Goal: Task Accomplishment & Management: Complete application form

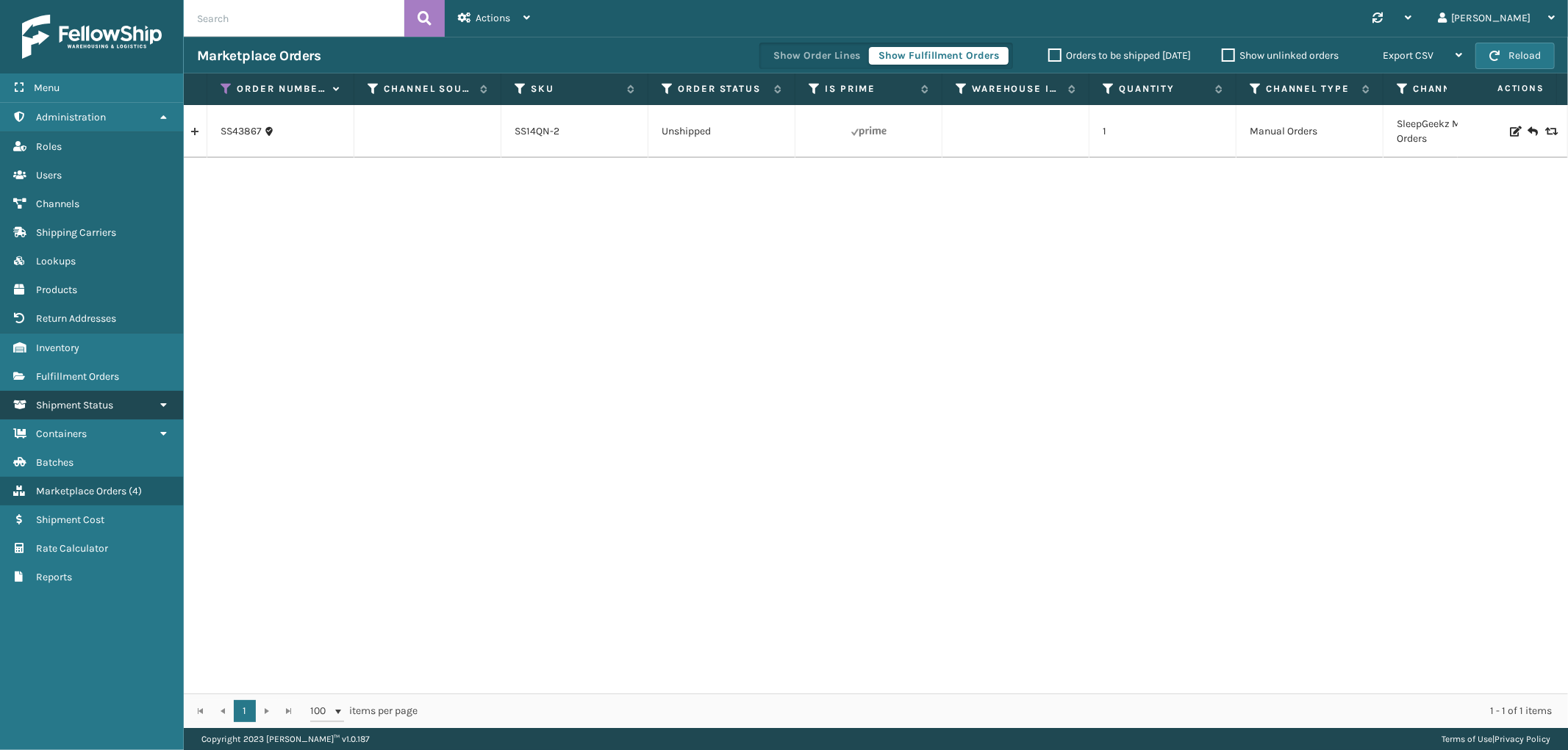
click at [75, 399] on span "Shipment Status" at bounding box center [74, 405] width 77 height 12
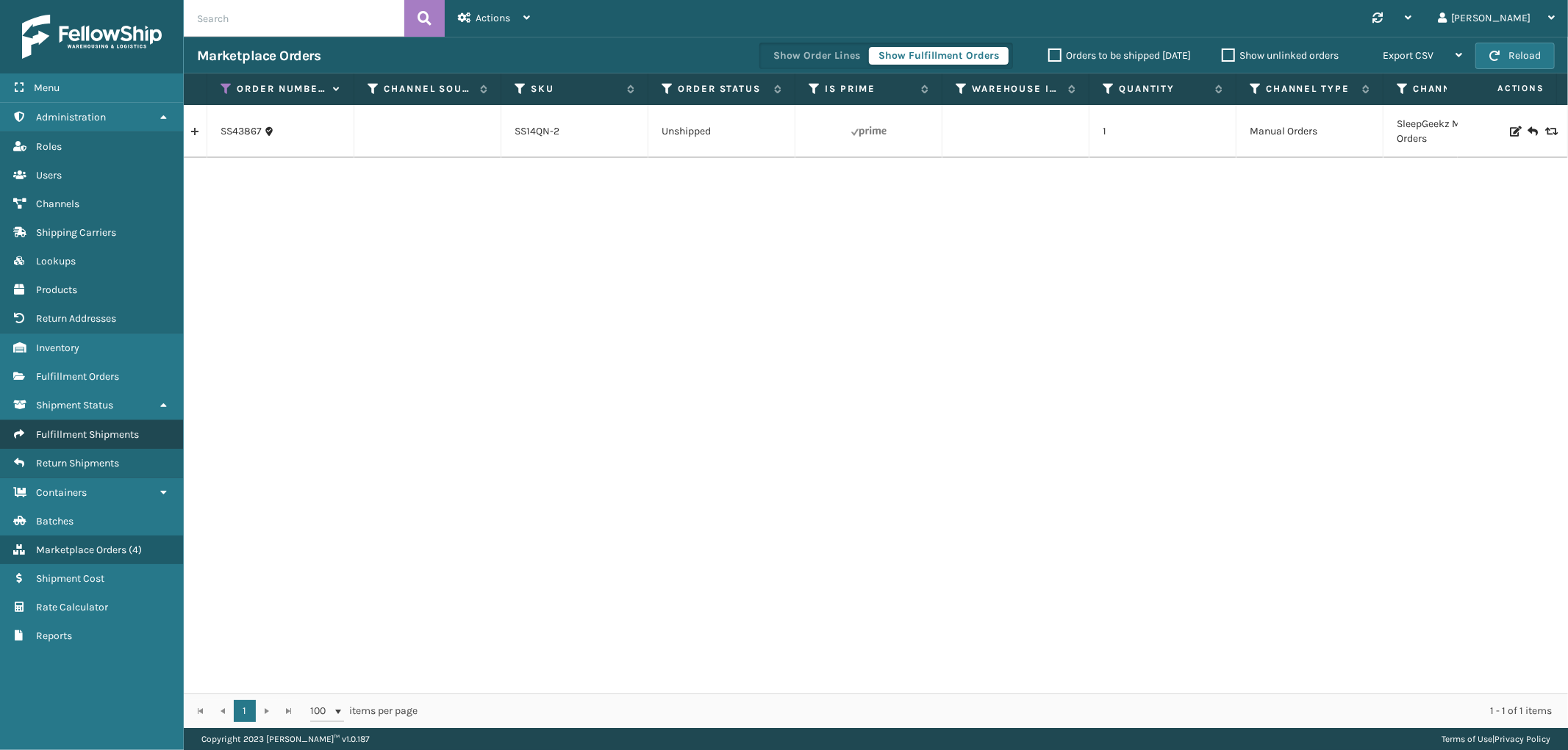
click at [74, 429] on span "Fulfillment Shipments" at bounding box center [87, 434] width 103 height 12
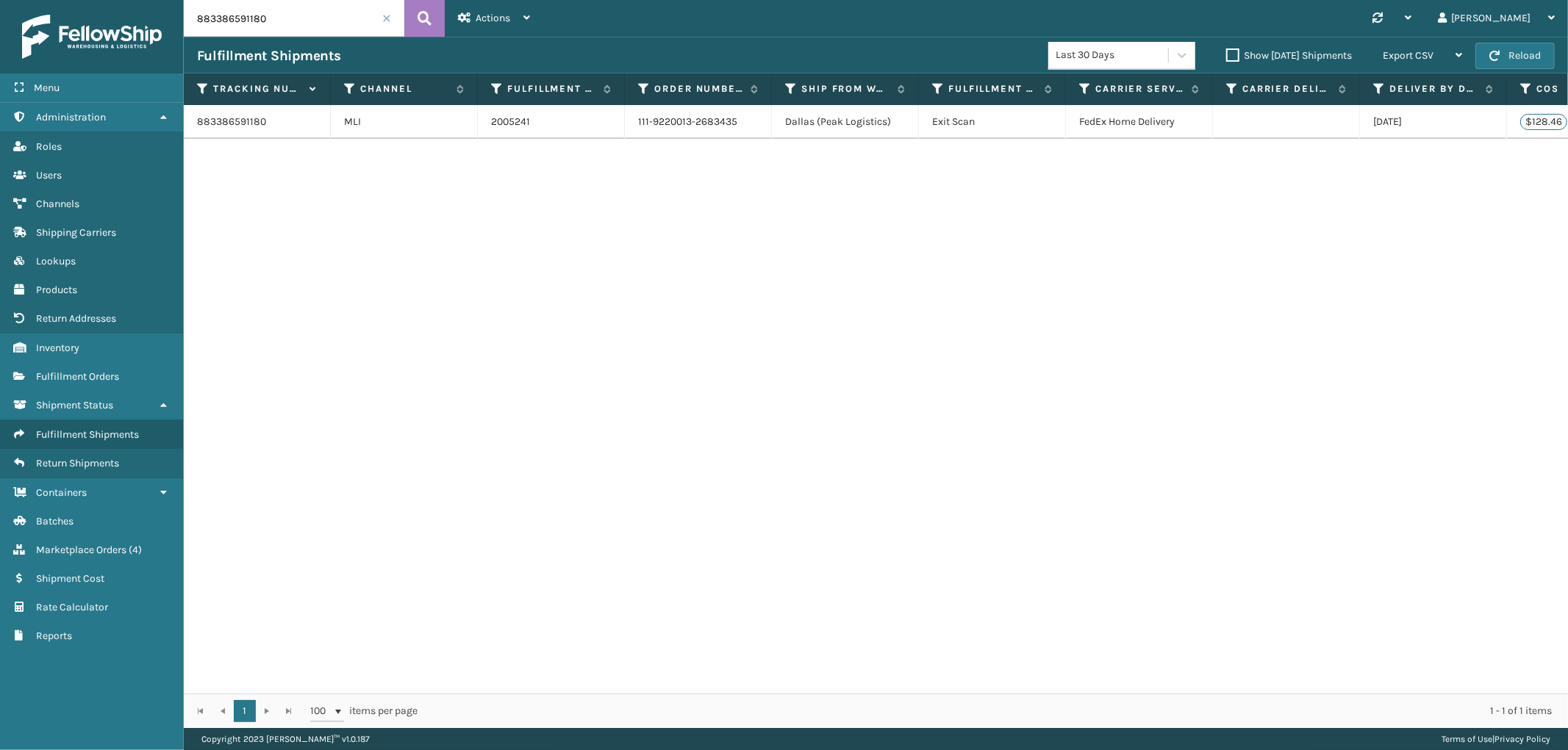
click at [229, 20] on input "883386591180" at bounding box center [294, 18] width 221 height 37
paste input "1ZEF42840397939398"
type input "1ZEF42840397939398"
click at [419, 24] on icon at bounding box center [424, 18] width 14 height 22
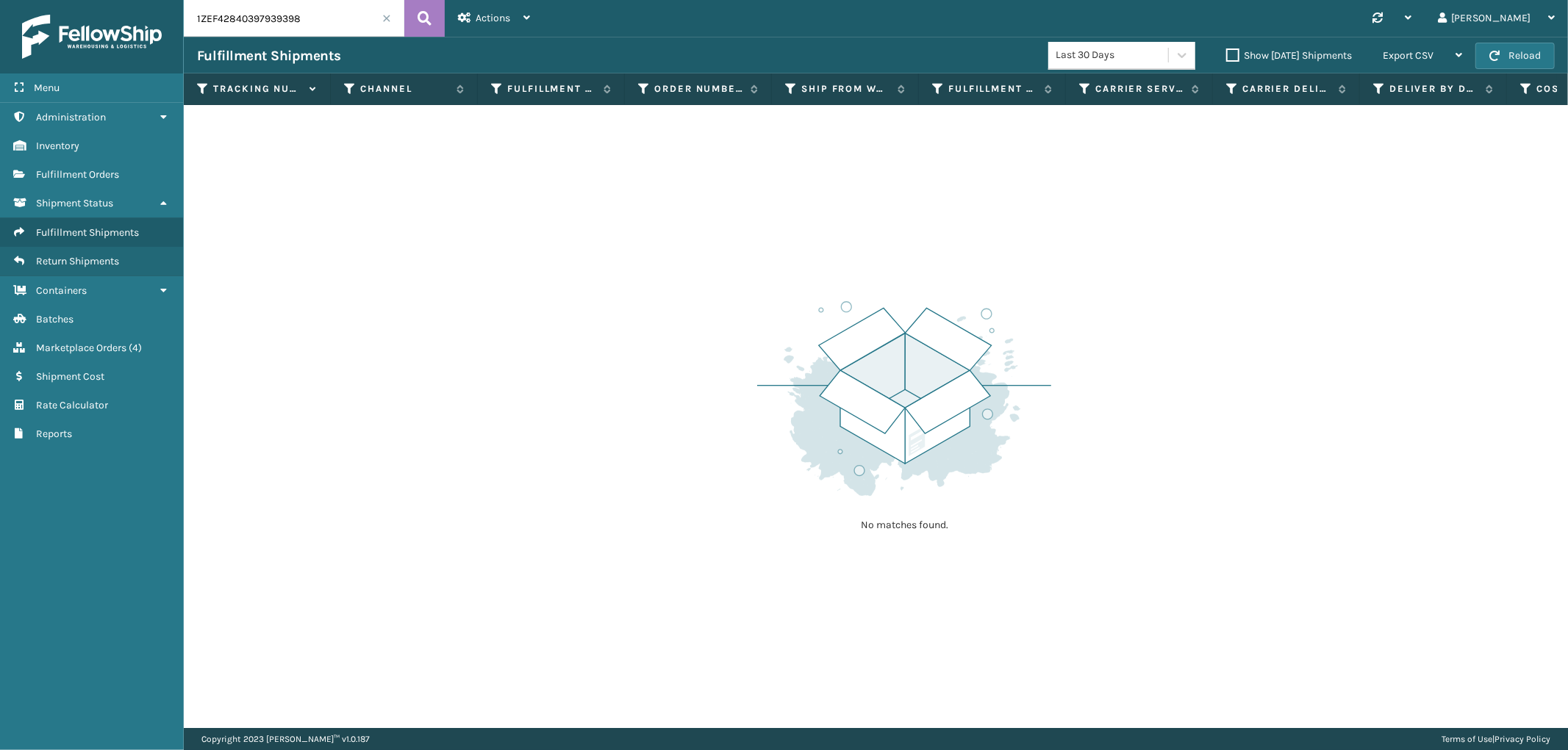
click at [1126, 54] on div "Last 30 Days" at bounding box center [1112, 55] width 114 height 15
click at [1107, 175] on div "Last 365 Days" at bounding box center [1121, 173] width 147 height 27
click at [386, 18] on span at bounding box center [387, 18] width 9 height 9
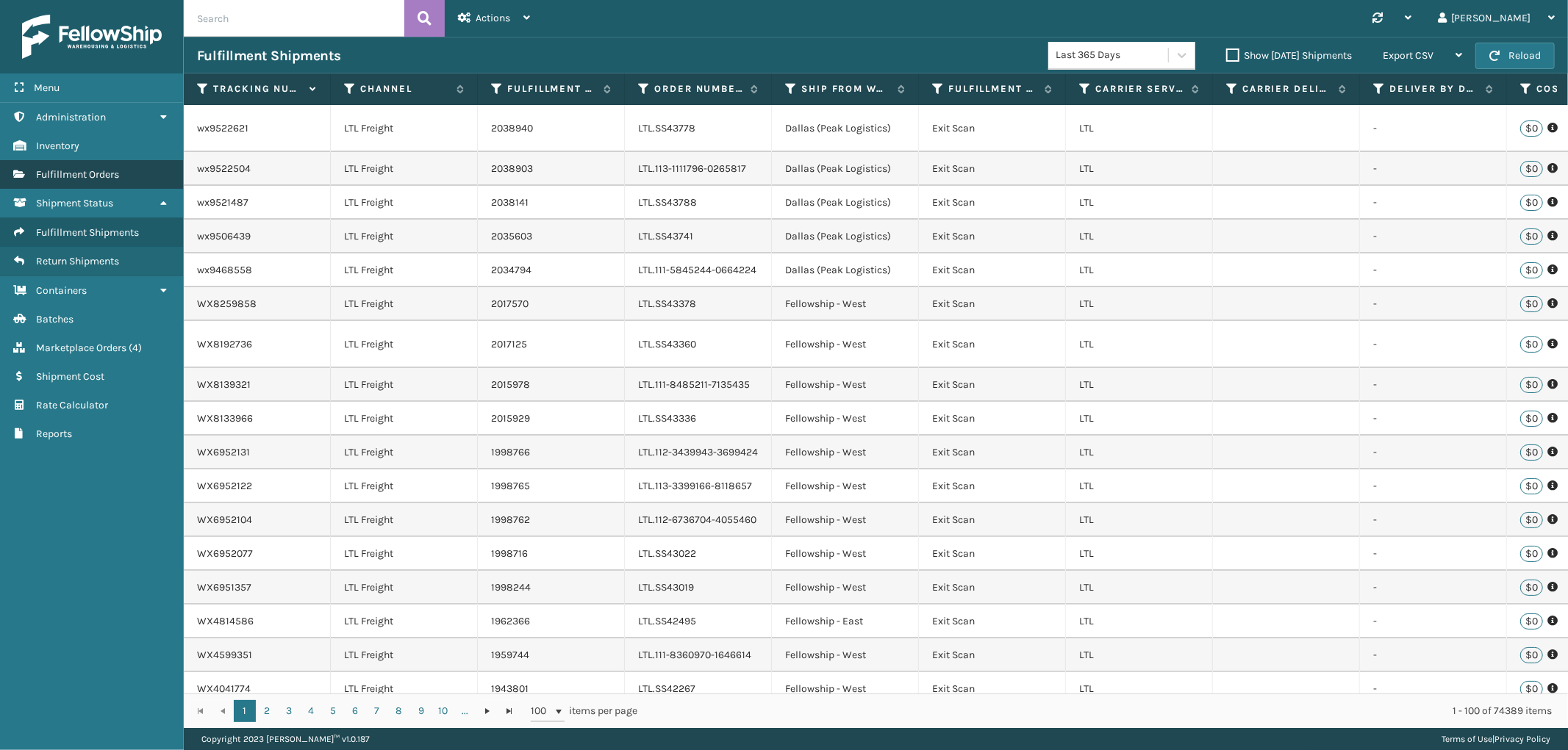
click at [90, 179] on link "Fulfillment Orders" at bounding box center [91, 174] width 183 height 28
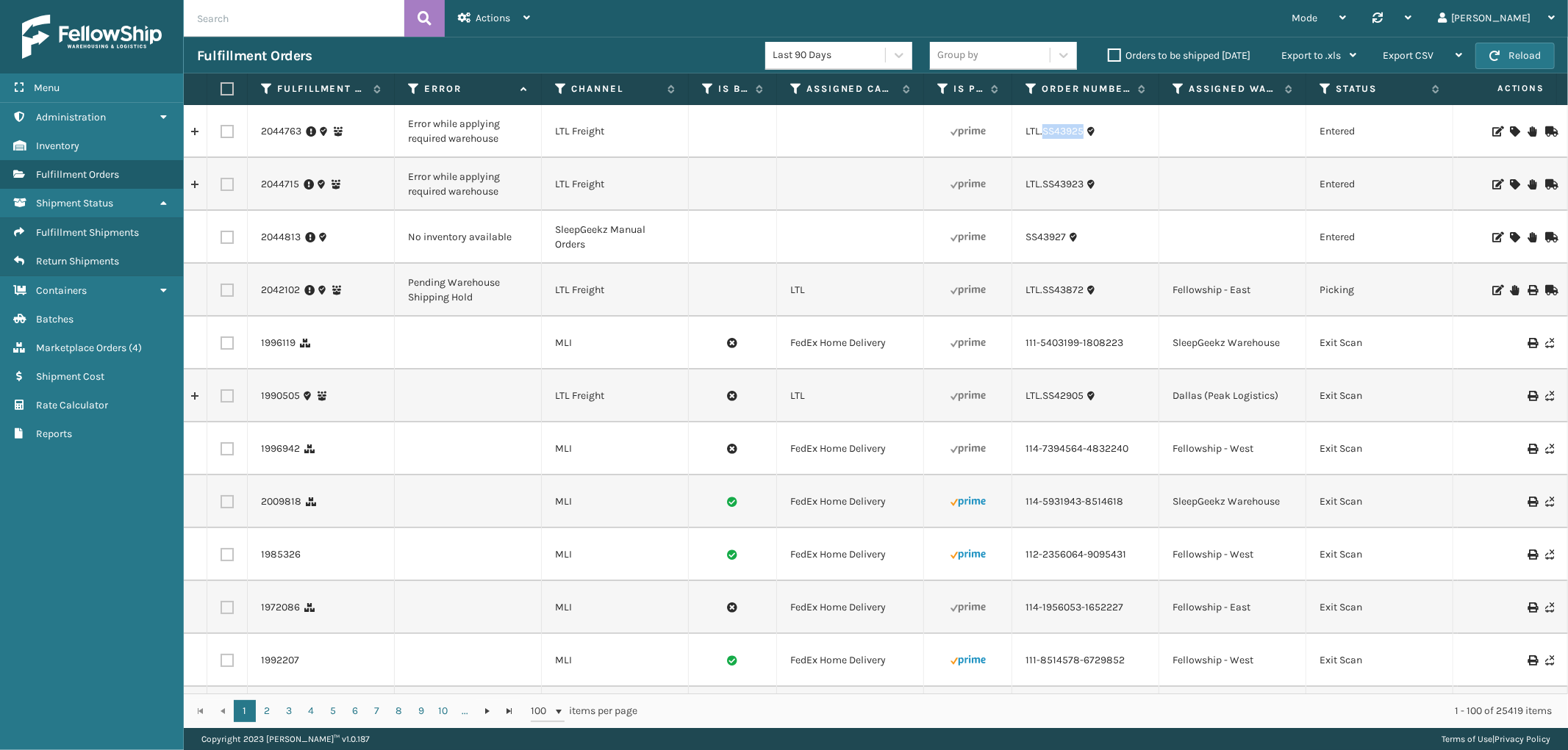
drag, startPoint x: 1085, startPoint y: 138, endPoint x: 1043, endPoint y: 140, distance: 42.0
click at [1043, 140] on td "LTL.SS43925" at bounding box center [1086, 131] width 147 height 53
click at [1510, 127] on icon at bounding box center [1514, 131] width 9 height 11
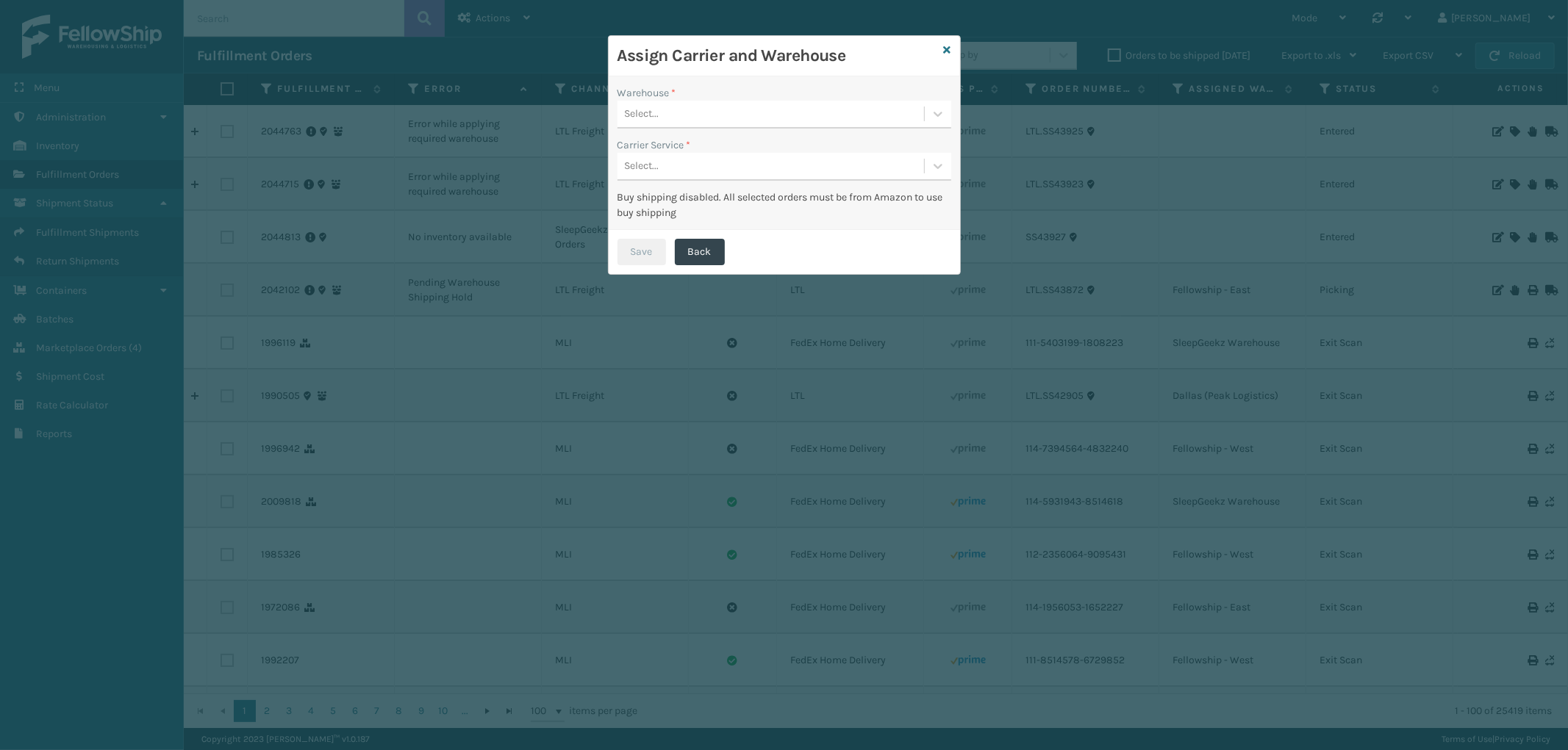
click at [801, 113] on div "Select..." at bounding box center [771, 114] width 307 height 24
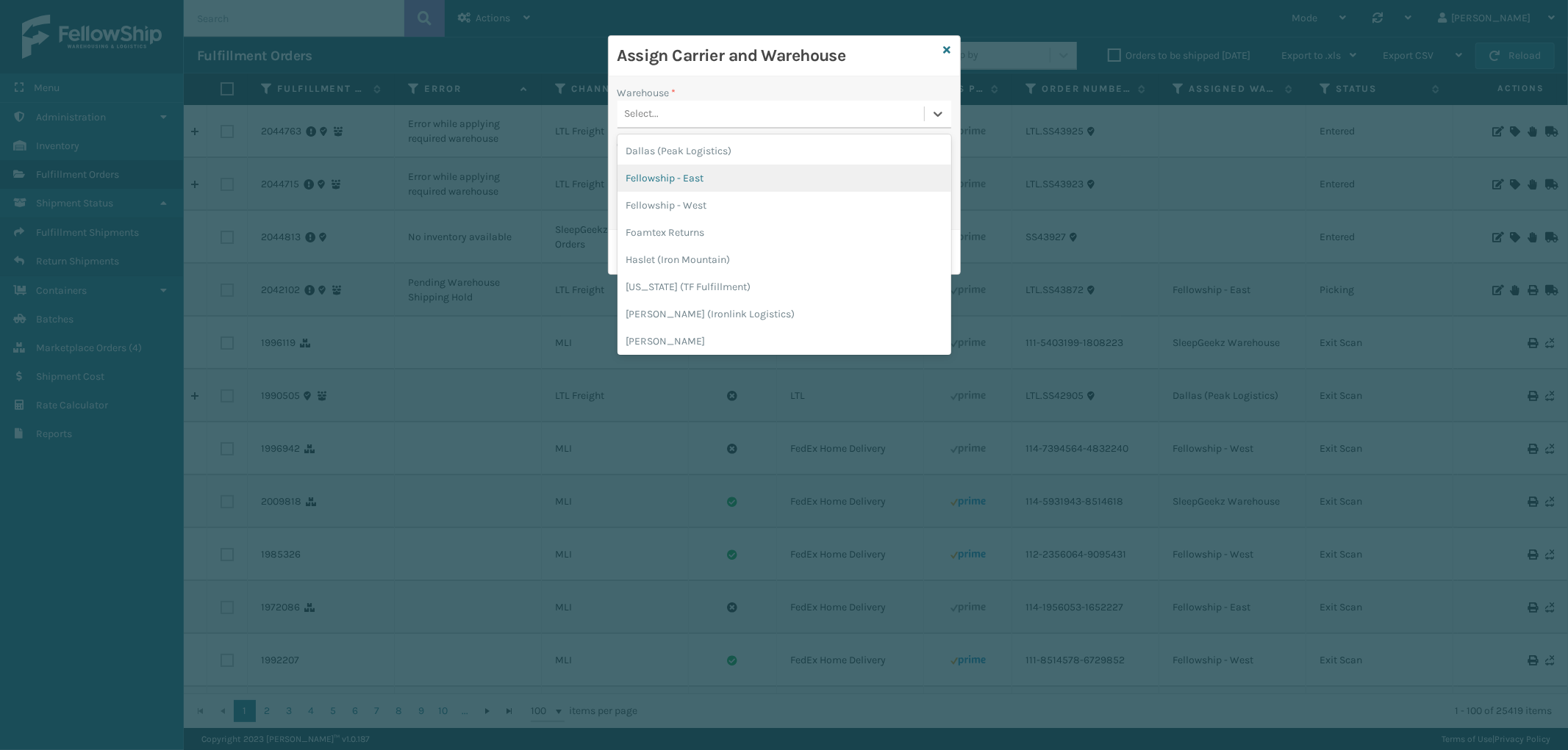
click at [754, 185] on div "Fellowship - East" at bounding box center [784, 178] width 334 height 27
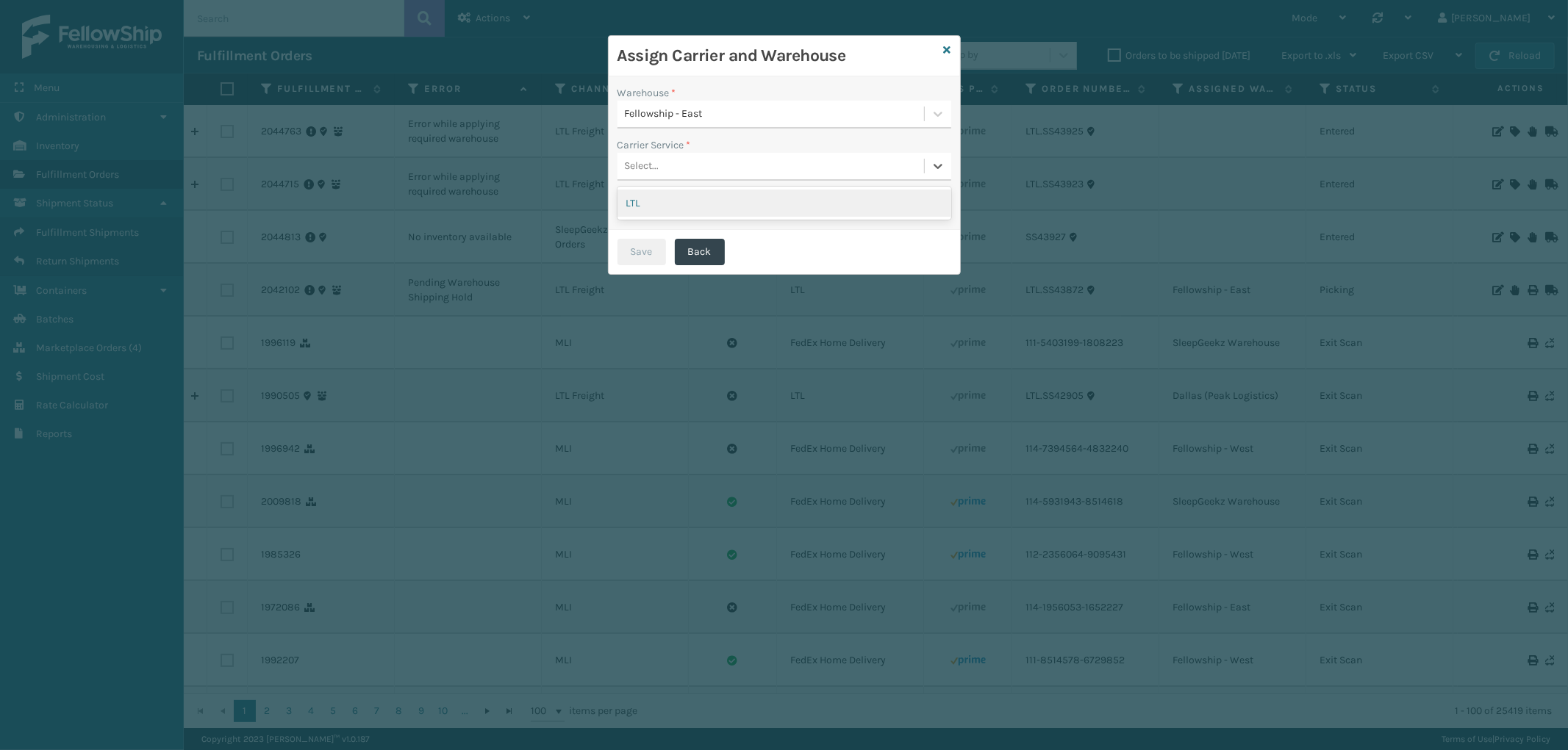
click at [771, 167] on div "Select..." at bounding box center [771, 166] width 307 height 24
click at [733, 200] on div "LTL" at bounding box center [784, 203] width 334 height 27
click at [641, 245] on button "Save" at bounding box center [641, 252] width 49 height 27
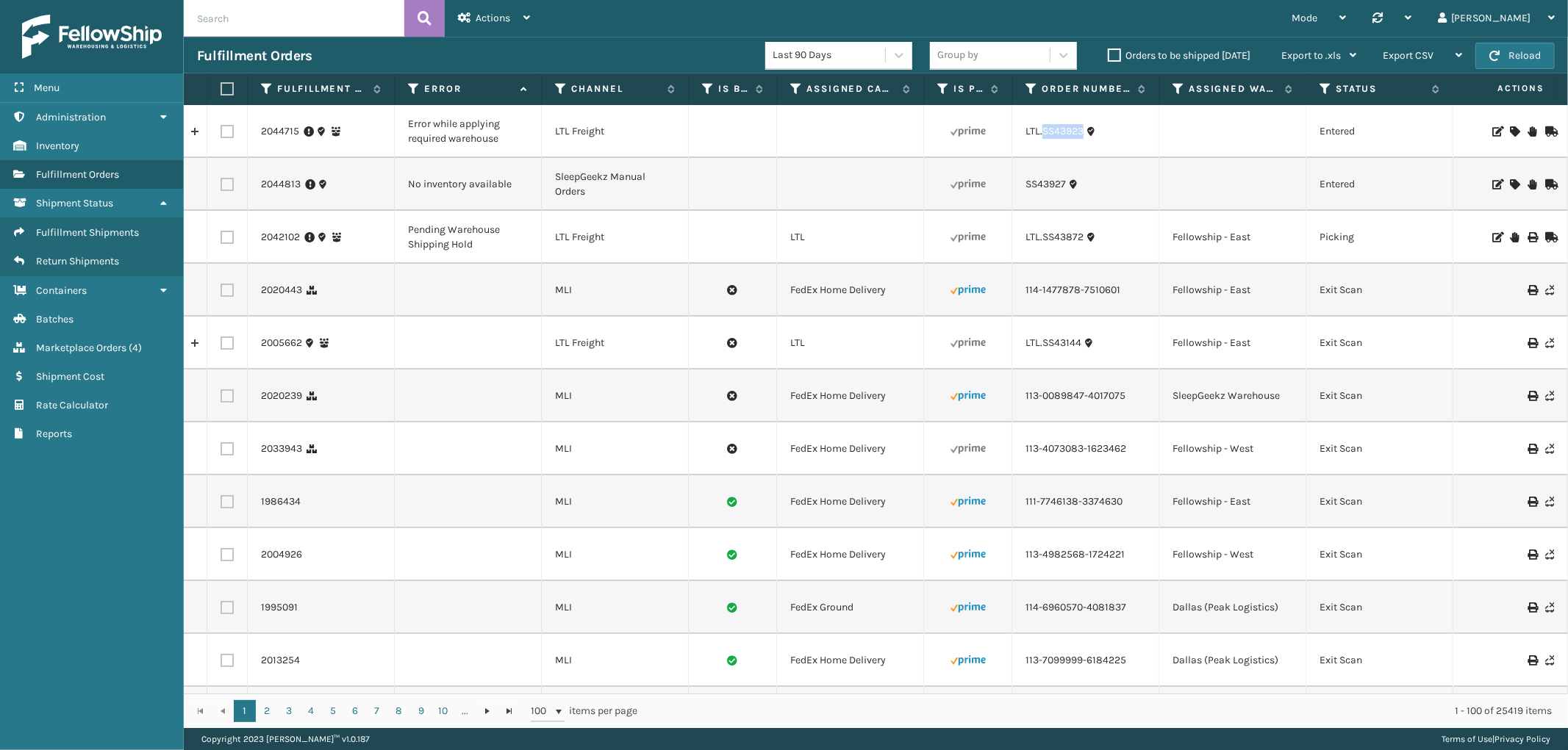
drag, startPoint x: 1089, startPoint y: 138, endPoint x: 1044, endPoint y: 149, distance: 46.3
click at [1044, 149] on td "LTL.SS43923" at bounding box center [1086, 131] width 147 height 53
copy link "SS43923"
click at [1510, 128] on icon at bounding box center [1514, 131] width 9 height 11
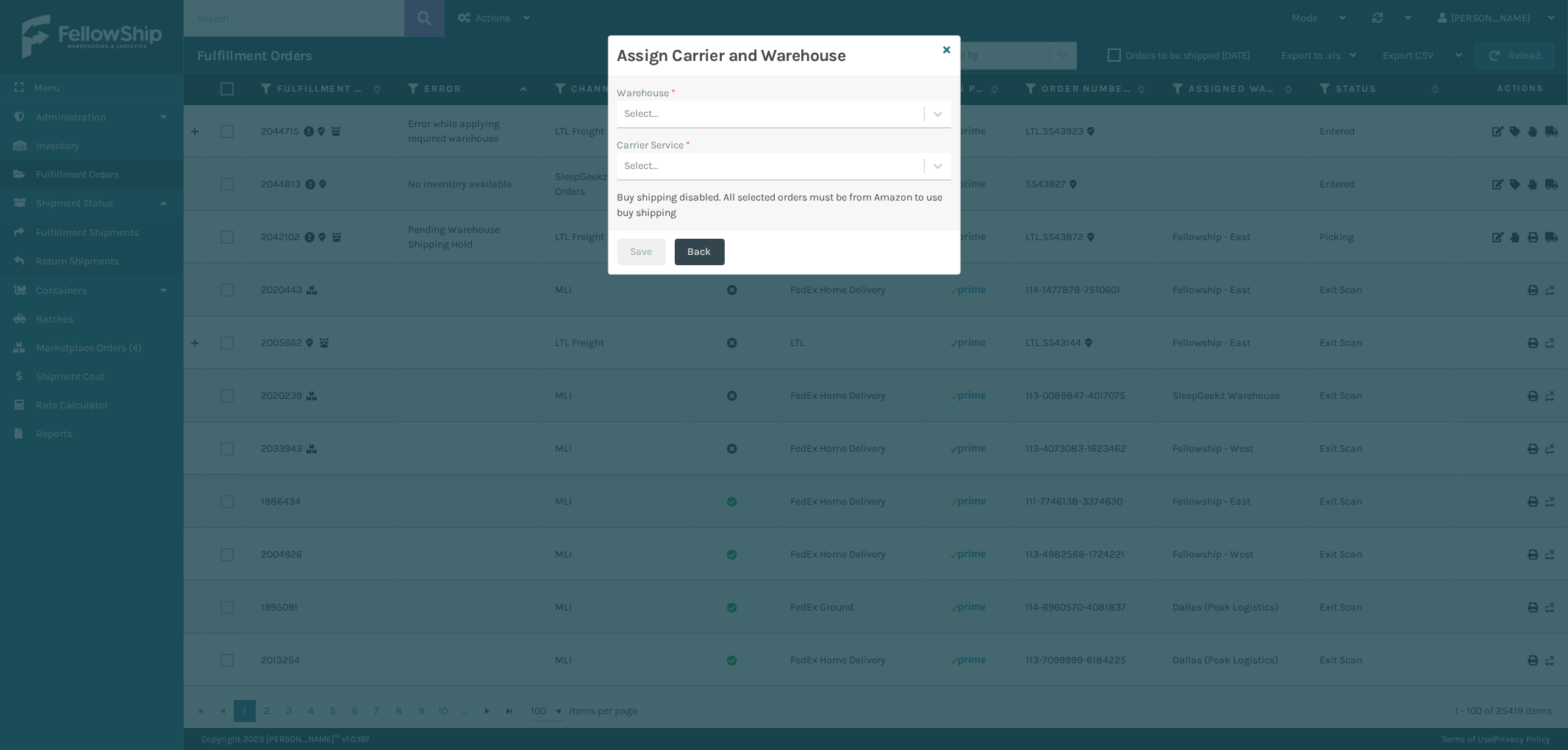
click at [726, 109] on div "Select..." at bounding box center [771, 114] width 307 height 24
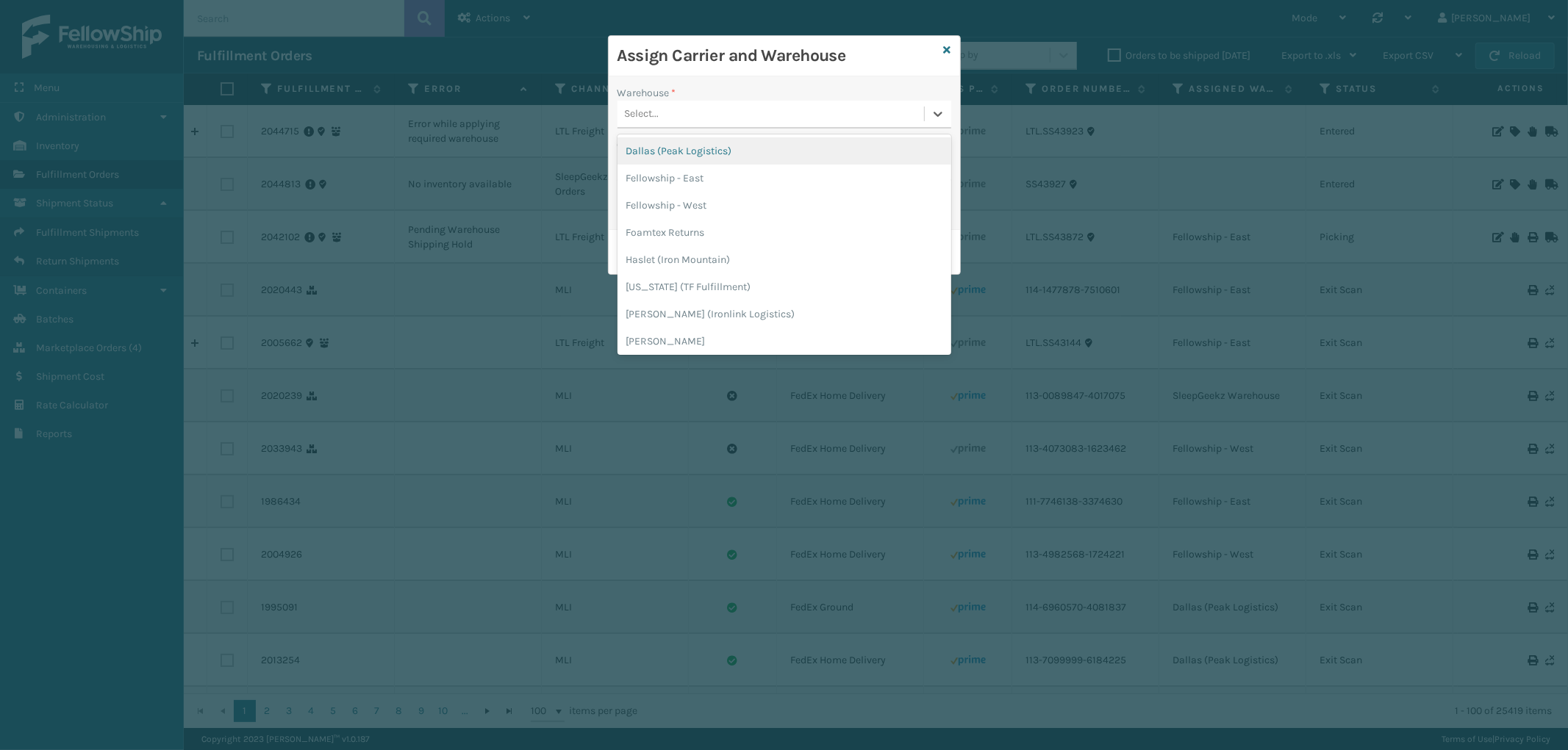
click at [717, 150] on div "Dallas (Peak Logistics)" at bounding box center [784, 150] width 334 height 27
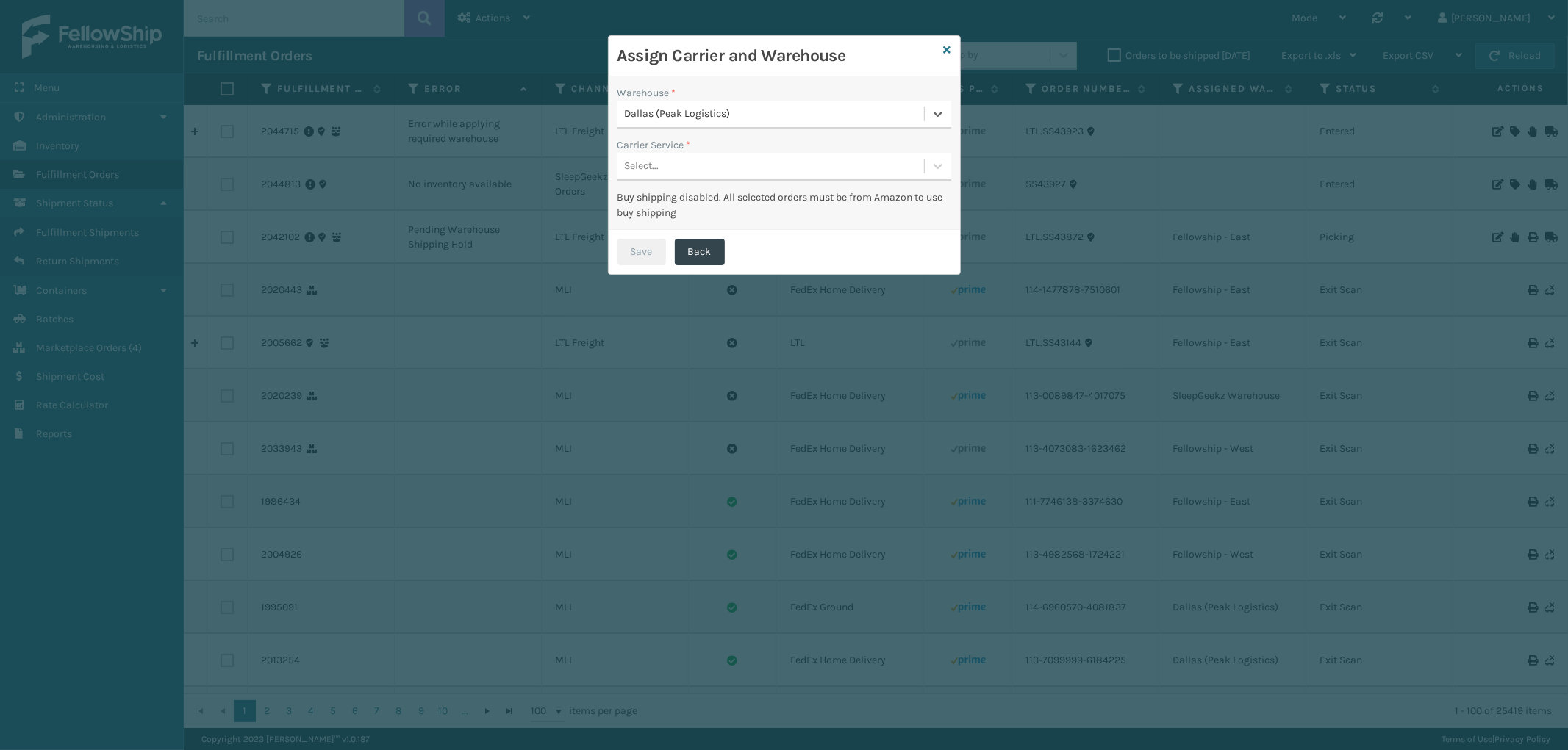
click at [717, 162] on div "Select..." at bounding box center [771, 166] width 307 height 24
click at [713, 193] on div "LTL" at bounding box center [784, 203] width 334 height 27
click at [642, 252] on button "Save" at bounding box center [641, 252] width 49 height 27
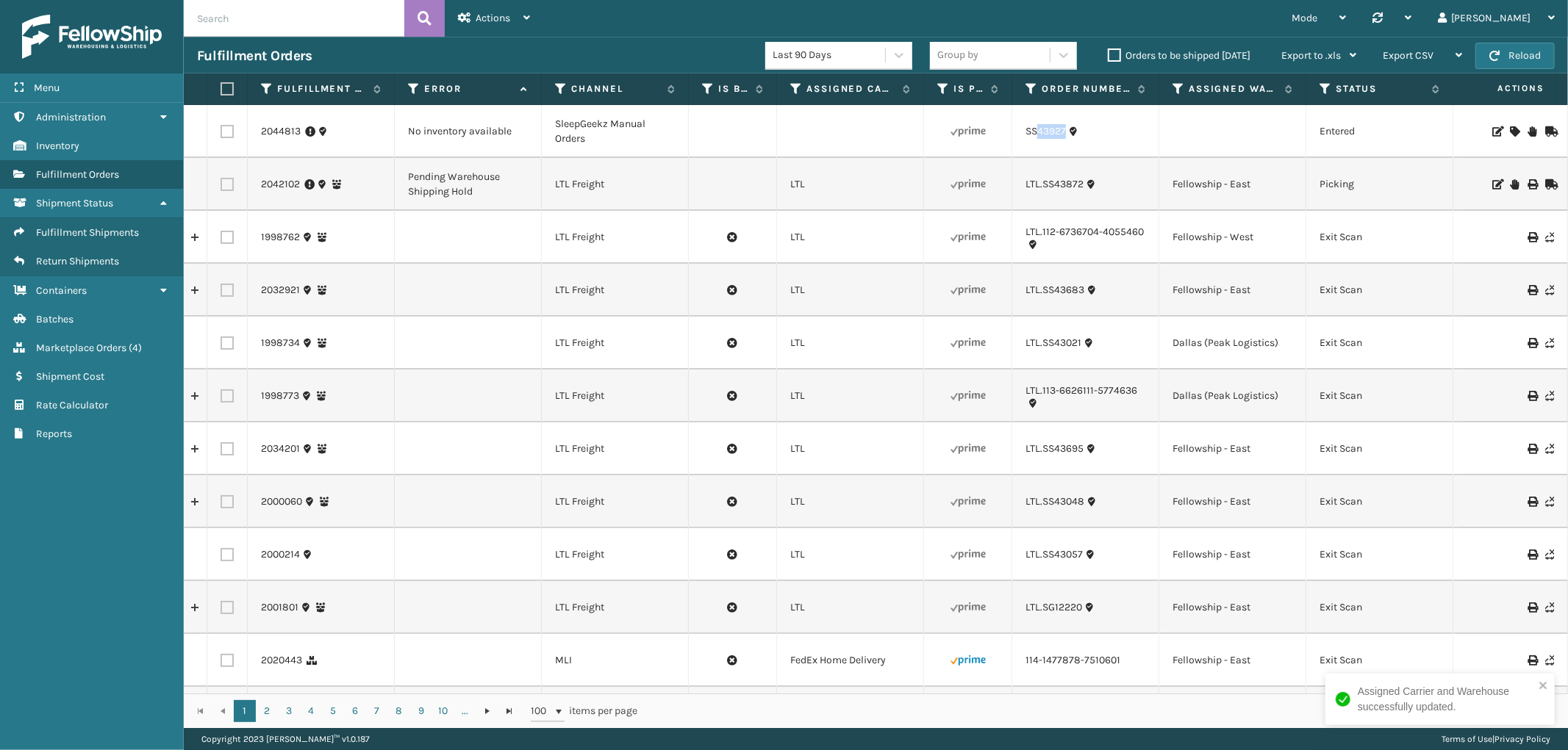
drag, startPoint x: 1069, startPoint y: 144, endPoint x: 1039, endPoint y: 142, distance: 30.1
click at [1039, 142] on td "SS43927" at bounding box center [1086, 131] width 147 height 53
click at [1061, 140] on td "SS43927" at bounding box center [1086, 131] width 147 height 53
drag, startPoint x: 1067, startPoint y: 147, endPoint x: 1019, endPoint y: 150, distance: 48.1
click at [1019, 150] on td "SS43927" at bounding box center [1086, 131] width 147 height 53
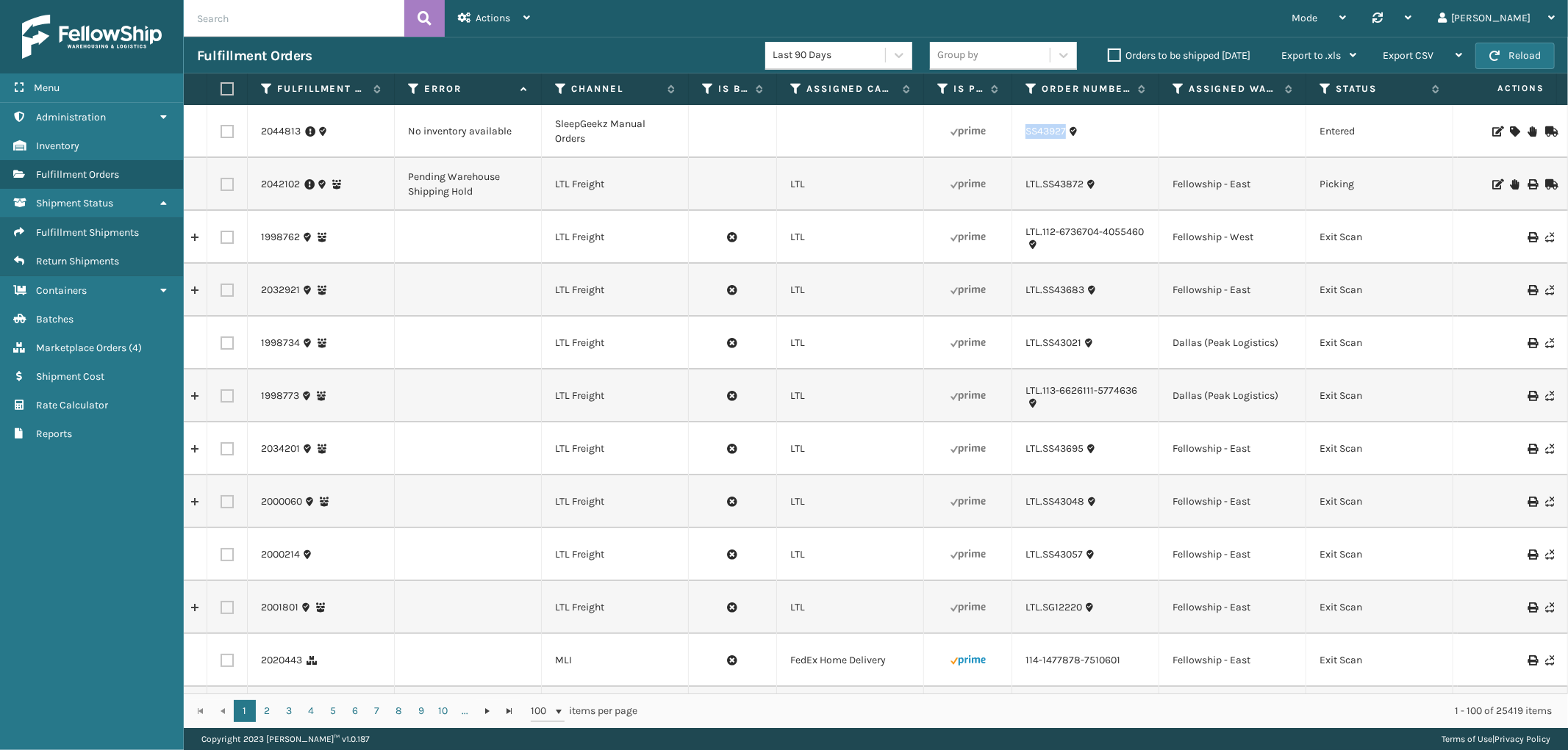
copy link "SS43927"
click at [1510, 127] on icon at bounding box center [1514, 131] width 9 height 11
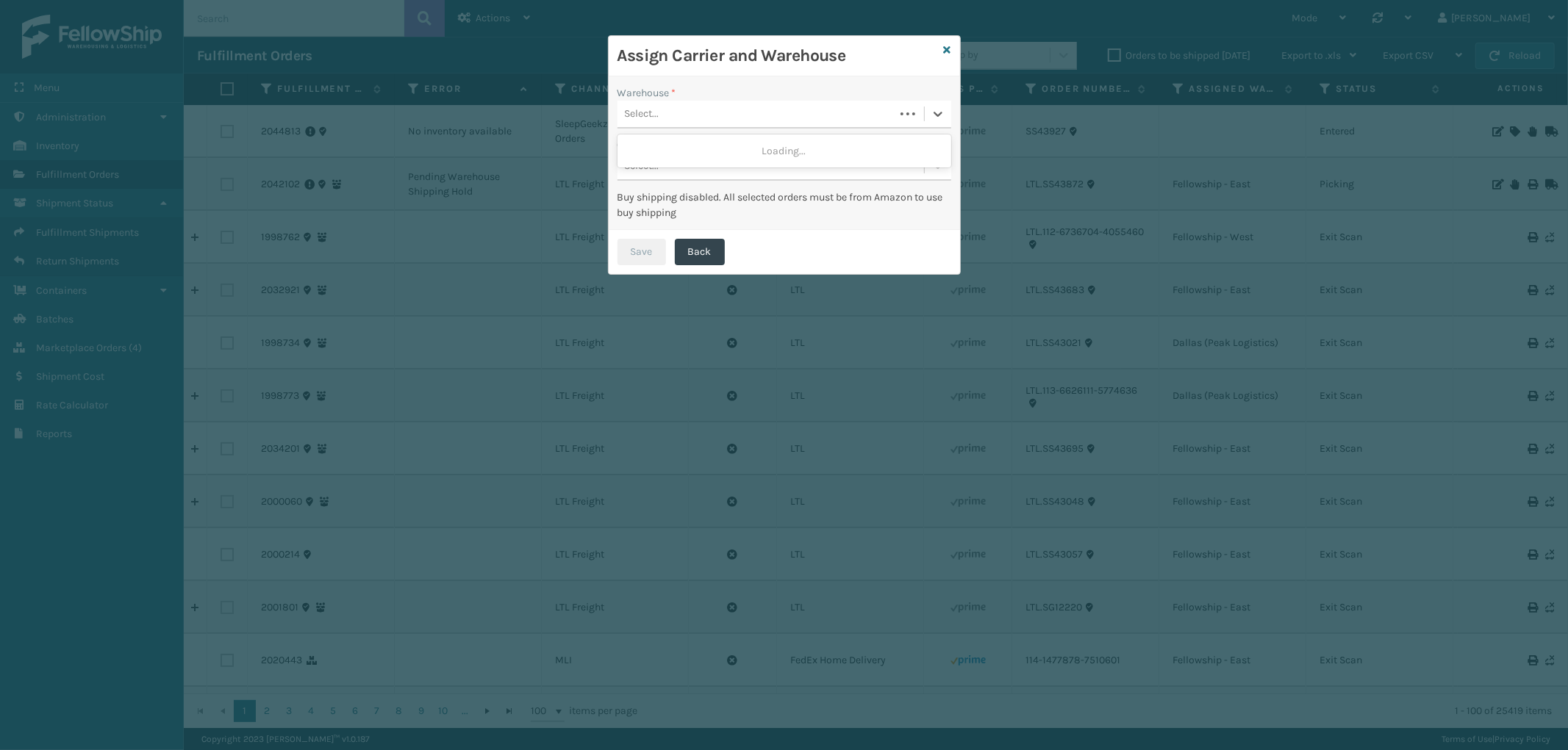
click at [679, 119] on div "Select..." at bounding box center [755, 114] width 277 height 24
click at [672, 141] on div "SleepGeekz Warehouse" at bounding box center [784, 150] width 334 height 27
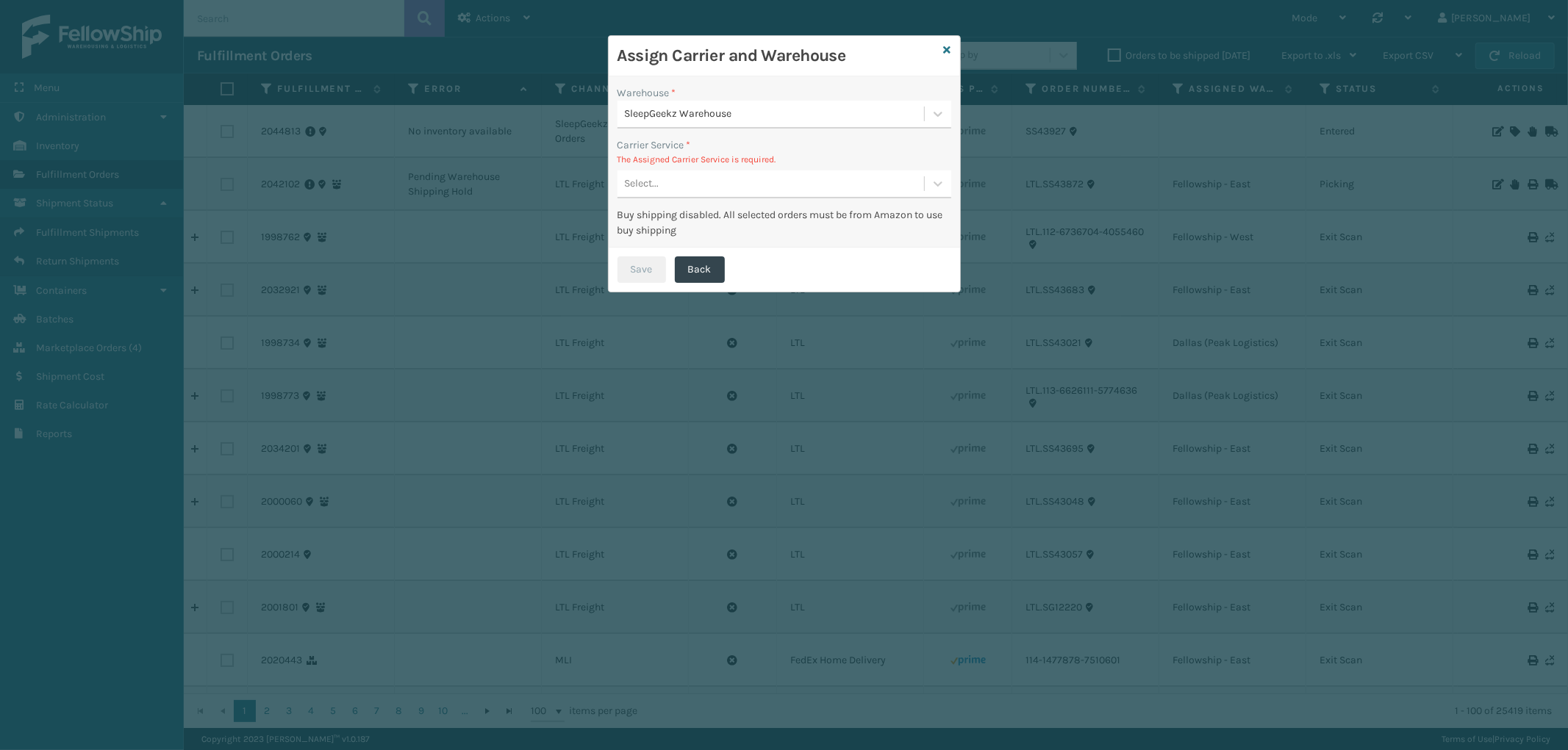
click at [724, 192] on div "Select..." at bounding box center [771, 184] width 307 height 24
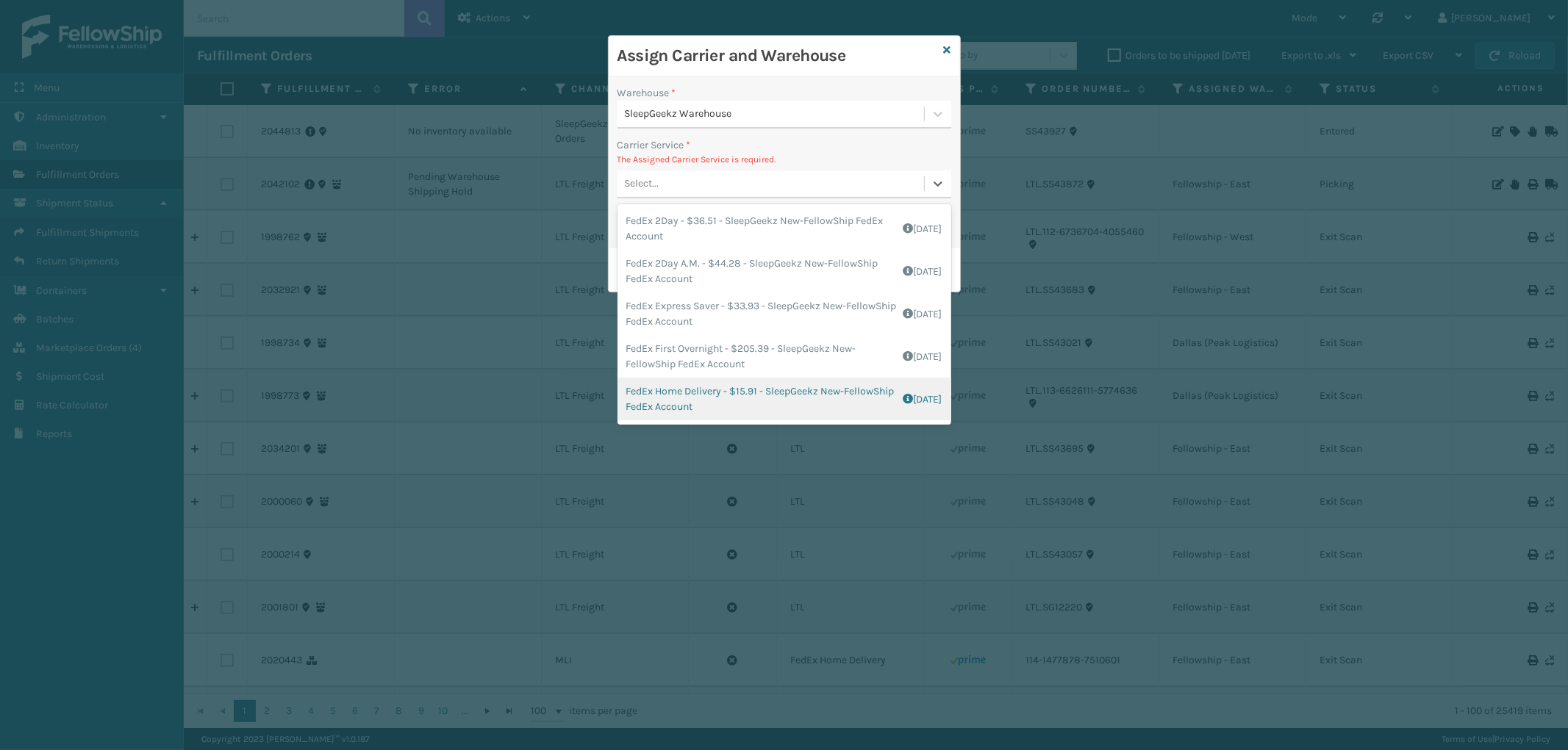
click at [782, 401] on div "FedEx Home Delivery - $15.91 - SleepGeekz New-FellowShip FedEx Account Shipping…" at bounding box center [784, 399] width 334 height 43
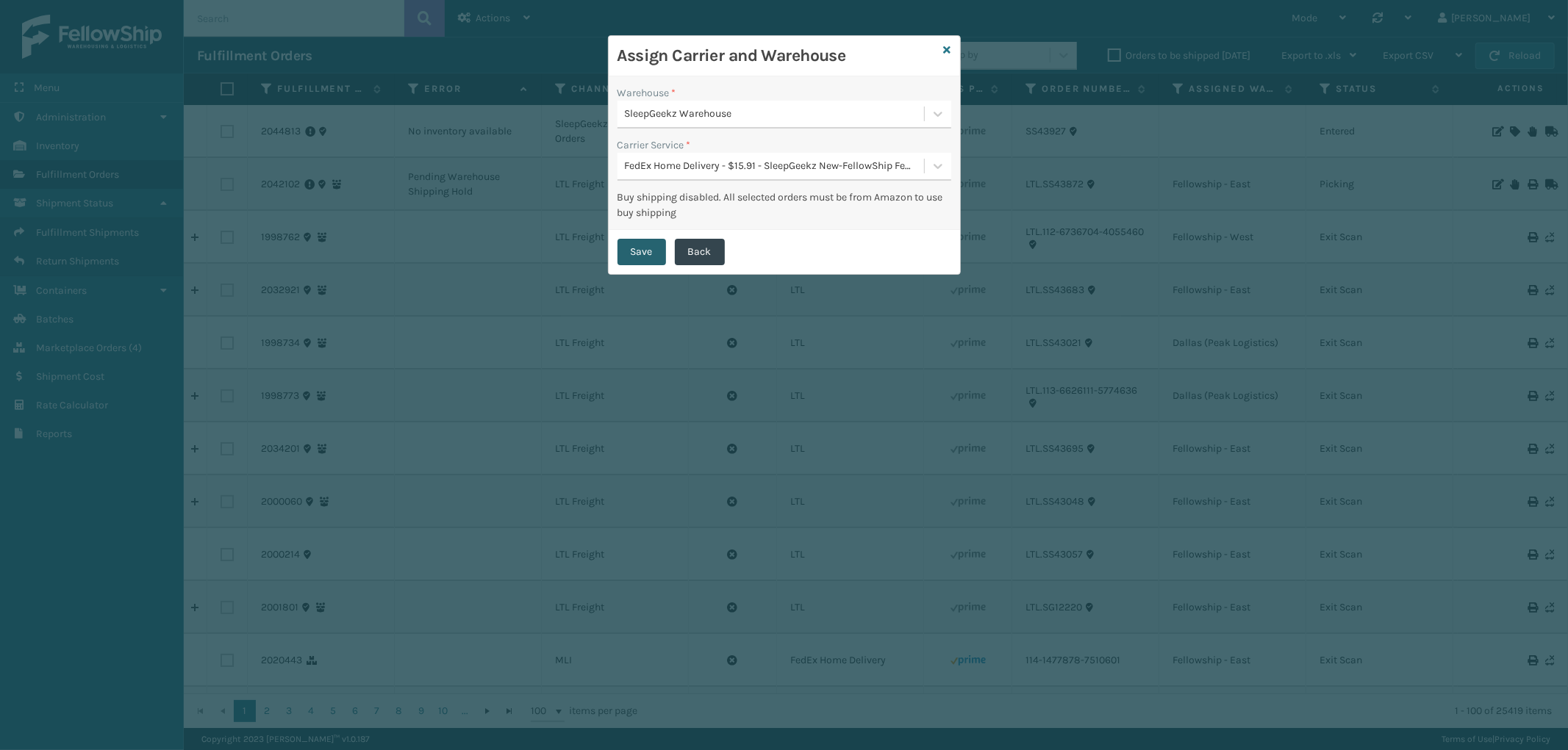
click at [656, 250] on button "Save" at bounding box center [641, 252] width 49 height 27
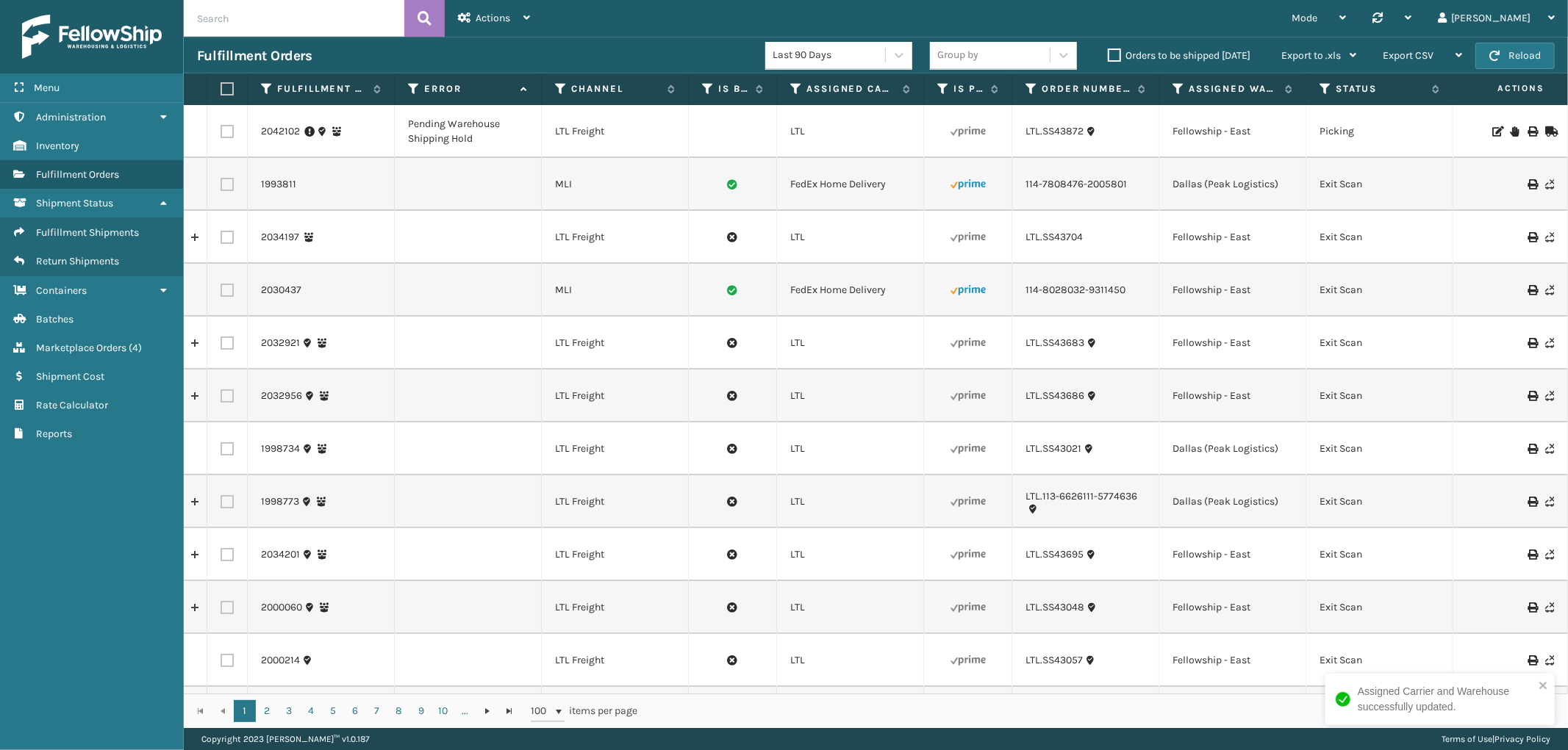
click at [1510, 131] on icon at bounding box center [1514, 131] width 9 height 11
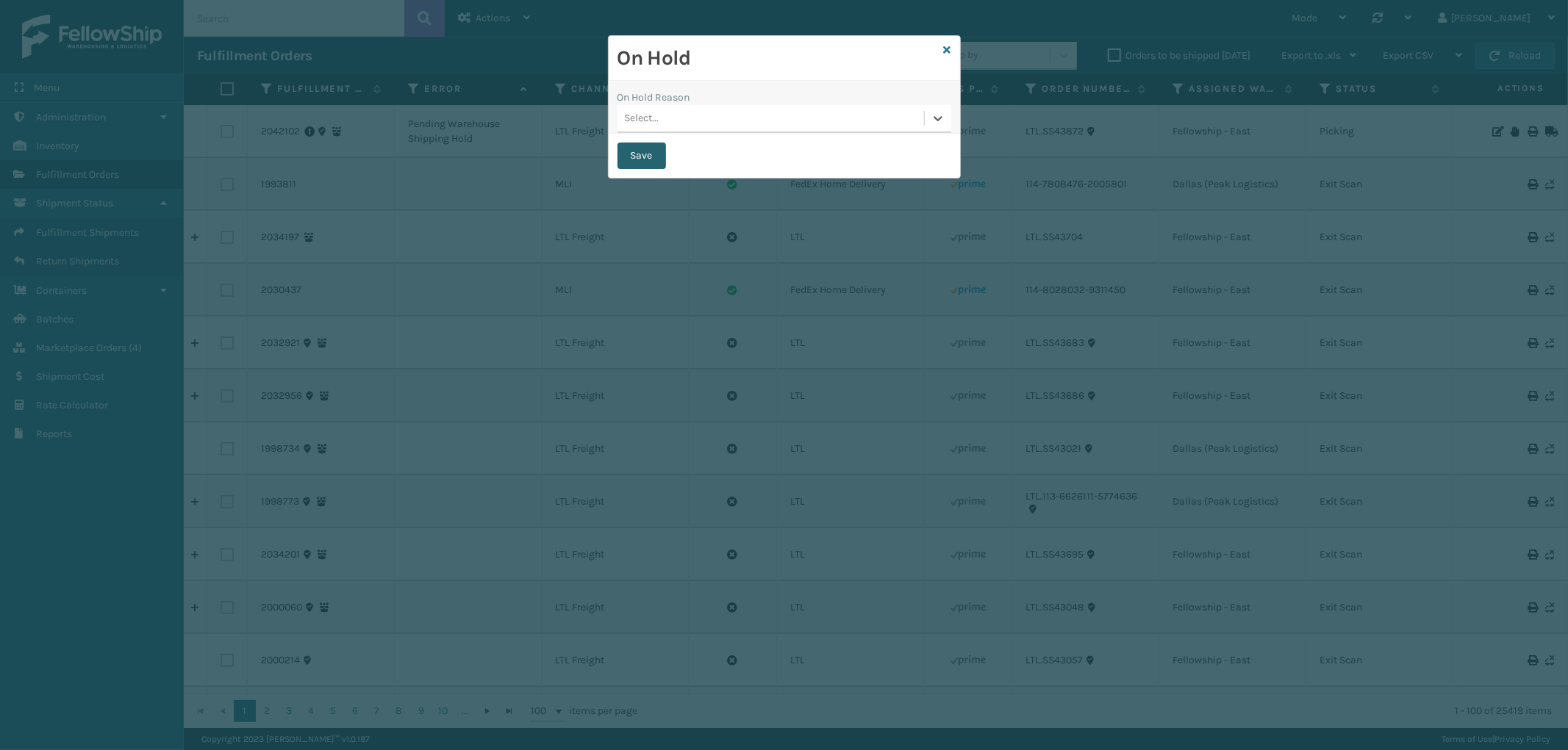
click at [658, 153] on button "Save" at bounding box center [641, 156] width 49 height 27
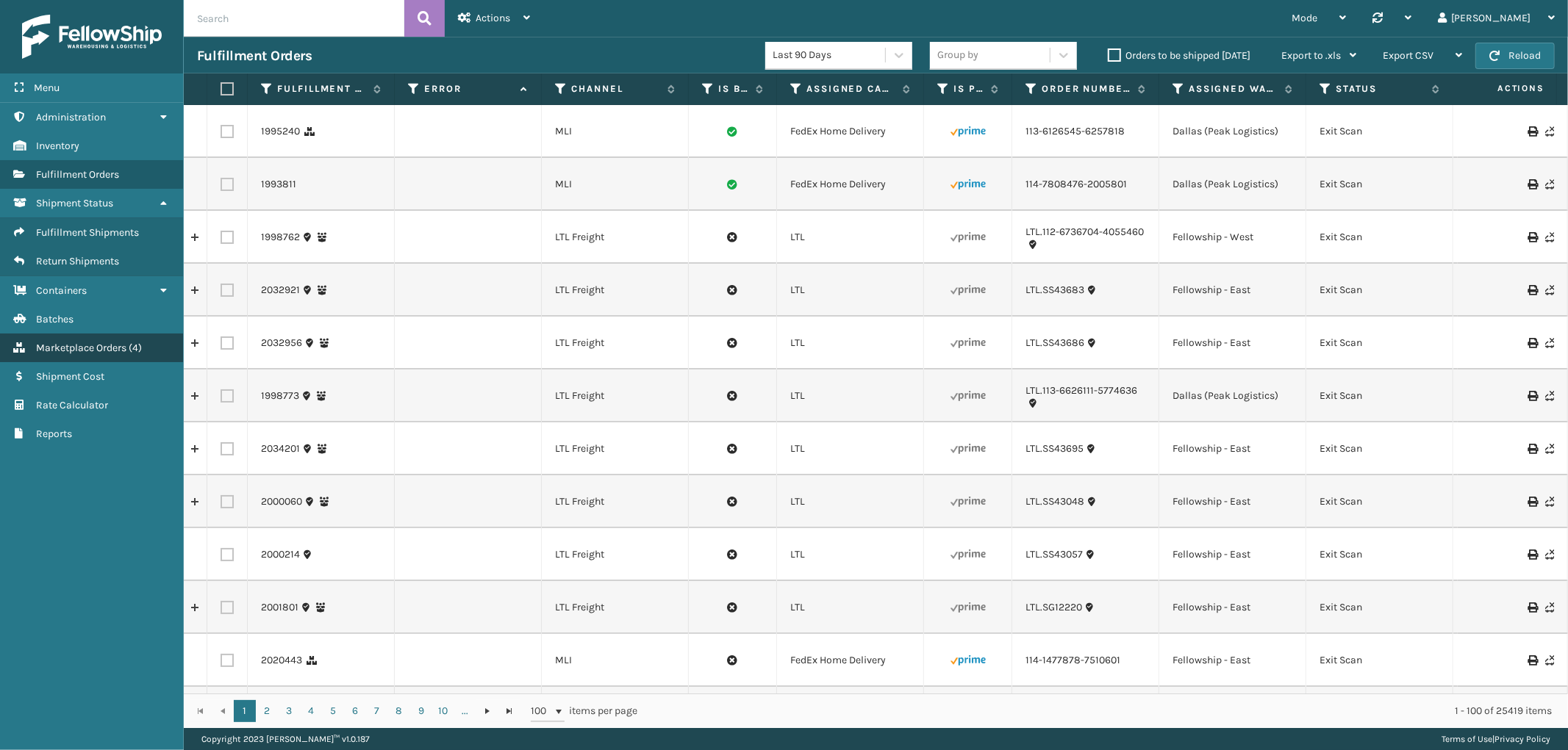
click at [82, 334] on link "Marketplace Orders ( 4 )" at bounding box center [91, 347] width 183 height 28
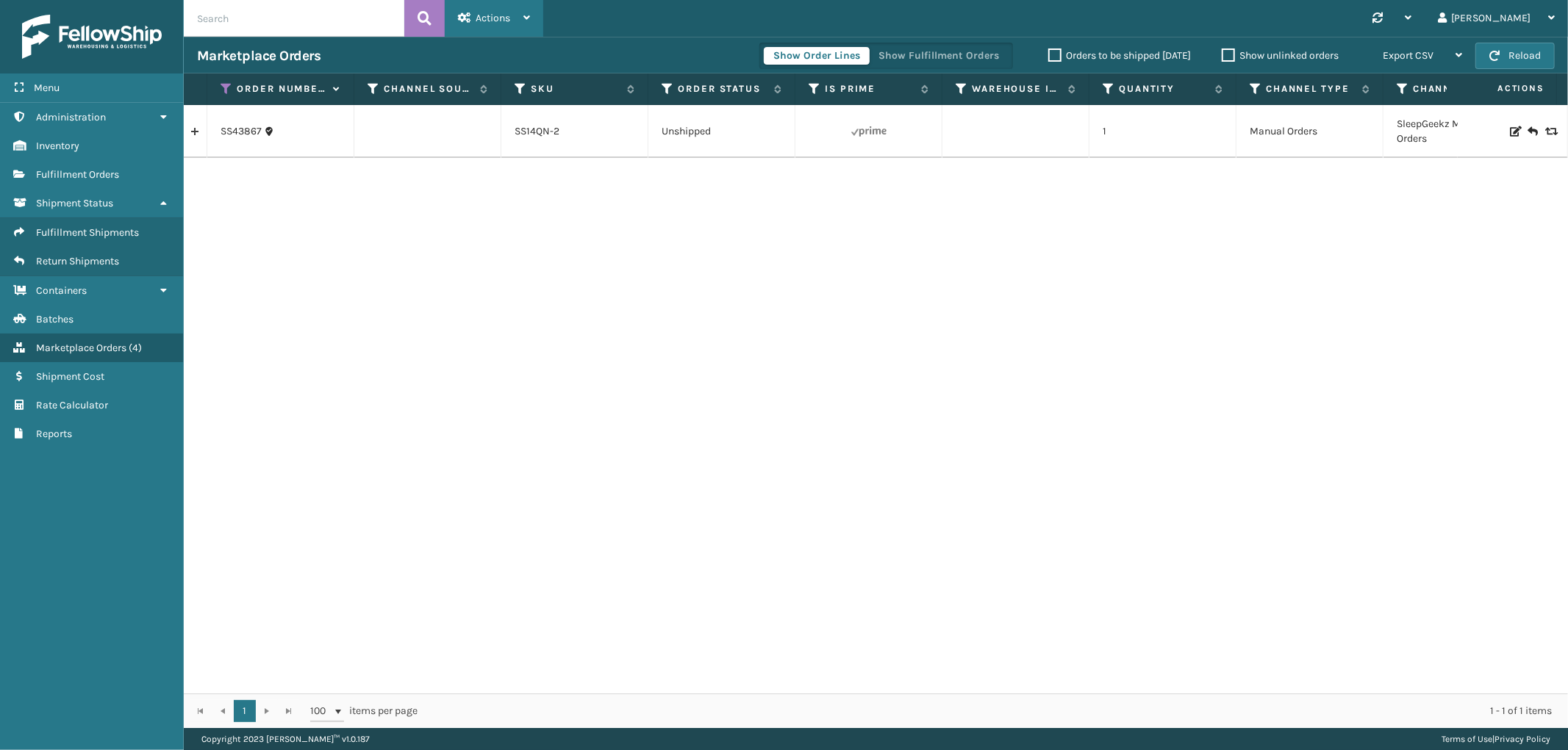
click at [483, 19] on span "Actions" at bounding box center [493, 17] width 35 height 12
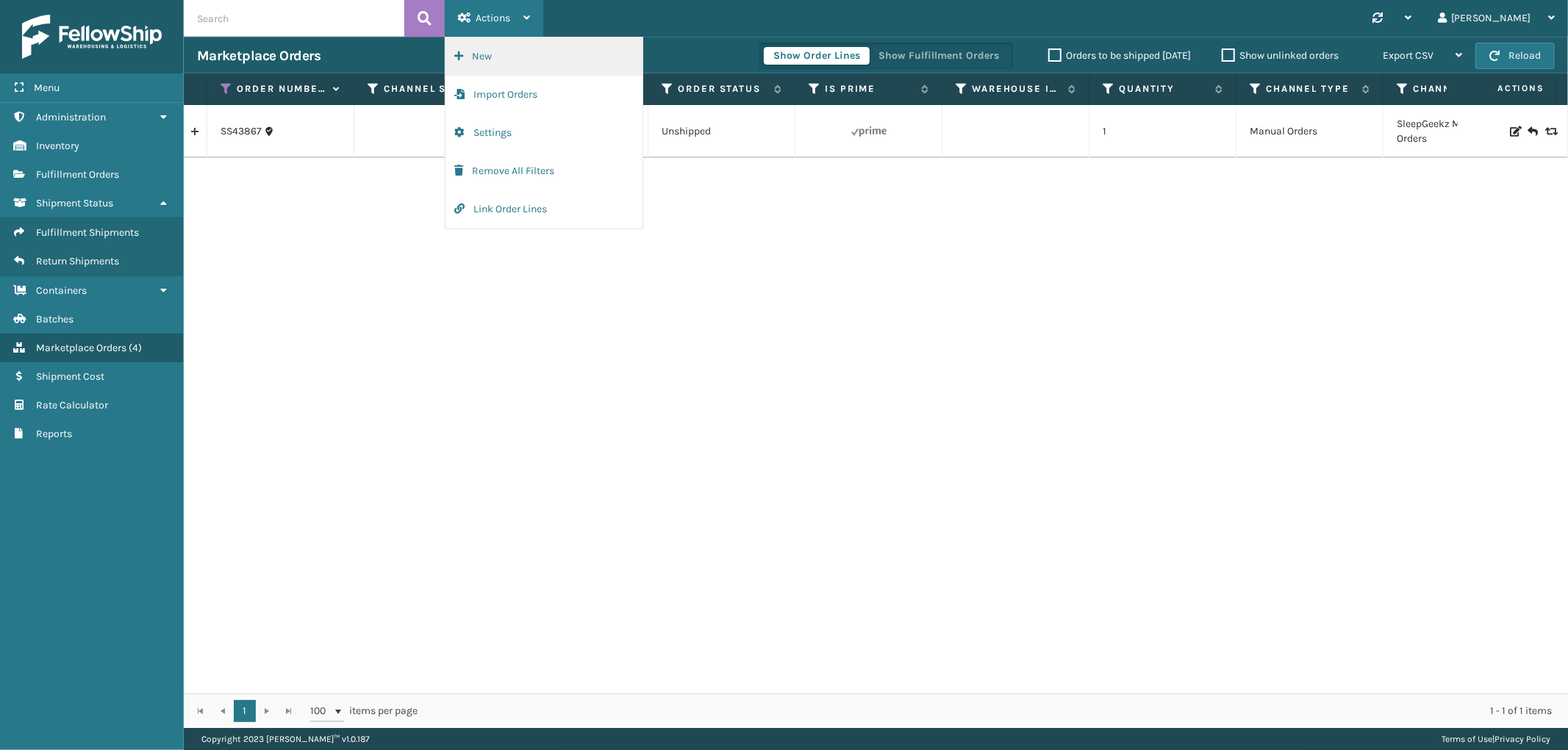
click at [490, 49] on button "New" at bounding box center [544, 56] width 197 height 38
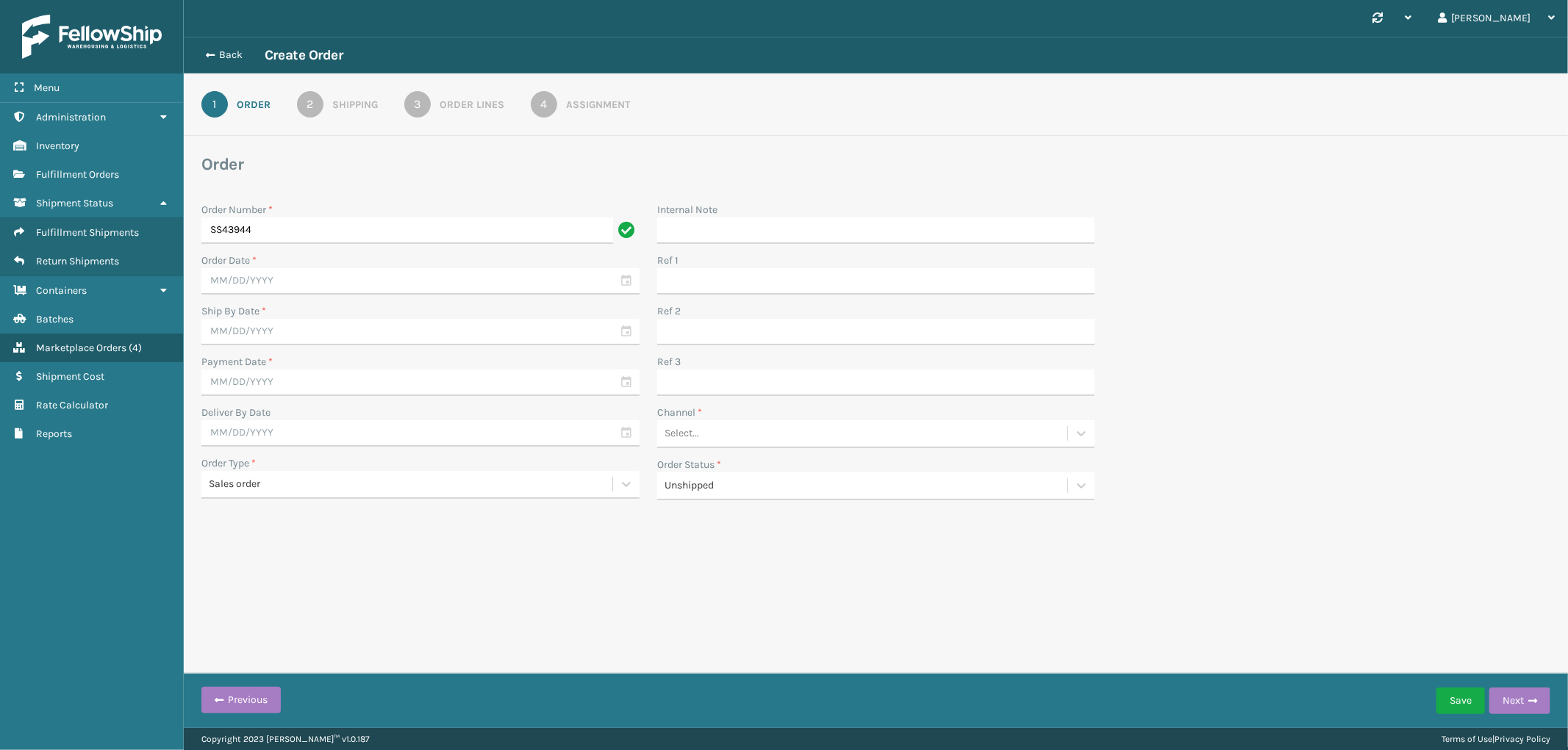
type input "SS43944"
click at [307, 281] on input "text" at bounding box center [421, 281] width 438 height 27
click at [312, 460] on div "28" at bounding box center [321, 463] width 22 height 22
type input "[DATE]"
click at [274, 379] on input "text" at bounding box center [421, 382] width 438 height 27
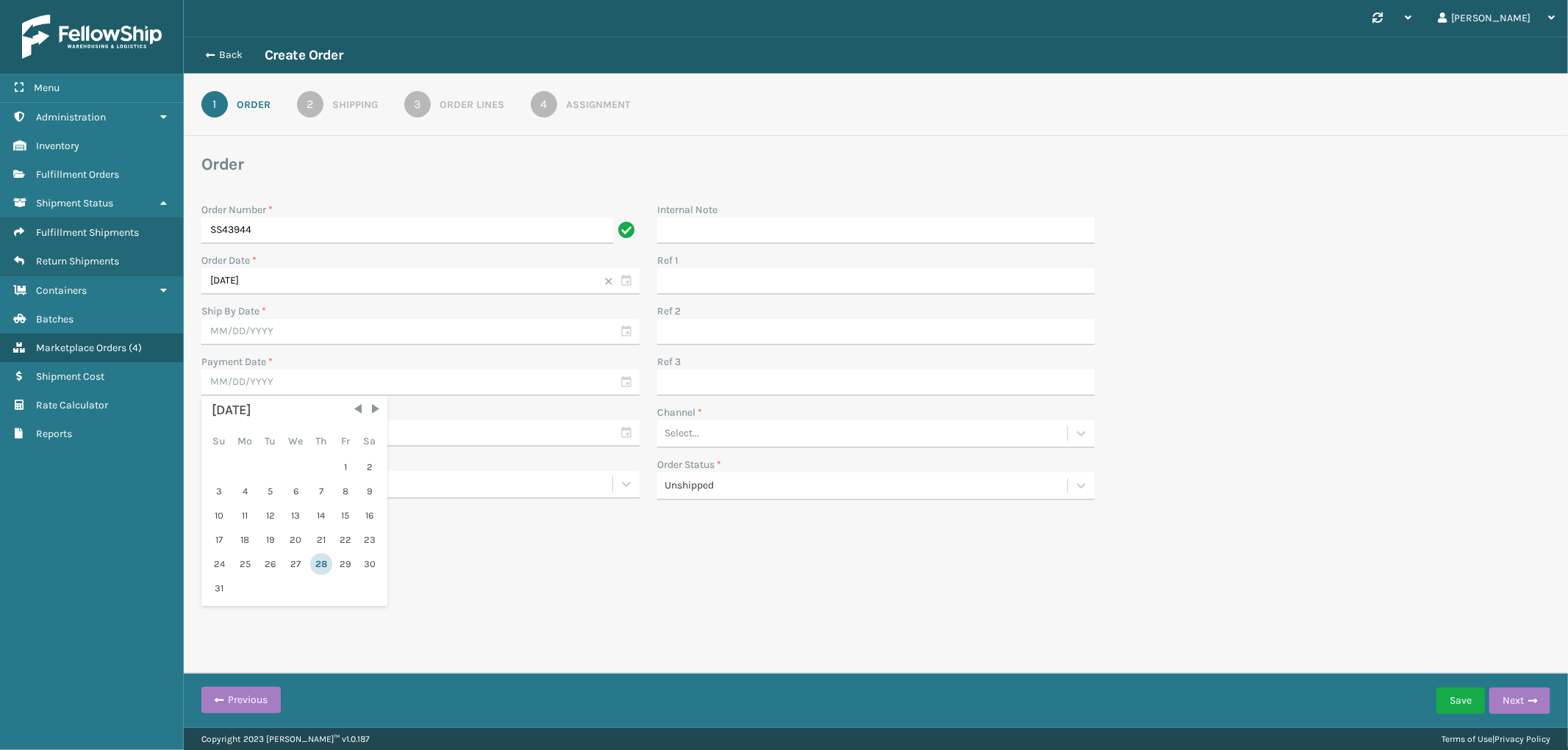
click at [312, 562] on div "28" at bounding box center [321, 564] width 22 height 22
type input "[DATE]"
click at [279, 319] on input "text" at bounding box center [421, 332] width 438 height 27
click at [316, 515] on div "28" at bounding box center [321, 513] width 22 height 22
type input "[DATE]"
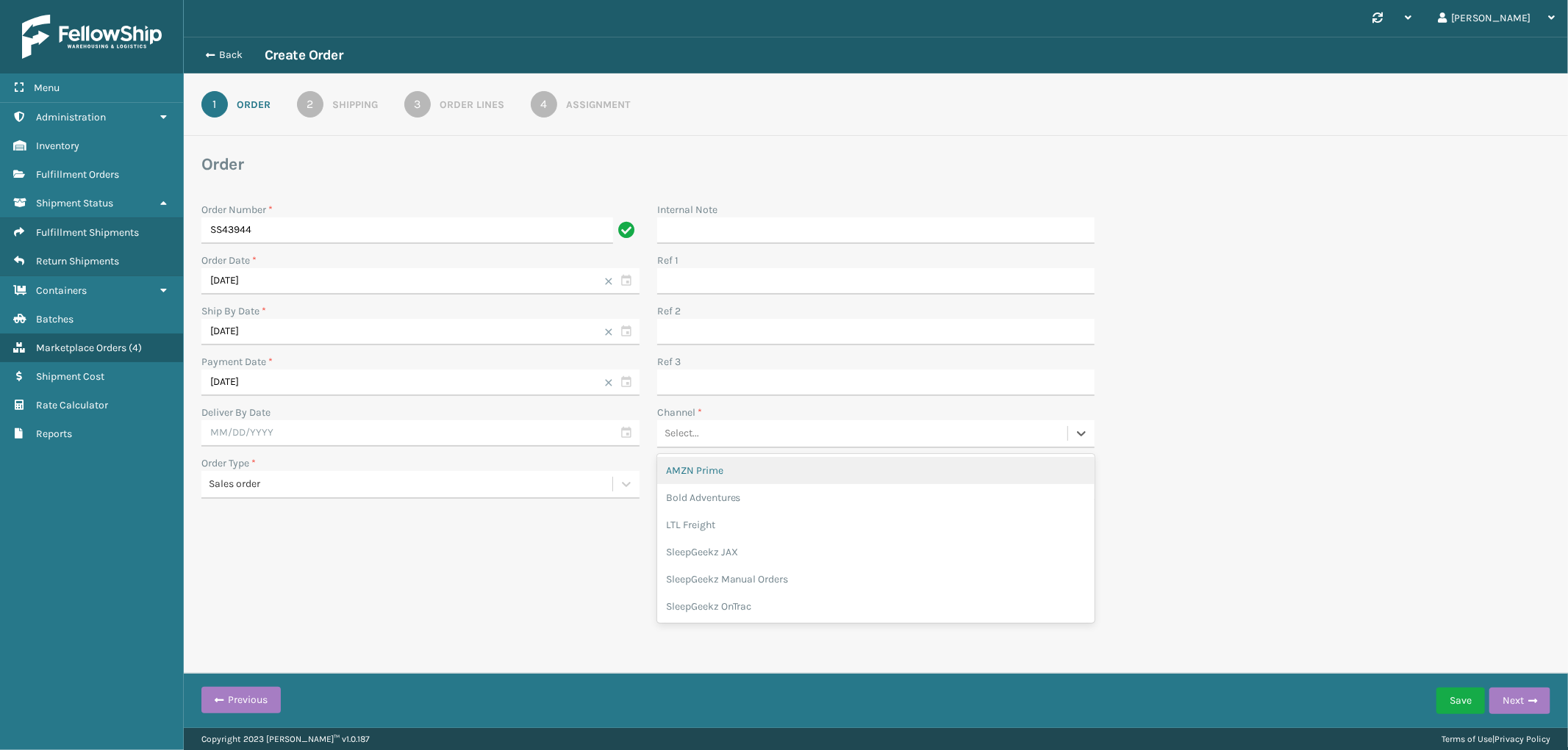
click at [763, 429] on div "Select..." at bounding box center [862, 434] width 411 height 24
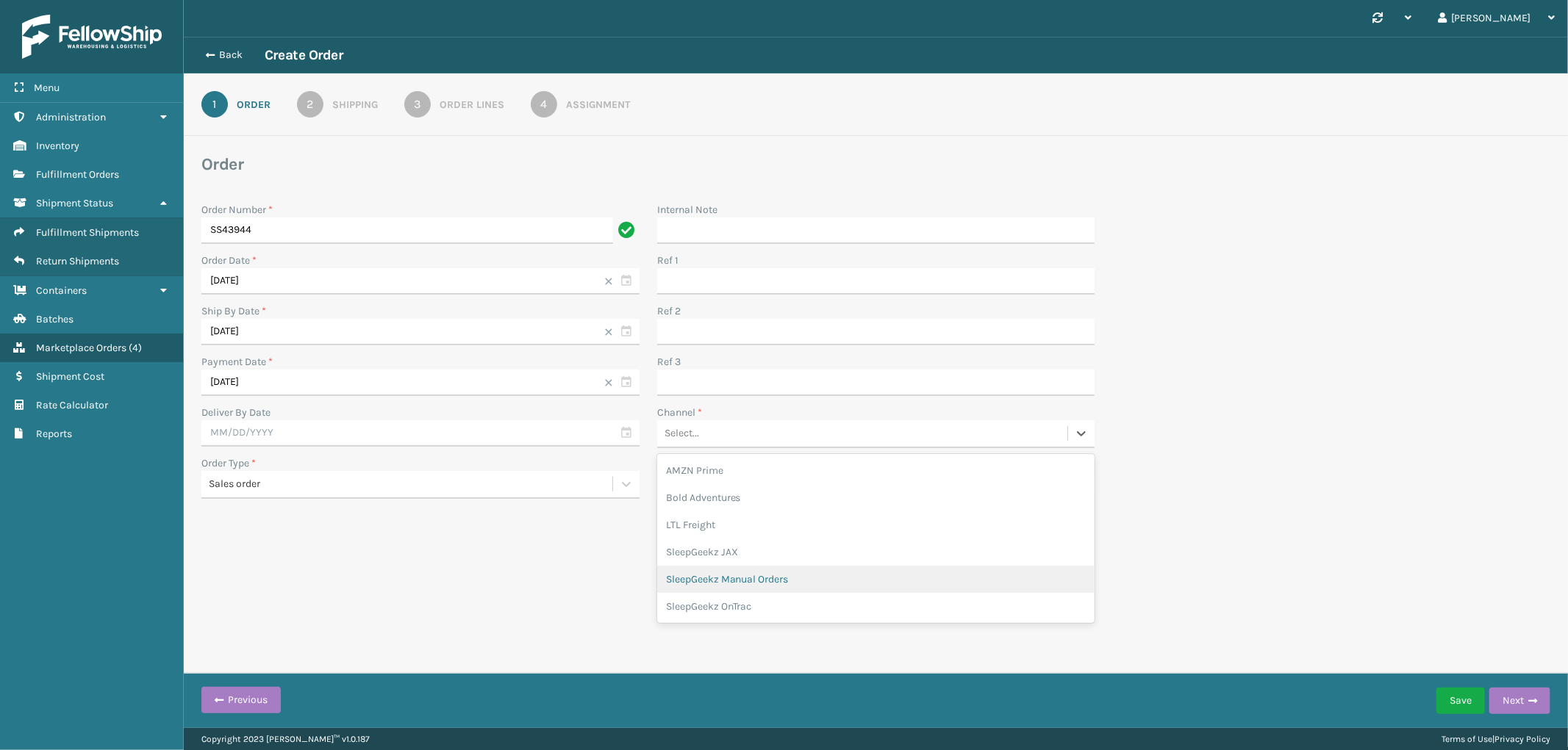
click at [787, 568] on div "SleepGeekz Manual Orders" at bounding box center [876, 579] width 438 height 27
click at [372, 97] on div "Shipping" at bounding box center [355, 104] width 45 height 15
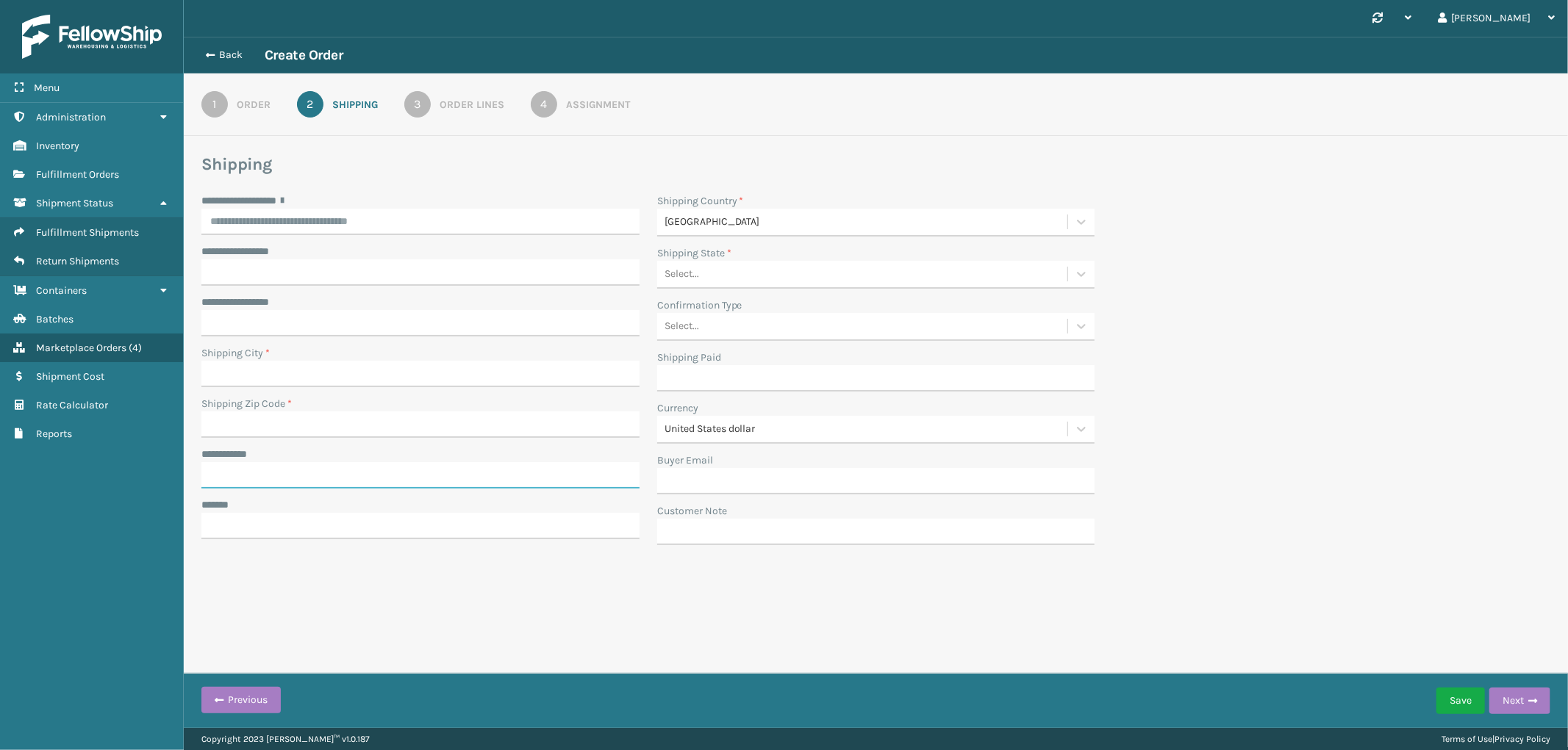
click at [303, 468] on input "**********" at bounding box center [421, 475] width 438 height 27
paste input "**********"
type input "**********"
click at [265, 209] on input "**********" at bounding box center [421, 222] width 438 height 27
paste input "**********"
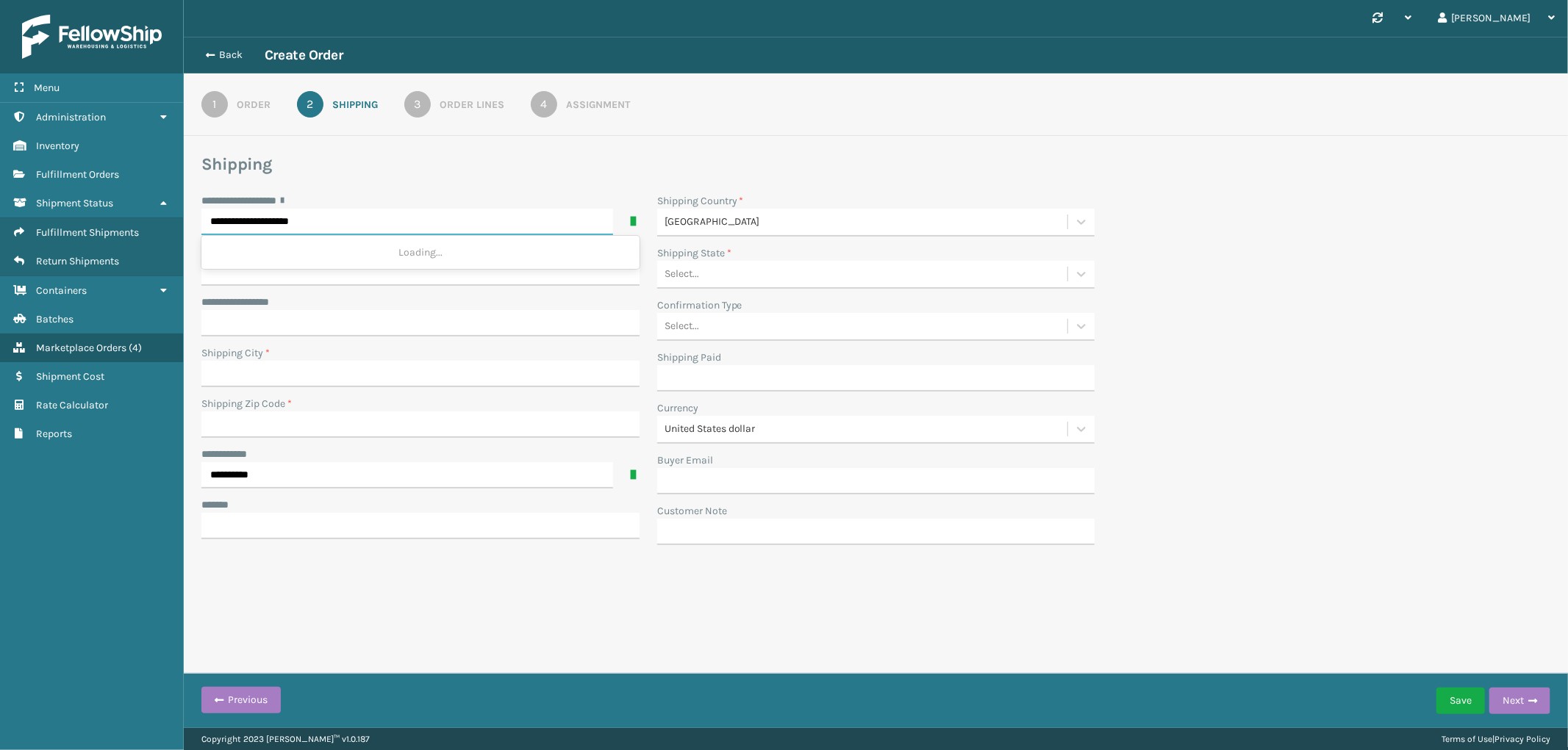
type input "**********"
click at [276, 364] on input "Shipping City *" at bounding box center [421, 373] width 438 height 27
paste input "Arcadia"
type input "Arcadia"
click at [385, 428] on input "Shipping Zip Code *" at bounding box center [421, 425] width 438 height 27
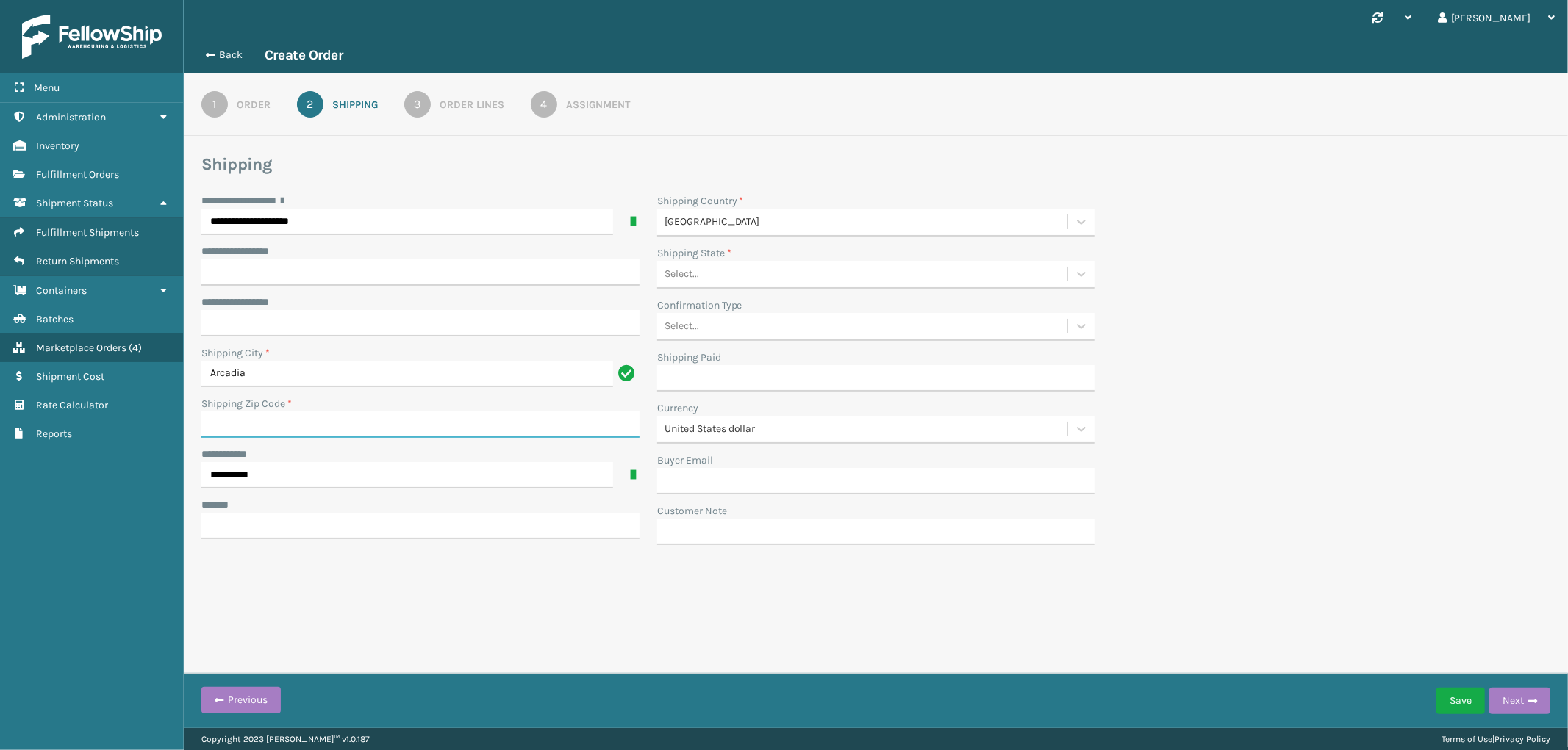
paste input "91006"
type input "91006"
click at [235, 533] on input "***** *" at bounding box center [421, 526] width 438 height 27
paste input "**********"
type input "**********"
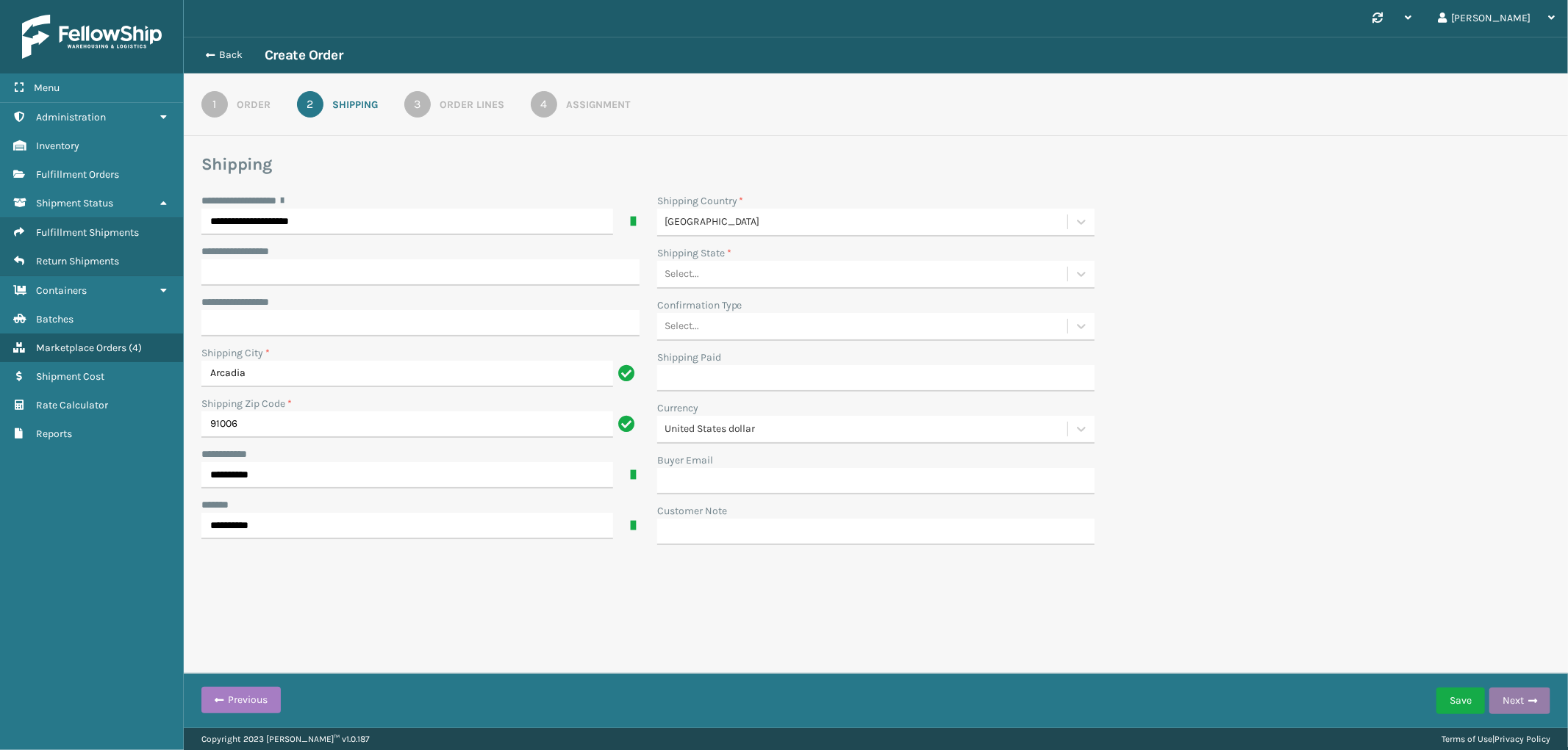
click at [1527, 692] on button "Next" at bounding box center [1519, 700] width 61 height 27
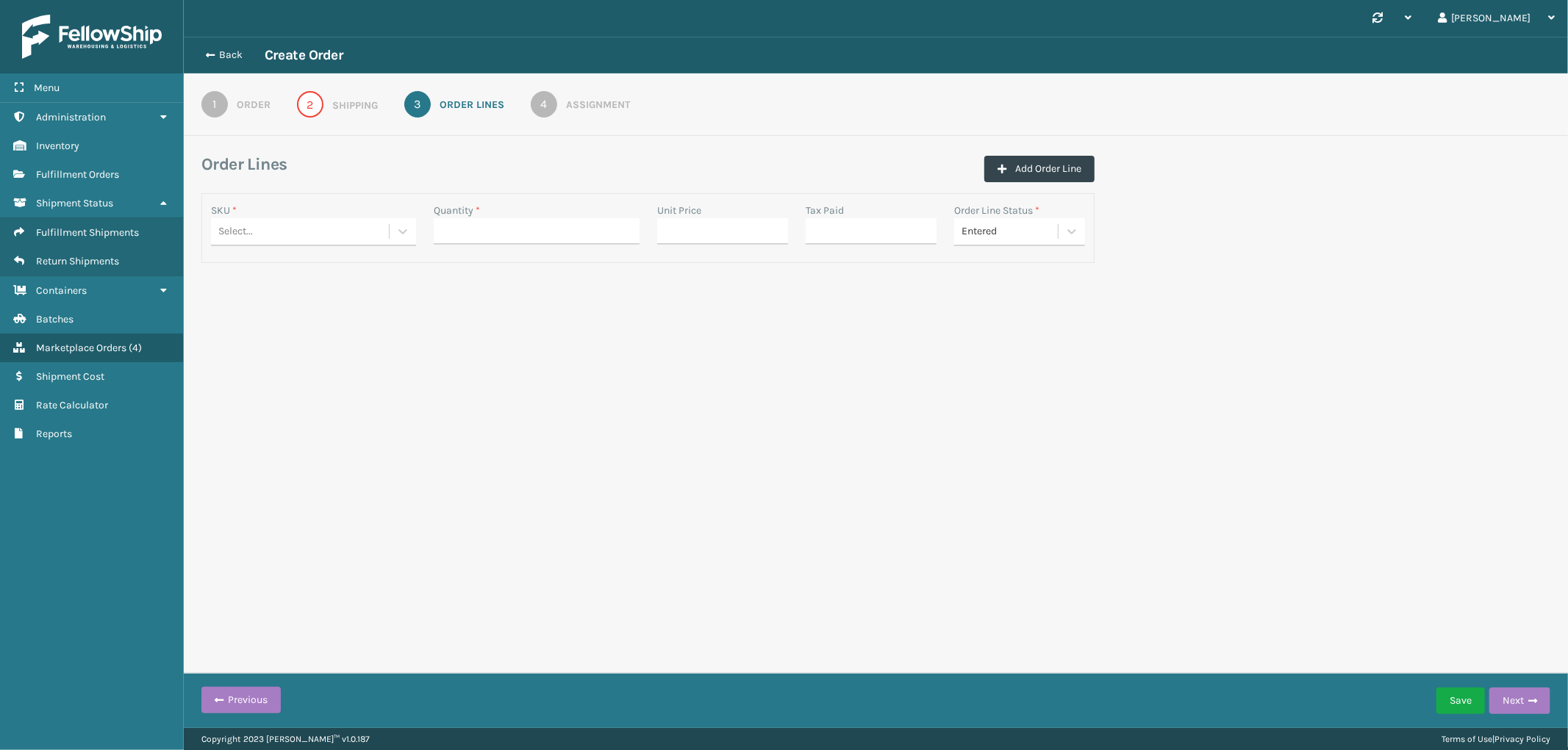
click at [359, 98] on div "Shipping" at bounding box center [355, 105] width 45 height 15
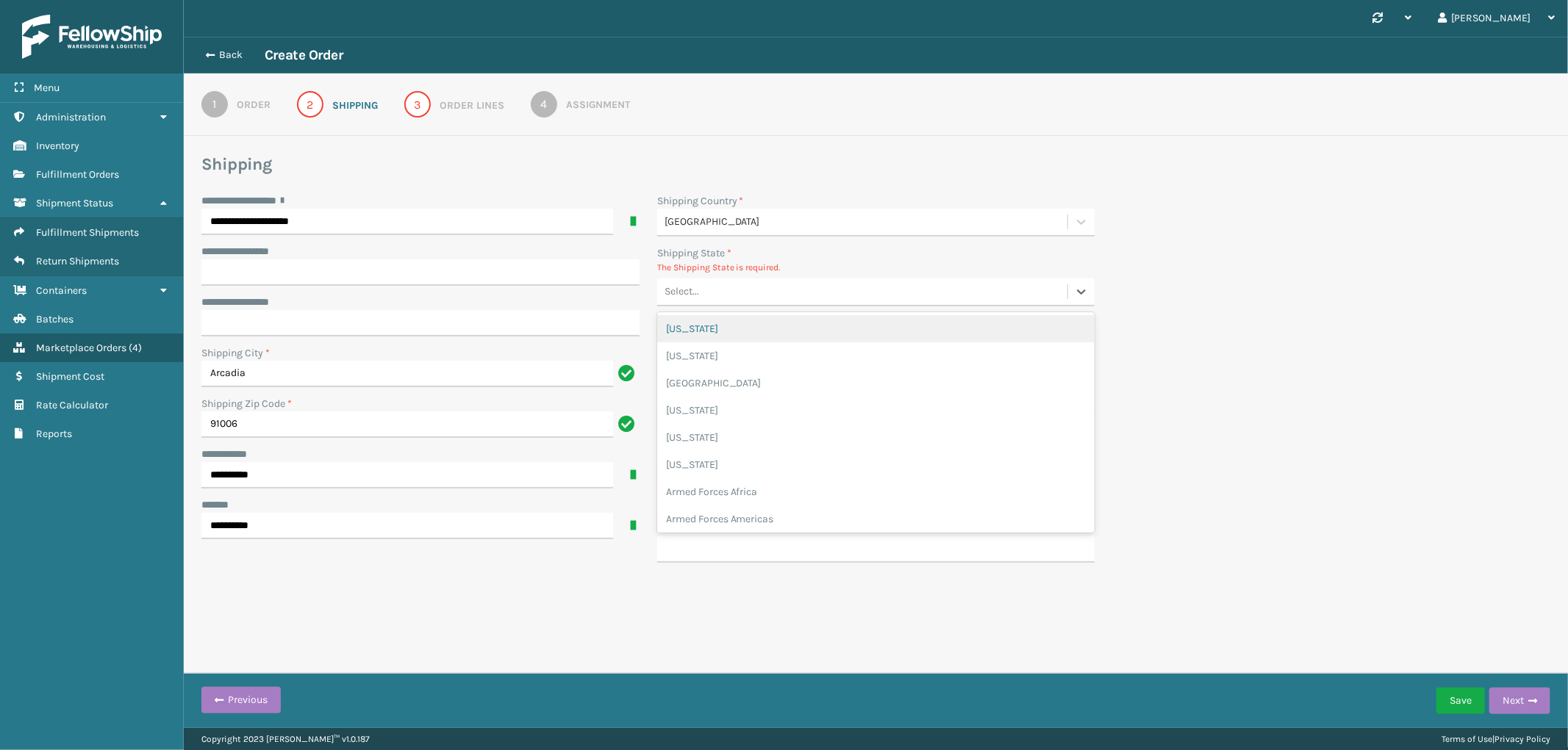
click at [774, 292] on div "Select..." at bounding box center [862, 292] width 411 height 24
type input "ca"
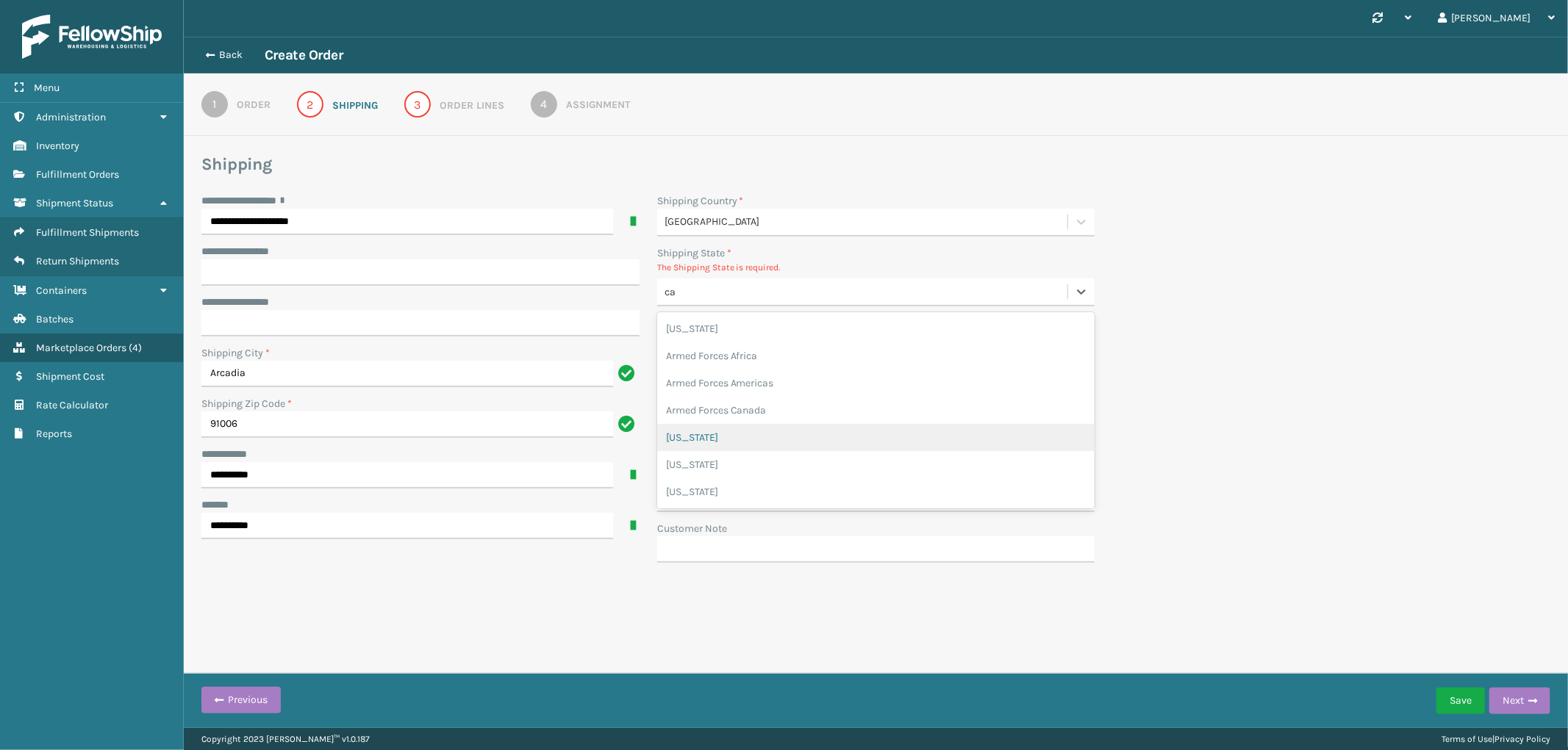
click at [740, 445] on div "[US_STATE]" at bounding box center [876, 437] width 438 height 27
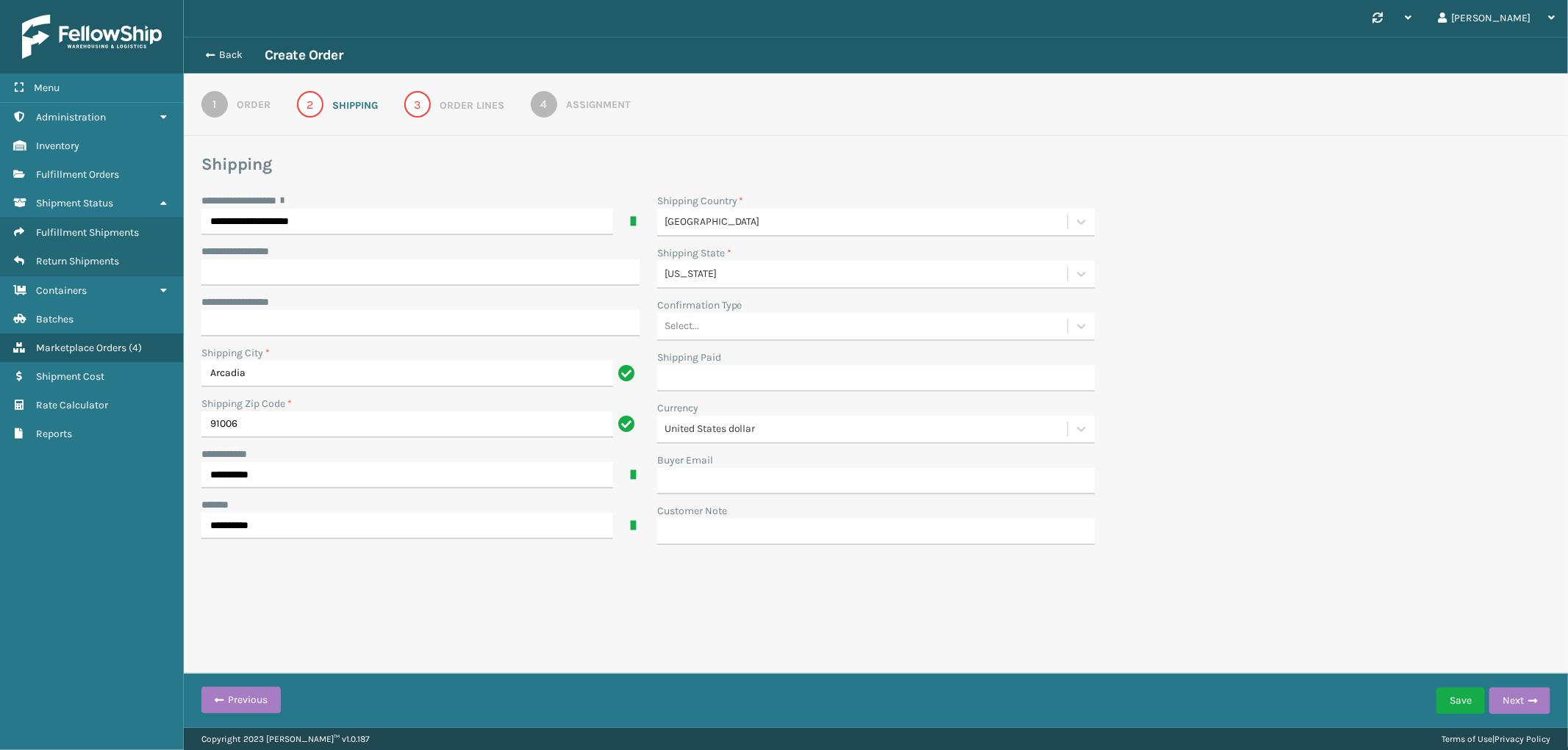
click at [434, 97] on link "3 Order Lines" at bounding box center [454, 104] width 153 height 27
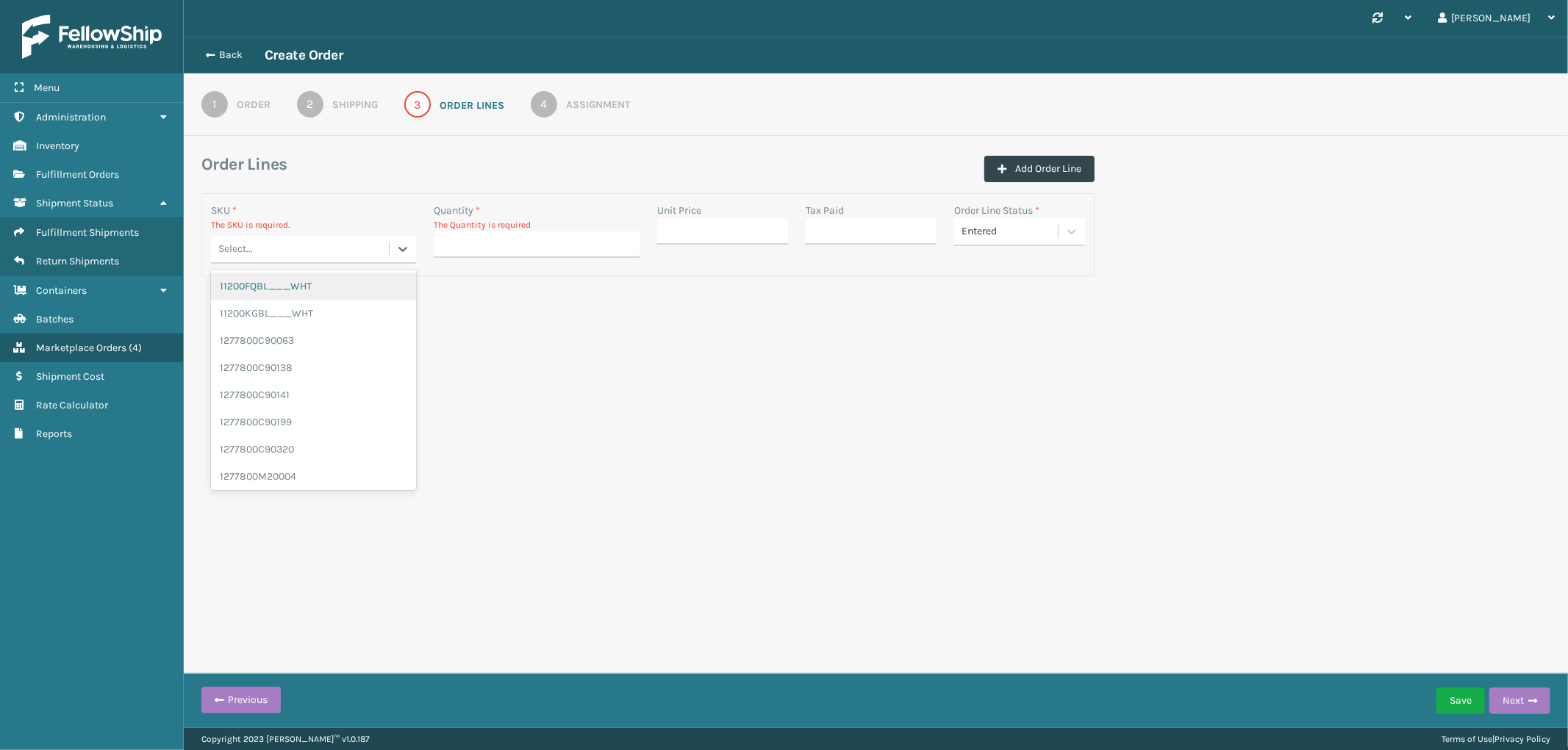
click at [262, 256] on div "Select..." at bounding box center [300, 249] width 178 height 24
paste input "GRYHBSP20-1"
type input "GRYHBSP20-1"
click at [267, 282] on div "GRYHBSP20-1" at bounding box center [313, 286] width 205 height 27
click at [480, 235] on input "Quantity *" at bounding box center [536, 231] width 205 height 27
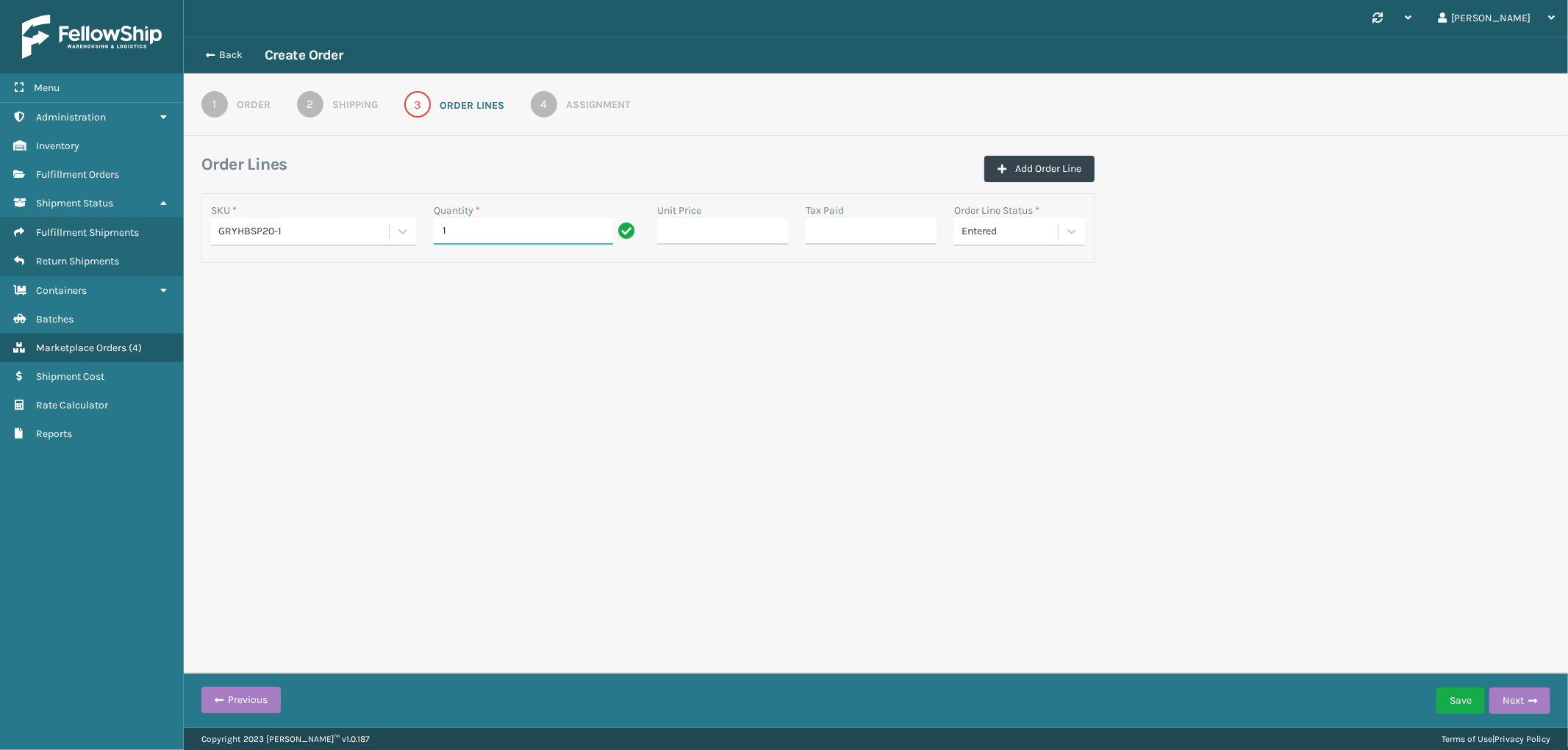
type input "1"
click at [1022, 441] on div "Synchronise all channels [PERSON_NAME] Log Out Back Create Order 1 Order 2 Ship…" at bounding box center [875, 364] width 1384 height 728
click at [1067, 170] on button "Add Order Line" at bounding box center [1039, 169] width 110 height 27
click at [282, 244] on div "Select..." at bounding box center [300, 232] width 178 height 24
paste input "GRYHBSP41-2"
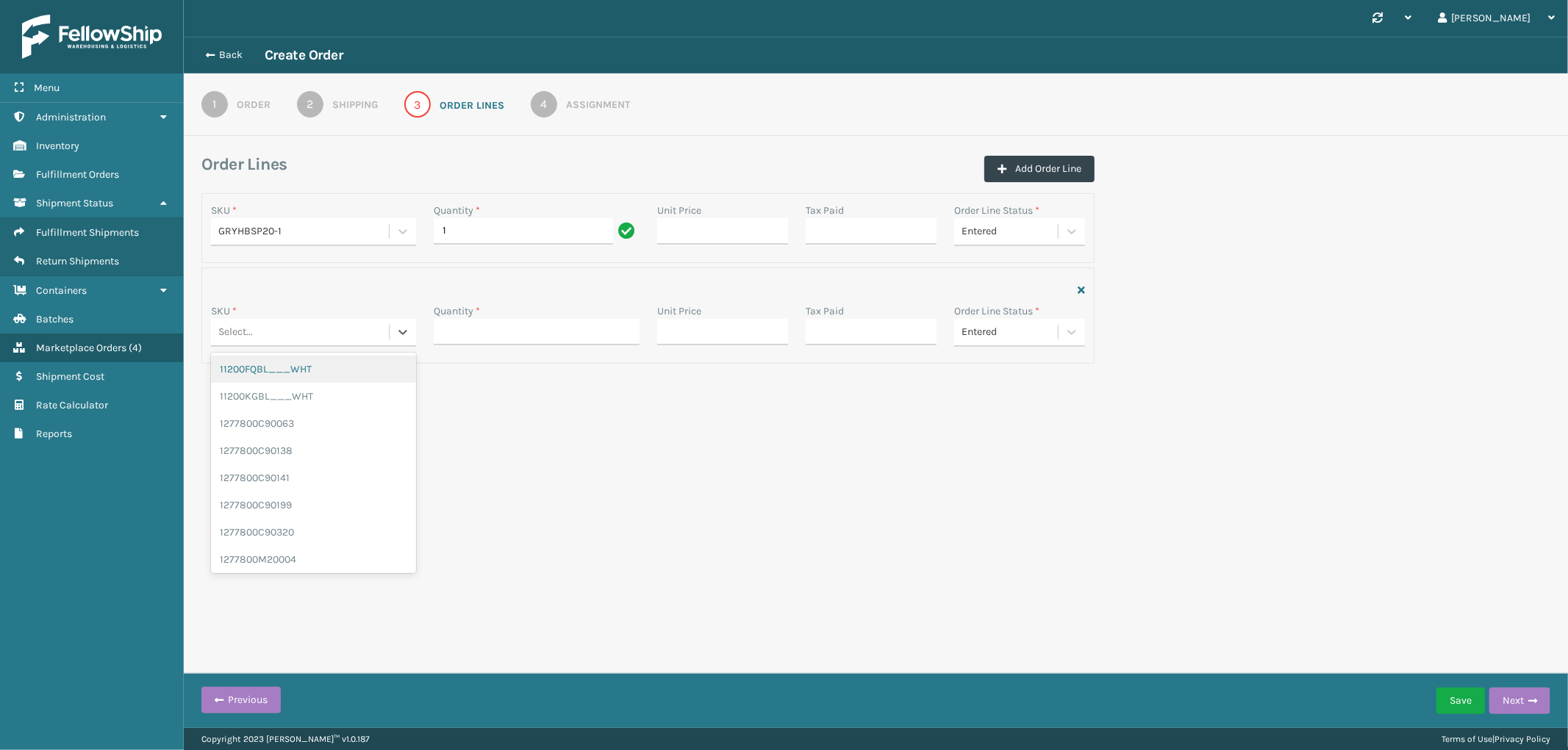
type input "GRYHBSP41-2"
click at [291, 362] on div "GRYHBSP41-2" at bounding box center [313, 369] width 205 height 27
click at [546, 332] on input "Quantity *" at bounding box center [536, 332] width 205 height 27
type input "1"
click at [795, 462] on div "Synchronise all channels [PERSON_NAME] Log Out Back Create Order 1 Order 2 Ship…" at bounding box center [875, 364] width 1384 height 728
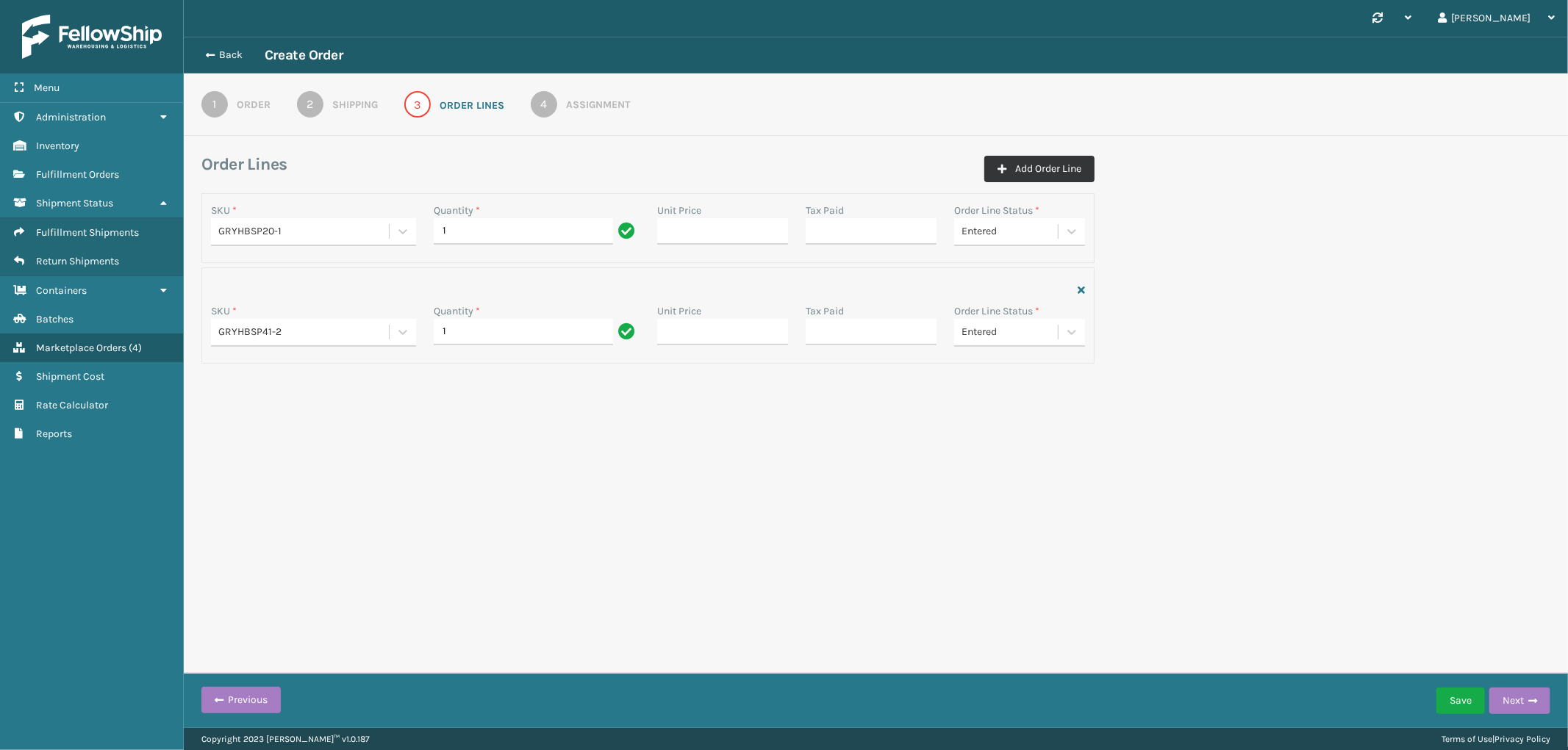
click at [1056, 157] on button "Add Order Line" at bounding box center [1039, 169] width 110 height 27
click at [279, 430] on div "Select..." at bounding box center [300, 433] width 178 height 24
paste input "GRYHBSP2-3"
type input "GRYHBSP2-3"
click at [290, 464] on div "GRYHBSP2-3" at bounding box center [313, 469] width 205 height 27
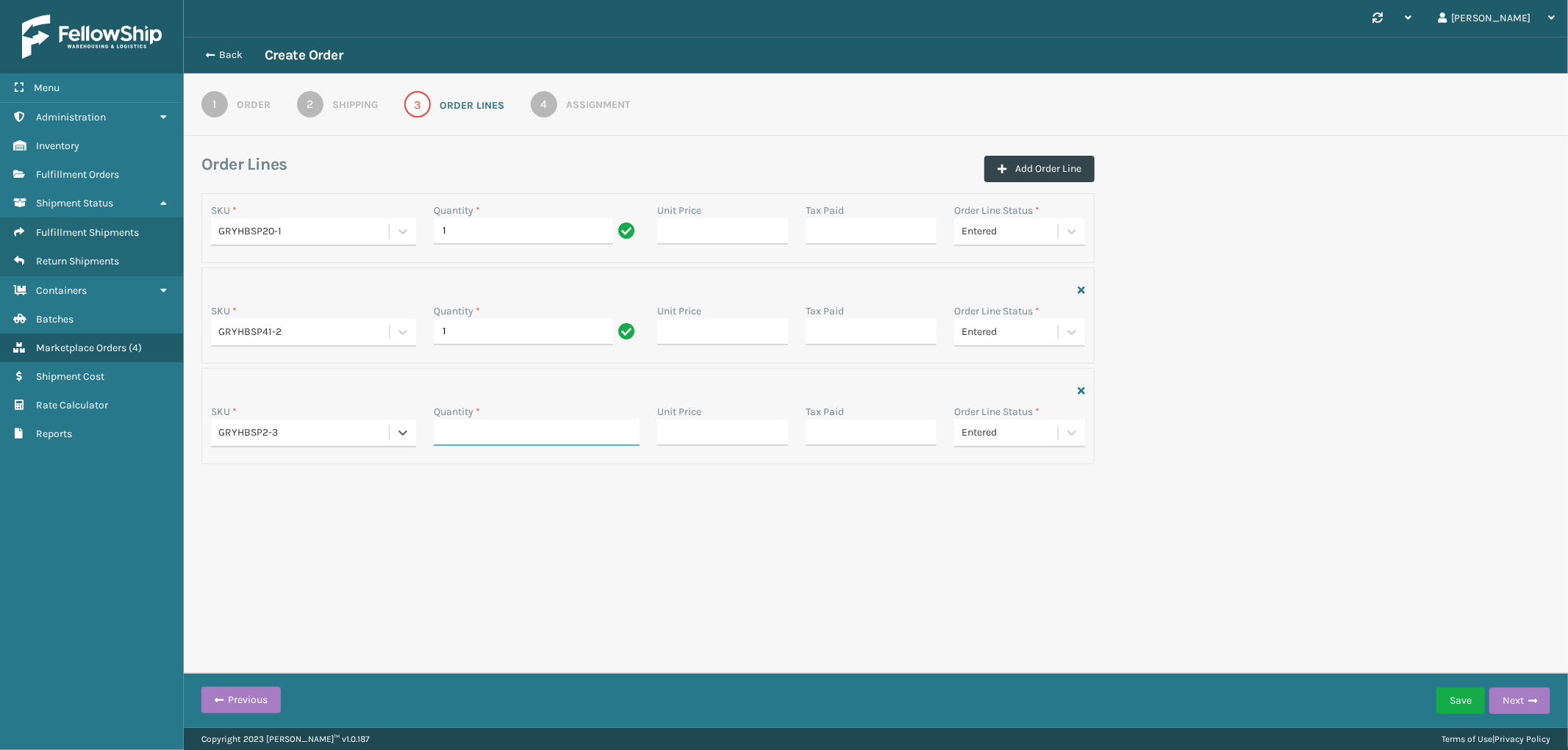
click at [464, 438] on input "Quantity *" at bounding box center [536, 433] width 205 height 27
type input "1"
click at [821, 532] on div "Synchronise all channels [PERSON_NAME] Log Out Back Create Order 1 Order 2 Ship…" at bounding box center [875, 364] width 1384 height 728
drag, startPoint x: 1052, startPoint y: 167, endPoint x: 1032, endPoint y: 179, distance: 23.3
click at [1052, 167] on button "Add Order Line" at bounding box center [1039, 169] width 110 height 27
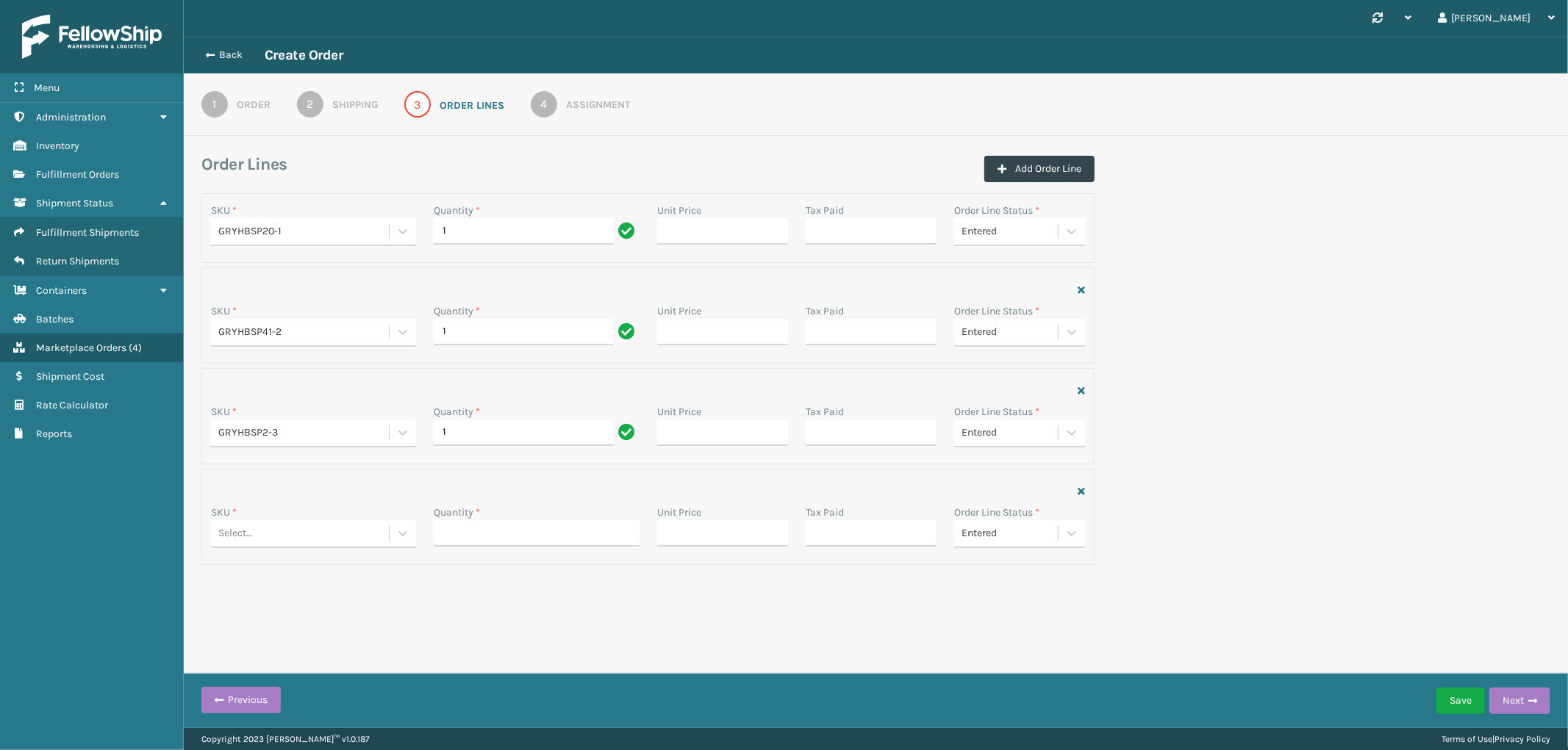
click at [238, 527] on div "Select..." at bounding box center [235, 533] width 35 height 15
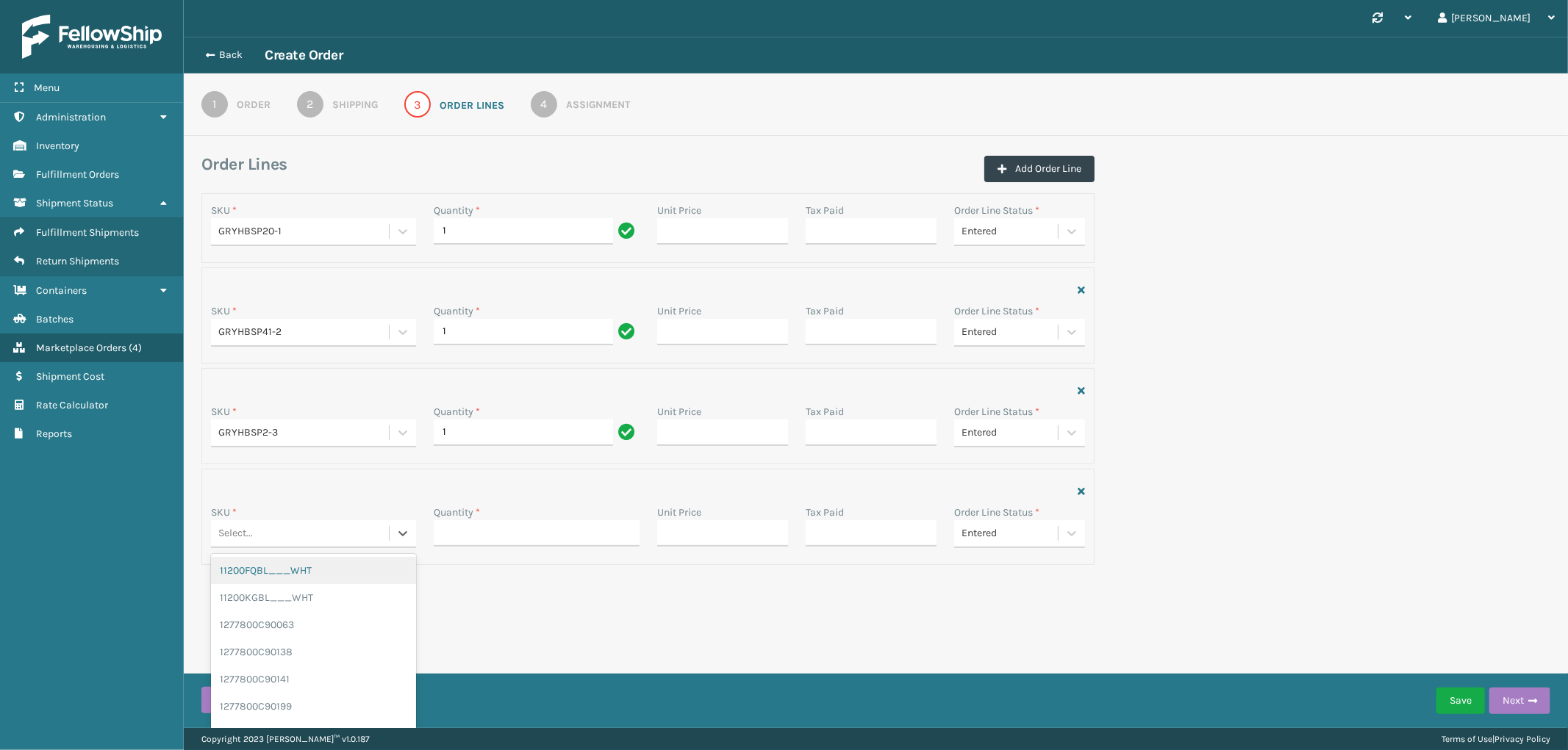
paste input "LONG-BOLTS"
type input "LONG-BOLTS"
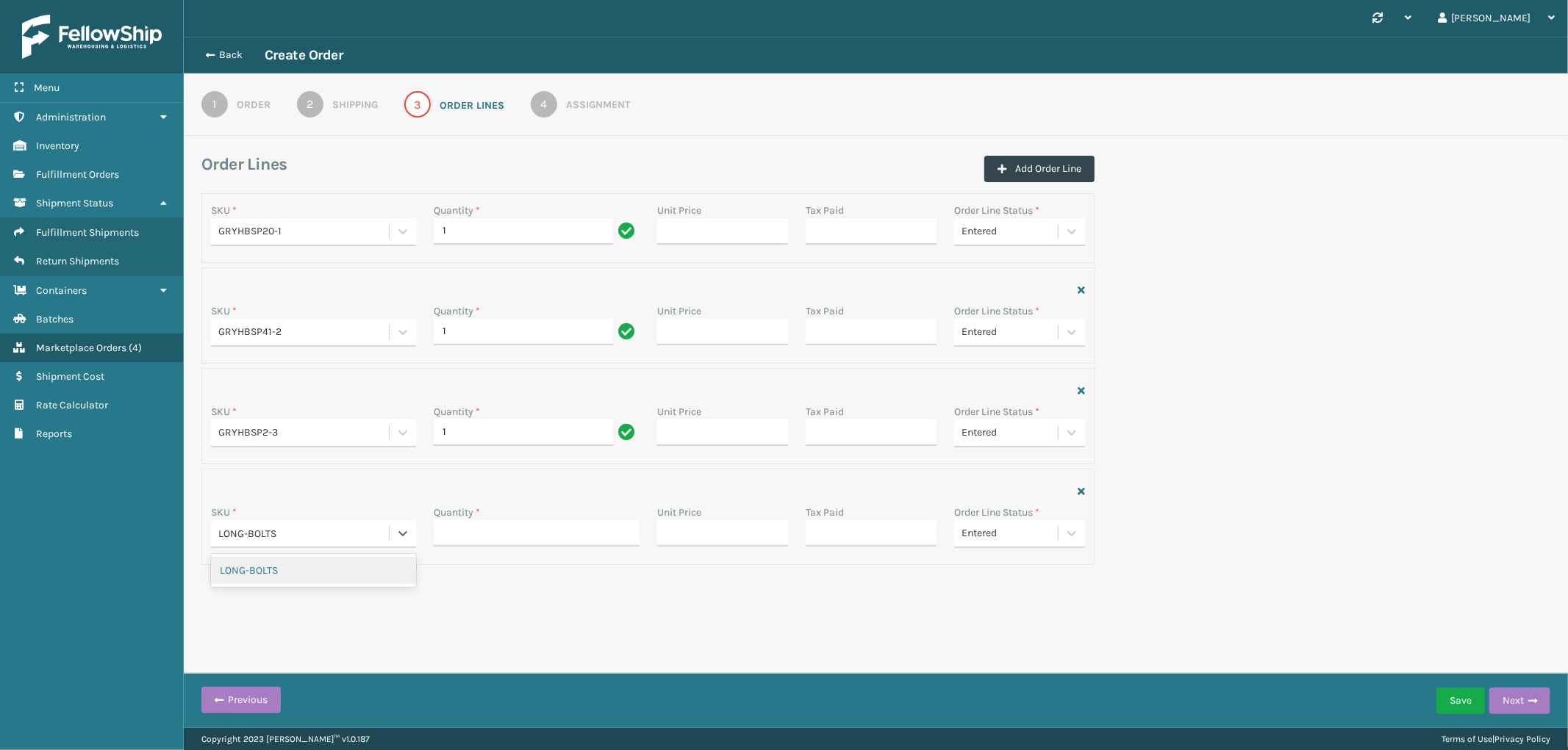
click at [288, 562] on div "LONG-BOLTS" at bounding box center [313, 570] width 205 height 27
click at [568, 518] on div "Quantity *" at bounding box center [536, 512] width 205 height 15
click at [559, 525] on input "Quantity *" at bounding box center [536, 533] width 205 height 27
type input "1"
click at [608, 98] on div "Assignment" at bounding box center [598, 104] width 64 height 15
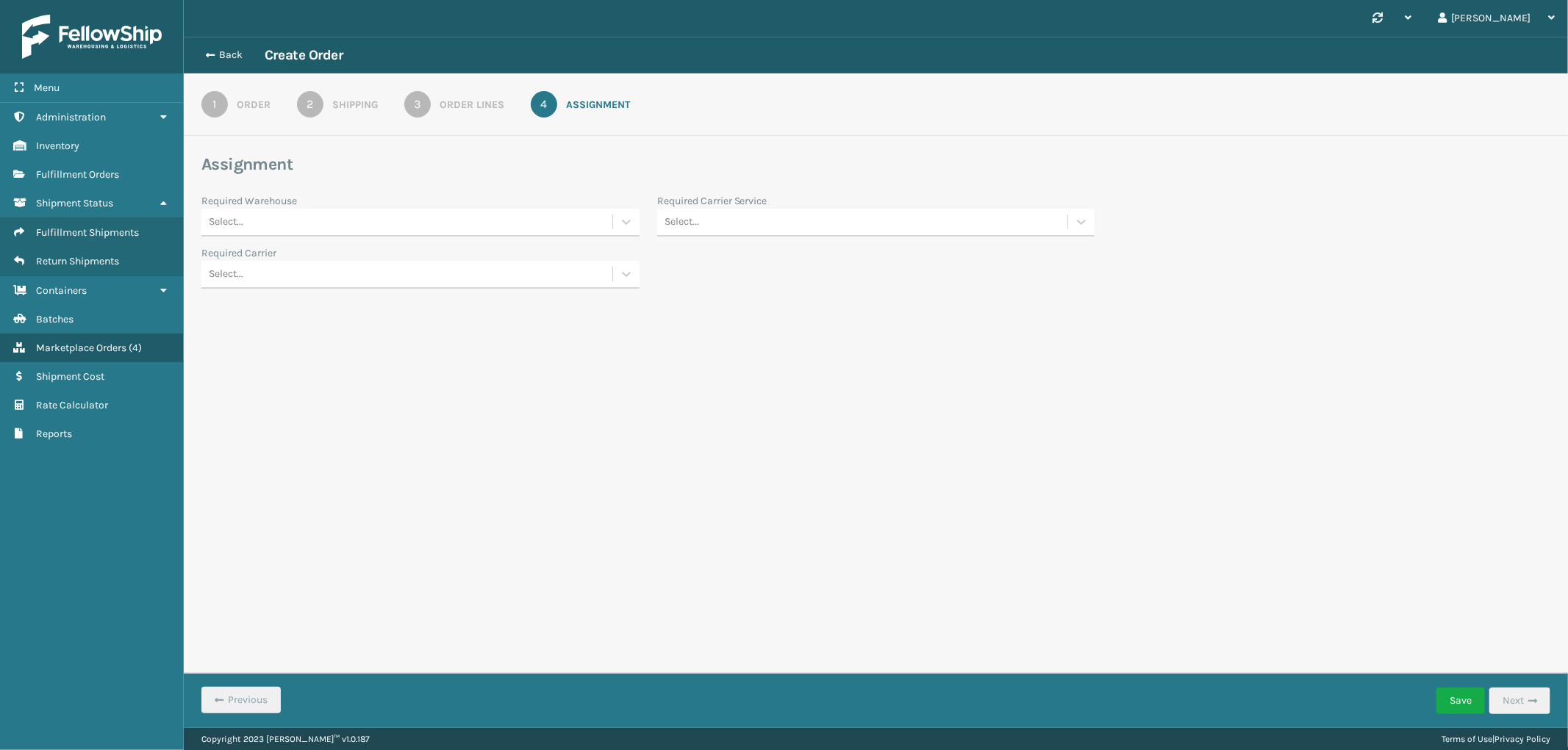
click at [490, 217] on div "Select..." at bounding box center [407, 222] width 411 height 24
click at [342, 332] on div "SleepGeekz Warehouse" at bounding box center [421, 340] width 438 height 27
click at [875, 225] on div "Select..." at bounding box center [862, 222] width 411 height 24
click at [797, 399] on div "FedEx Standard Overnight" at bounding box center [876, 394] width 438 height 27
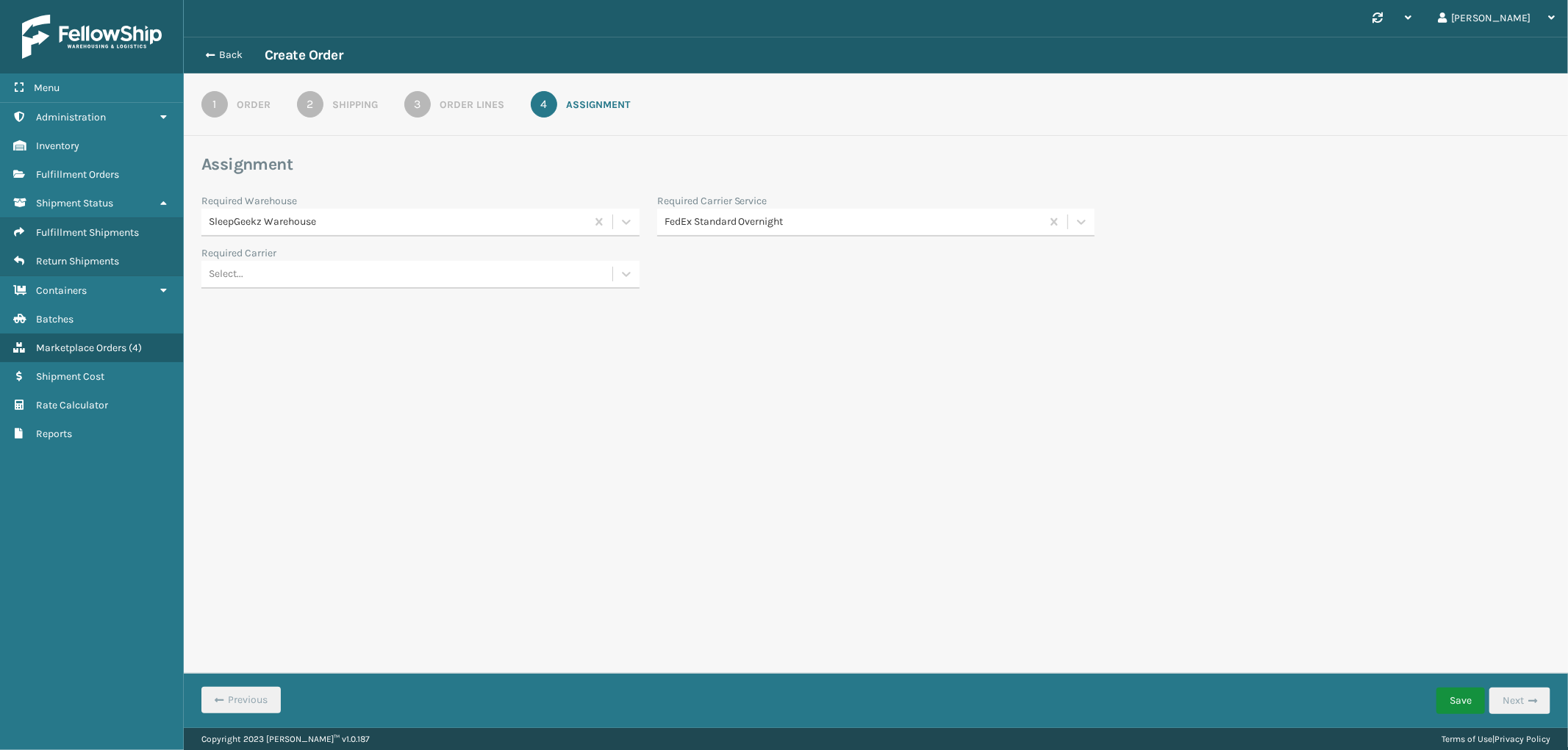
click at [1465, 696] on button "Save" at bounding box center [1461, 700] width 49 height 27
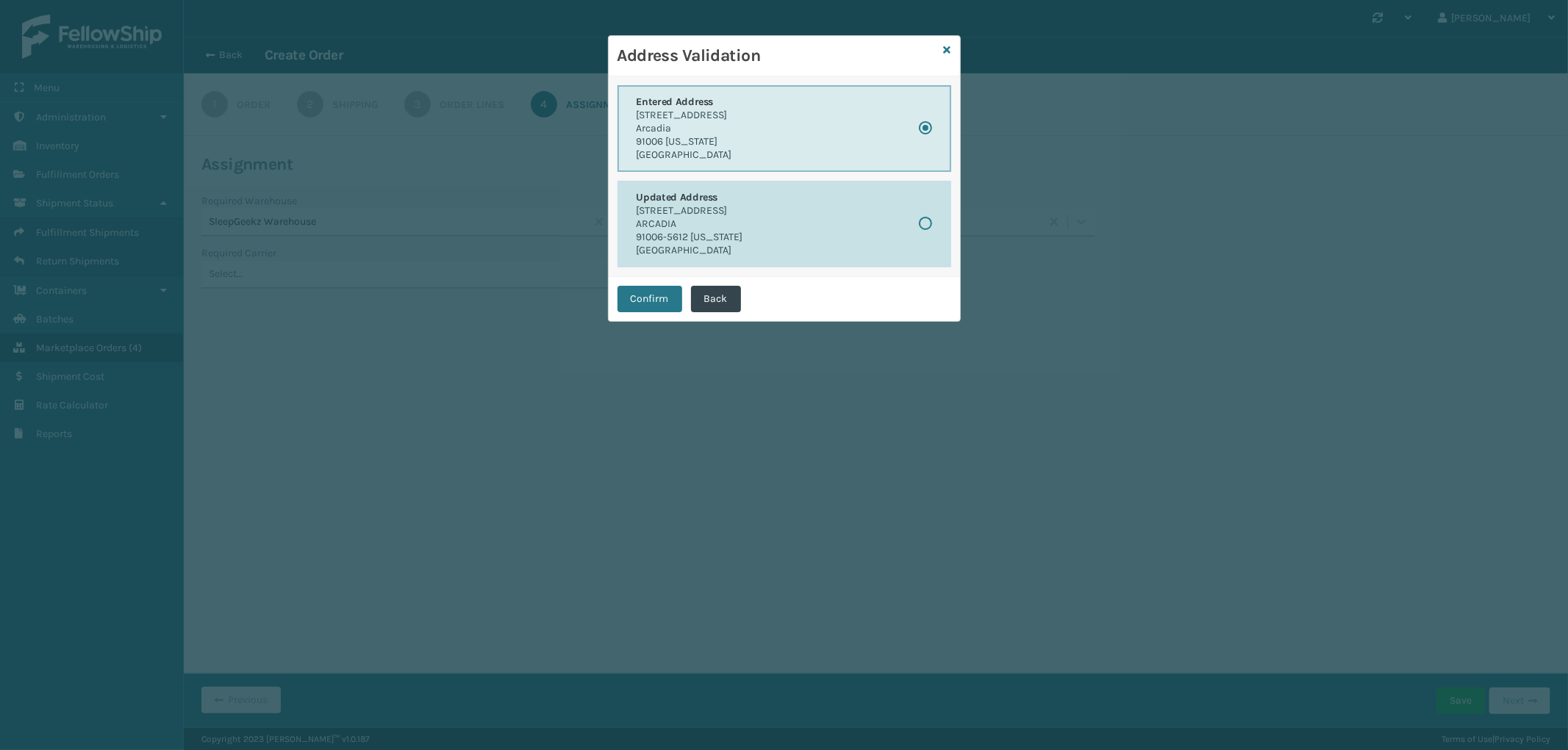
click at [773, 226] on button "Updated Address [STREET_ADDRESS][US_STATE]" at bounding box center [784, 224] width 334 height 87
radio input "false"
radio input "true"
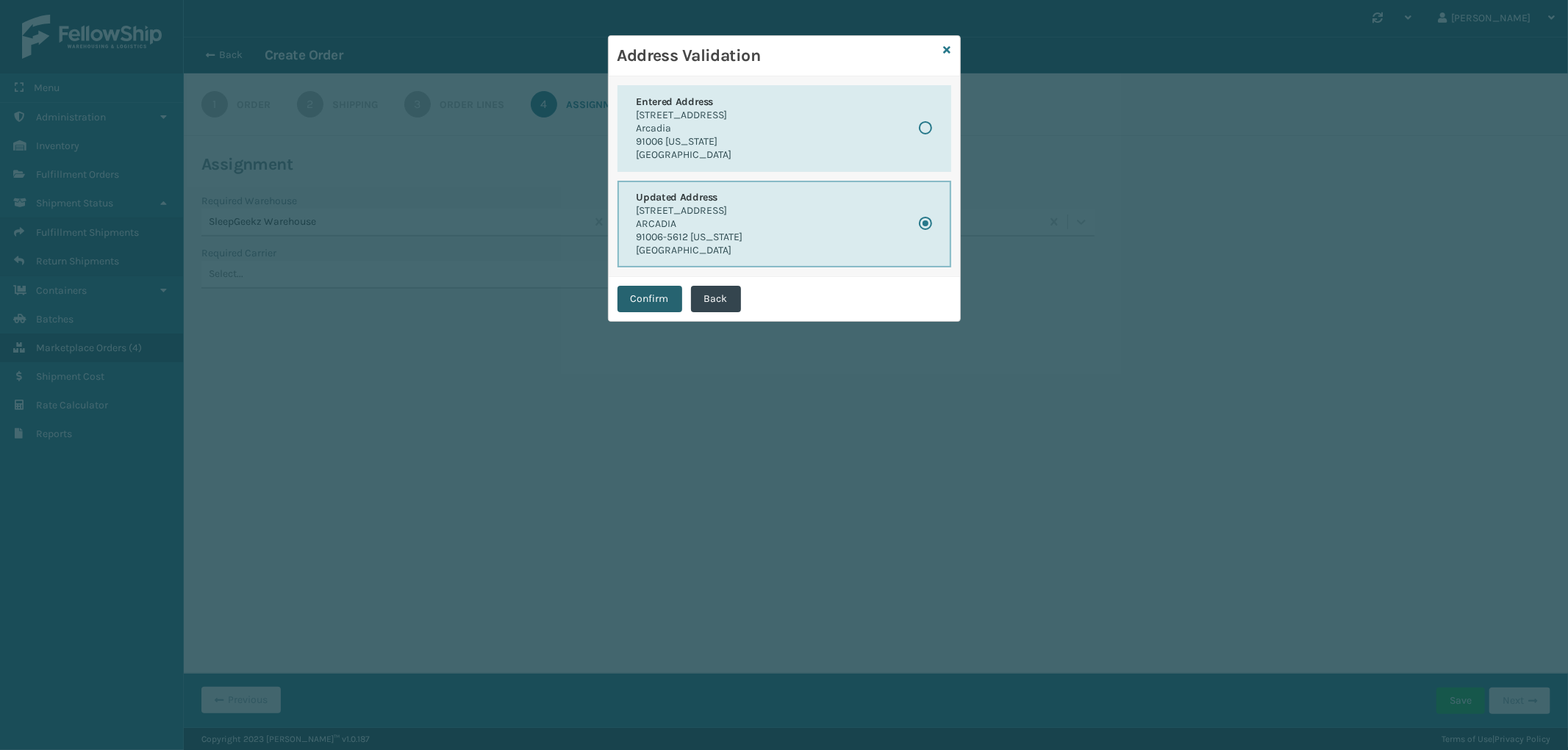
click at [656, 291] on button "Confirm" at bounding box center [650, 299] width 65 height 27
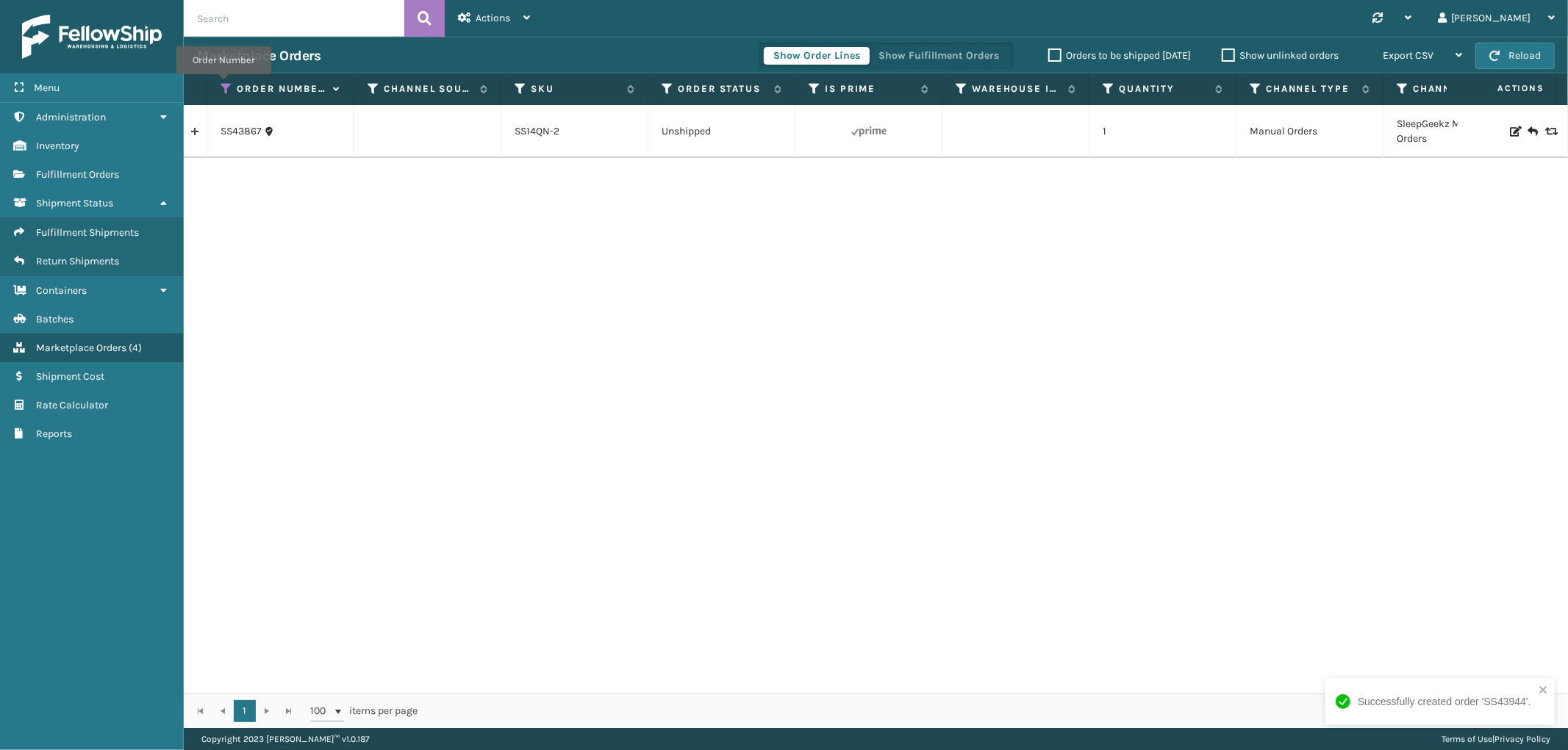
click at [223, 84] on icon at bounding box center [227, 88] width 11 height 13
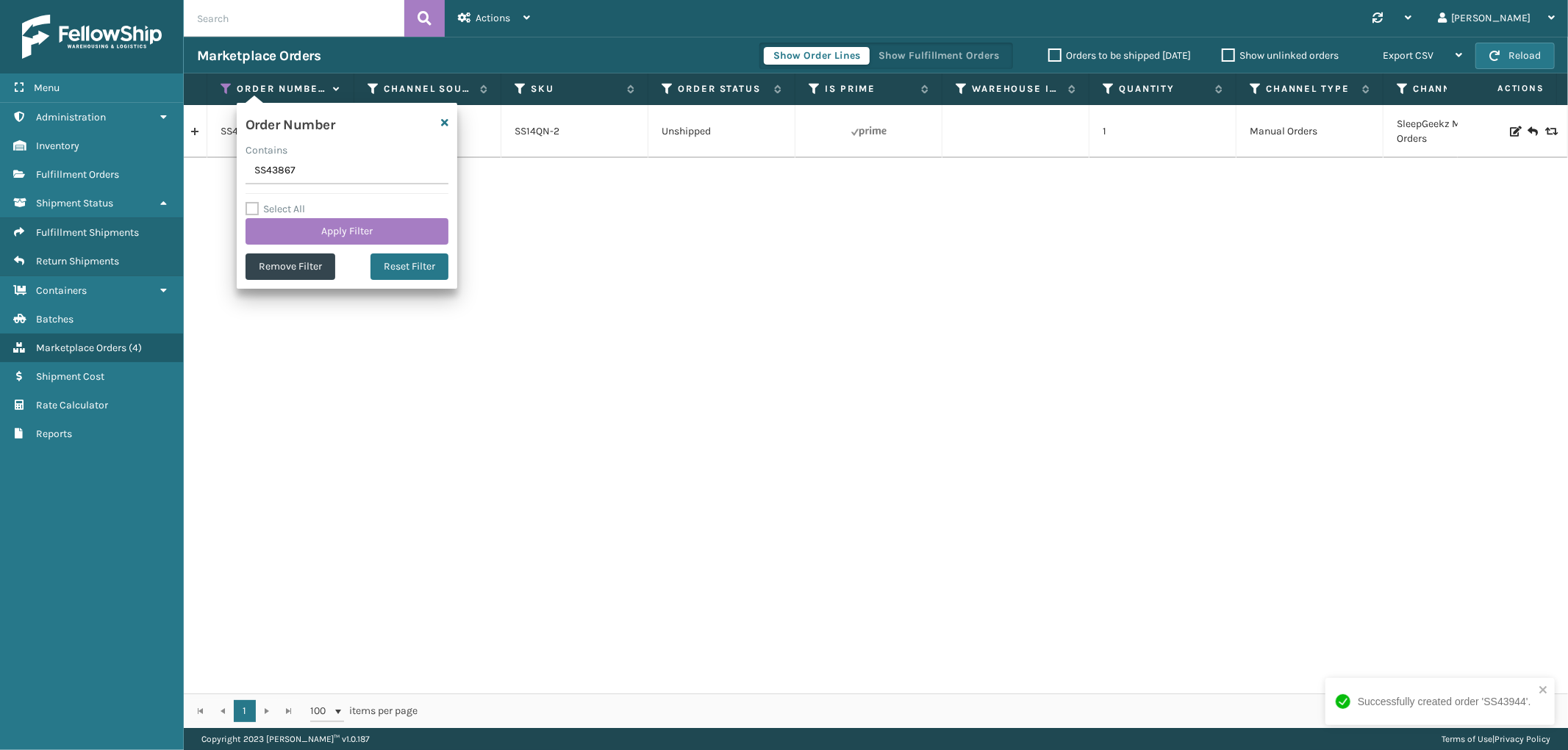
click at [268, 173] on input "SS43867" at bounding box center [347, 171] width 203 height 27
type input "LONG-BOLTS"
click at [275, 221] on button "Apply Filter" at bounding box center [347, 231] width 203 height 27
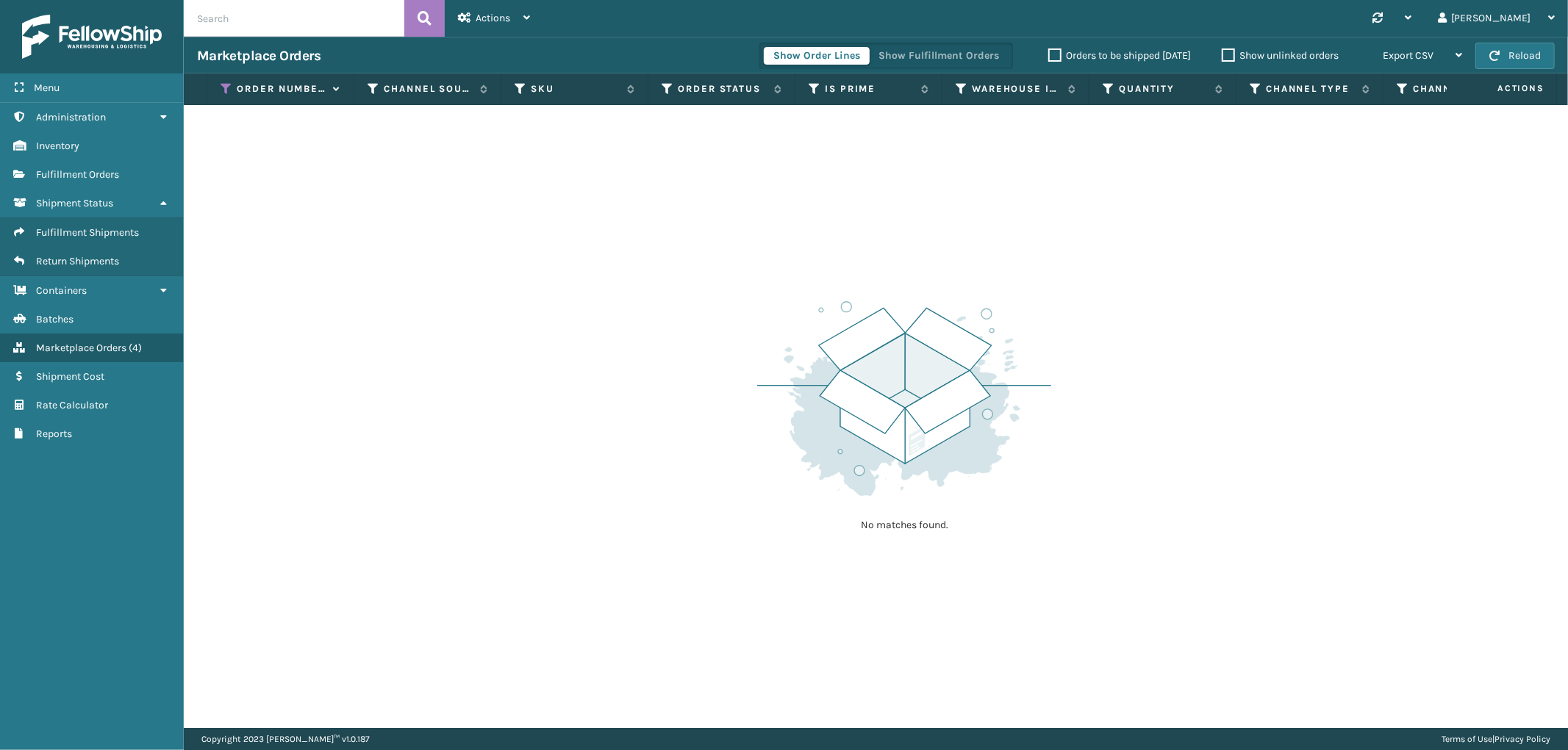
click at [207, 88] on th "Order Number" at bounding box center [280, 89] width 147 height 32
click at [221, 88] on icon at bounding box center [227, 88] width 11 height 13
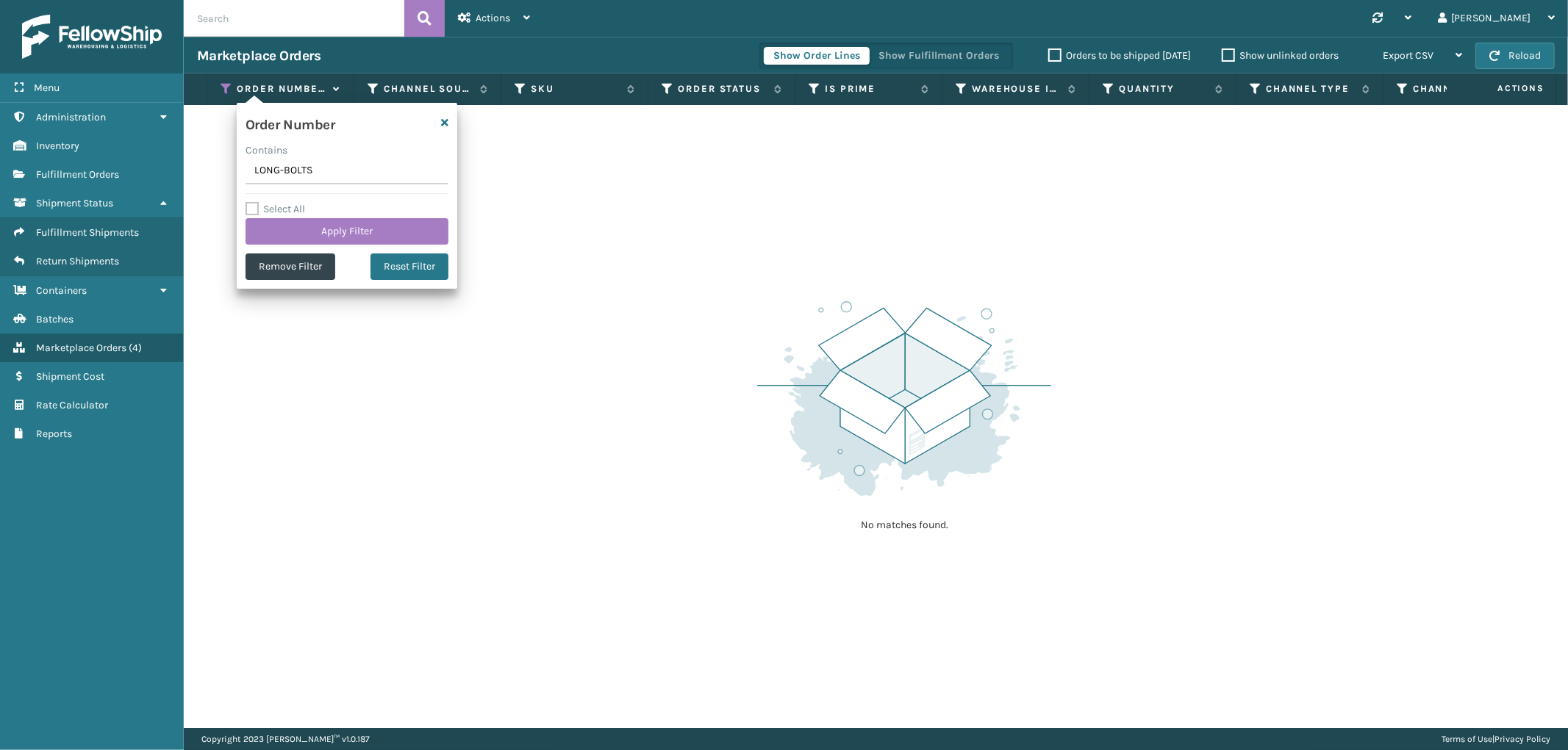
click at [281, 167] on input "LONG-BOLTS" at bounding box center [347, 171] width 203 height 27
type input "SS43944"
click at [275, 221] on button "Apply Filter" at bounding box center [347, 231] width 203 height 27
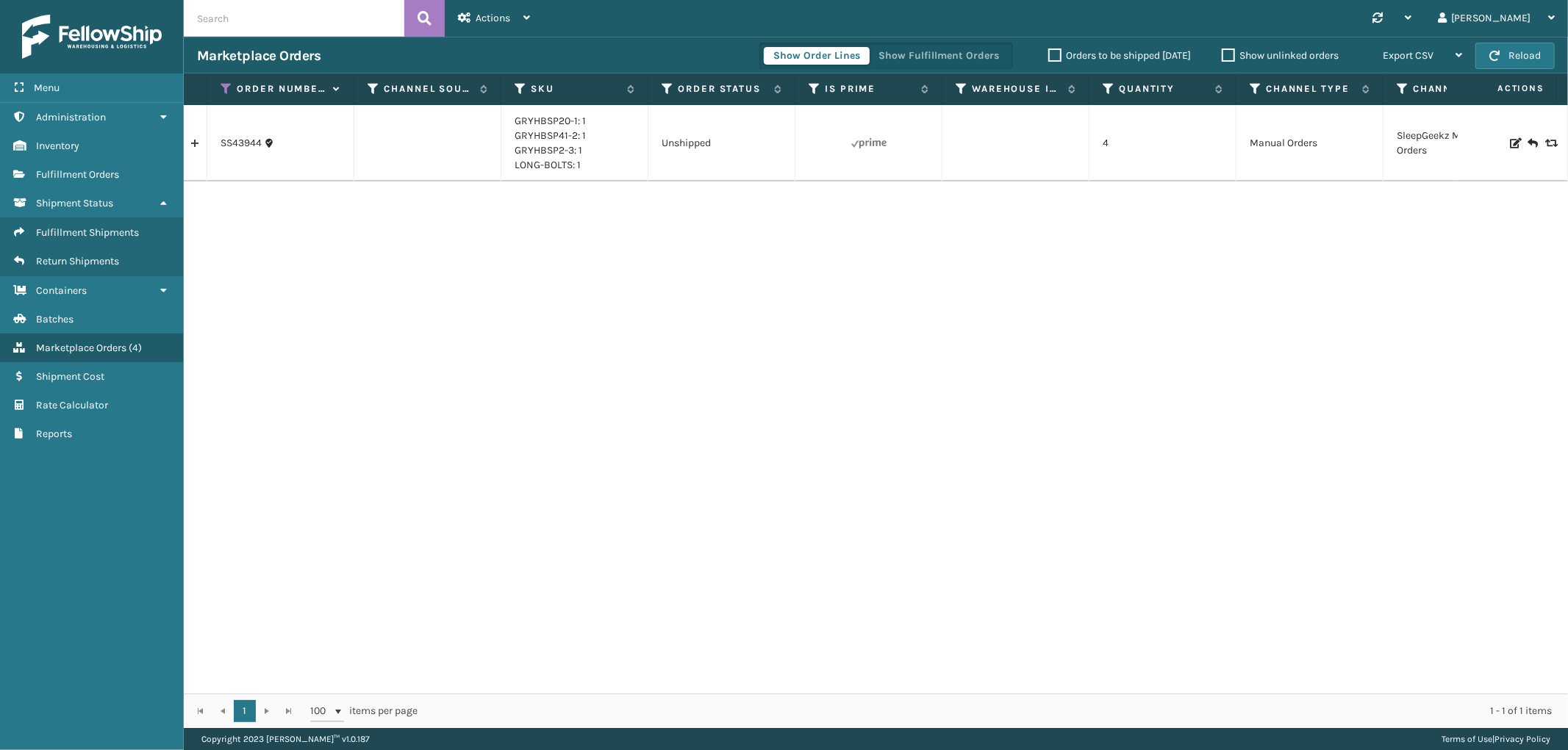
click at [188, 143] on link at bounding box center [195, 143] width 23 height 24
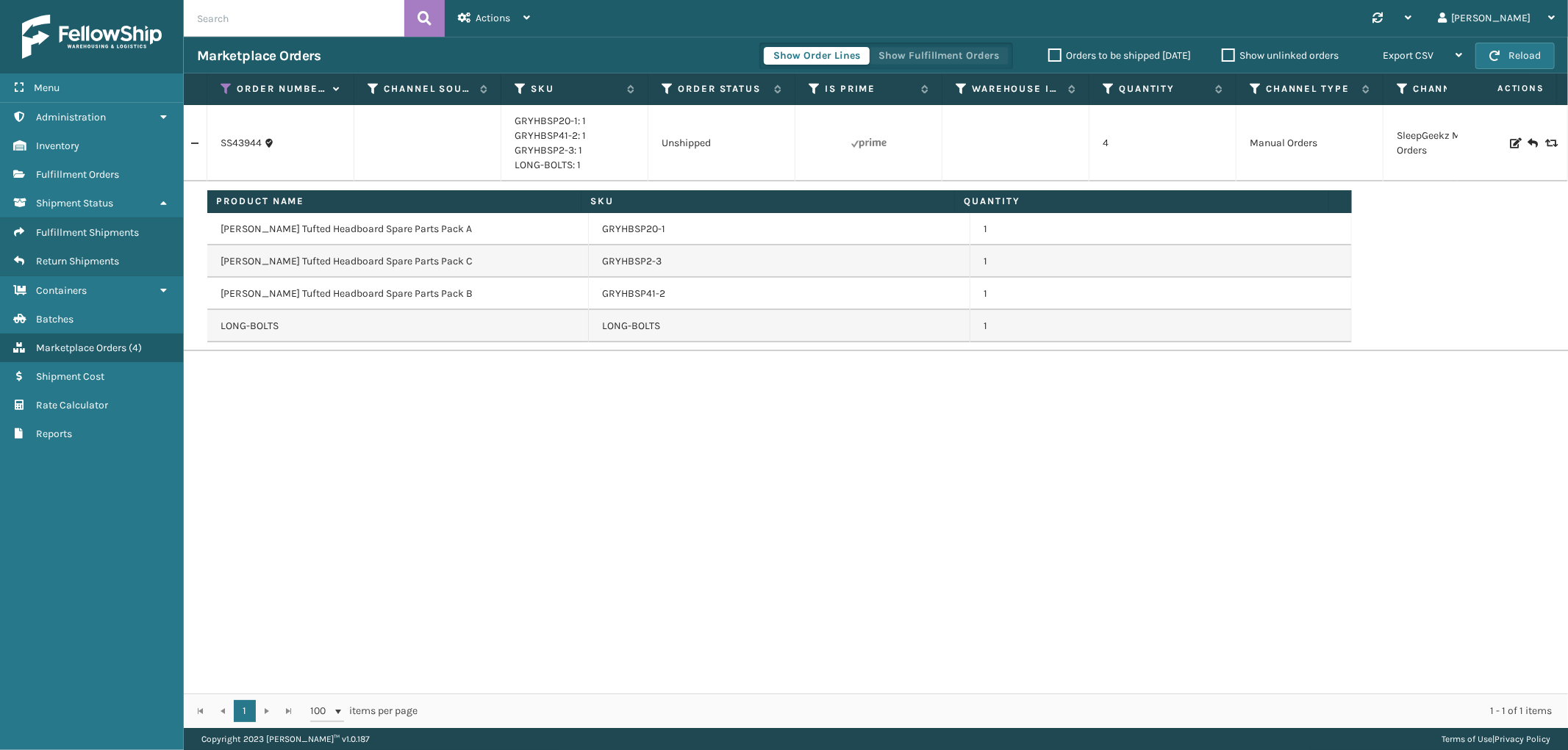
click at [958, 50] on button "Show Fulfillment Orders" at bounding box center [939, 56] width 140 height 18
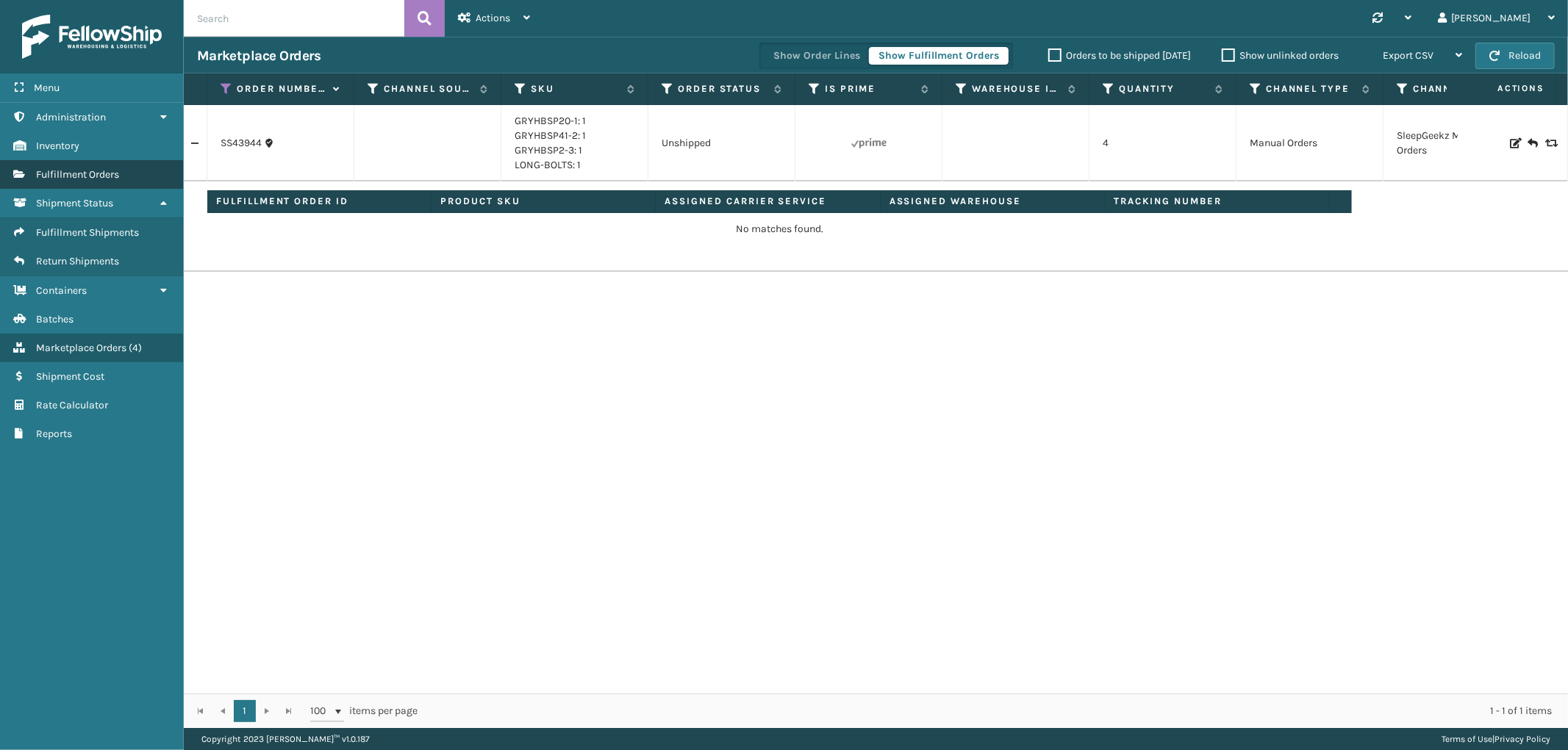
click at [74, 172] on span "Fulfillment Orders" at bounding box center [77, 174] width 83 height 12
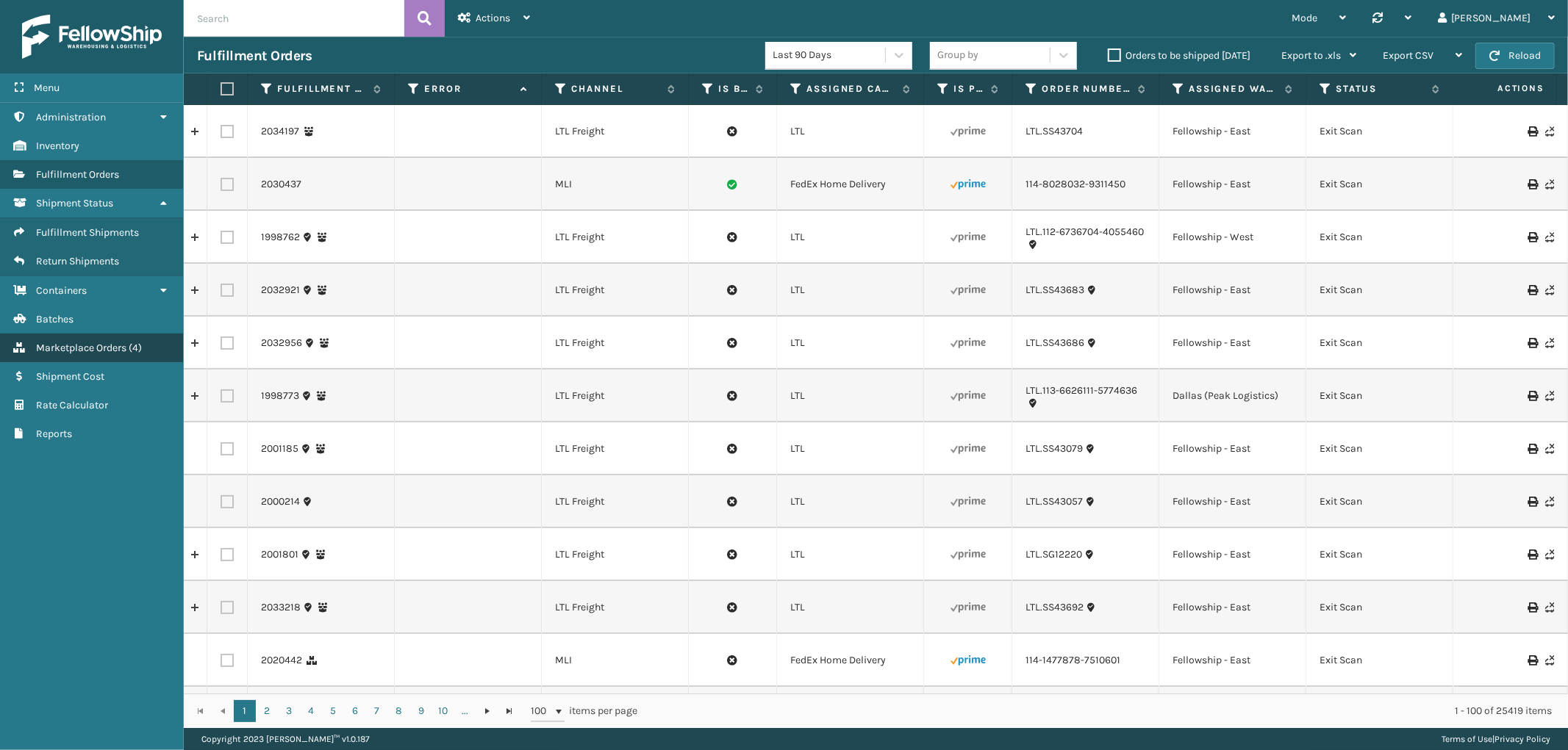
click at [105, 342] on span "Marketplace Orders" at bounding box center [80, 347] width 90 height 12
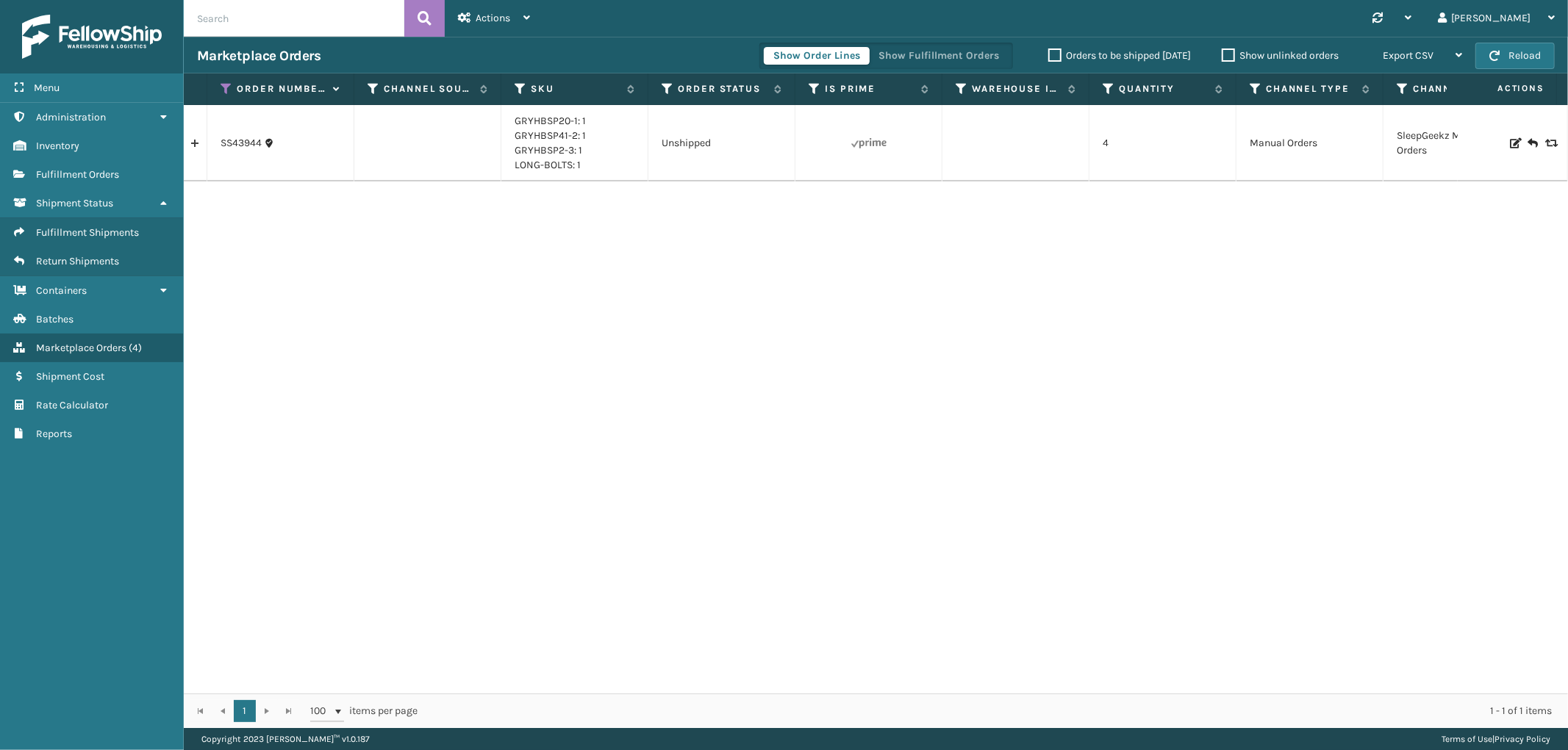
click at [193, 149] on link at bounding box center [195, 143] width 23 height 24
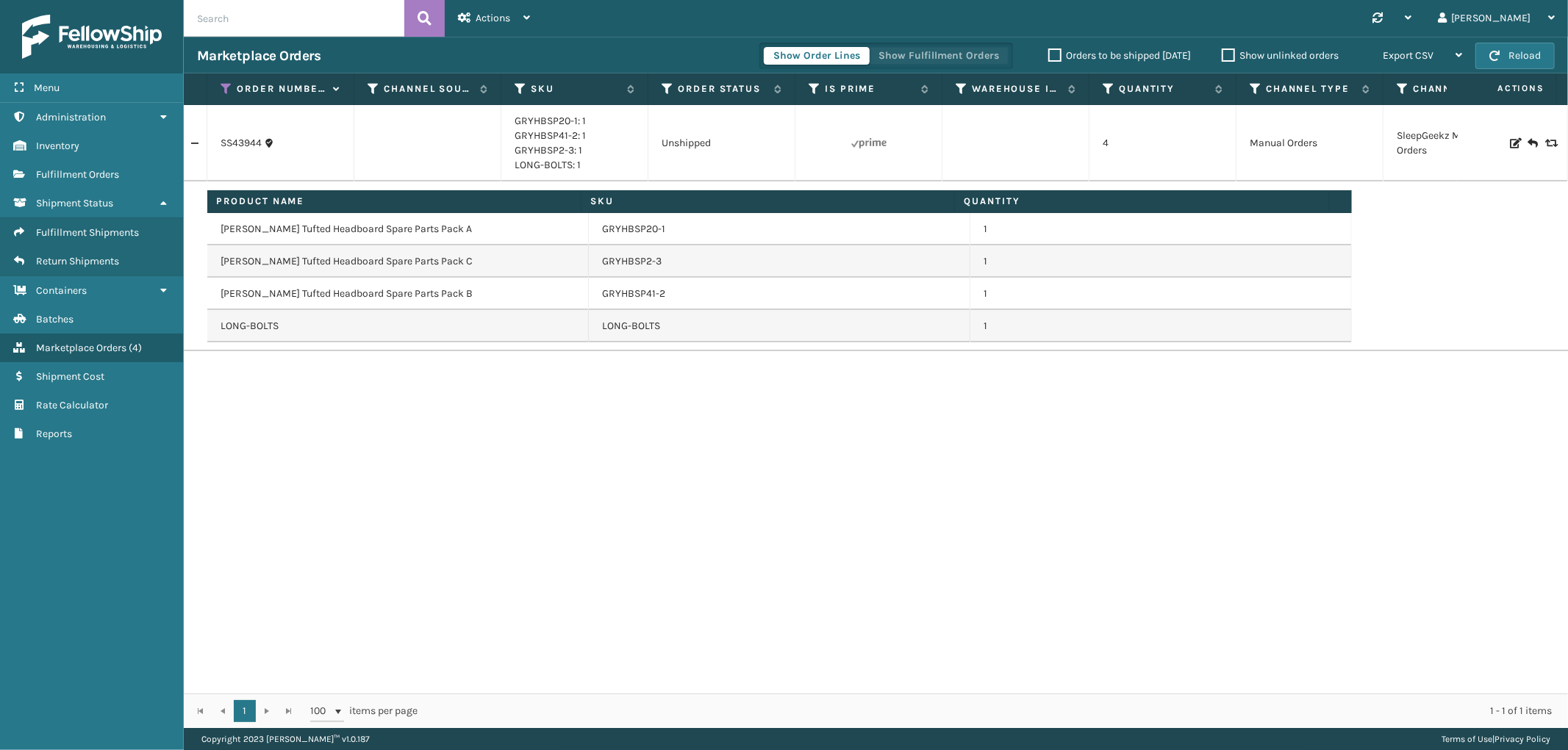
click at [948, 56] on button "Show Fulfillment Orders" at bounding box center [939, 56] width 140 height 18
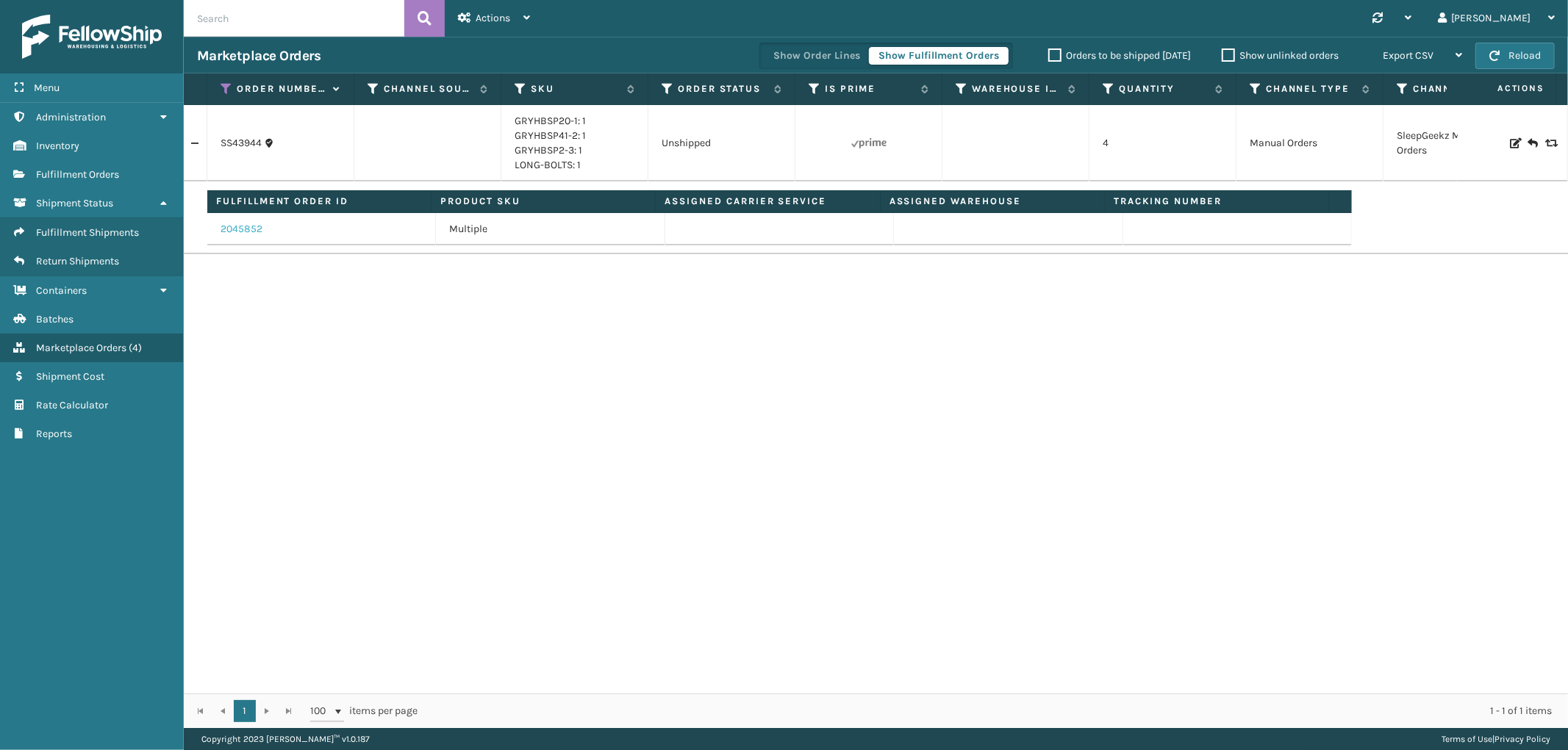
click at [245, 229] on link "2045852" at bounding box center [242, 229] width 42 height 15
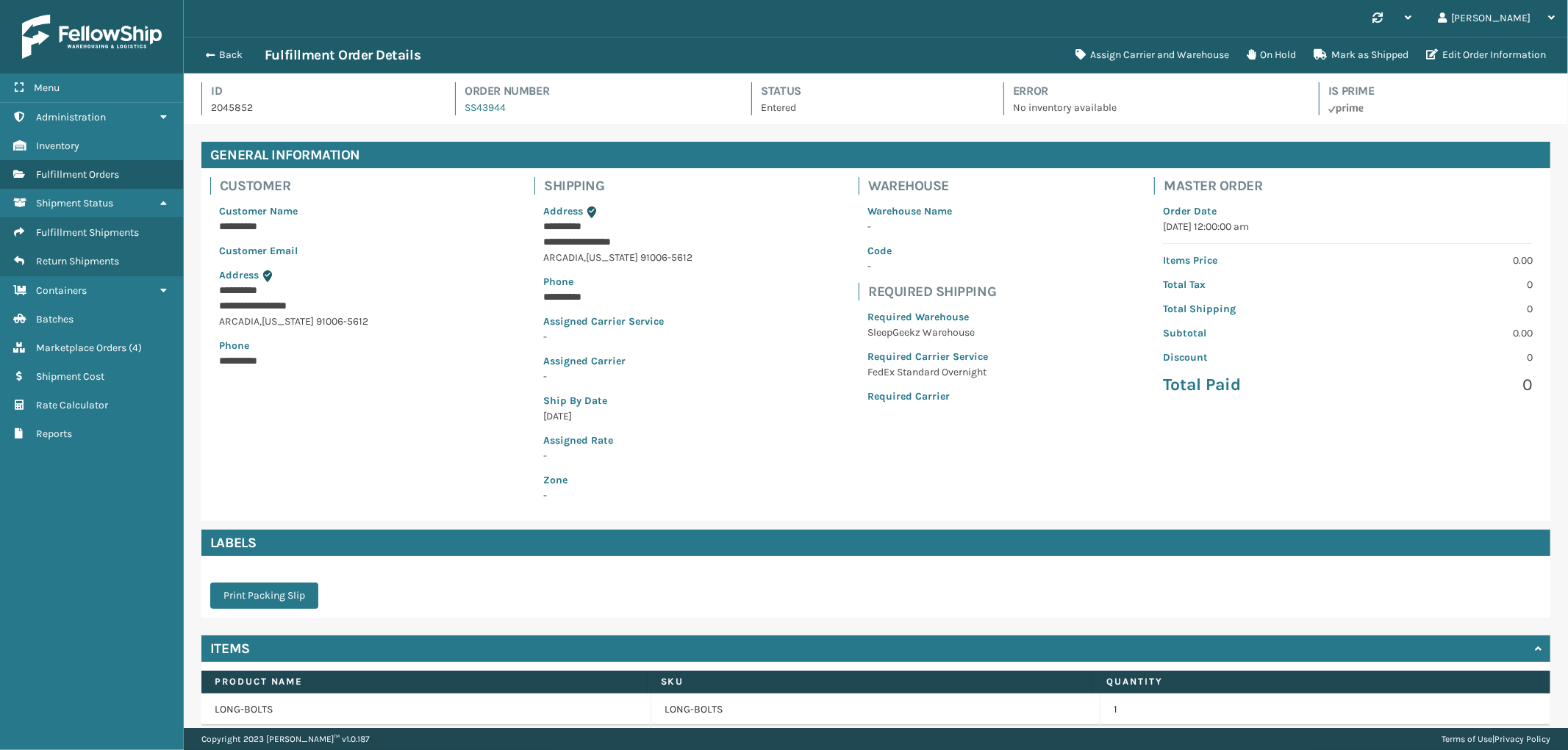
scroll to position [35, 1384]
click at [1165, 41] on button "Assign Carrier and Warehouse" at bounding box center [1152, 55] width 171 height 29
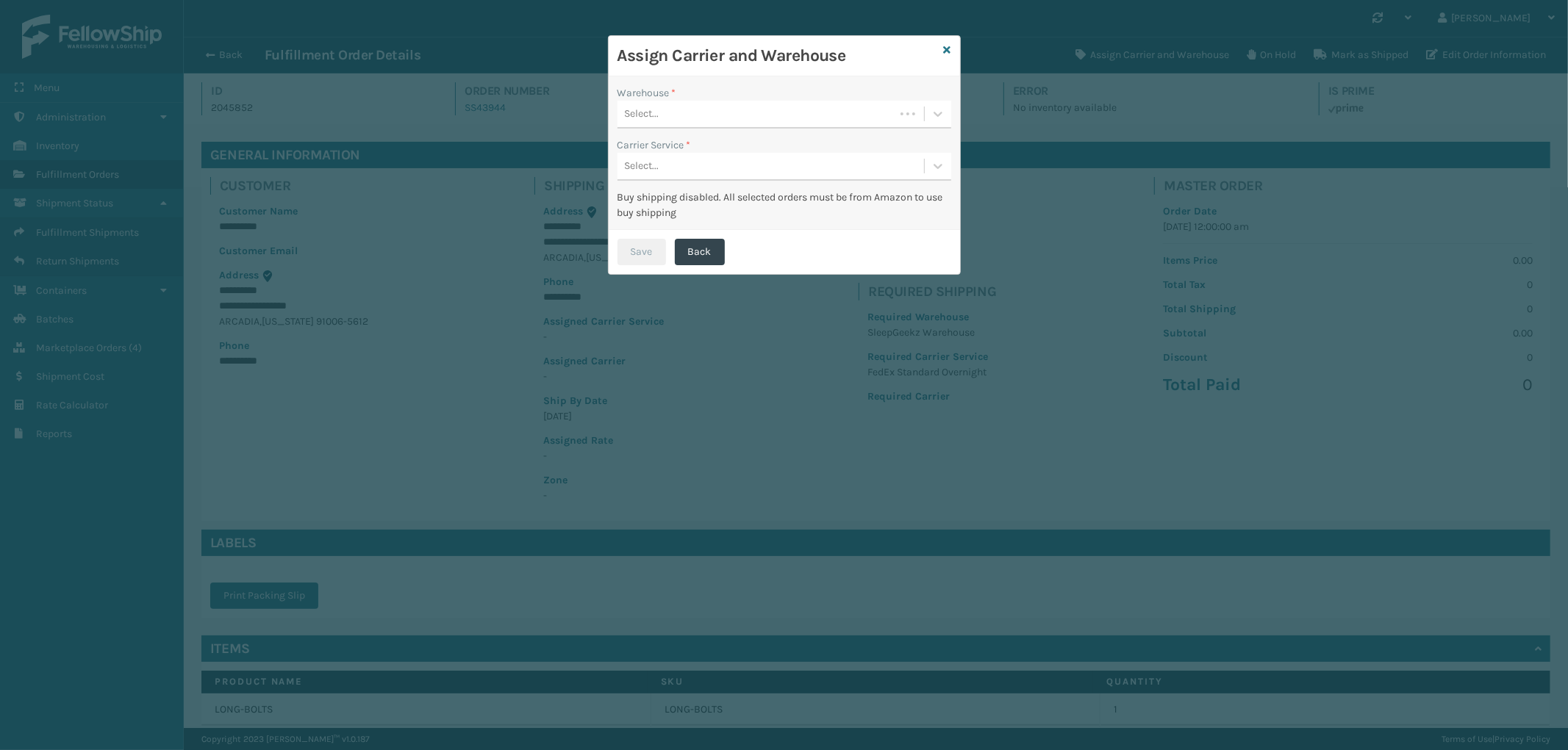
click at [721, 111] on div "Select..." at bounding box center [755, 114] width 277 height 24
click at [953, 50] on div "Assign Carrier and Warehouse" at bounding box center [784, 56] width 352 height 41
click at [942, 50] on div "Assign Carrier and Warehouse" at bounding box center [784, 56] width 352 height 41
drag, startPoint x: 945, startPoint y: 49, endPoint x: 776, endPoint y: 394, distance: 384.2
click at [944, 49] on icon at bounding box center [947, 50] width 7 height 11
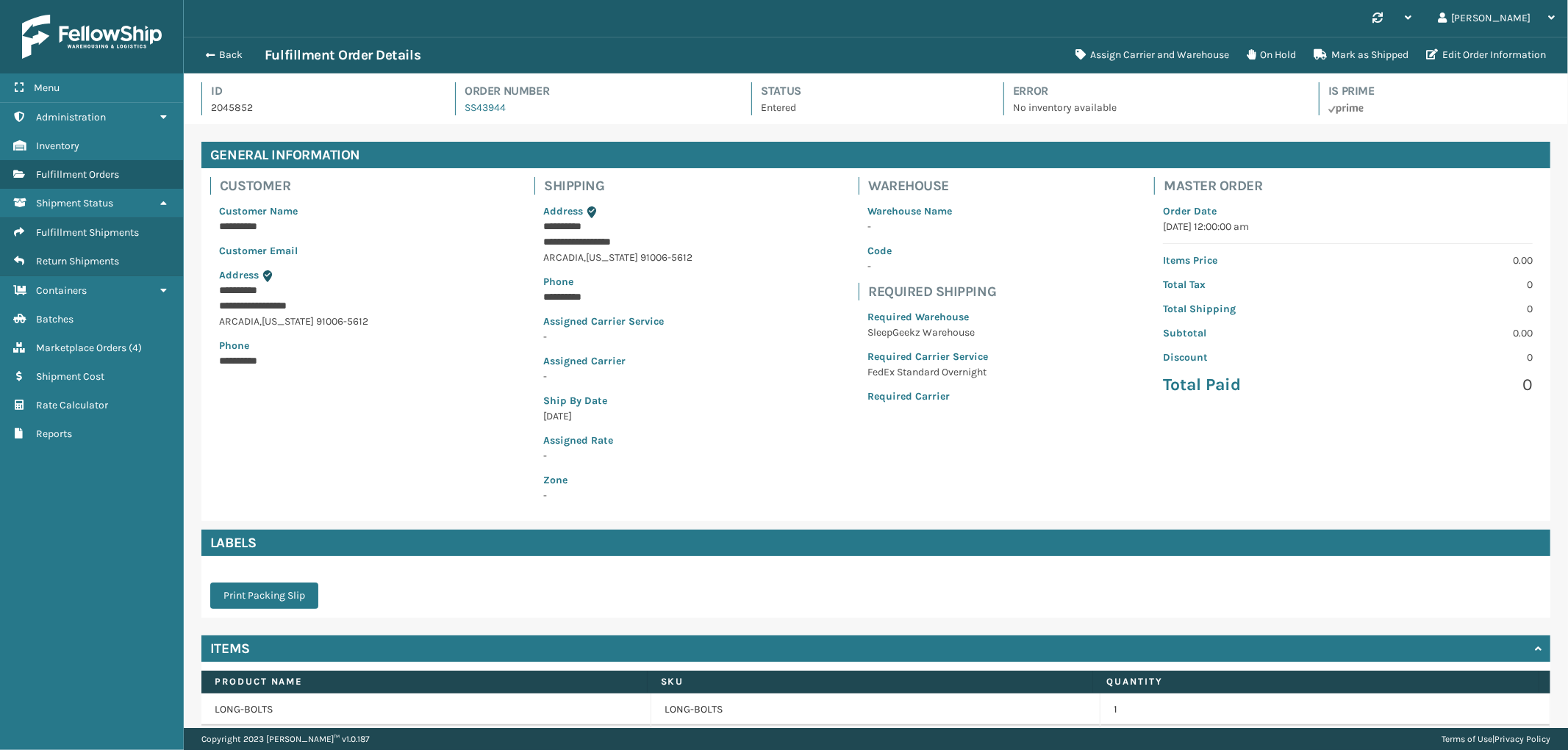
scroll to position [156, 0]
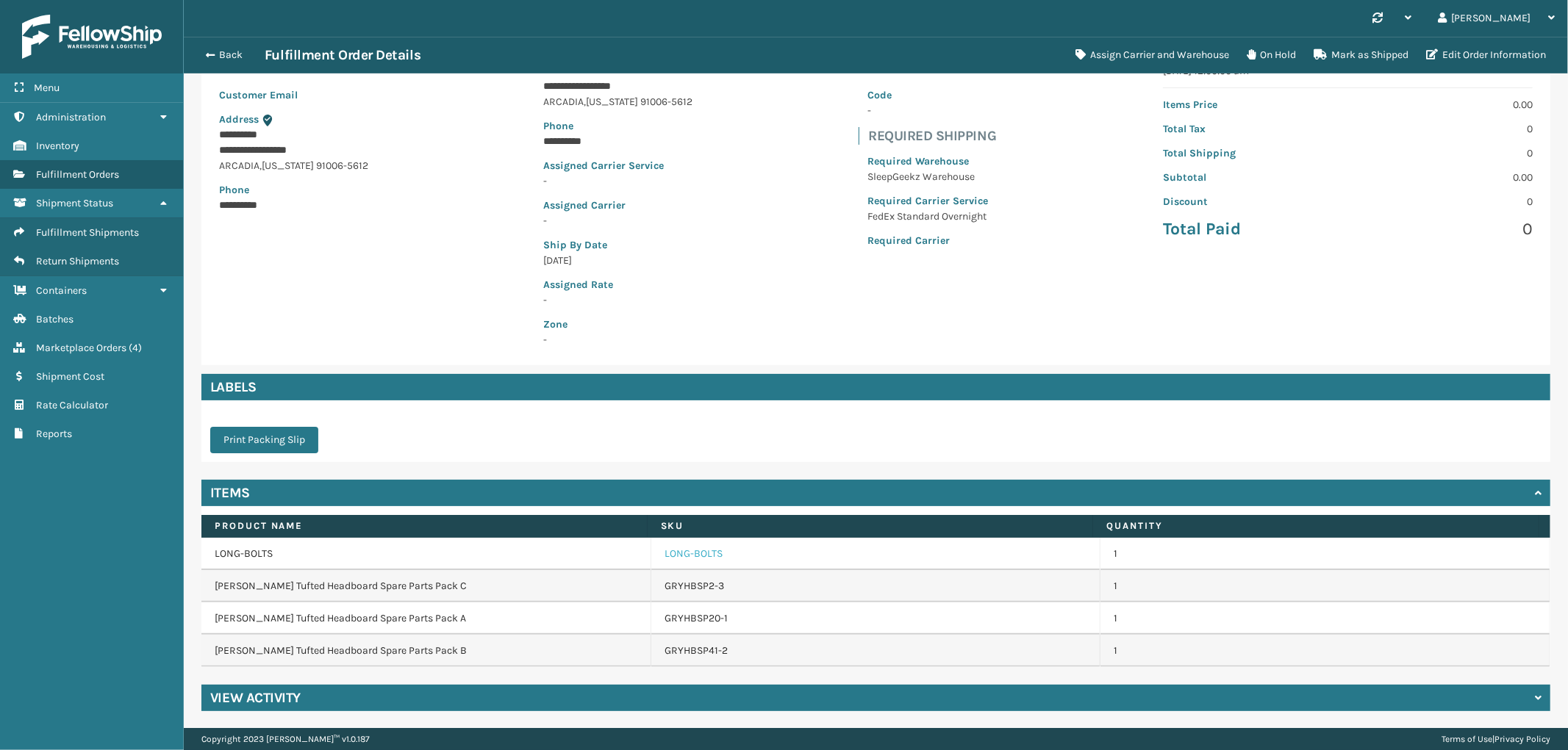
click at [689, 553] on link "LONG-BOLTS" at bounding box center [693, 554] width 58 height 15
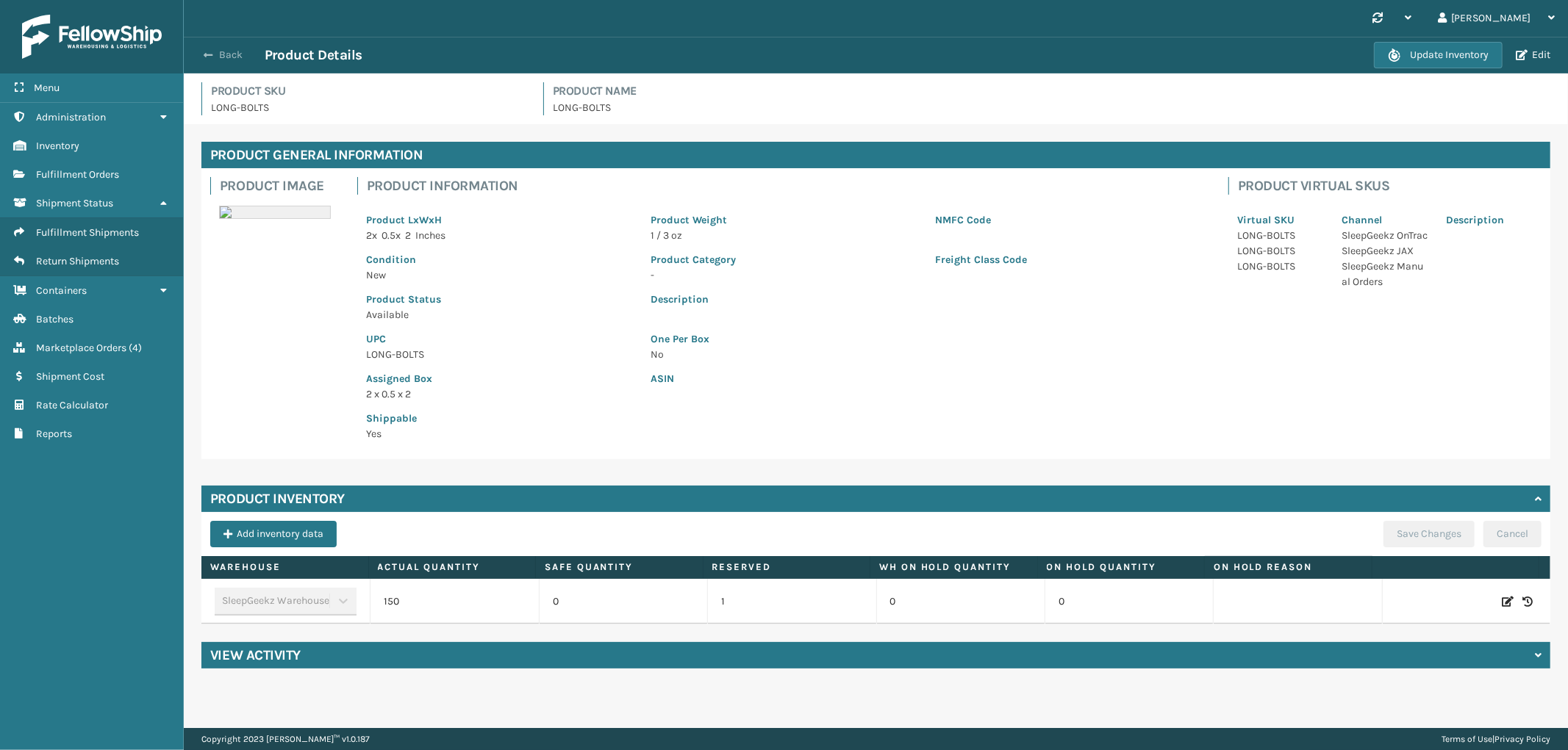
click at [234, 50] on button "Back" at bounding box center [231, 55] width 67 height 13
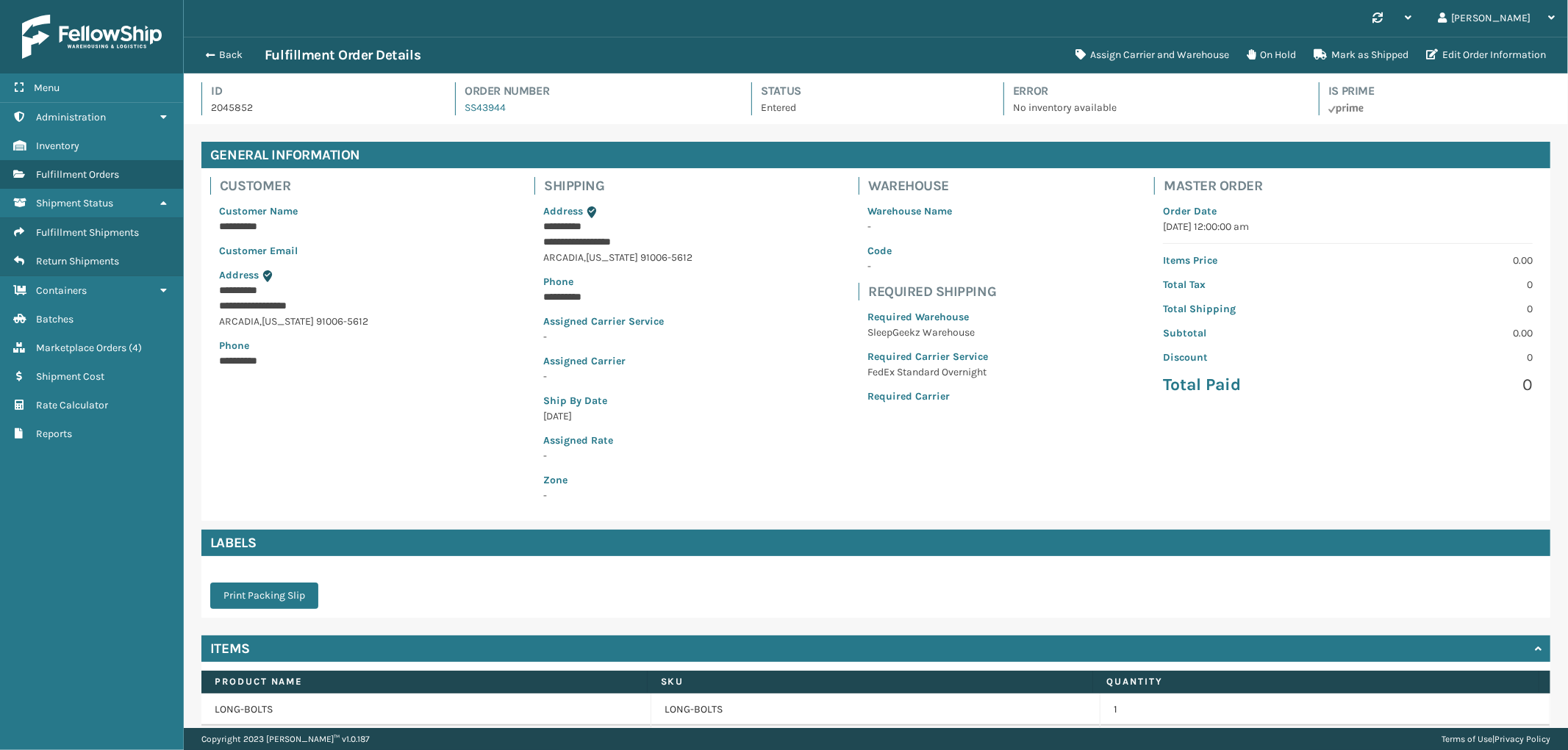
scroll to position [156, 0]
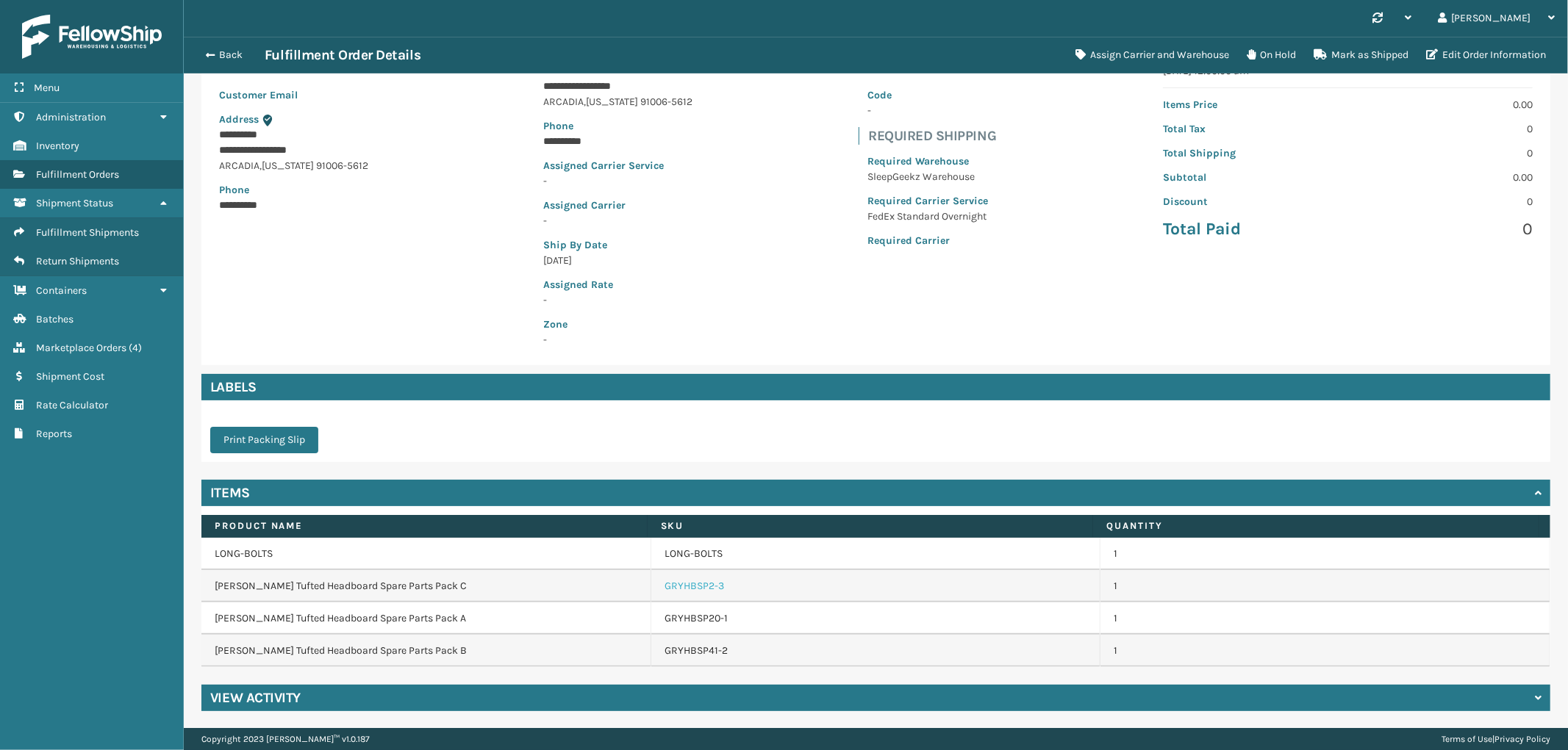
click at [696, 583] on link "GRYHBSP2-3" at bounding box center [693, 586] width 59 height 15
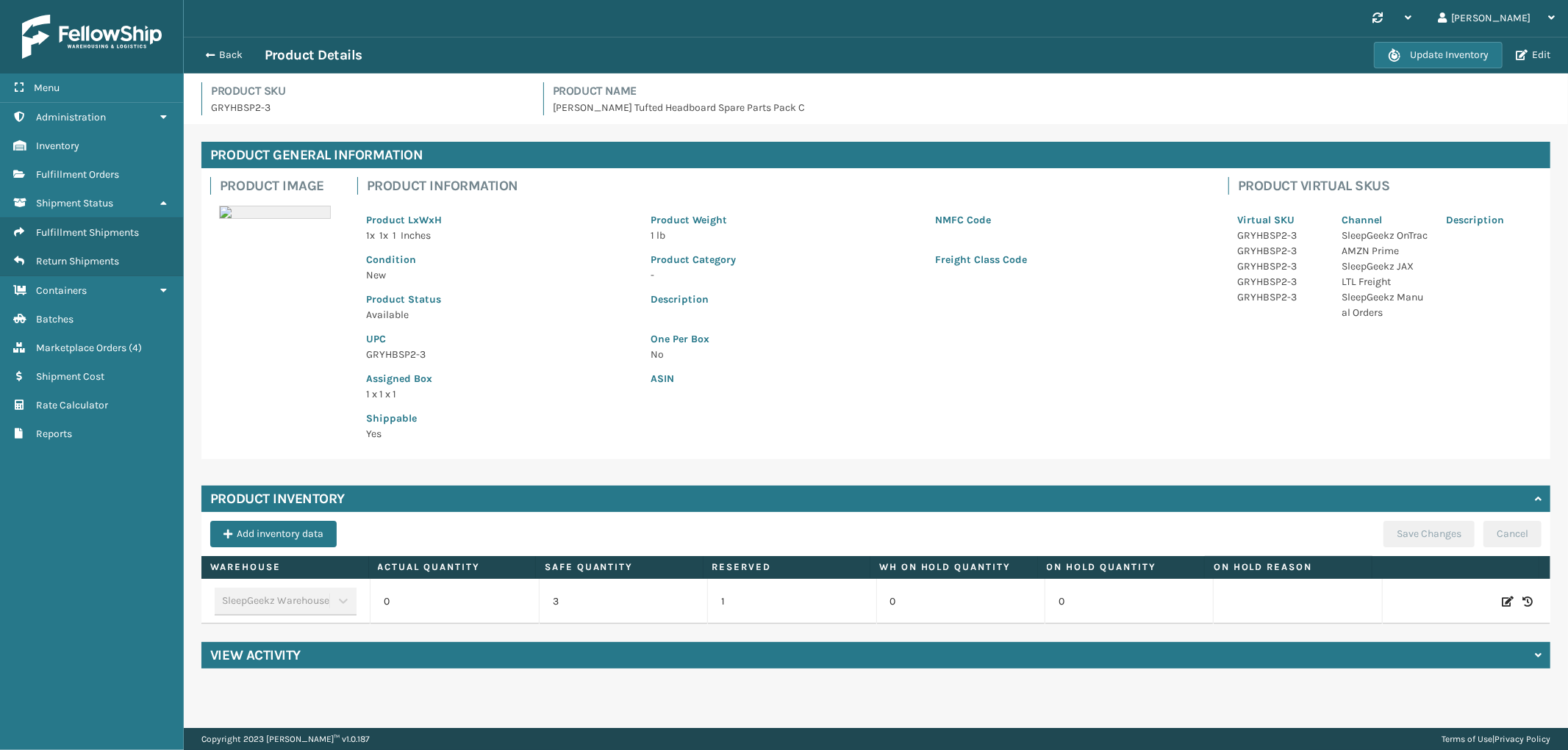
click at [1502, 599] on icon at bounding box center [1508, 601] width 11 height 15
click at [512, 601] on span "Increase value" at bounding box center [515, 604] width 11 height 11
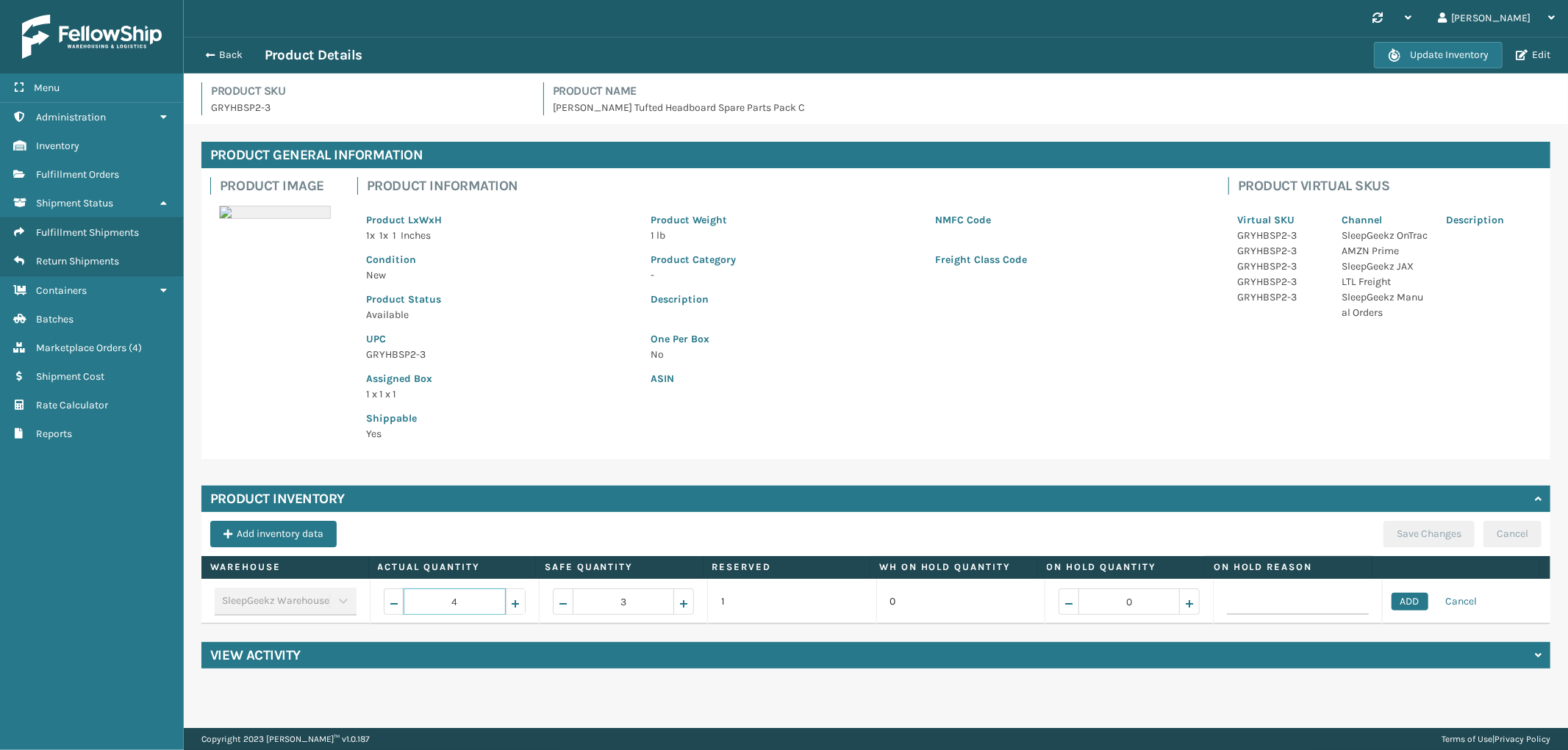
click at [512, 601] on span "Increase value" at bounding box center [515, 604] width 11 height 11
type input "8"
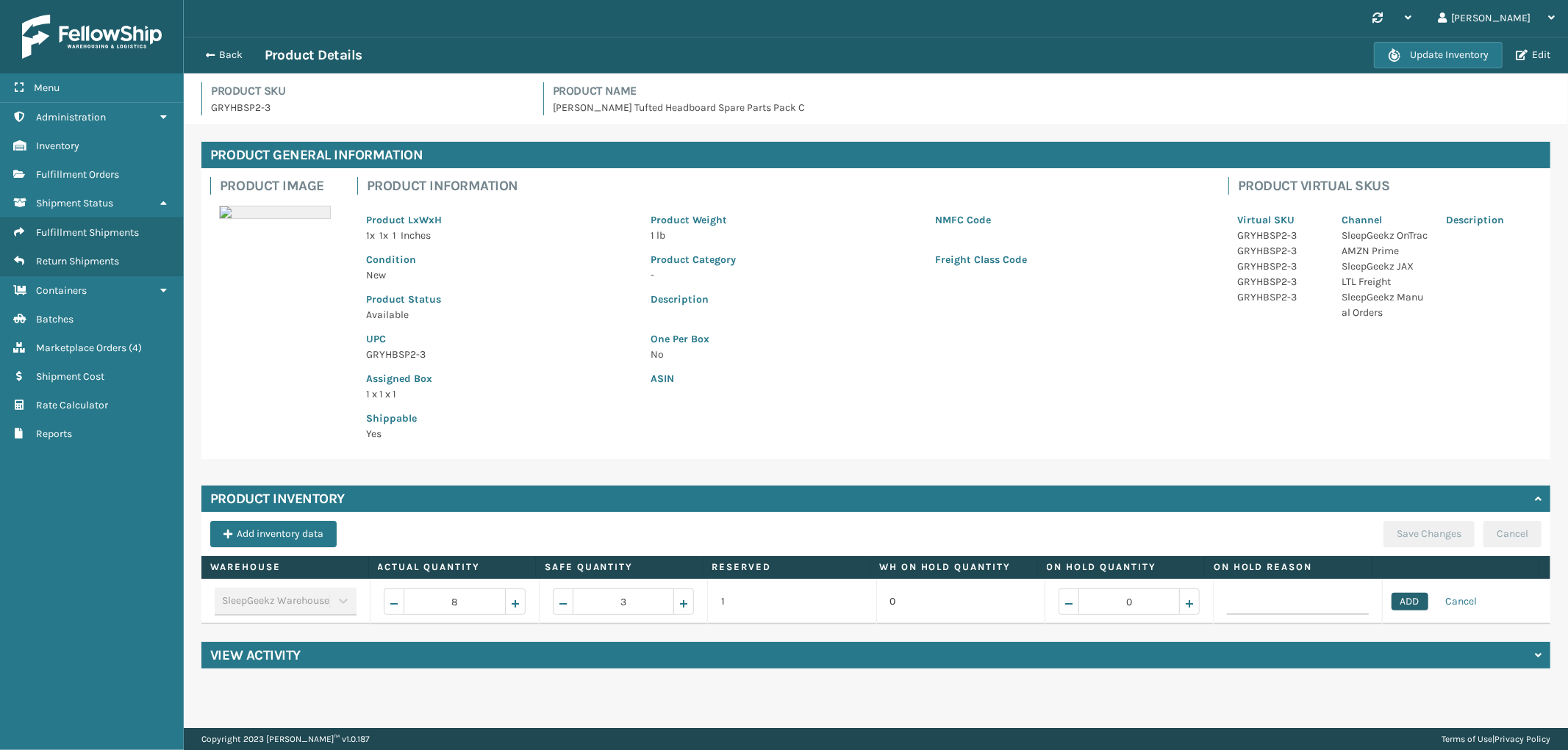
click at [1392, 599] on button "ADD" at bounding box center [1410, 602] width 37 height 18
click at [1411, 535] on button "Save Changes" at bounding box center [1429, 534] width 91 height 27
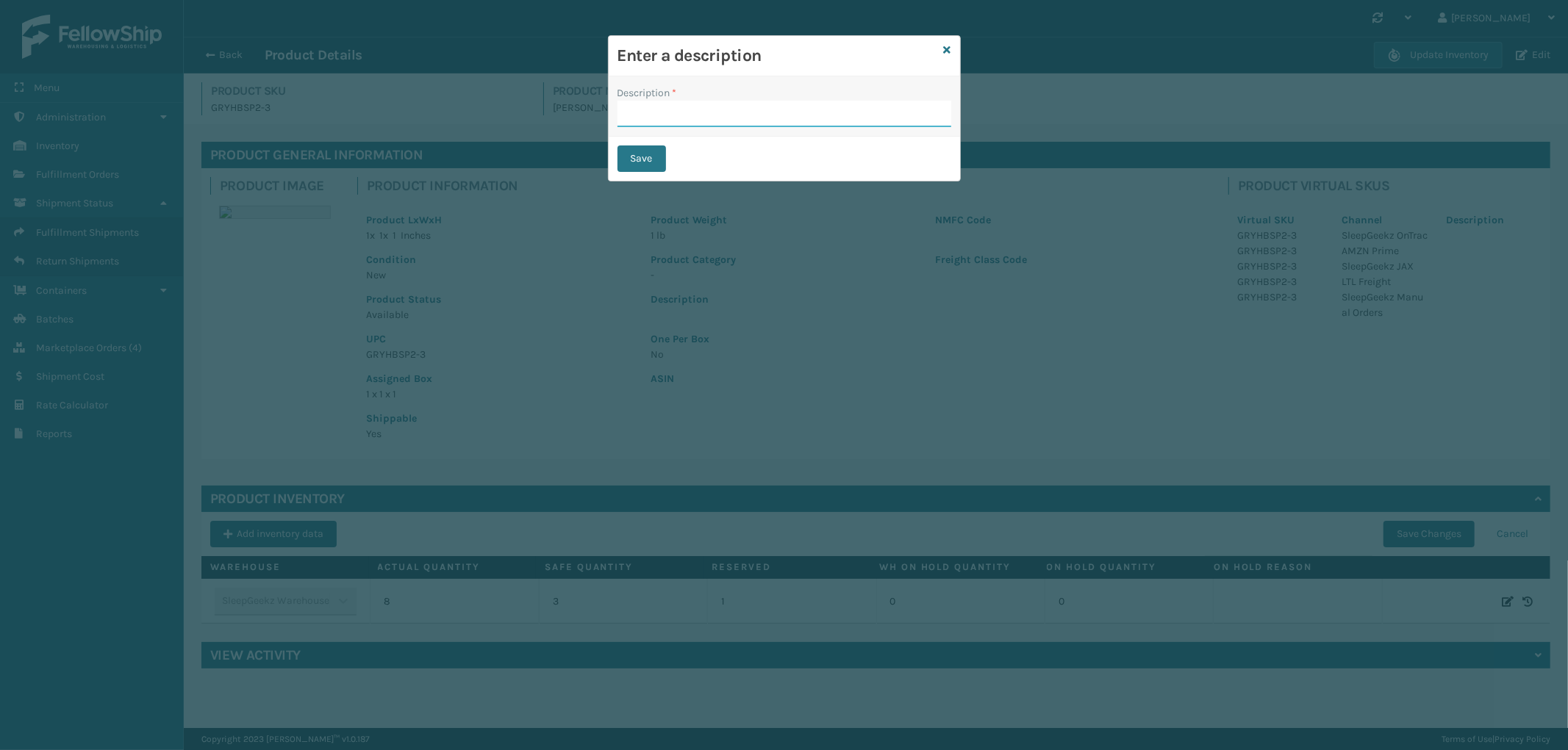
click at [681, 107] on input "Description *" at bounding box center [784, 114] width 334 height 27
type input "from inventory"
click at [621, 160] on button "Save" at bounding box center [641, 158] width 49 height 27
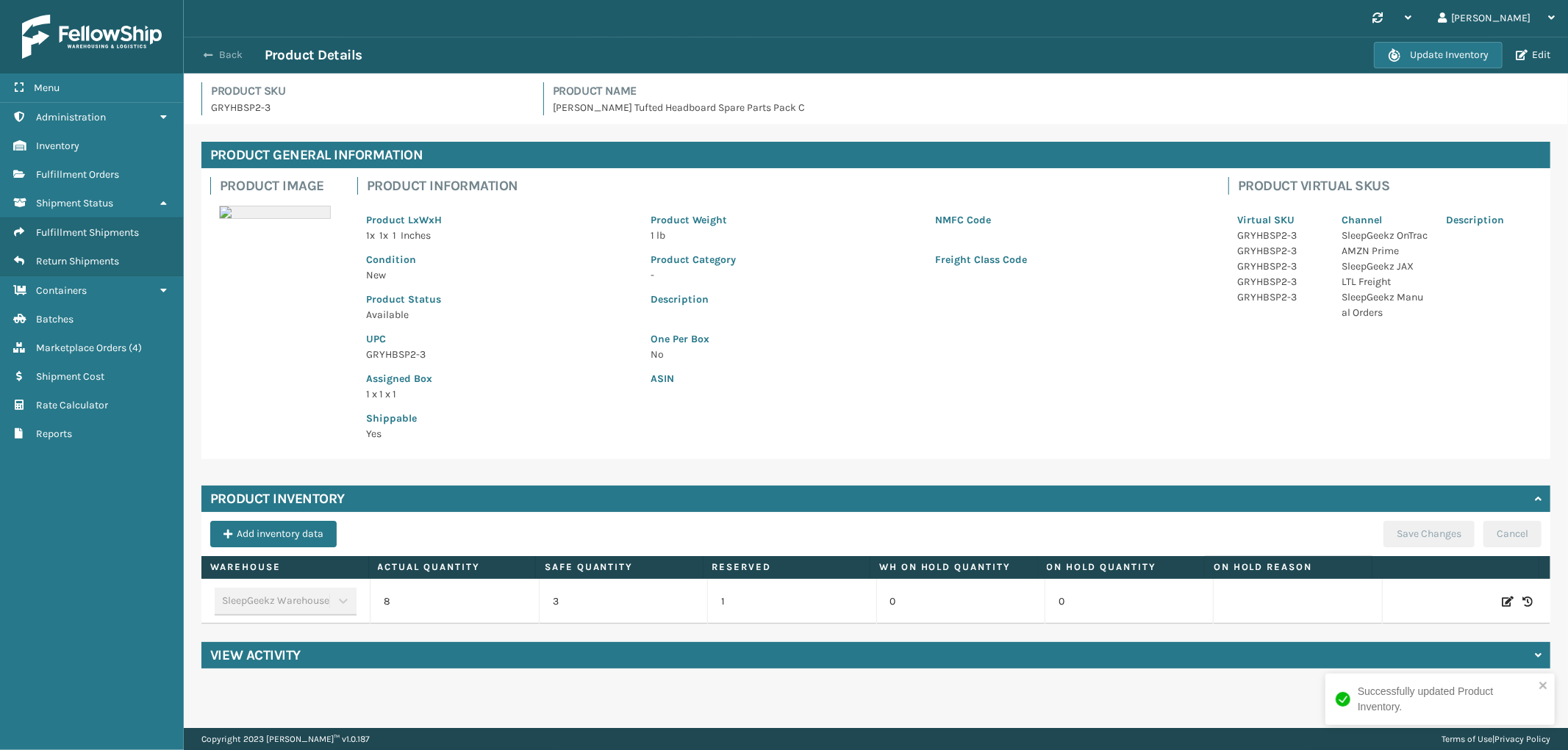
click at [206, 50] on span "button" at bounding box center [208, 55] width 9 height 11
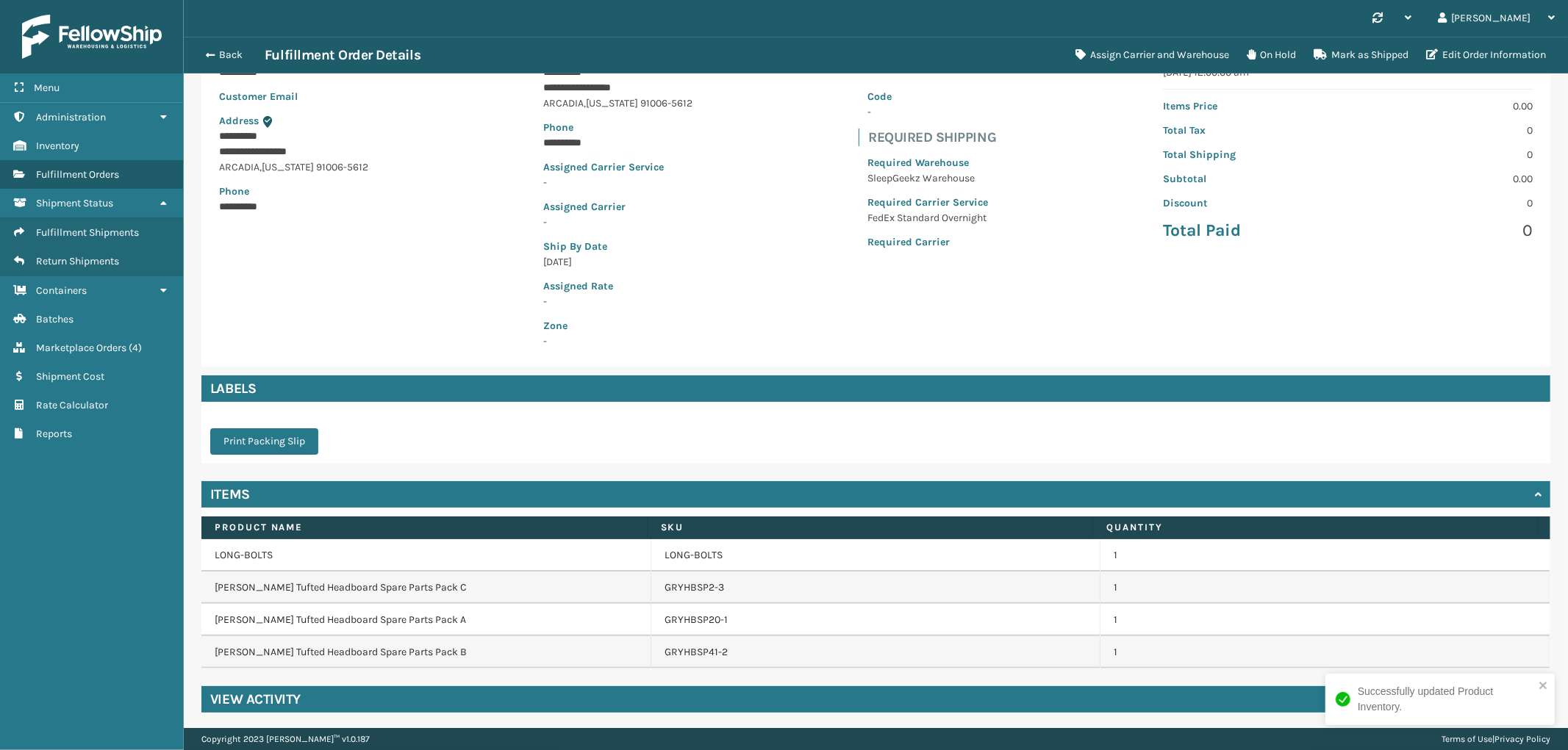
scroll to position [156, 0]
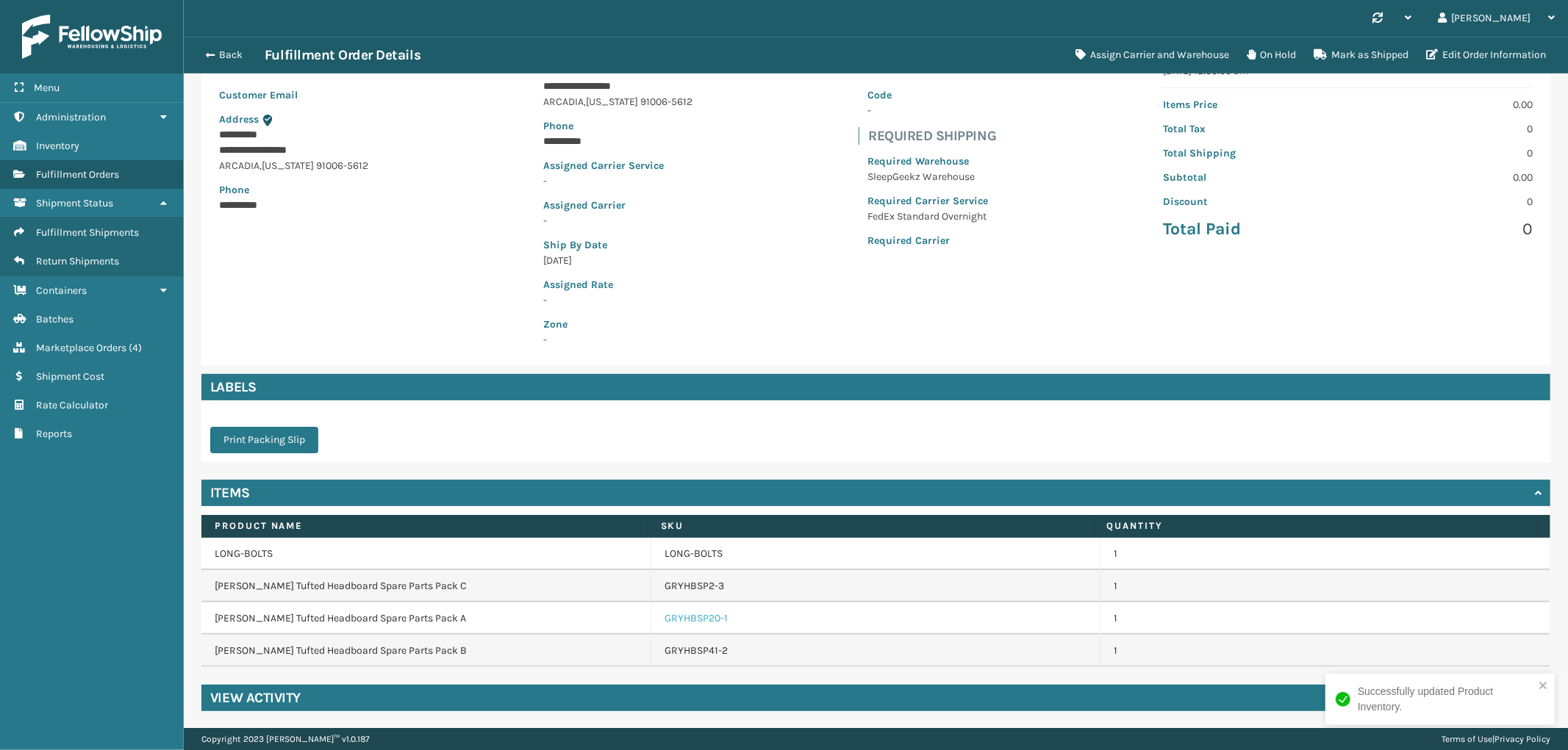
click at [713, 621] on link "GRYHBSP20-1" at bounding box center [696, 619] width 63 height 15
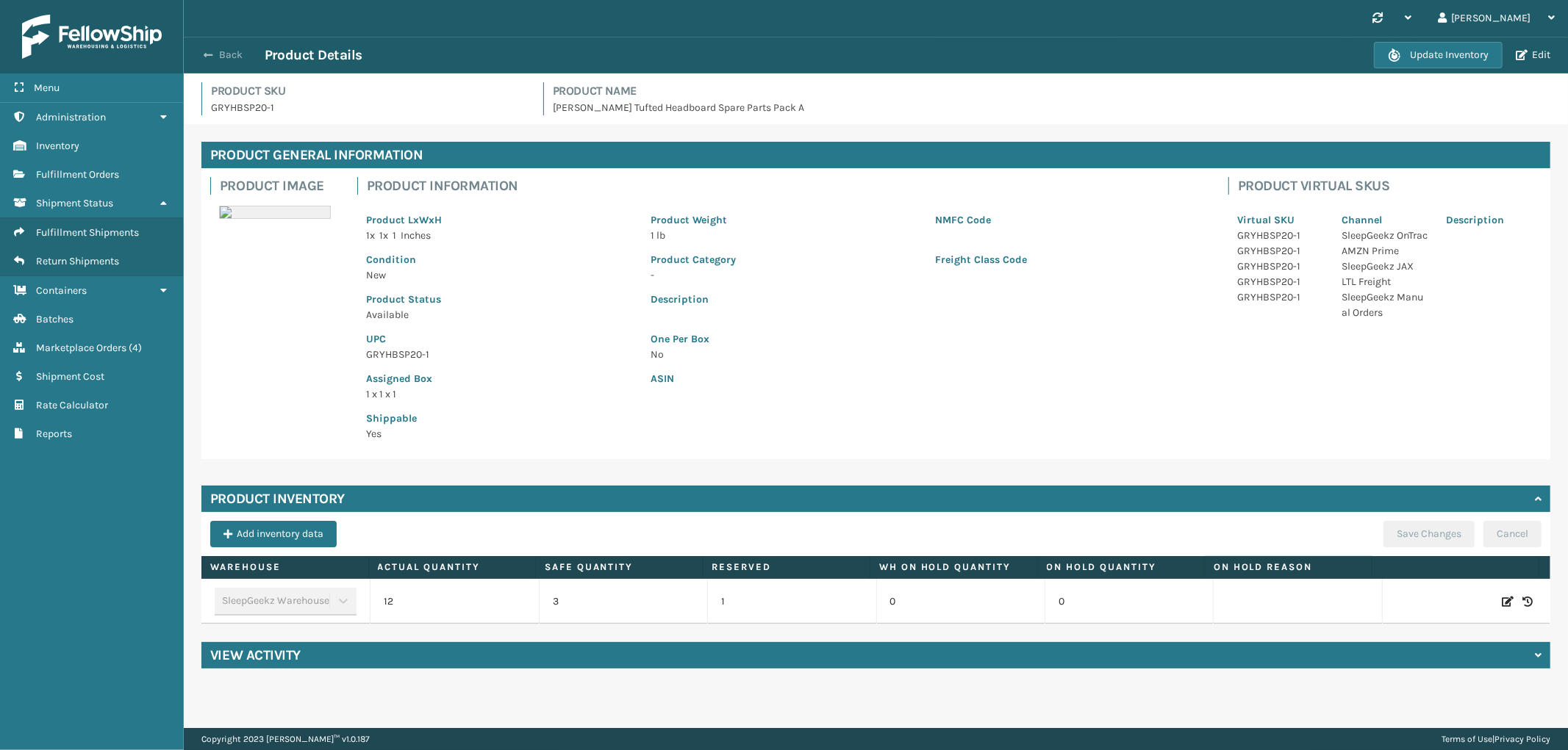
click at [218, 54] on button "Back" at bounding box center [231, 55] width 67 height 13
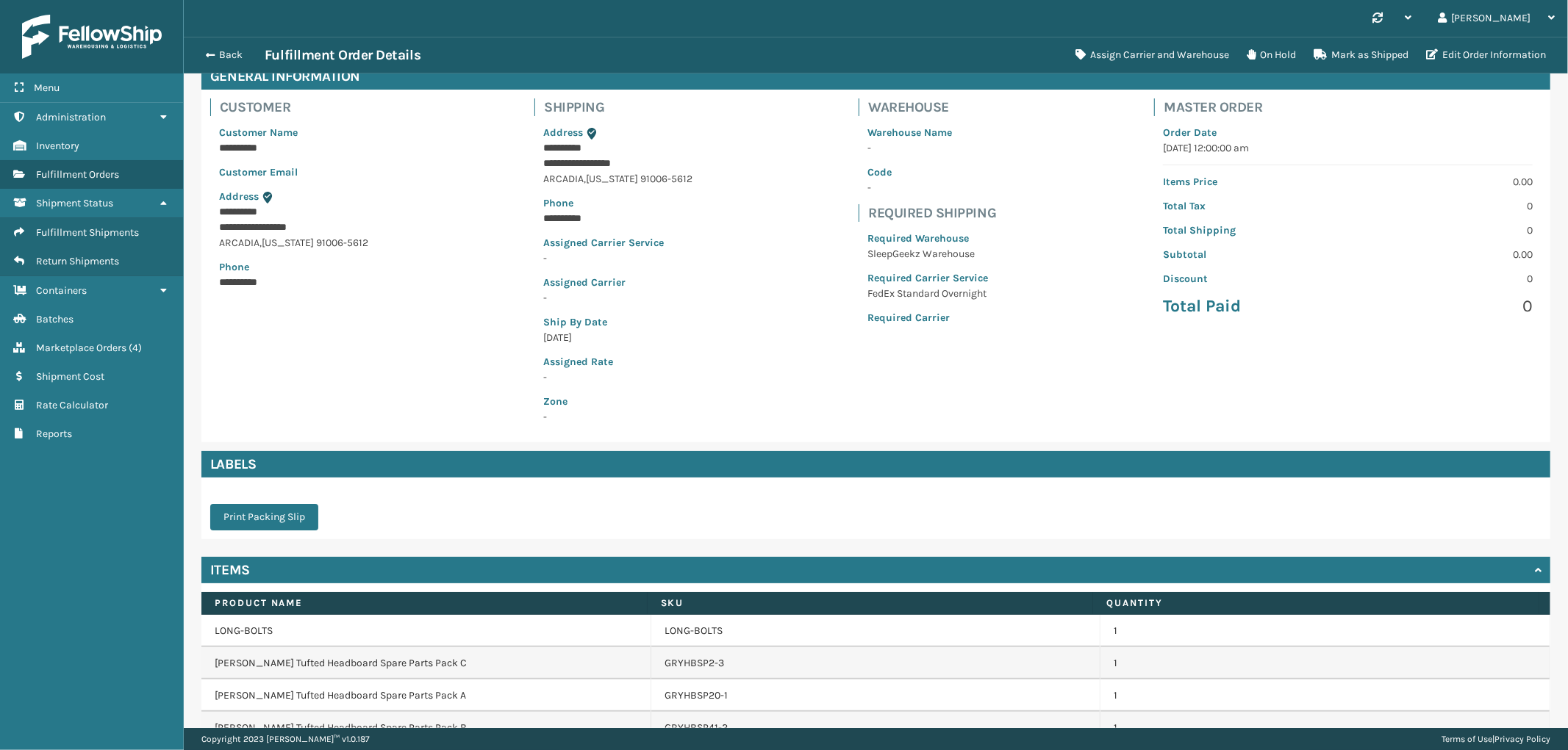
scroll to position [156, 0]
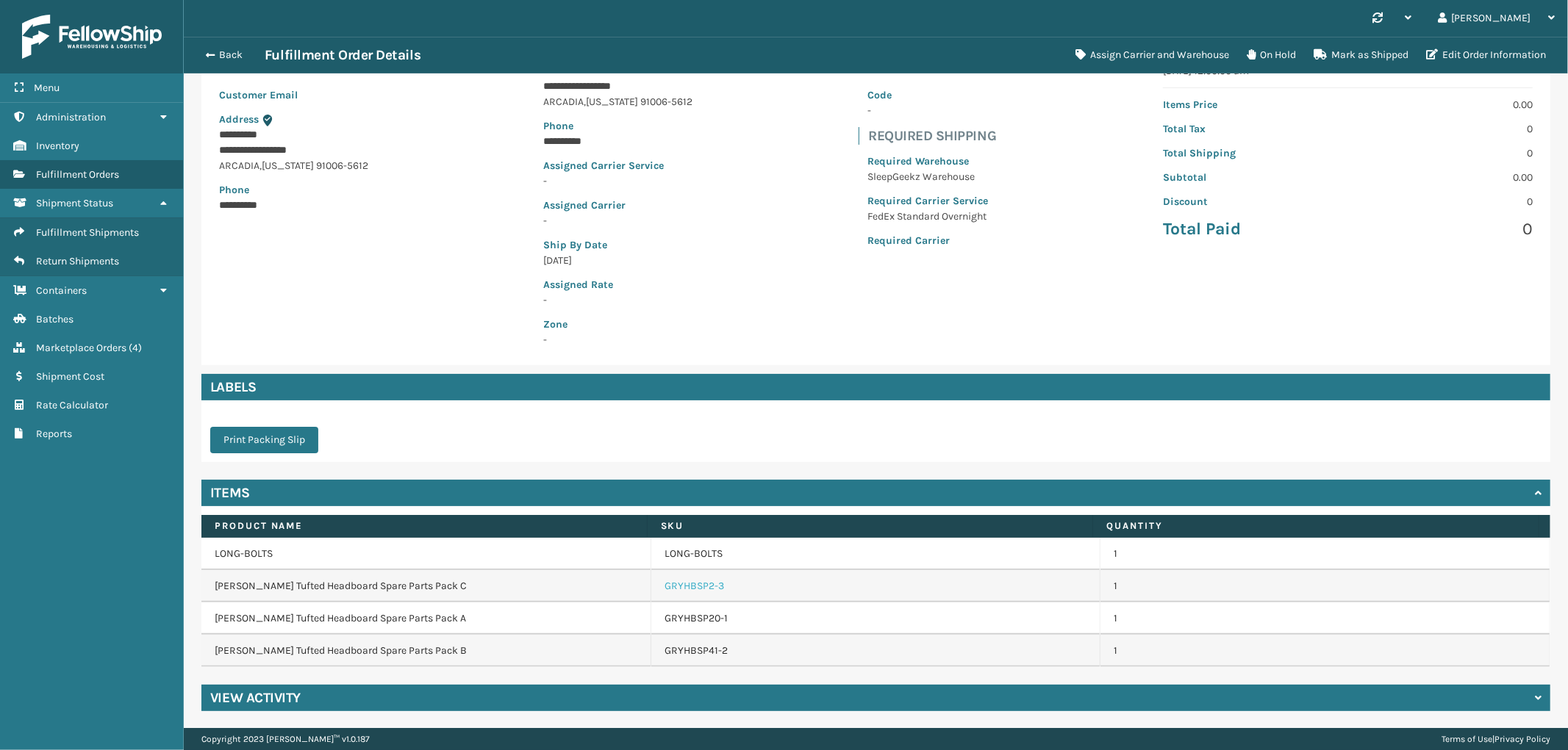
click at [687, 586] on link "GRYHBSP2-3" at bounding box center [693, 586] width 59 height 15
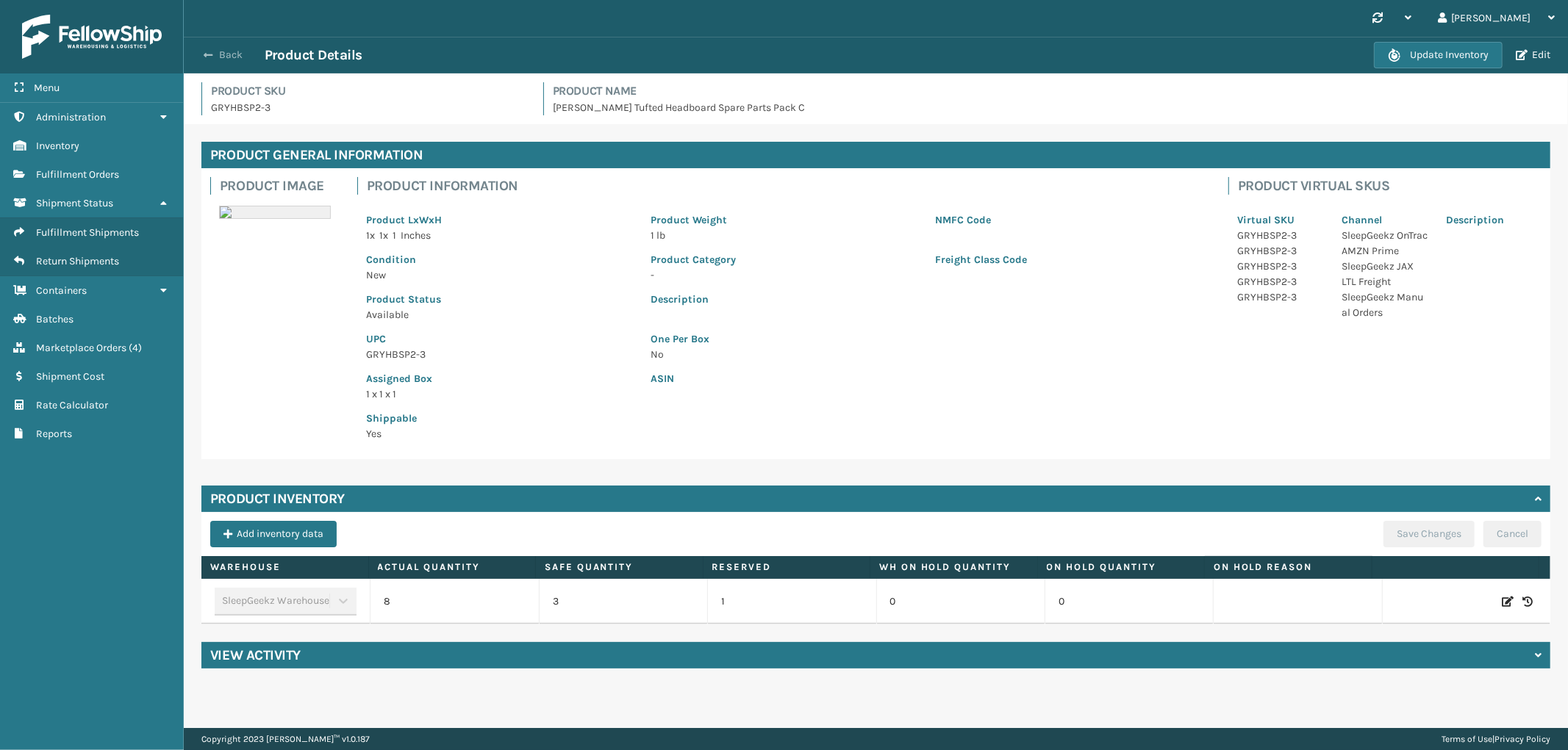
click at [236, 50] on button "Back" at bounding box center [231, 55] width 67 height 13
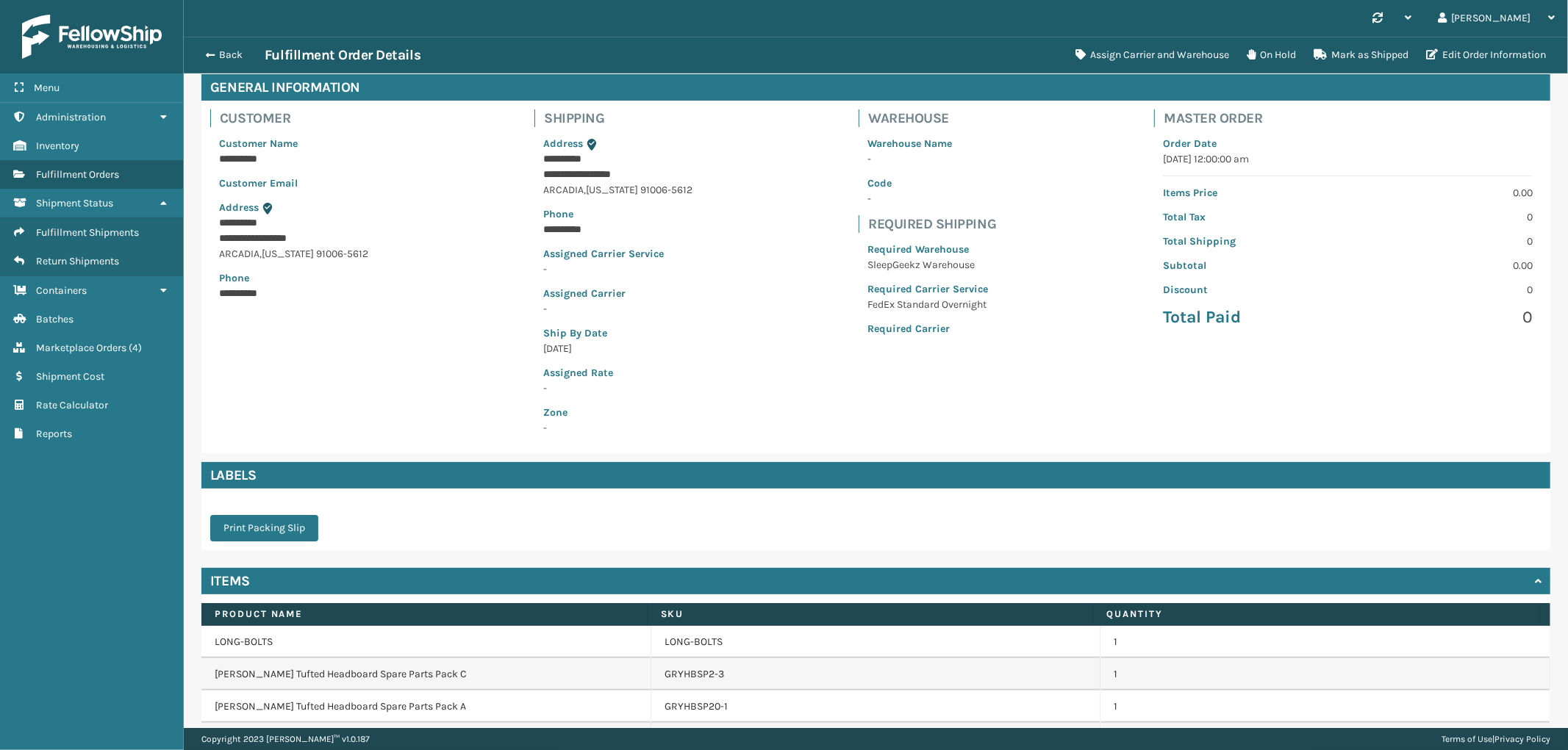
scroll to position [156, 0]
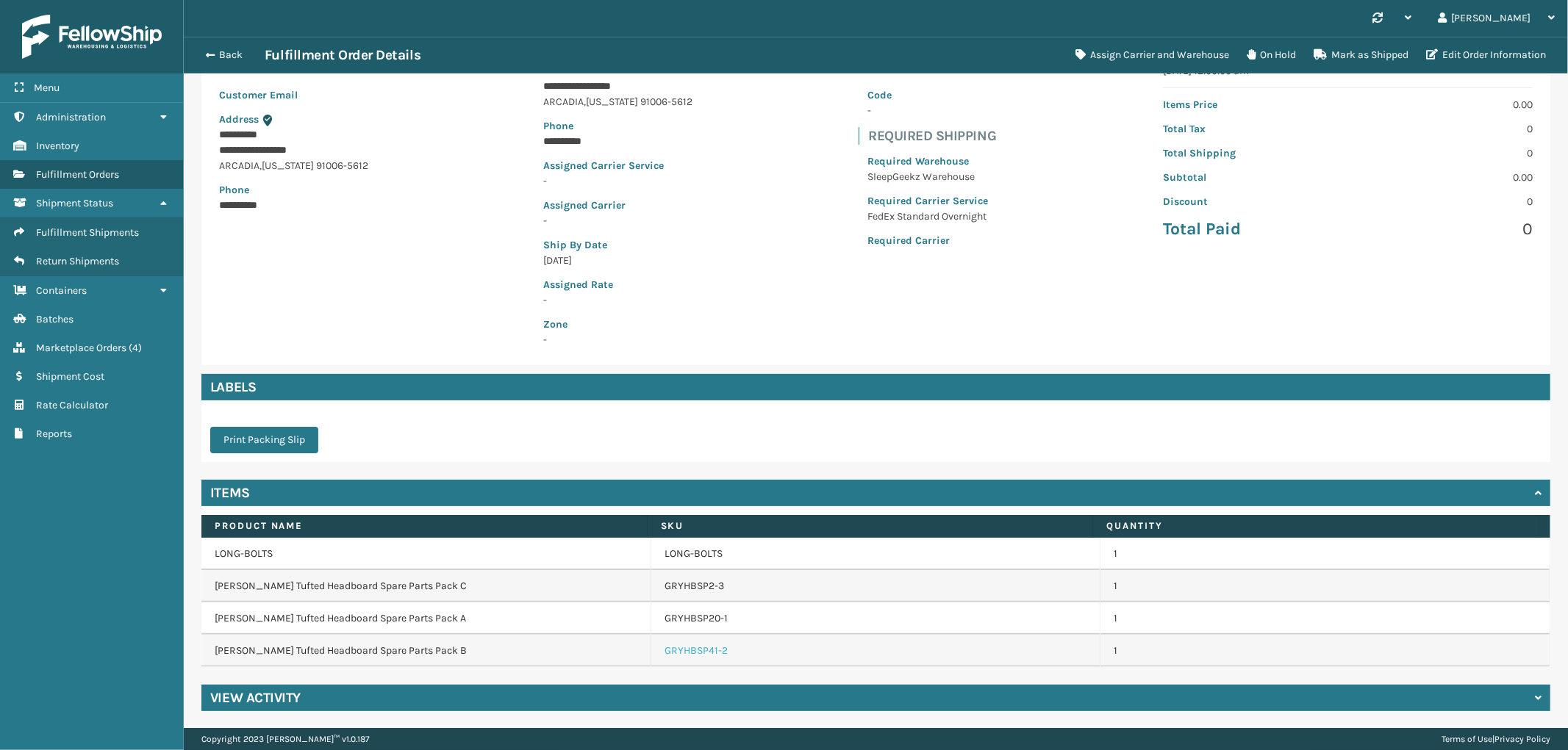
click at [689, 657] on link "GRYHBSP41-2" at bounding box center [696, 651] width 63 height 15
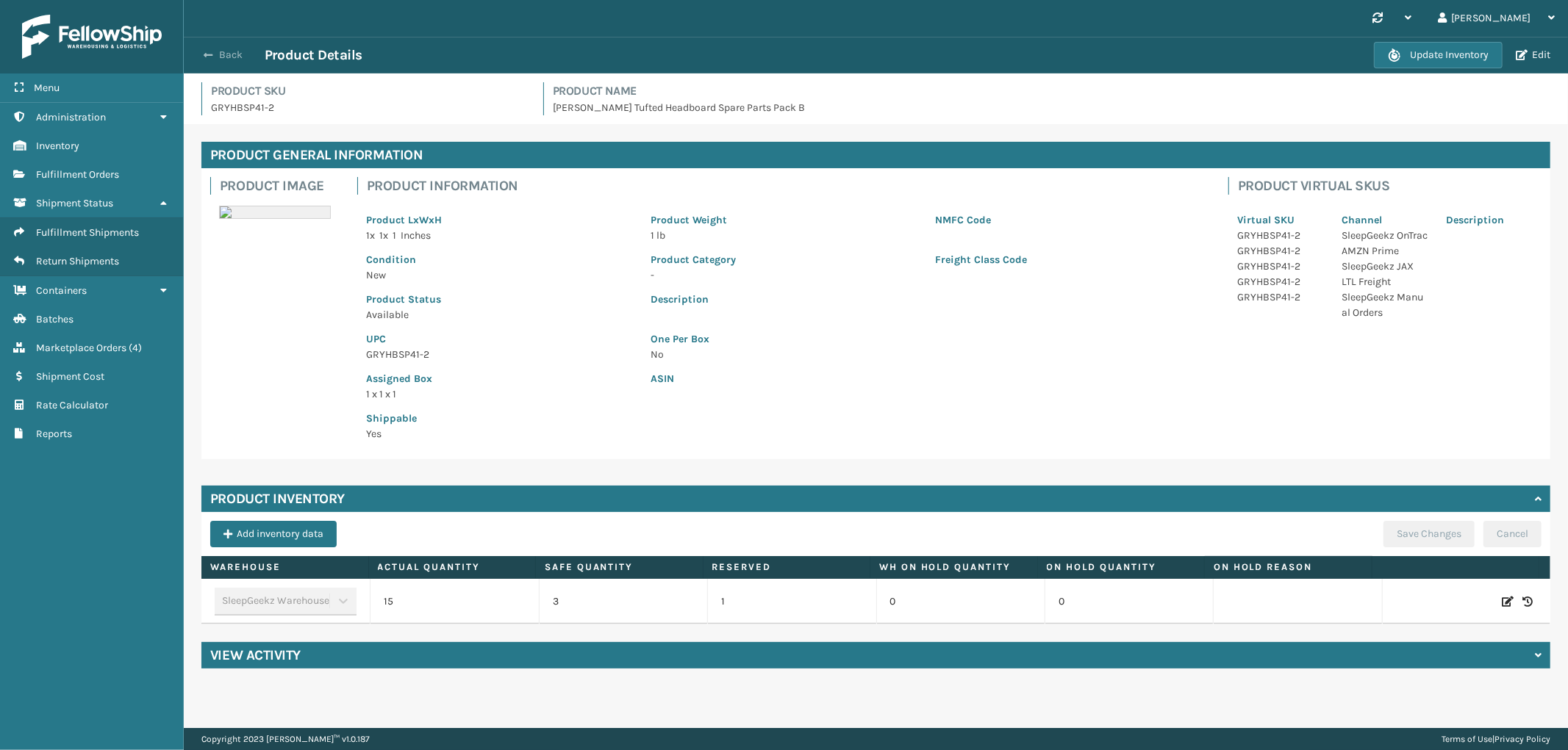
click at [224, 54] on button "Back" at bounding box center [231, 55] width 67 height 13
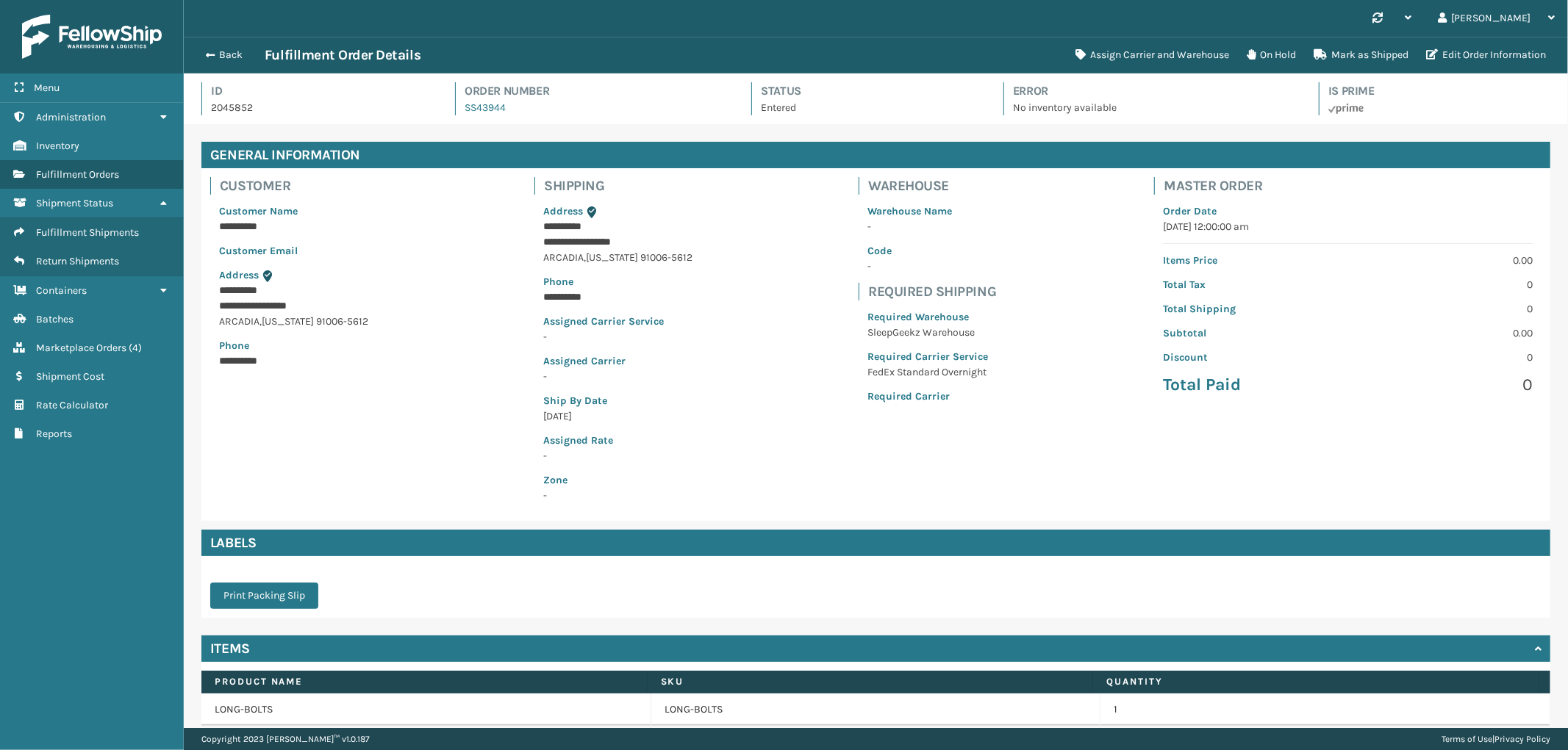
scroll to position [35, 1384]
click at [1175, 44] on button "Assign Carrier and Warehouse" at bounding box center [1152, 55] width 171 height 29
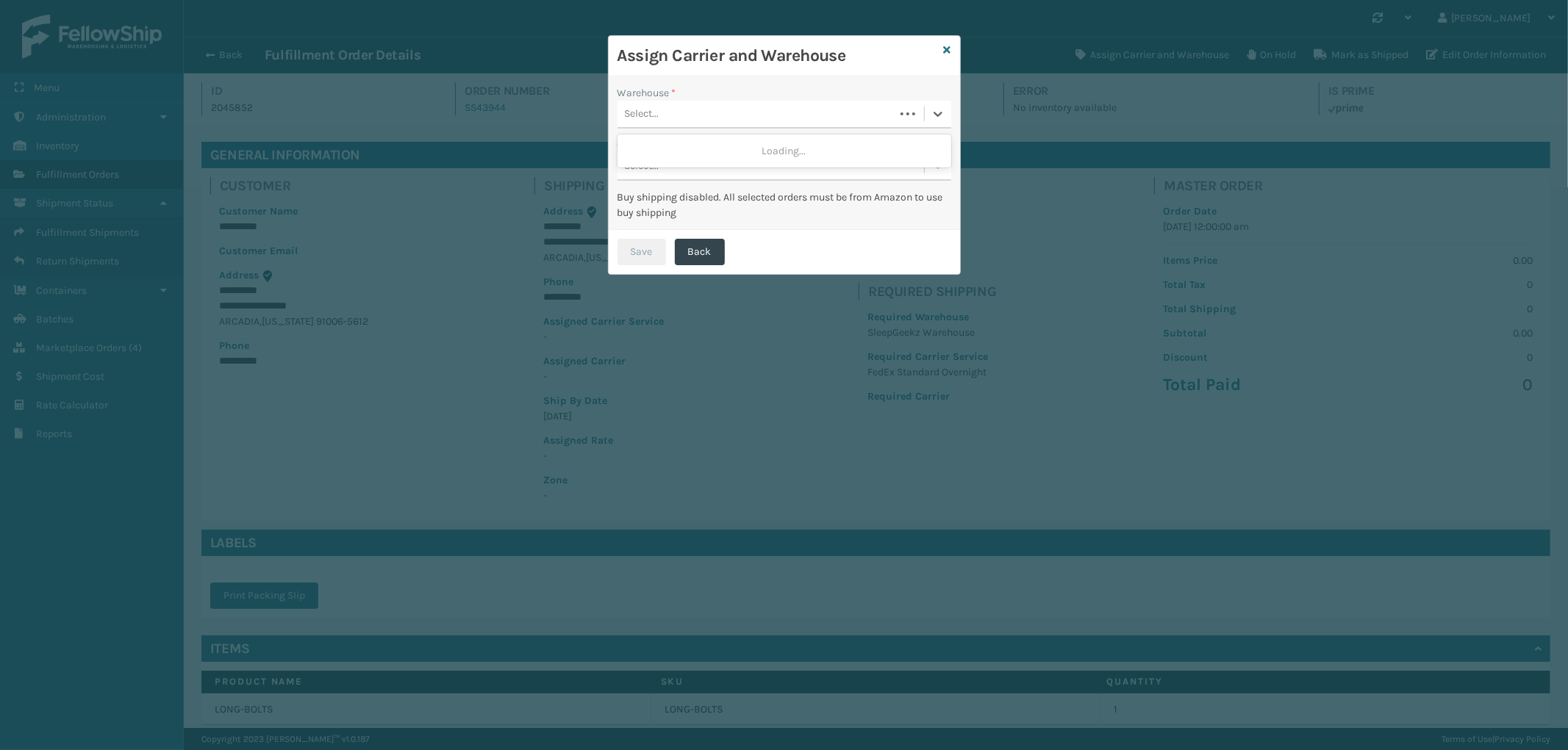
click at [679, 109] on div "Select..." at bounding box center [755, 114] width 277 height 24
click at [689, 157] on div "SleepGeekz Warehouse (required)" at bounding box center [784, 150] width 334 height 27
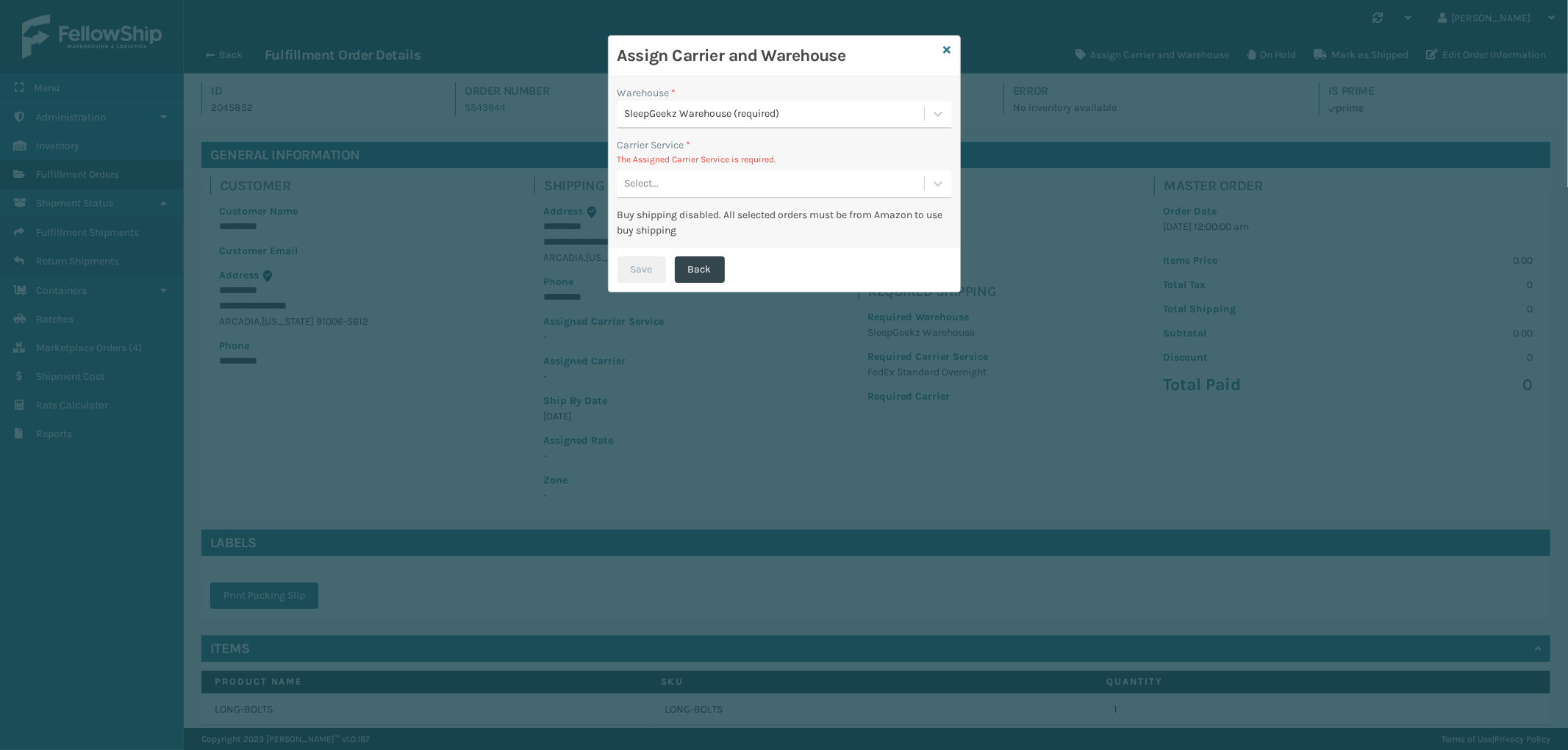
click at [694, 182] on div "Select..." at bounding box center [771, 184] width 307 height 24
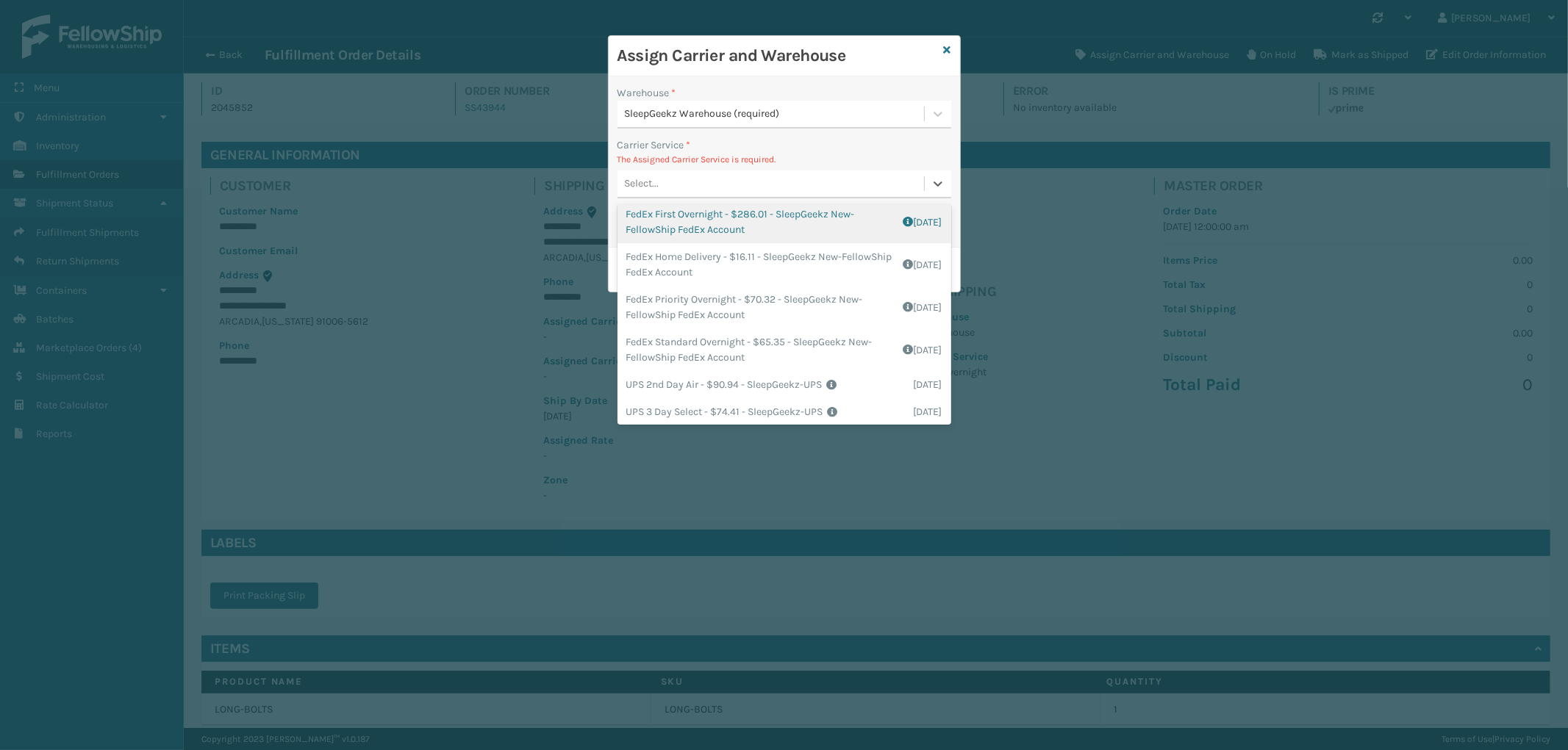
scroll to position [163, 0]
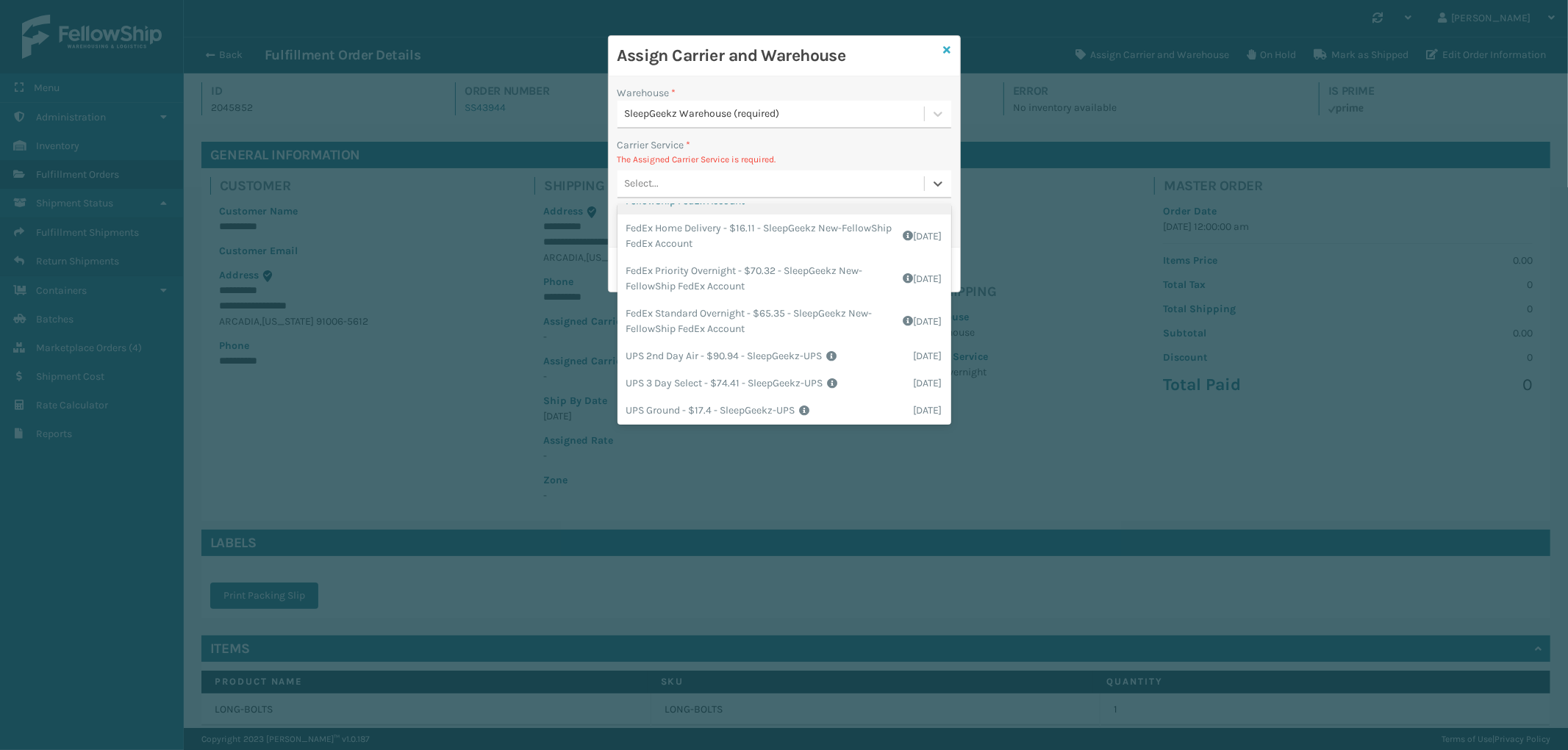
click at [951, 51] on icon at bounding box center [947, 50] width 7 height 11
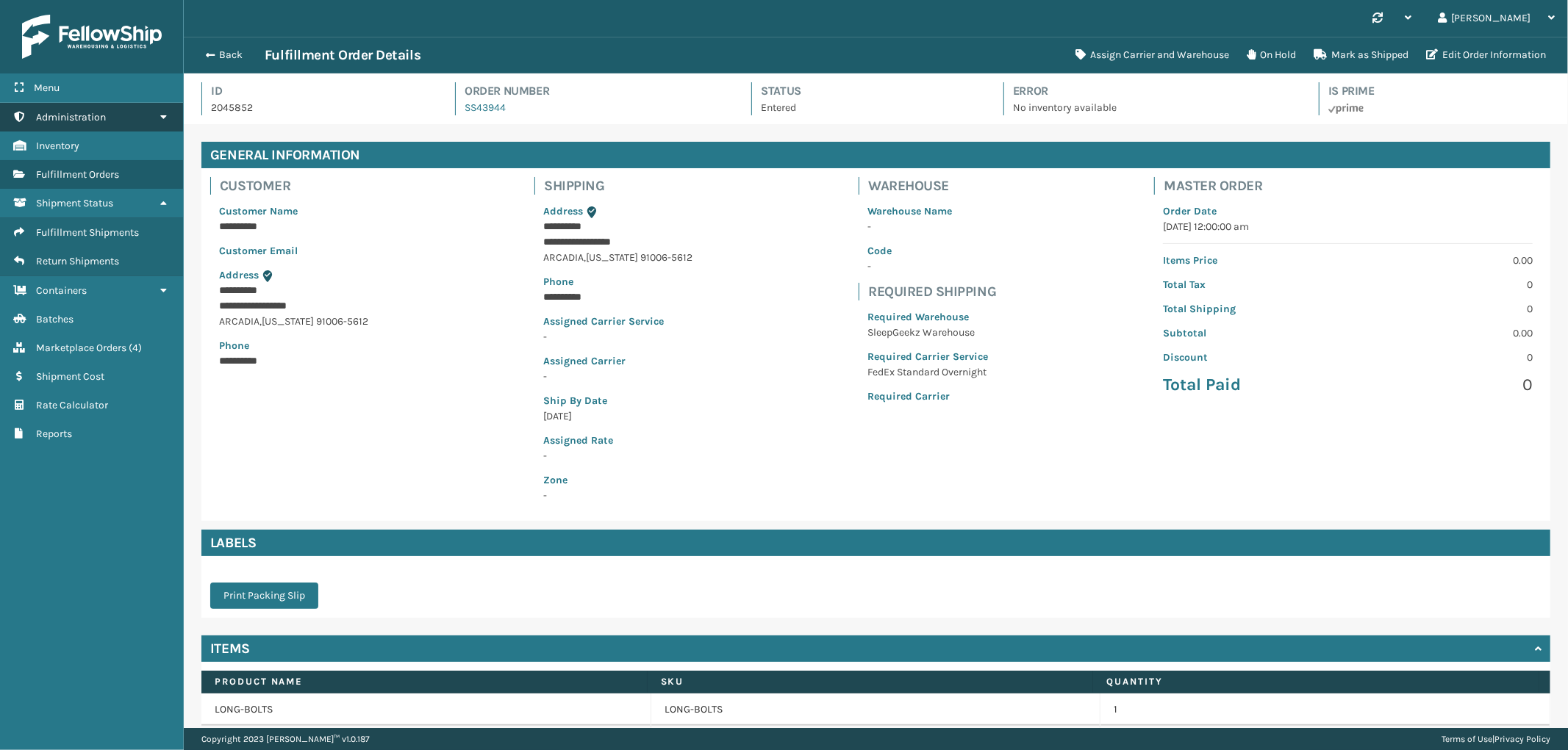
click at [93, 116] on span "Administration" at bounding box center [71, 117] width 70 height 12
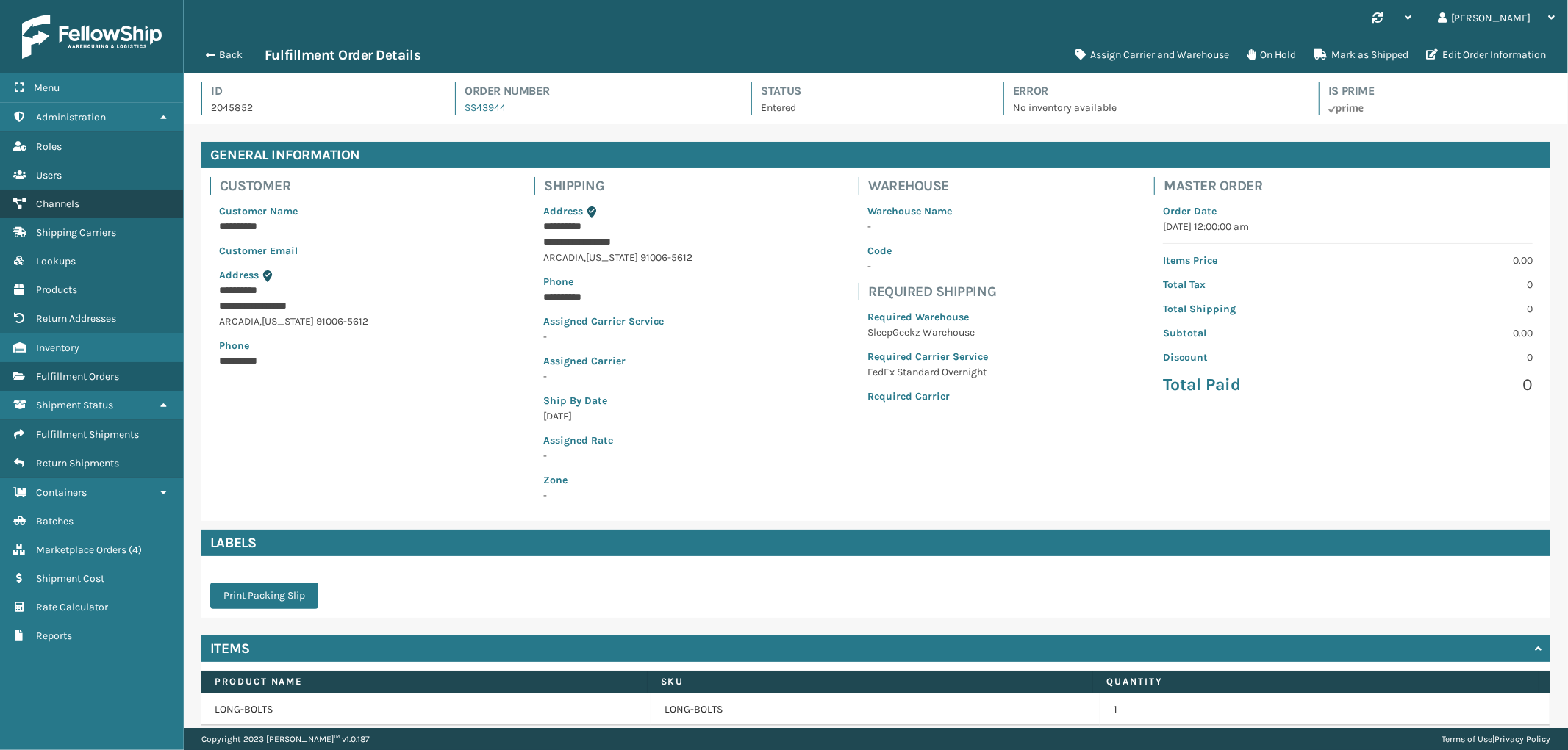
click at [104, 196] on link "Channels" at bounding box center [91, 204] width 183 height 28
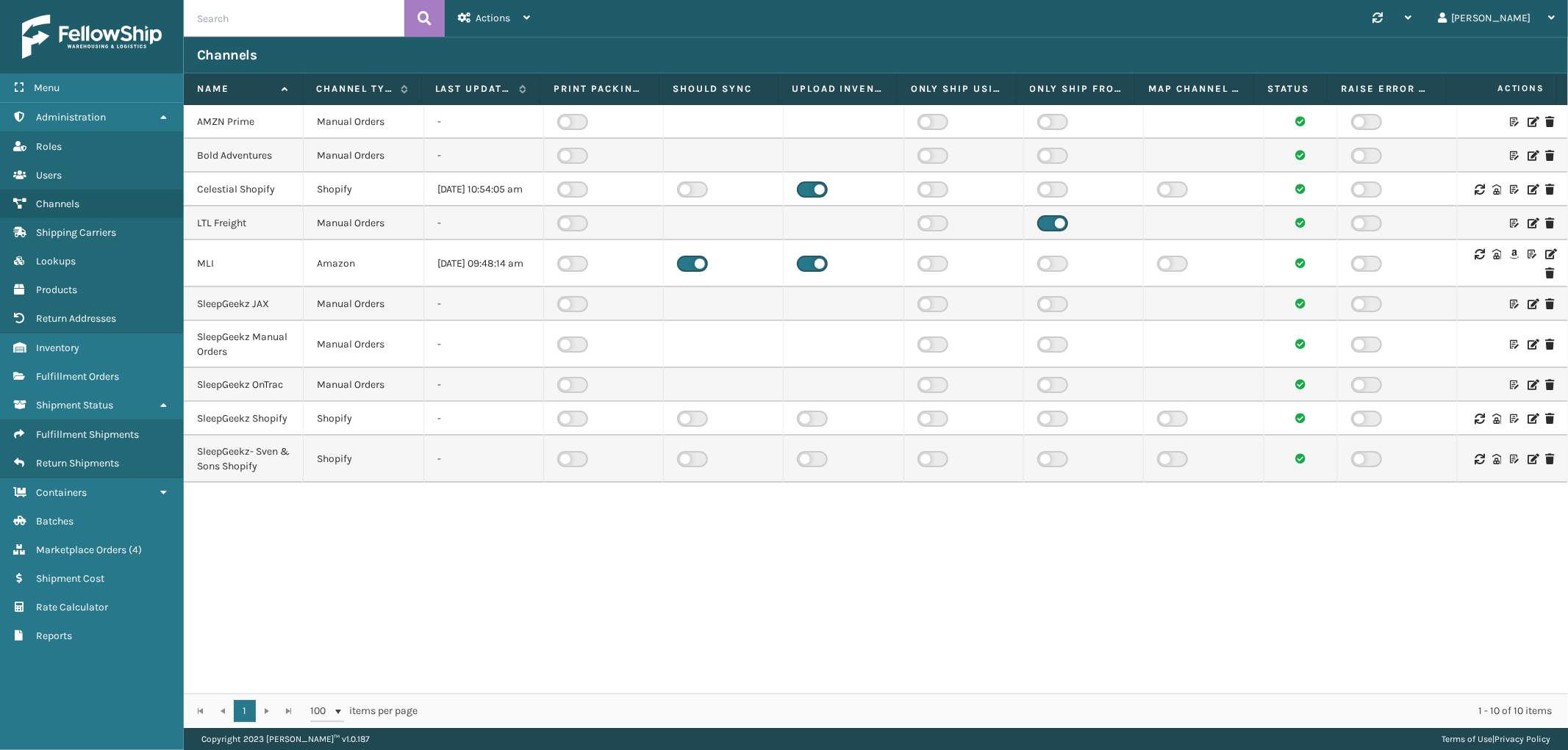
click at [1527, 350] on icon at bounding box center [1531, 344] width 9 height 11
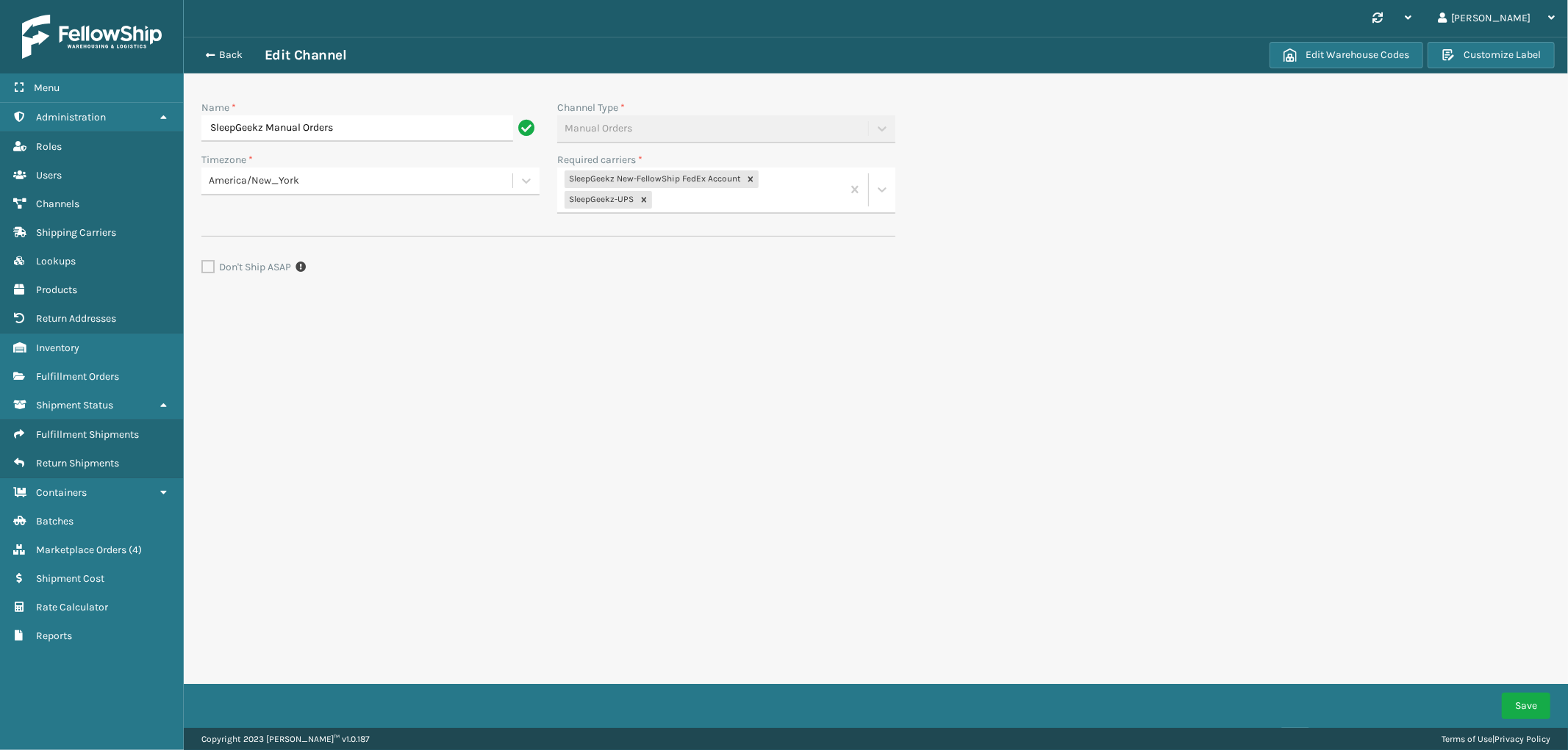
click at [721, 201] on div "SleepGeekz New-FellowShip FedEx Account SleepGeekz-UPS" at bounding box center [699, 189] width 284 height 45
click at [675, 226] on div "SG FedEx" at bounding box center [726, 235] width 338 height 27
click at [1539, 707] on button "Save" at bounding box center [1527, 706] width 49 height 27
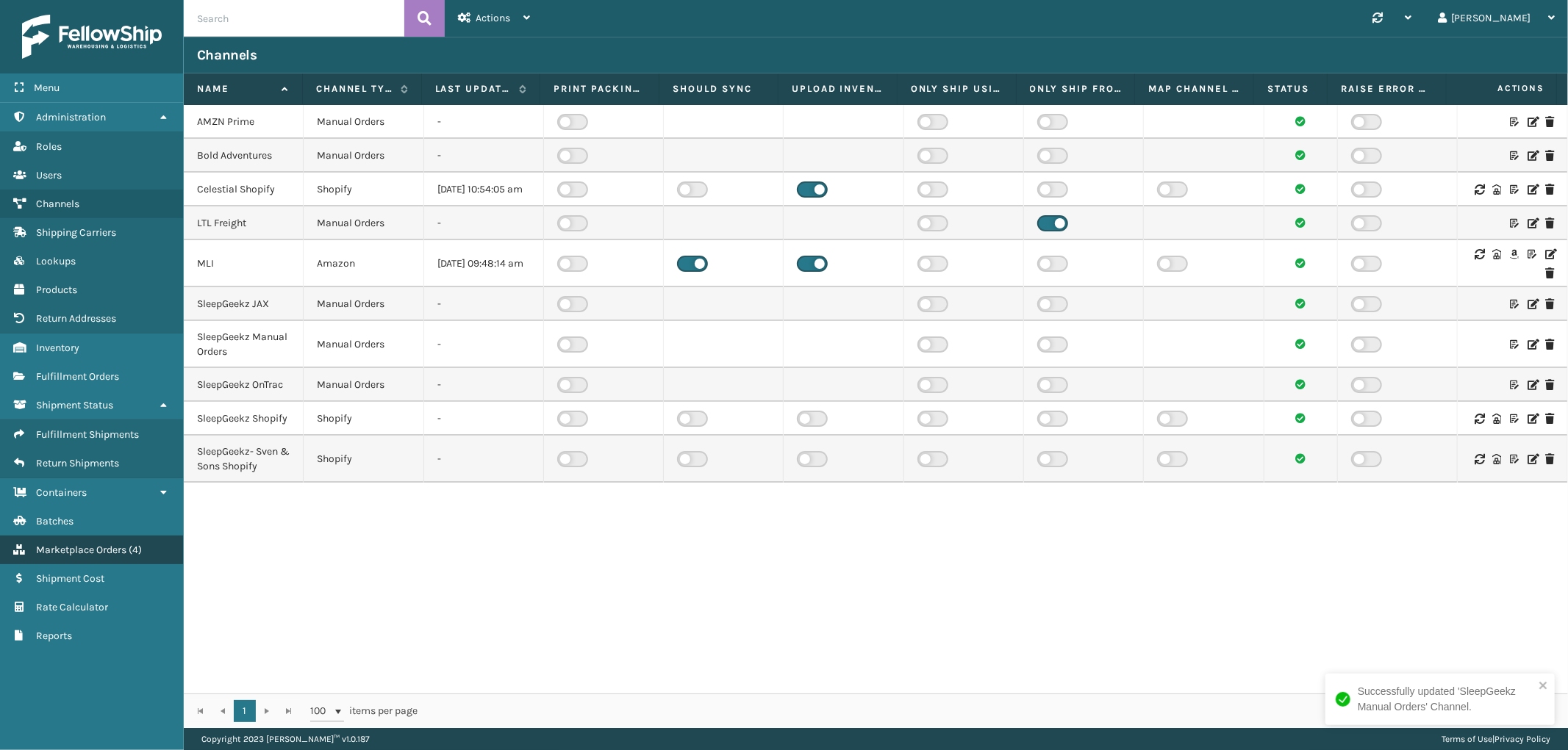
click at [84, 544] on link "Marketplace Orders ( 4 )" at bounding box center [91, 550] width 183 height 28
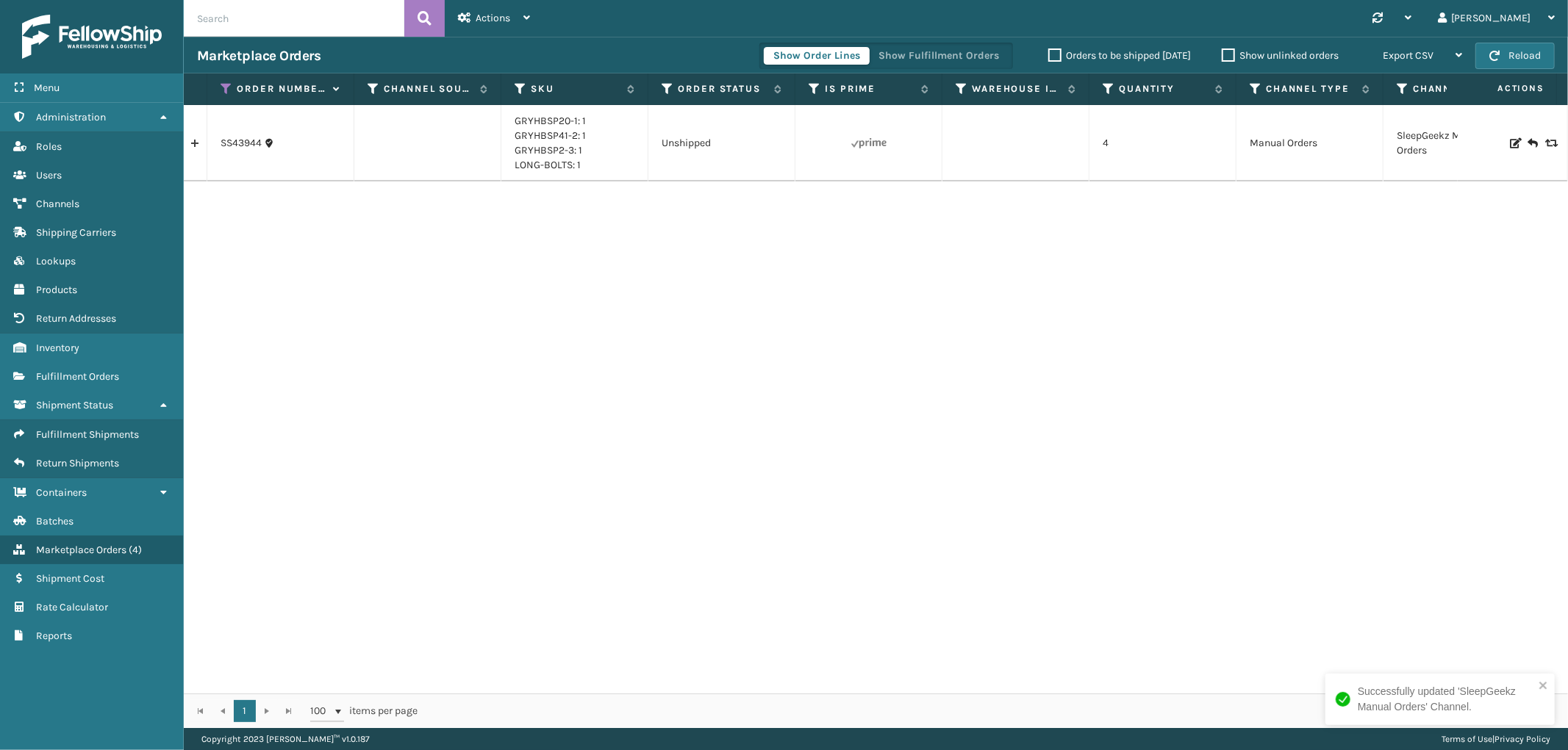
click at [199, 147] on link at bounding box center [195, 143] width 23 height 24
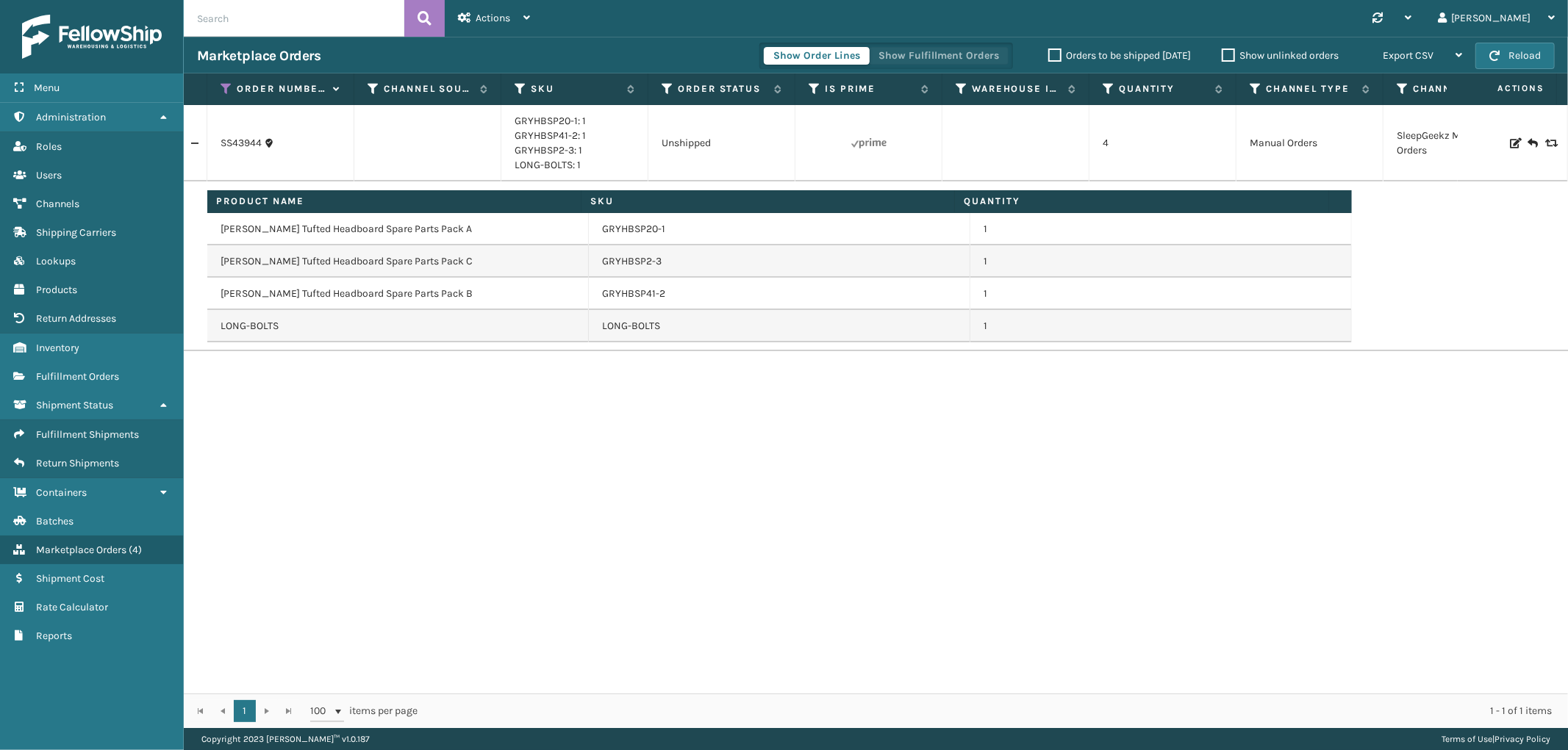
click at [941, 53] on button "Show Fulfillment Orders" at bounding box center [939, 56] width 140 height 18
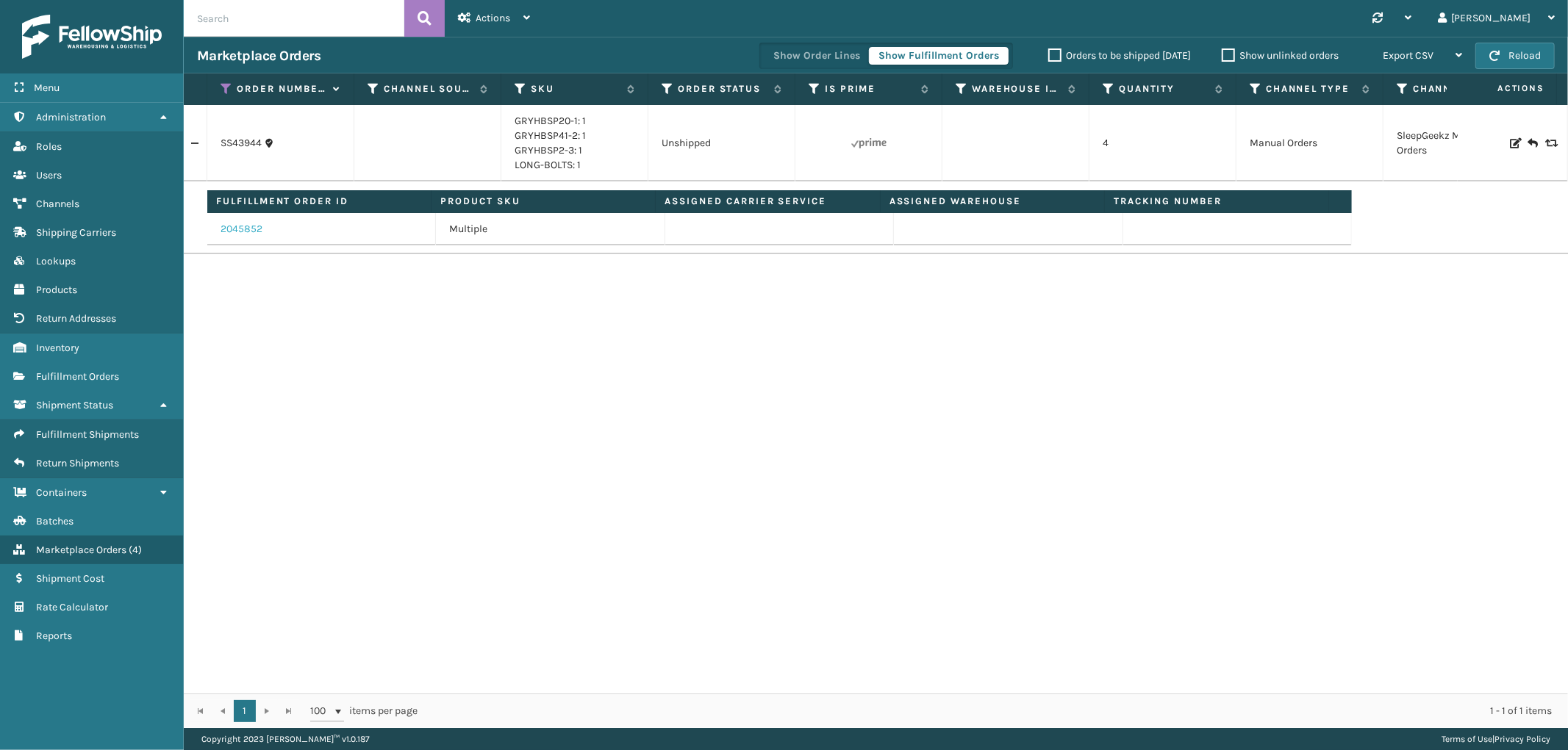
click at [231, 226] on link "2045852" at bounding box center [242, 229] width 42 height 15
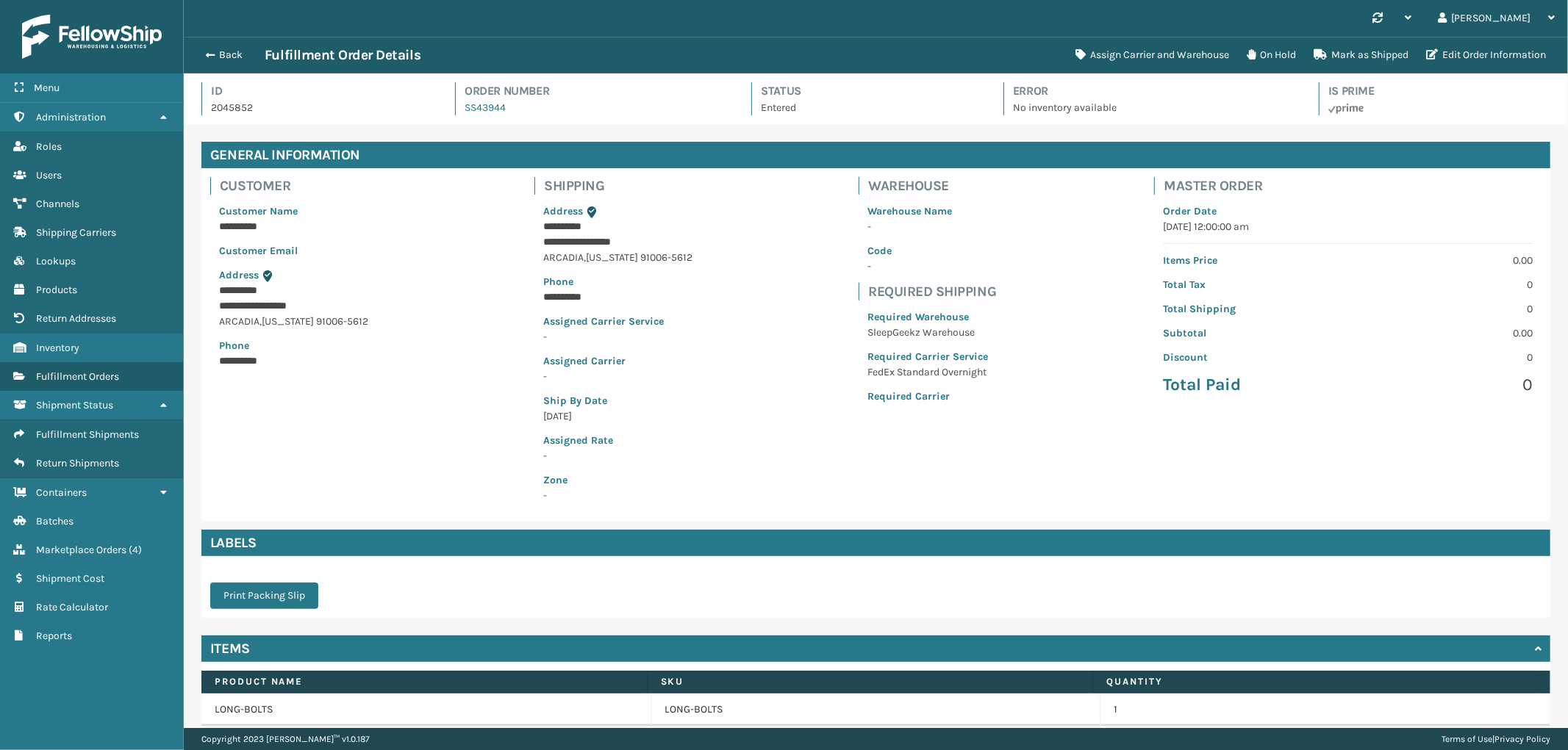
scroll to position [35, 1384]
click at [1168, 54] on button "Assign Carrier and Warehouse" at bounding box center [1152, 55] width 171 height 29
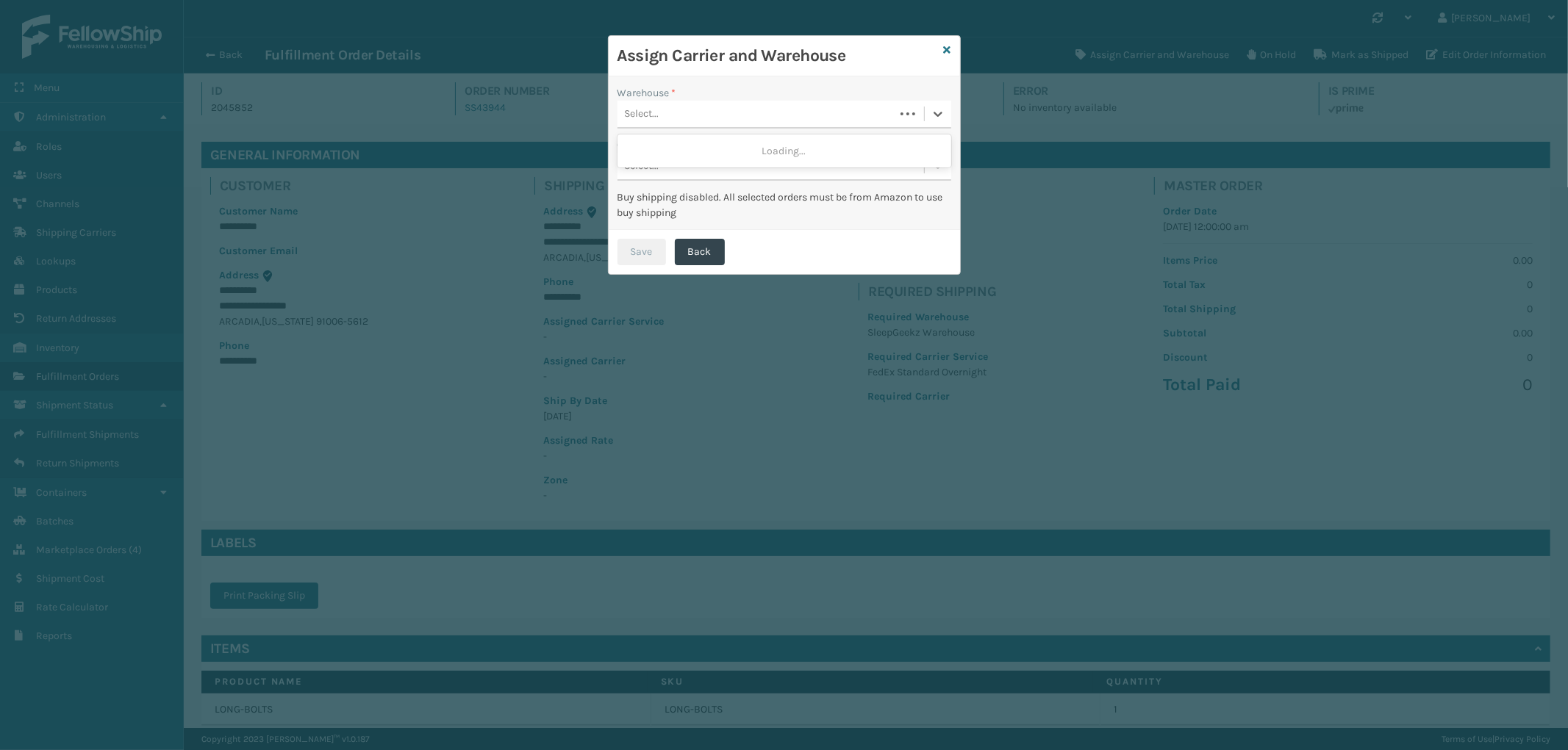
click at [692, 123] on div "Select..." at bounding box center [755, 114] width 277 height 24
click at [682, 144] on div "SleepGeekz Warehouse (required)" at bounding box center [784, 150] width 334 height 27
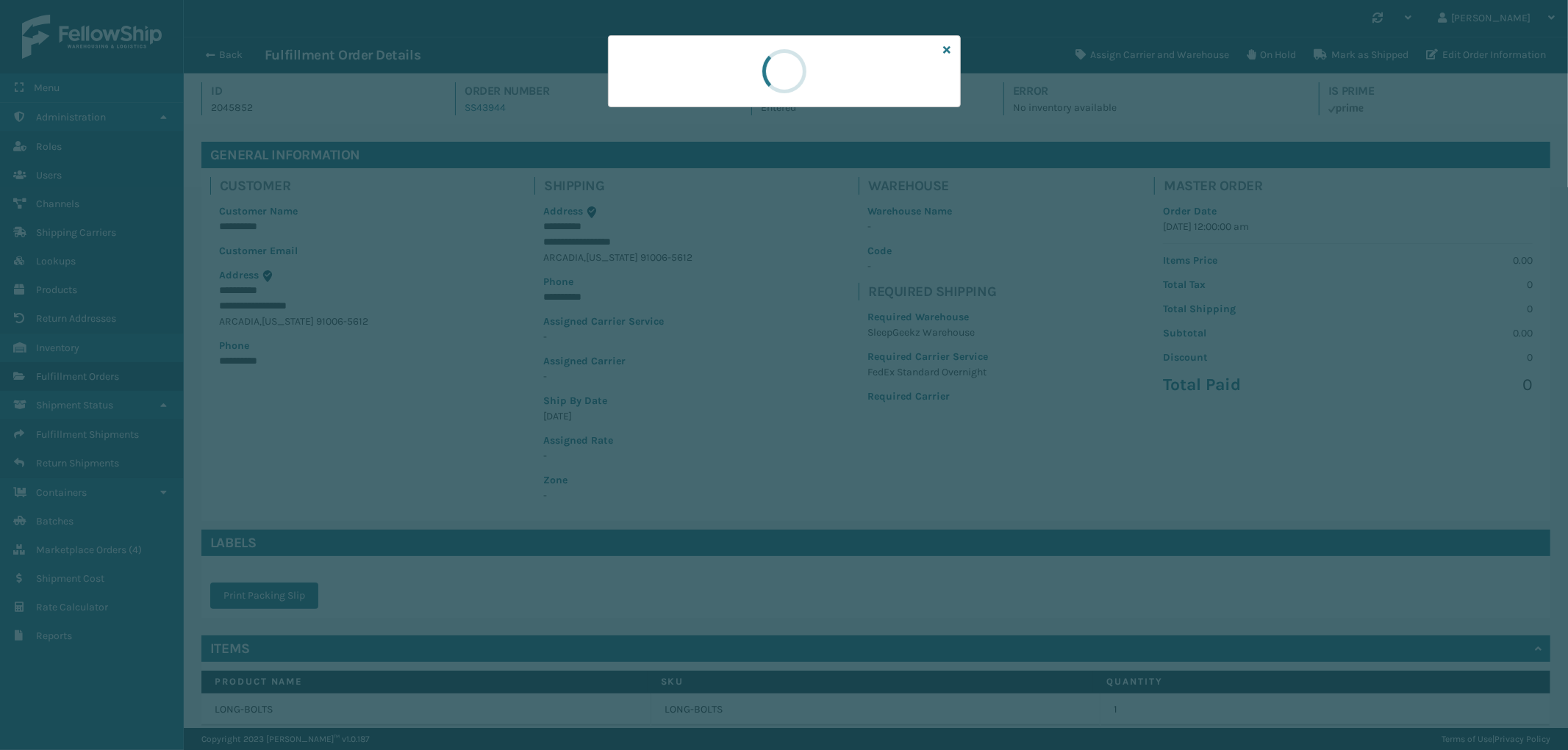
click at [721, 167] on div at bounding box center [784, 375] width 1568 height 750
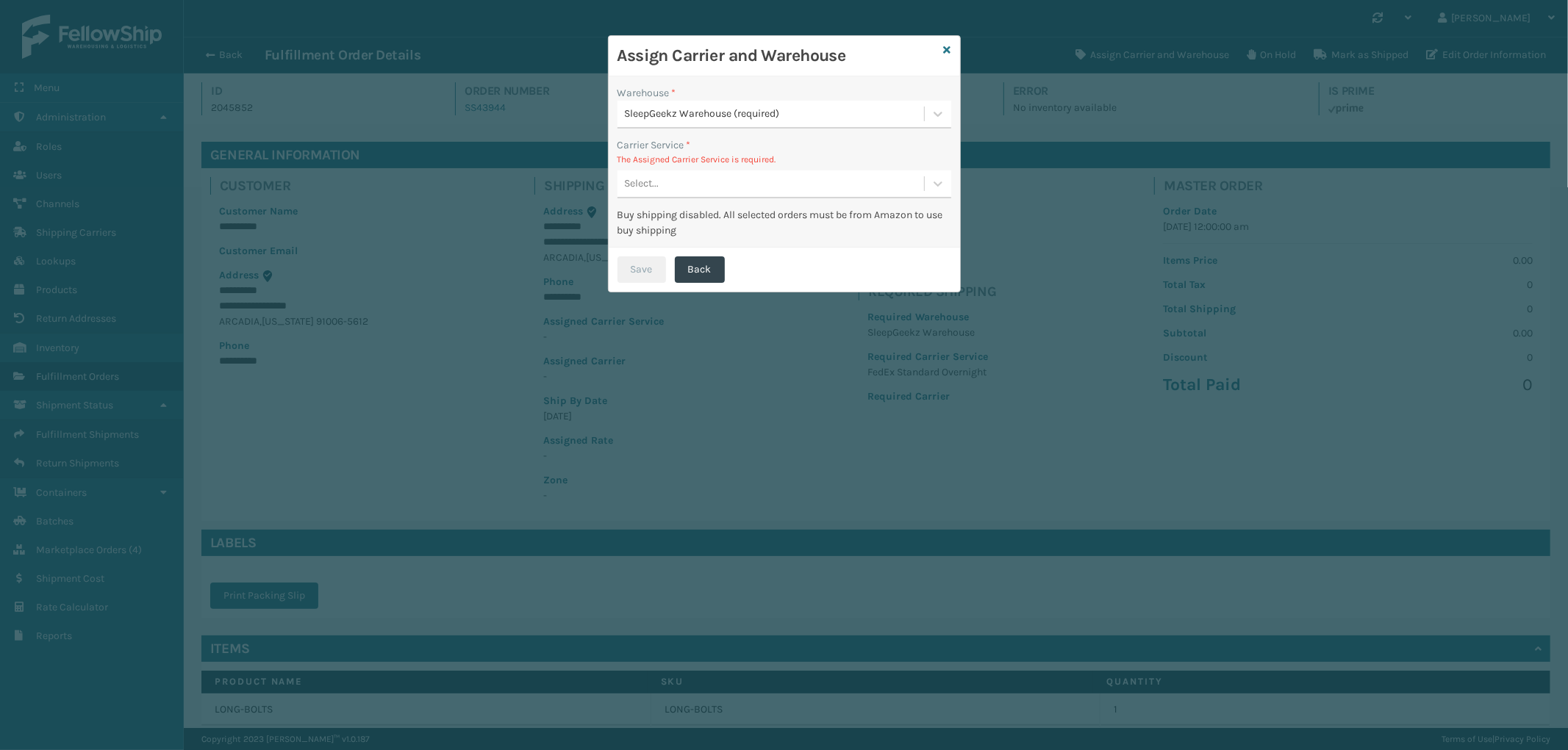
click at [724, 184] on div "Select..." at bounding box center [771, 184] width 307 height 24
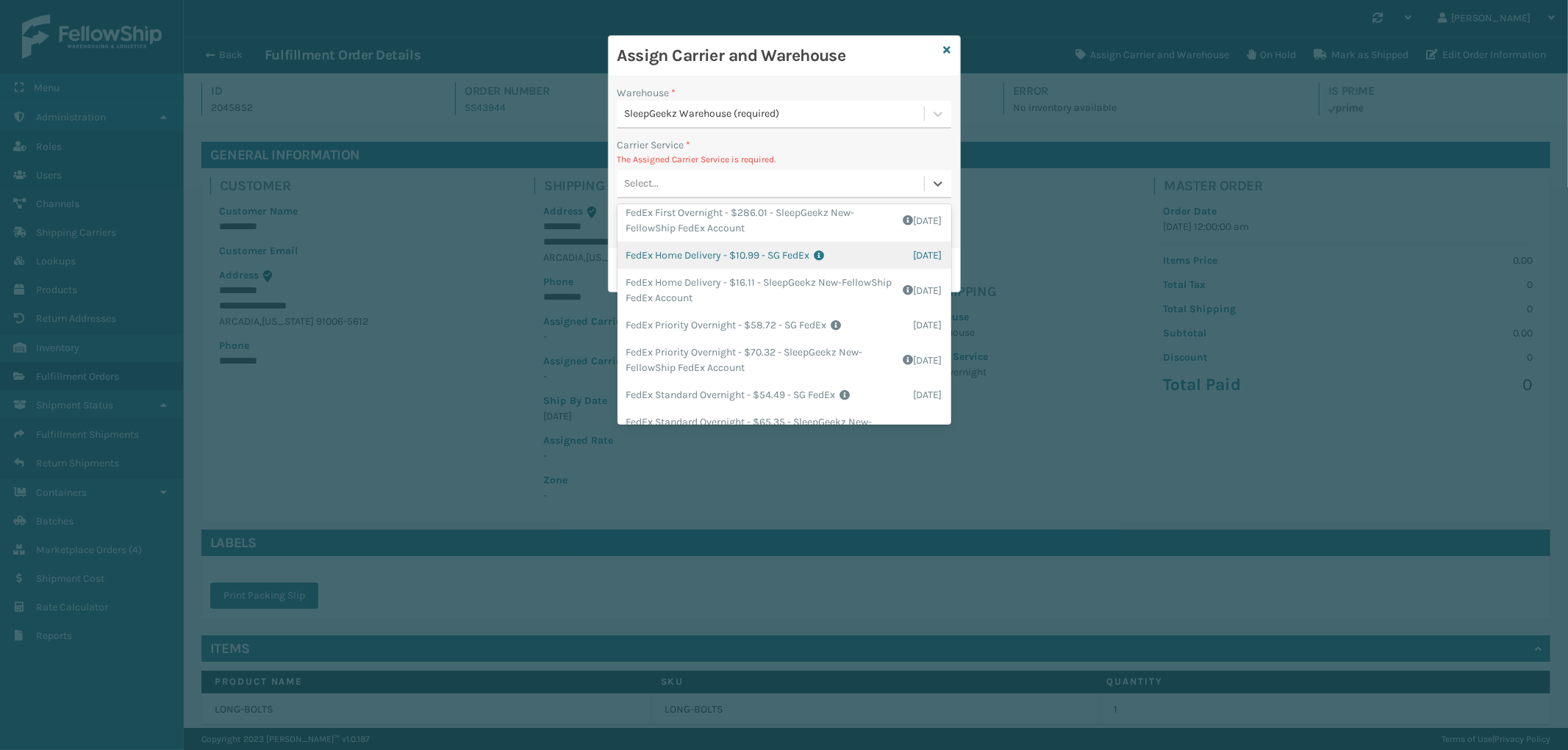
scroll to position [326, 0]
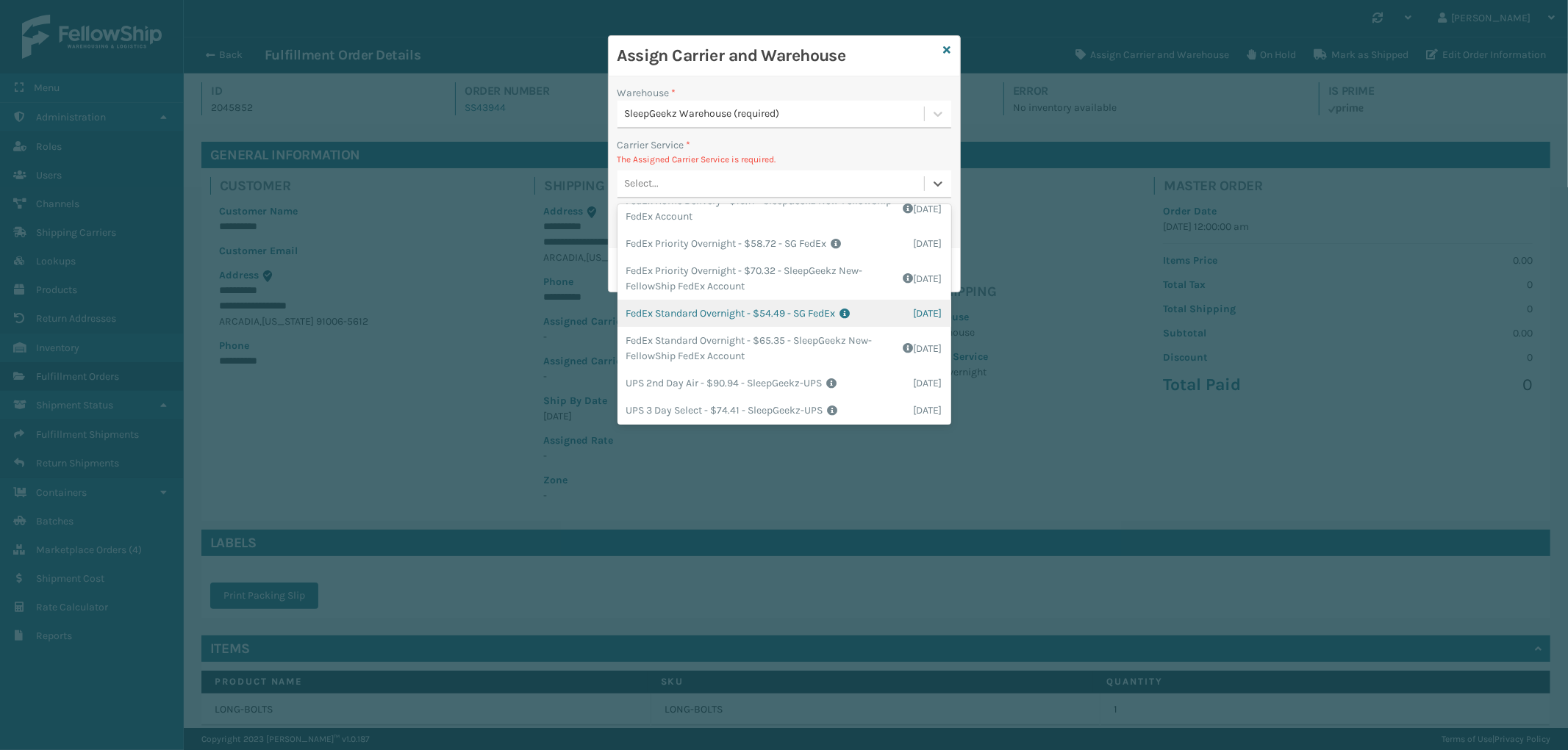
click at [803, 312] on div "FedEx Standard Overnight - $54.49 - SG FedEx Shipping Cost $54.49 Surplus Cost …" at bounding box center [784, 312] width 334 height 27
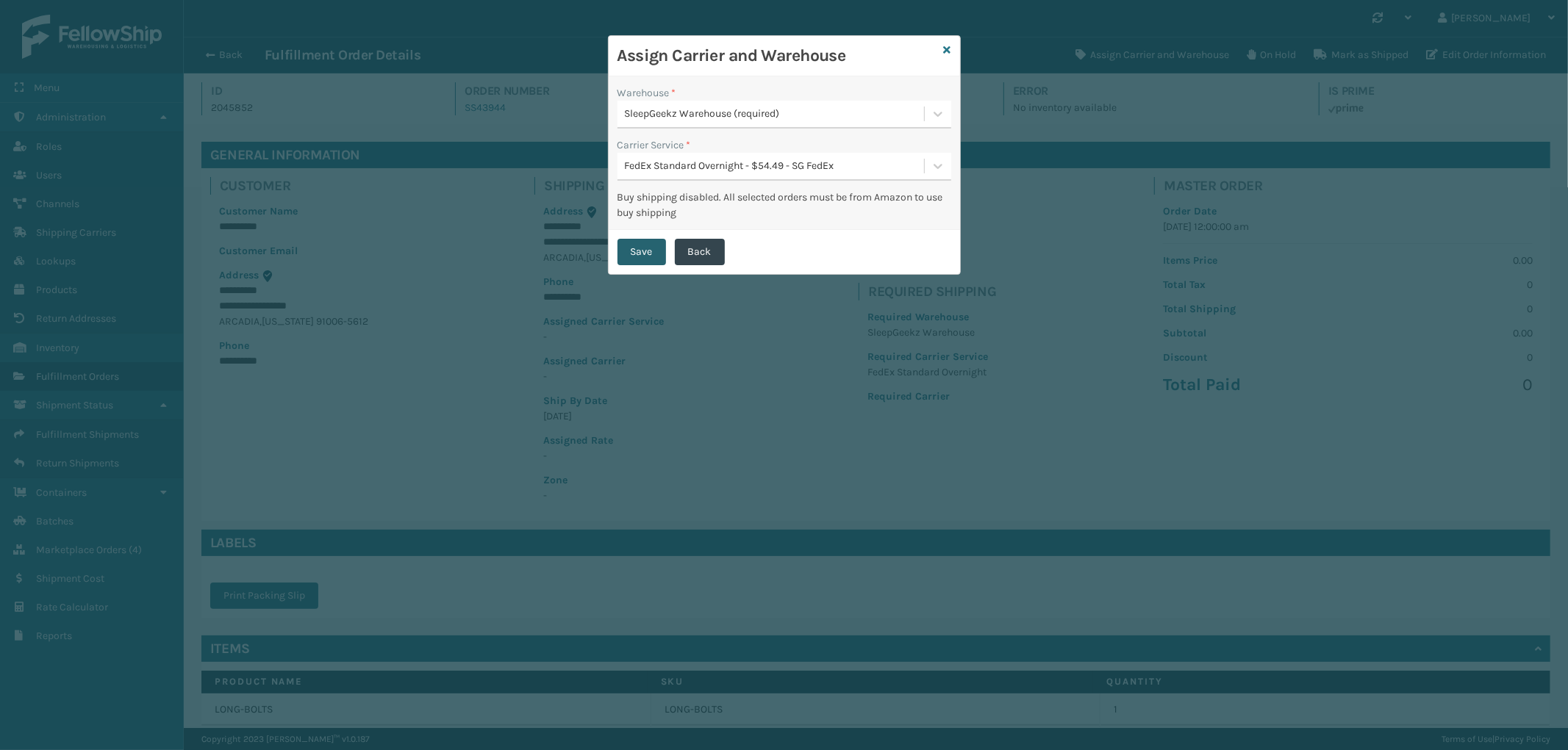
click at [637, 253] on button "Save" at bounding box center [641, 252] width 49 height 27
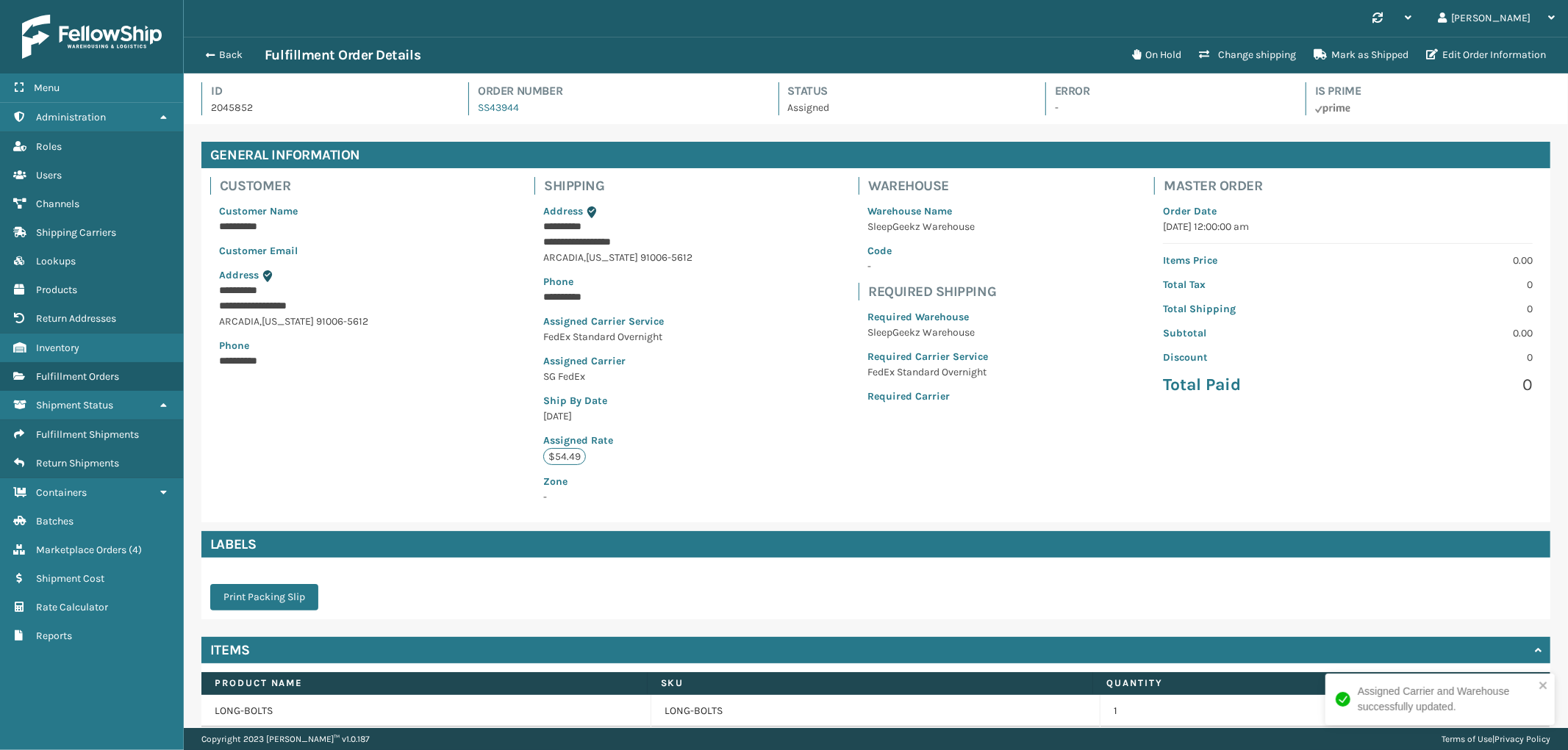
scroll to position [35, 1384]
click at [216, 55] on button "Back" at bounding box center [231, 55] width 67 height 13
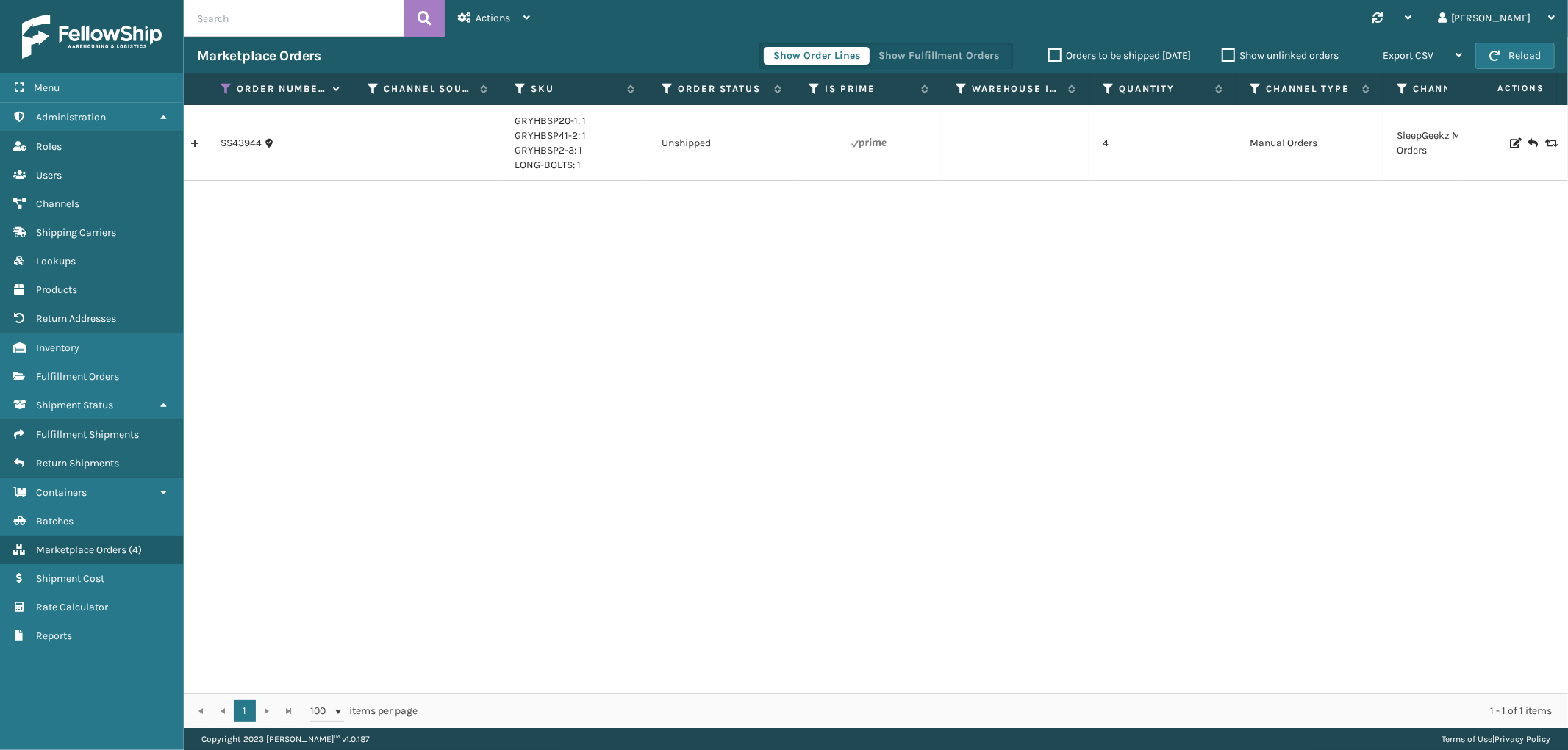
click at [196, 147] on link at bounding box center [195, 143] width 23 height 24
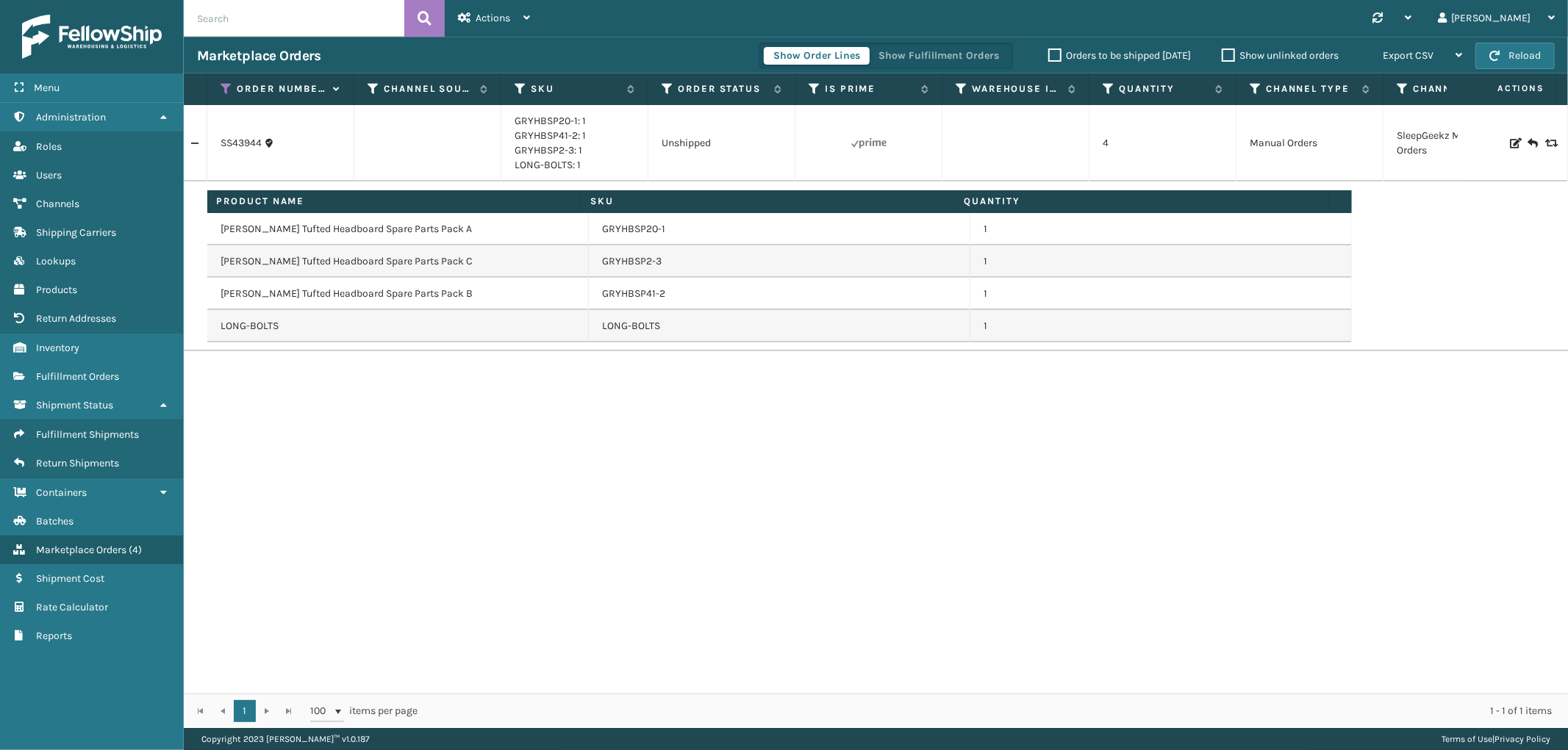
click at [925, 45] on div "Show Order Lines Show Fulfillment Orders" at bounding box center [886, 56] width 253 height 27
click at [914, 59] on button "Show Fulfillment Orders" at bounding box center [939, 56] width 140 height 18
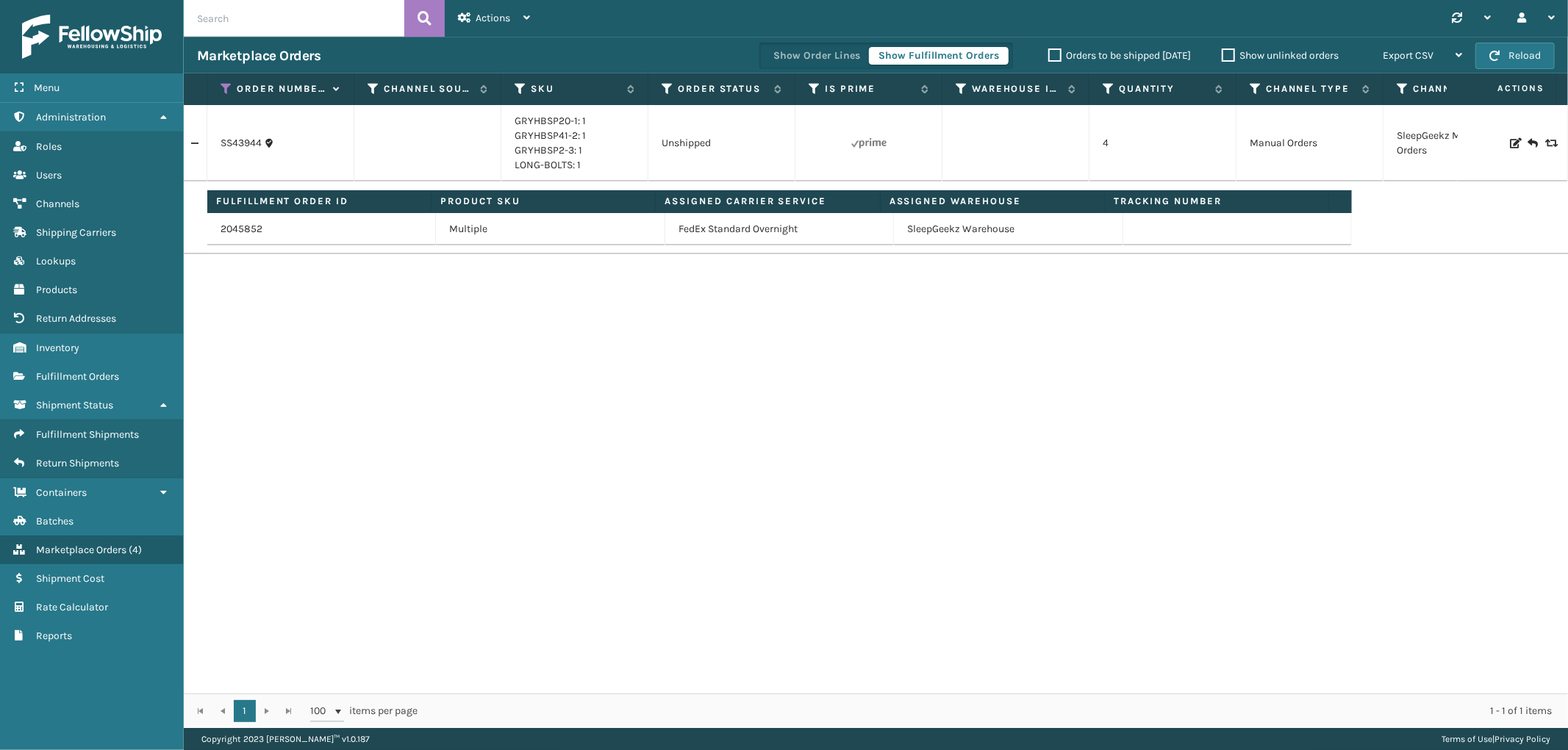
click at [201, 145] on link at bounding box center [195, 143] width 23 height 24
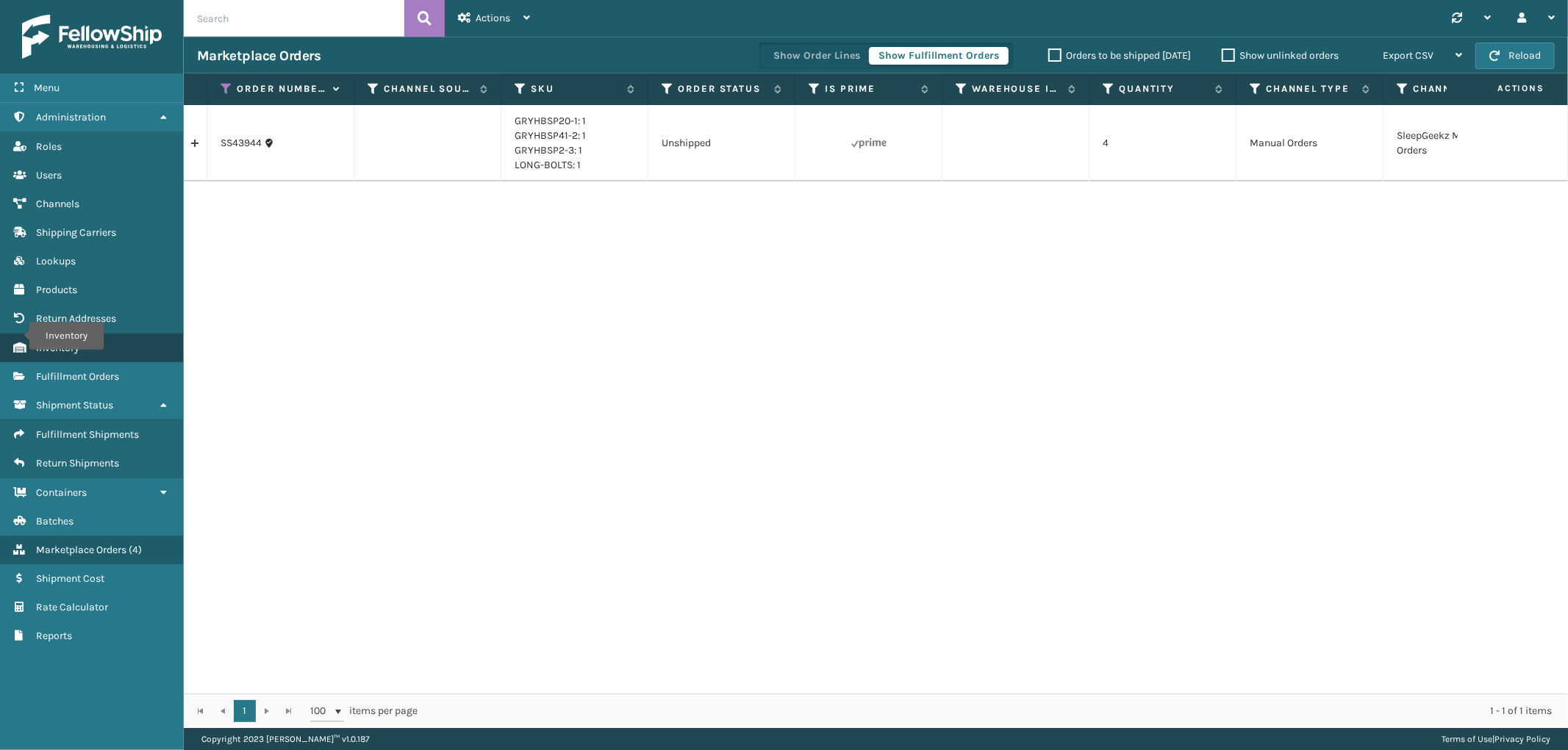
click at [129, 344] on link "Inventory Inventory" at bounding box center [91, 347] width 183 height 28
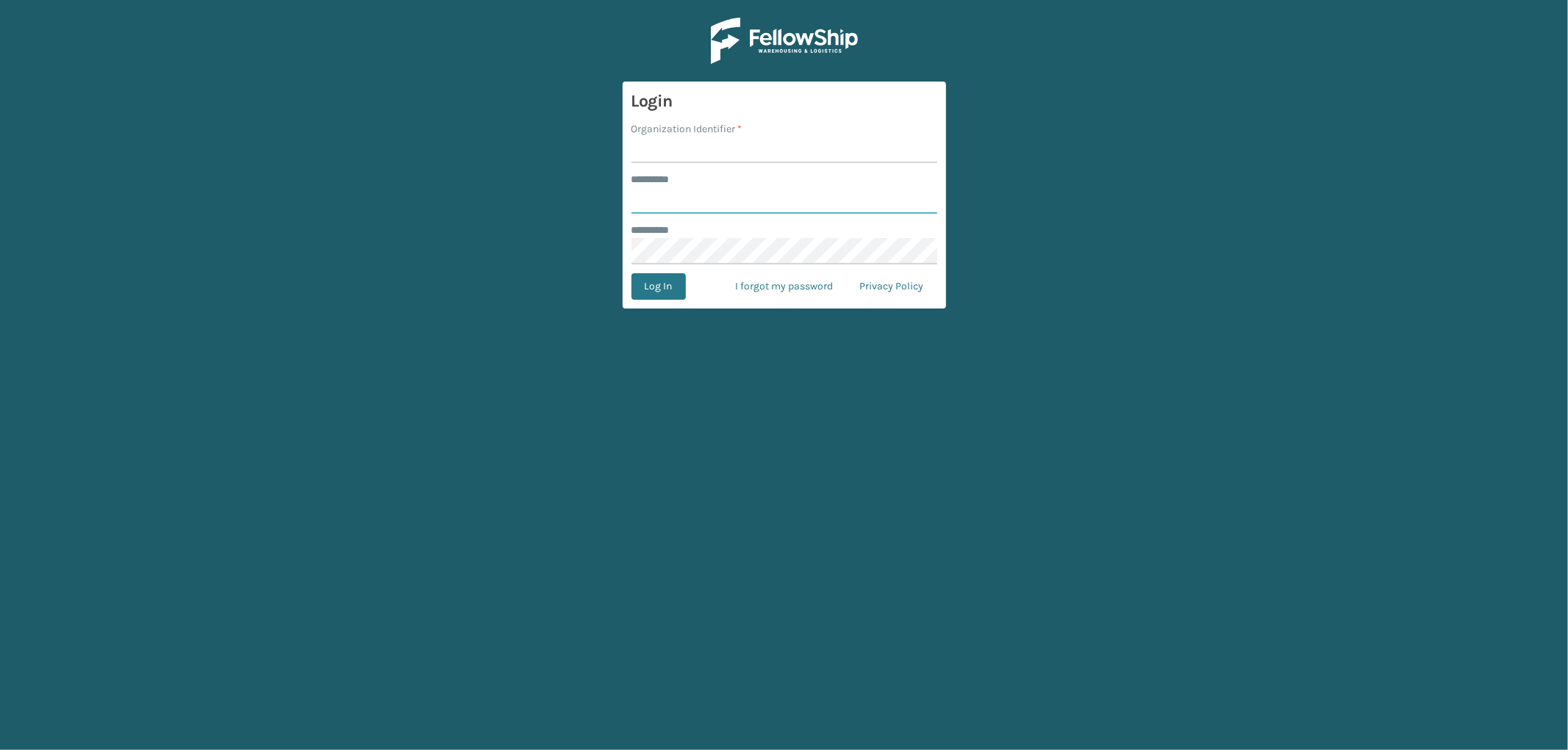
type input "*********"
click at [689, 153] on input "Organization Identifier *" at bounding box center [784, 149] width 306 height 27
type input "SleepGeekz"
click at [652, 278] on button "Log In" at bounding box center [659, 287] width 54 height 27
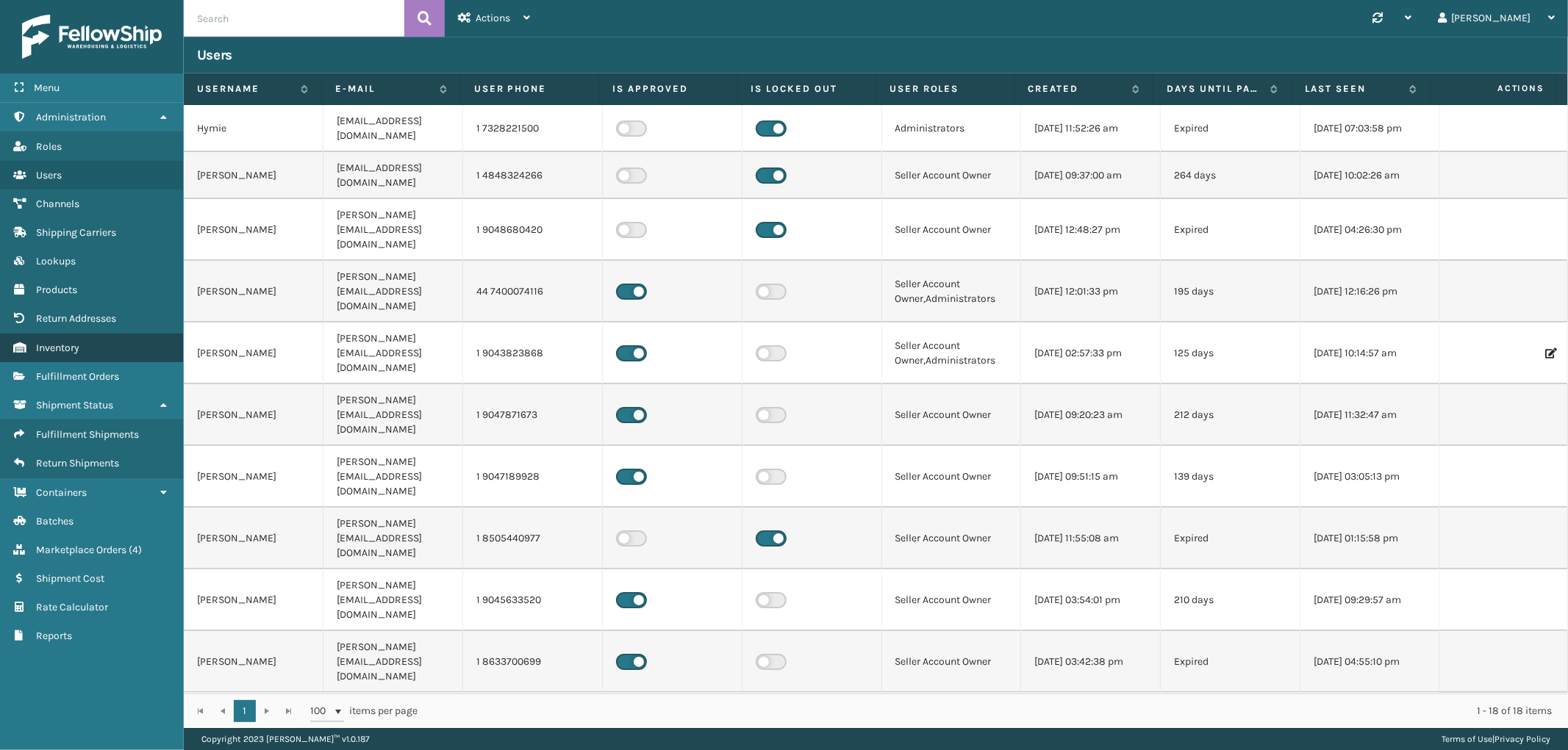
click at [122, 338] on link "Inventory" at bounding box center [91, 347] width 183 height 28
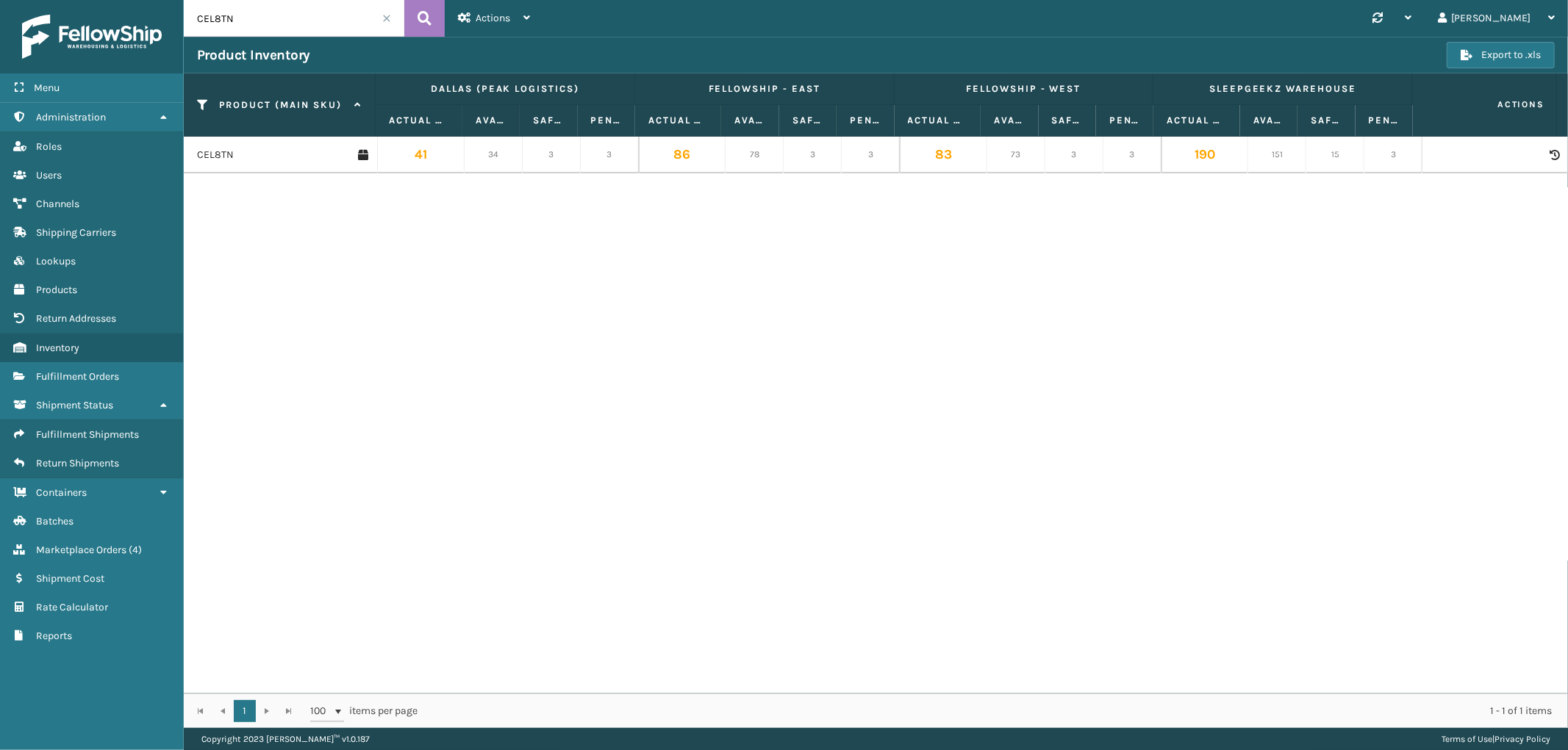
click at [299, 11] on input "CEL8TN" at bounding box center [294, 18] width 221 height 37
paste input "GEN-AB-C-SCK"
click at [416, 12] on button at bounding box center [425, 18] width 41 height 37
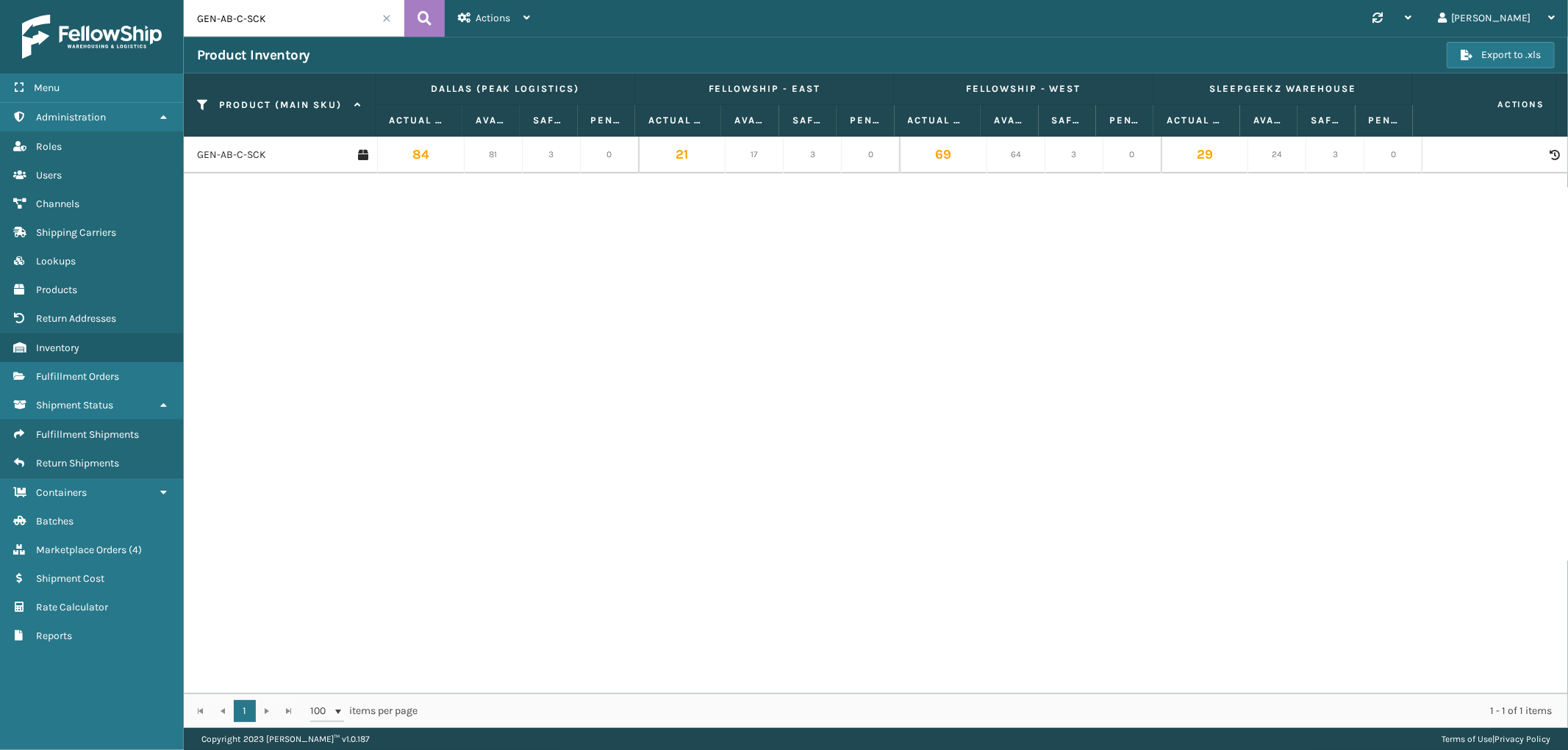
click at [235, 9] on input "GEN-AB-C-SCK" at bounding box center [294, 18] width 221 height 37
paste input "F"
type input "GEN-AB-C-F"
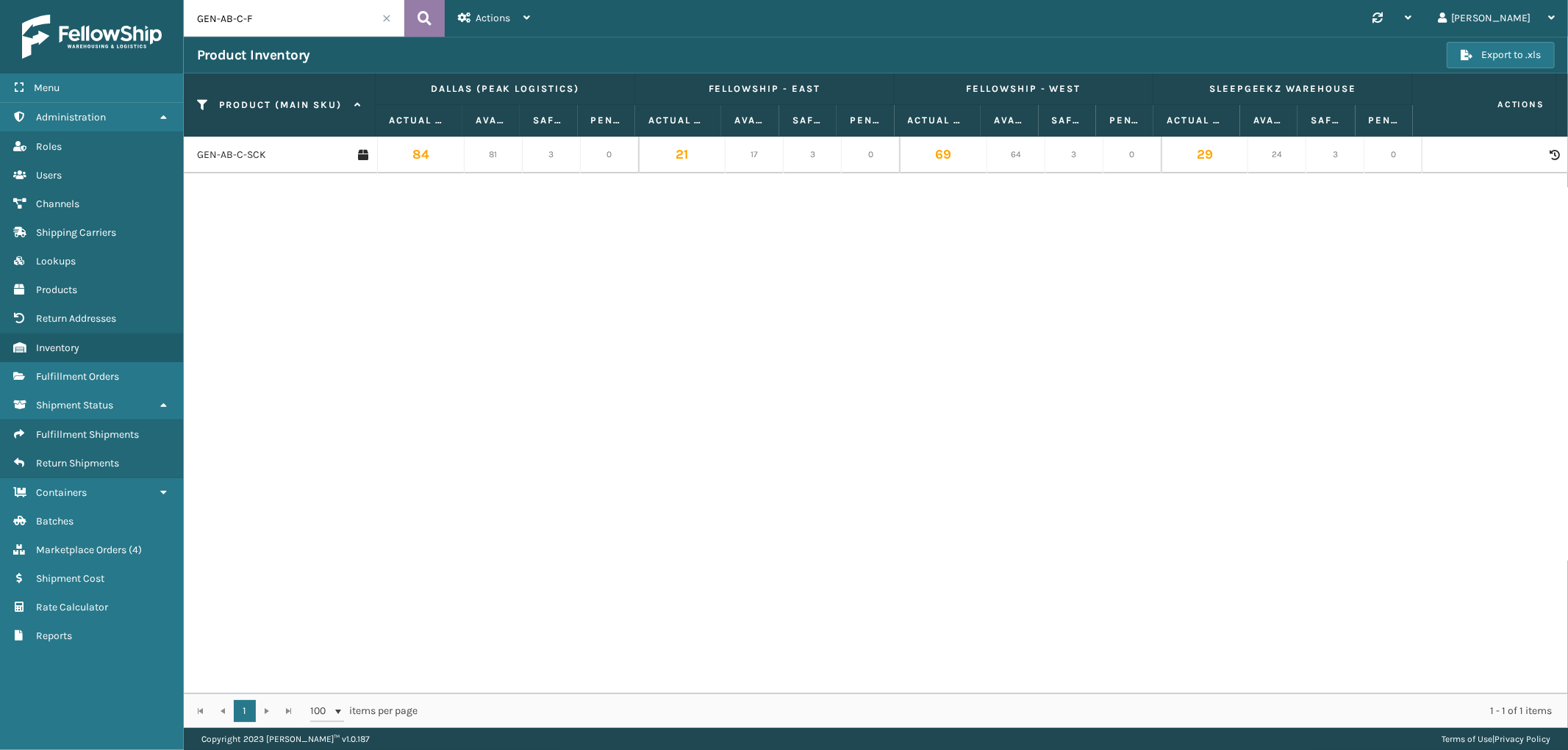
click at [438, 15] on button at bounding box center [425, 18] width 41 height 37
click at [97, 370] on span "Fulfillment Orders" at bounding box center [77, 376] width 83 height 12
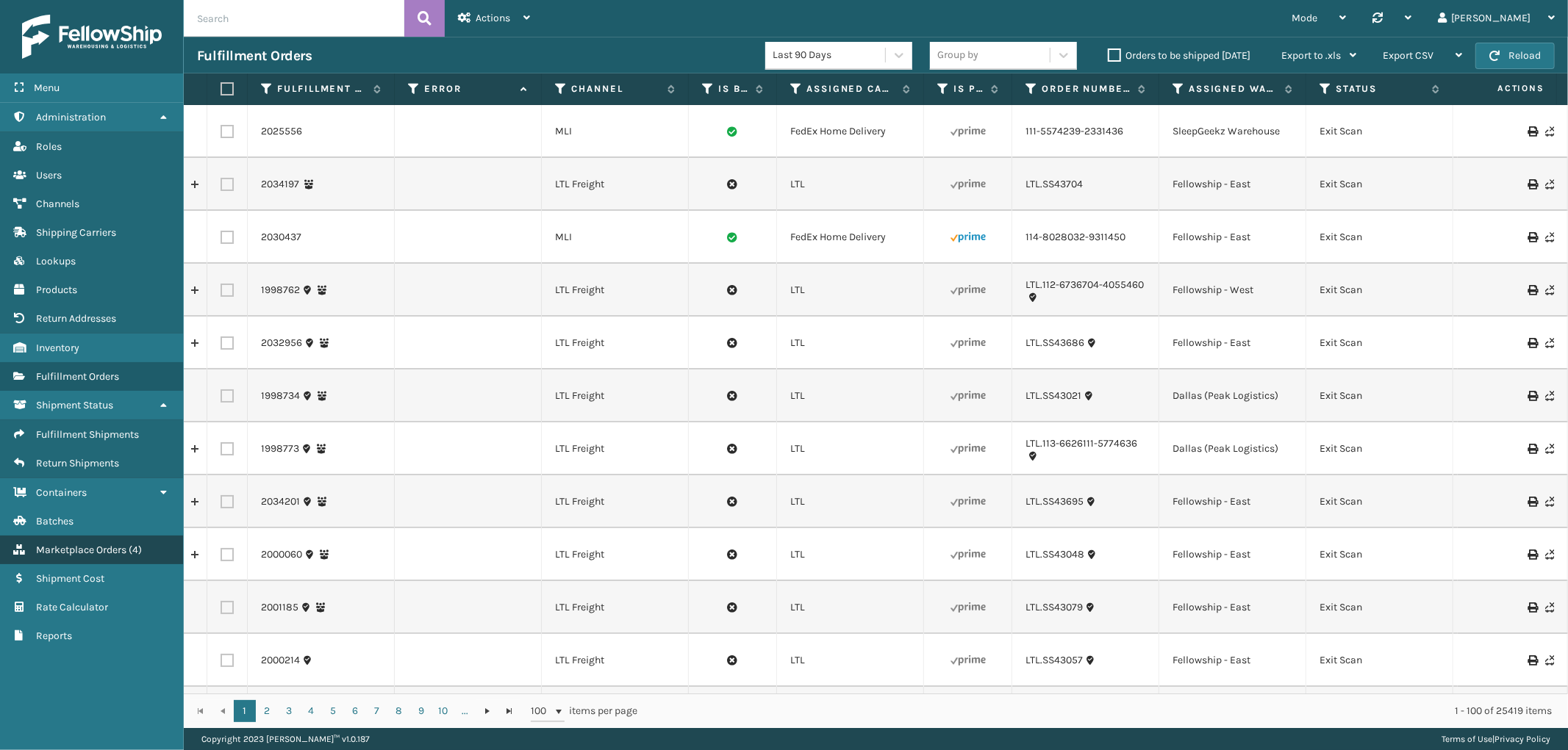
click at [107, 544] on span "Marketplace Orders" at bounding box center [80, 550] width 90 height 12
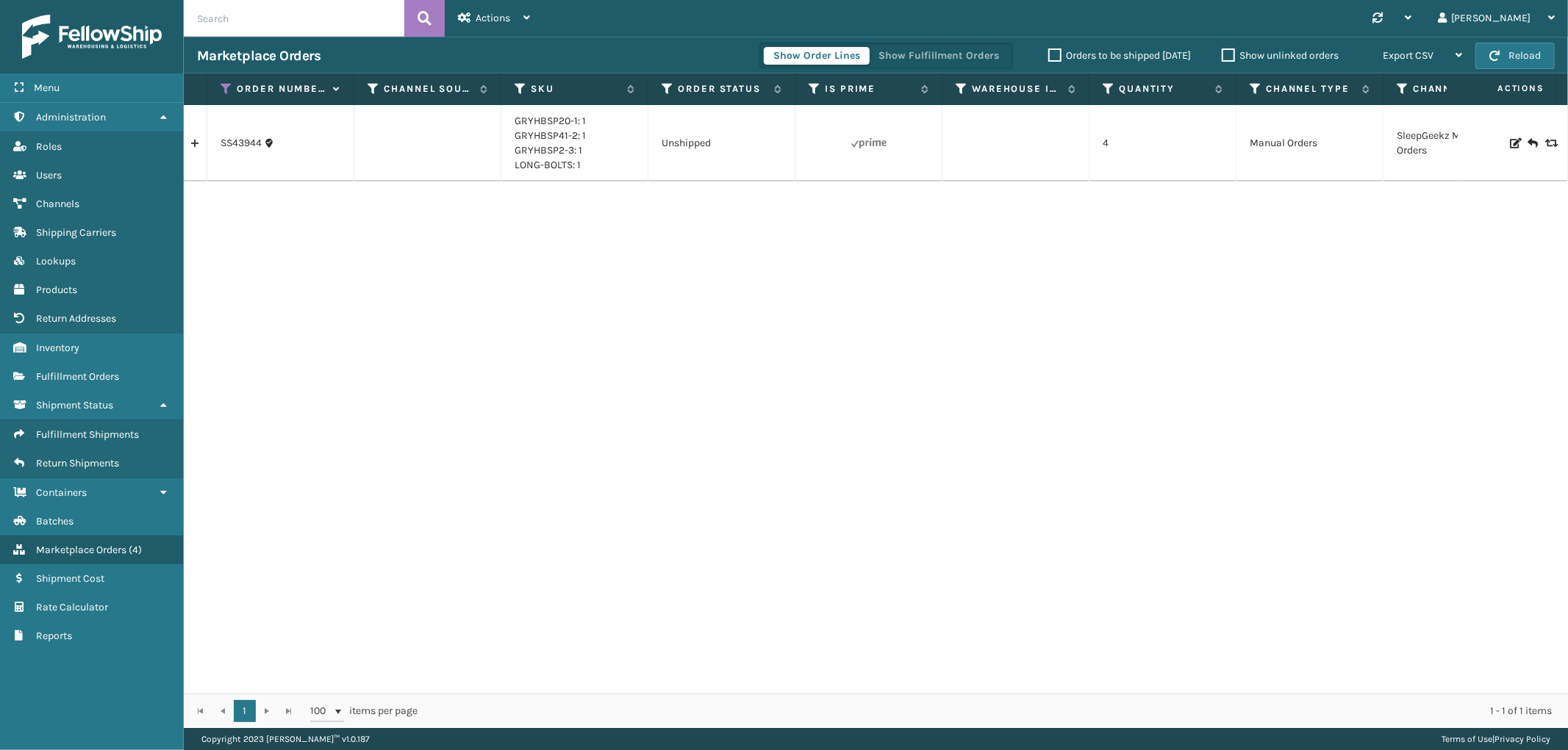
click at [197, 136] on link at bounding box center [195, 143] width 23 height 24
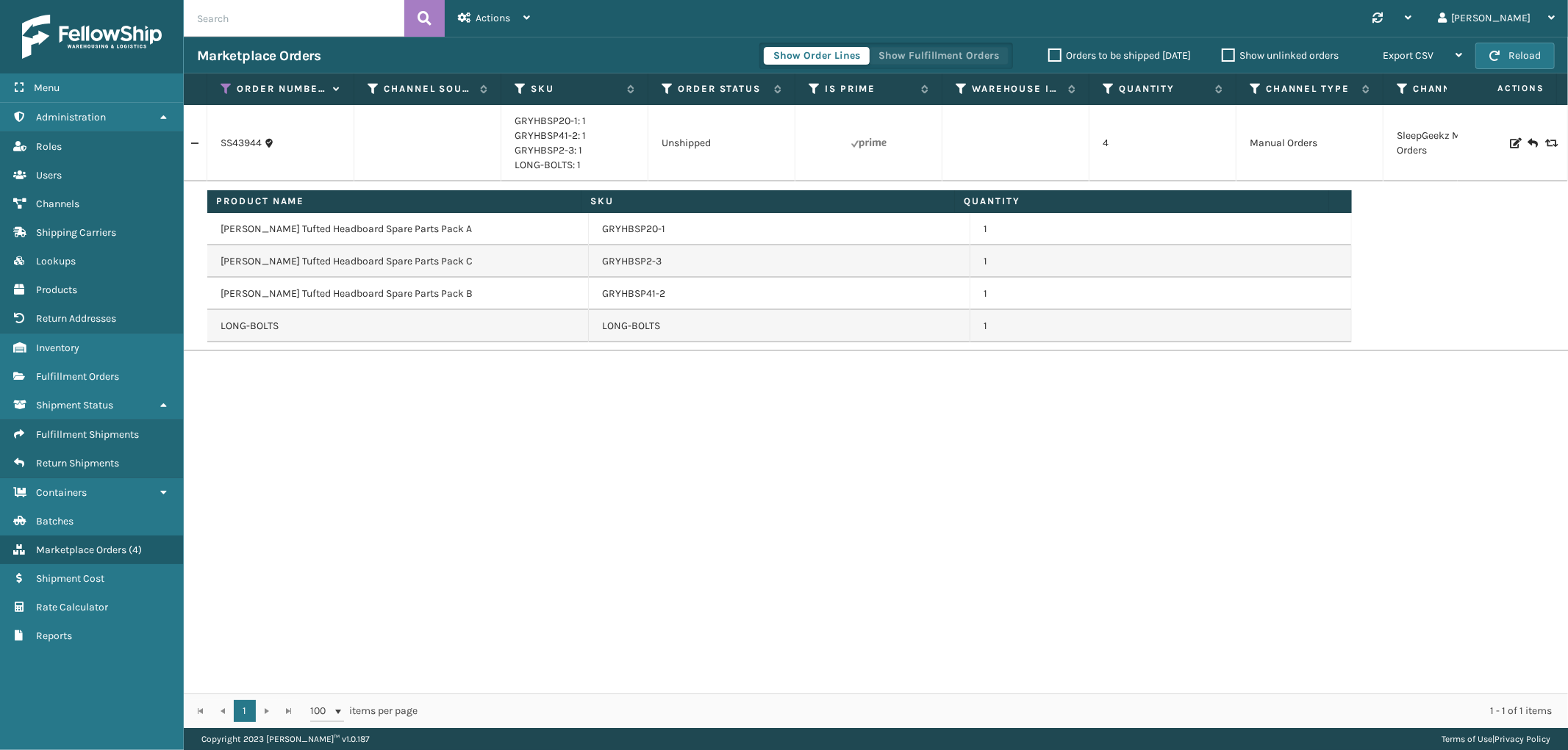
click at [920, 51] on button "Show Fulfillment Orders" at bounding box center [939, 56] width 140 height 18
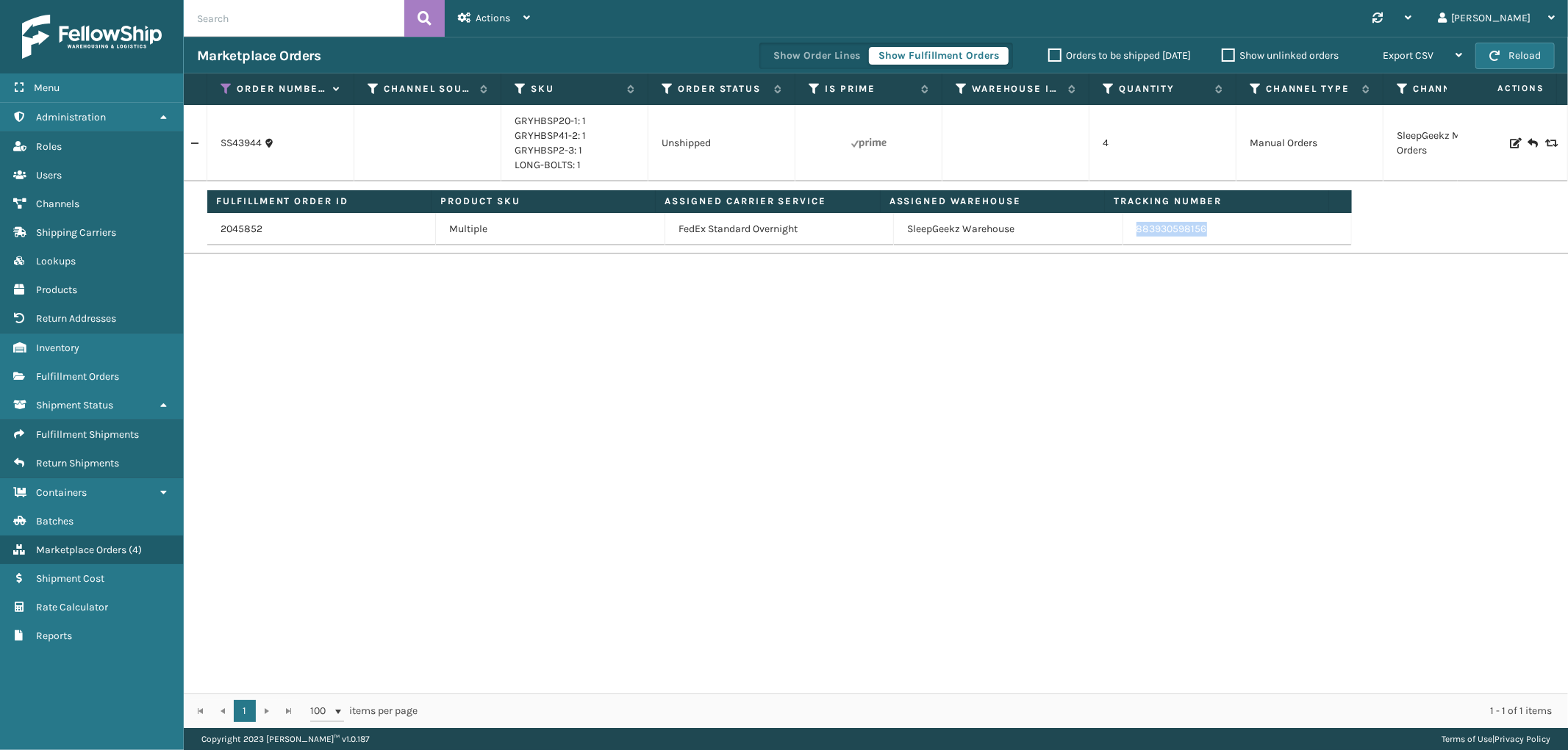
drag, startPoint x: 1215, startPoint y: 239, endPoint x: 1047, endPoint y: 292, distance: 176.2
click at [1095, 240] on tr "2045852 Multiple FedEx Standard Overnight SleepGeekz Warehouse 883930598156" at bounding box center [780, 230] width 1145 height 32
copy tr "883930598156"
click at [222, 87] on icon at bounding box center [227, 88] width 11 height 13
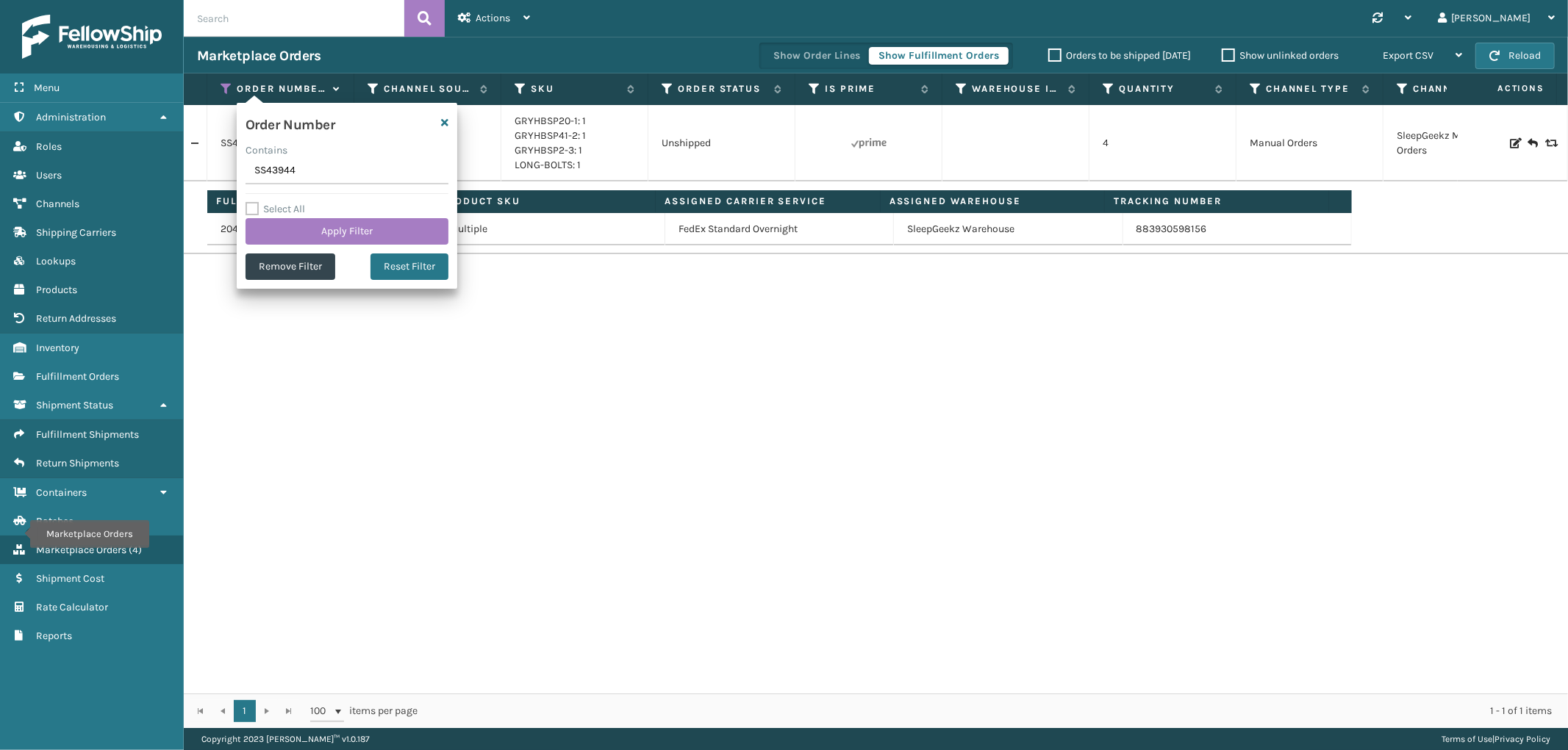
click at [288, 179] on input "SS43944" at bounding box center [347, 171] width 203 height 27
type input "200013449812067"
click at [280, 223] on button "Apply Filter" at bounding box center [347, 231] width 203 height 27
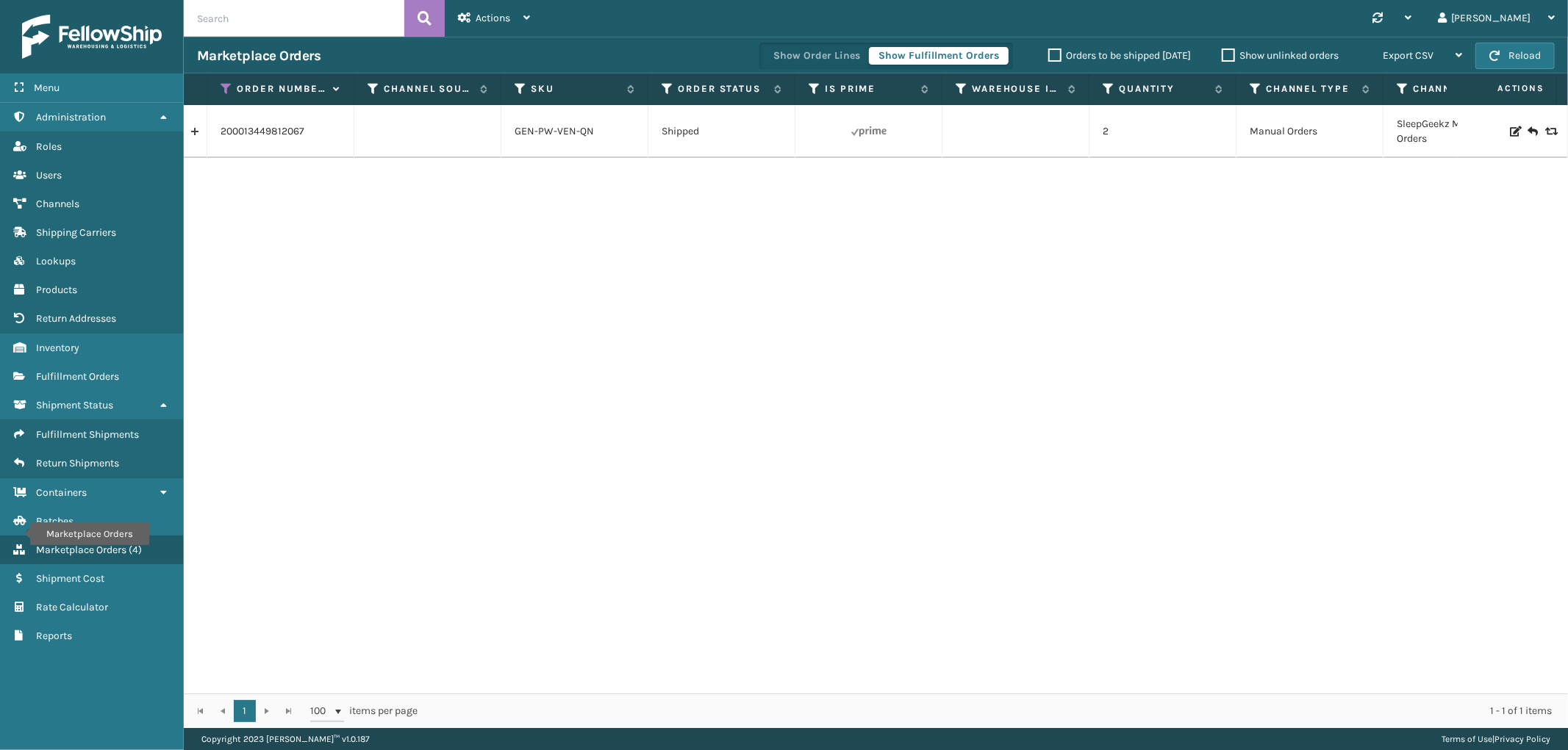
click at [195, 137] on link at bounding box center [195, 131] width 23 height 24
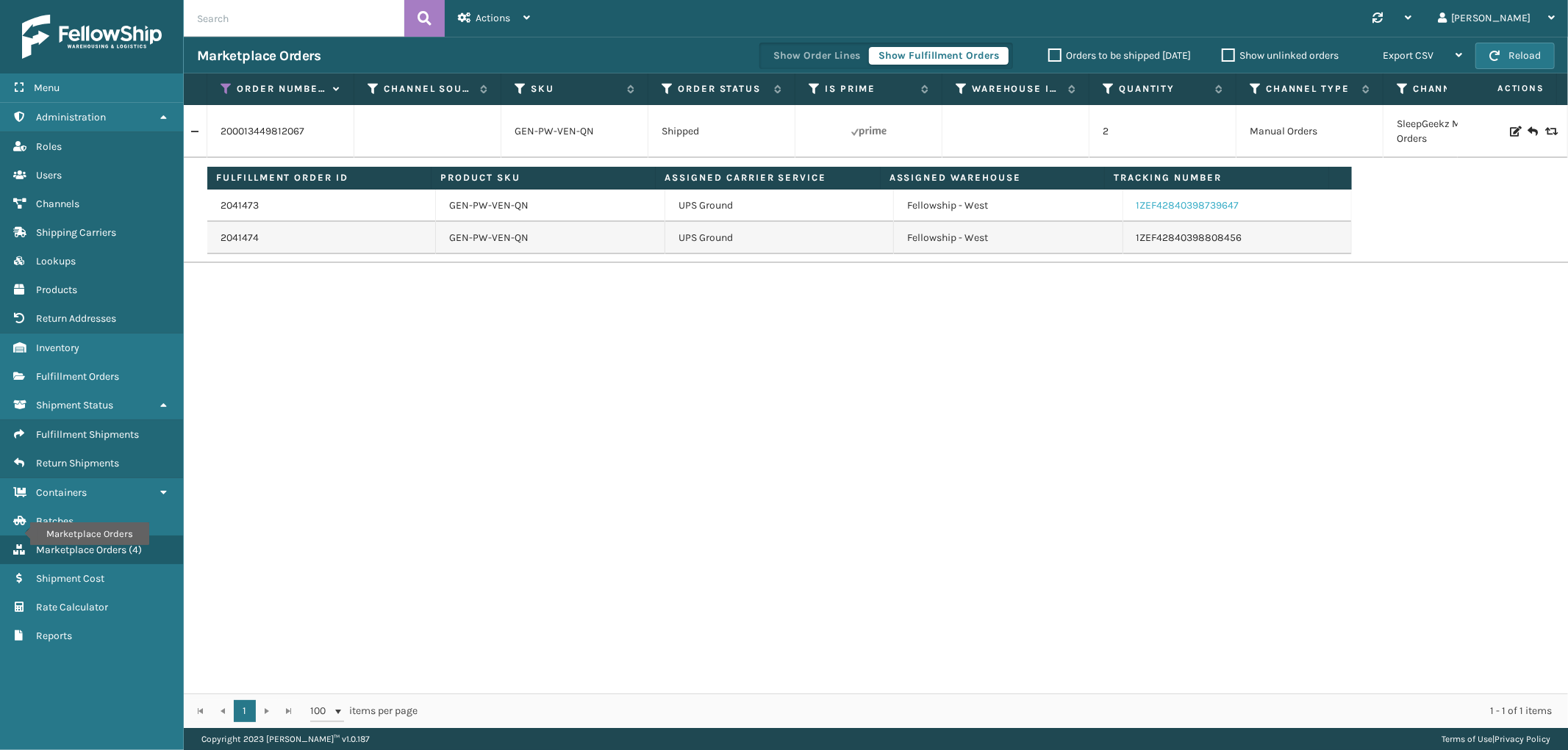
click at [1203, 200] on link "1ZEF42840398739647" at bounding box center [1188, 205] width 103 height 12
click at [1206, 237] on link "1ZEF42840398808456" at bounding box center [1190, 237] width 106 height 12
click at [236, 207] on link "2041473" at bounding box center [240, 205] width 38 height 15
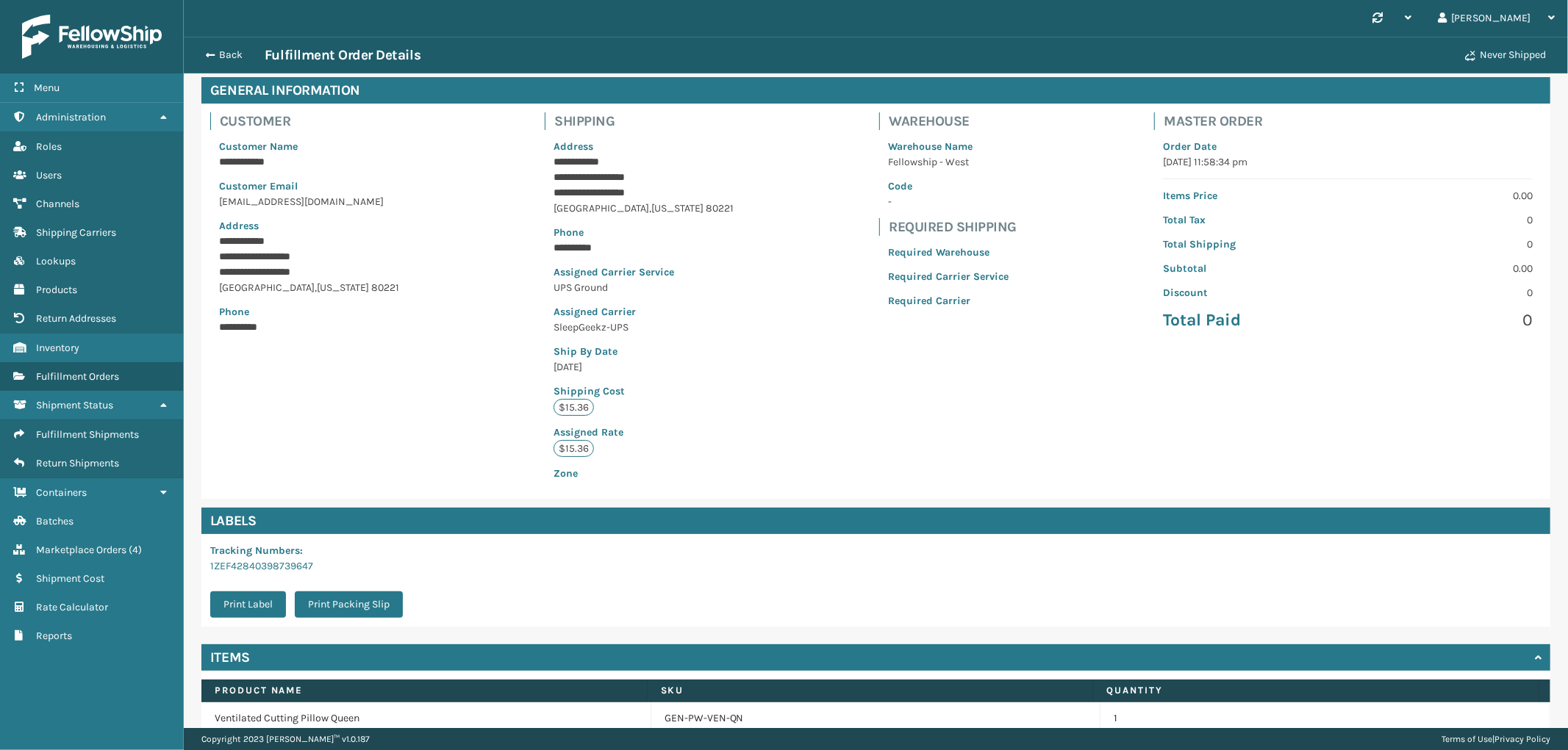
scroll to position [133, 0]
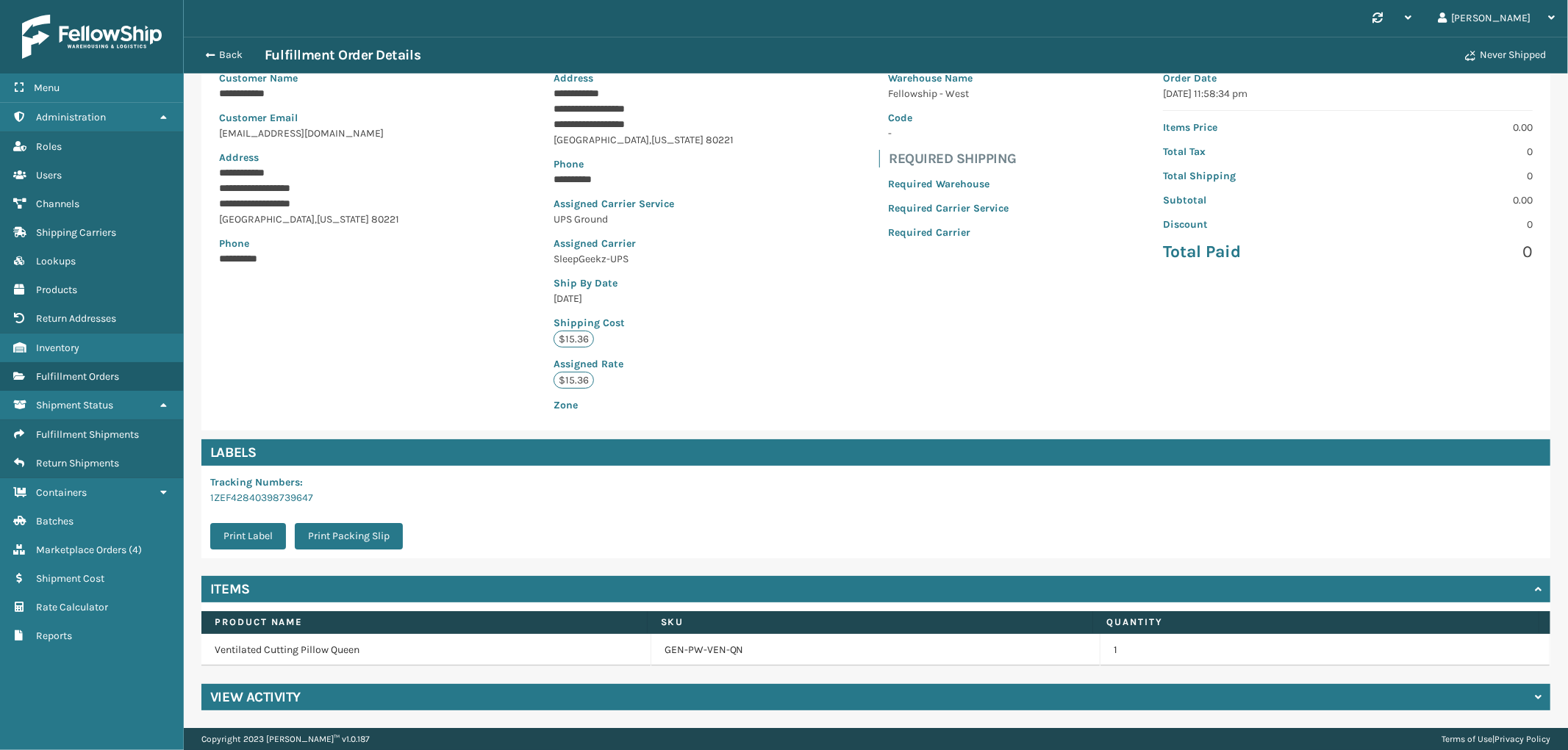
click at [500, 696] on div "View Activity" at bounding box center [875, 697] width 1349 height 27
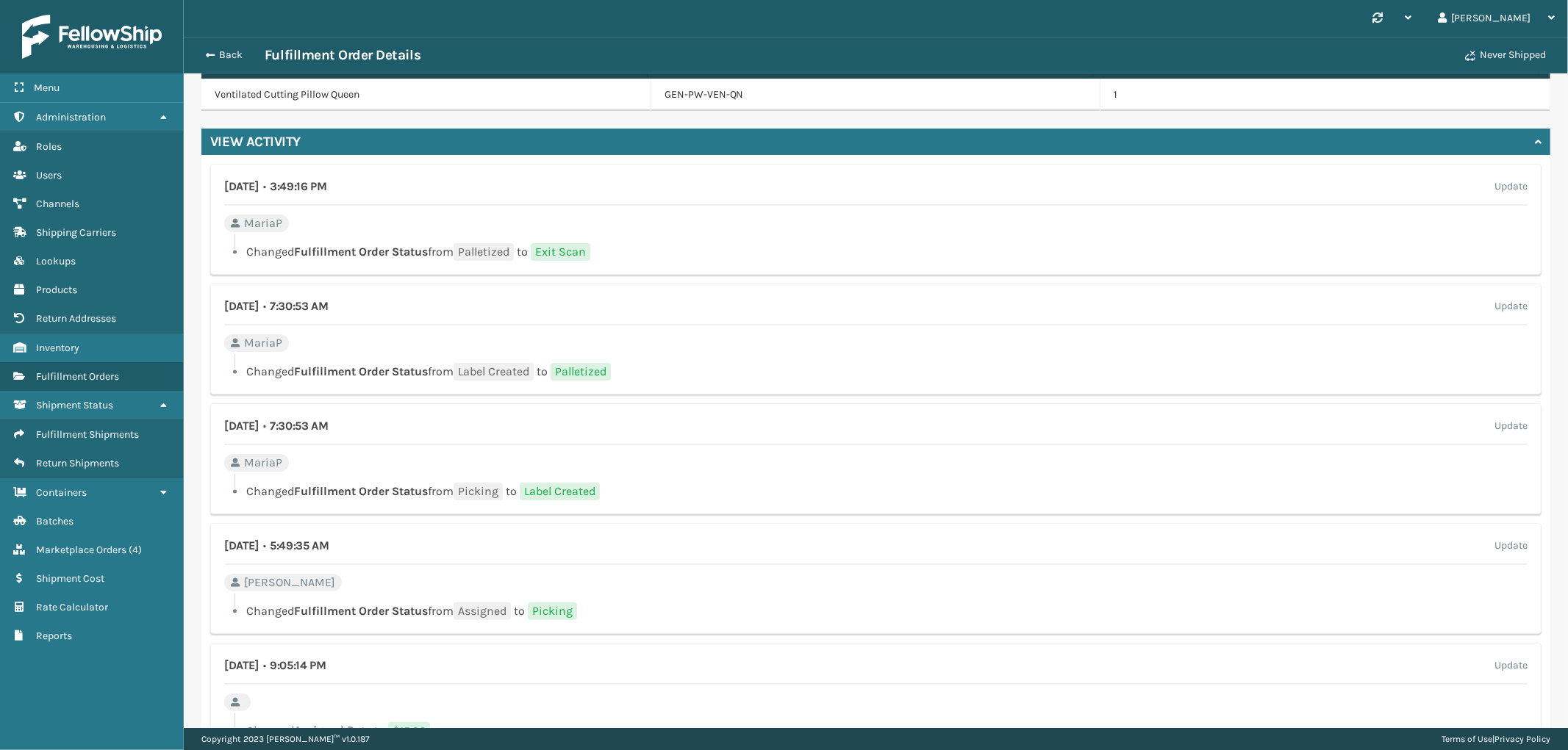
scroll to position [35, 0]
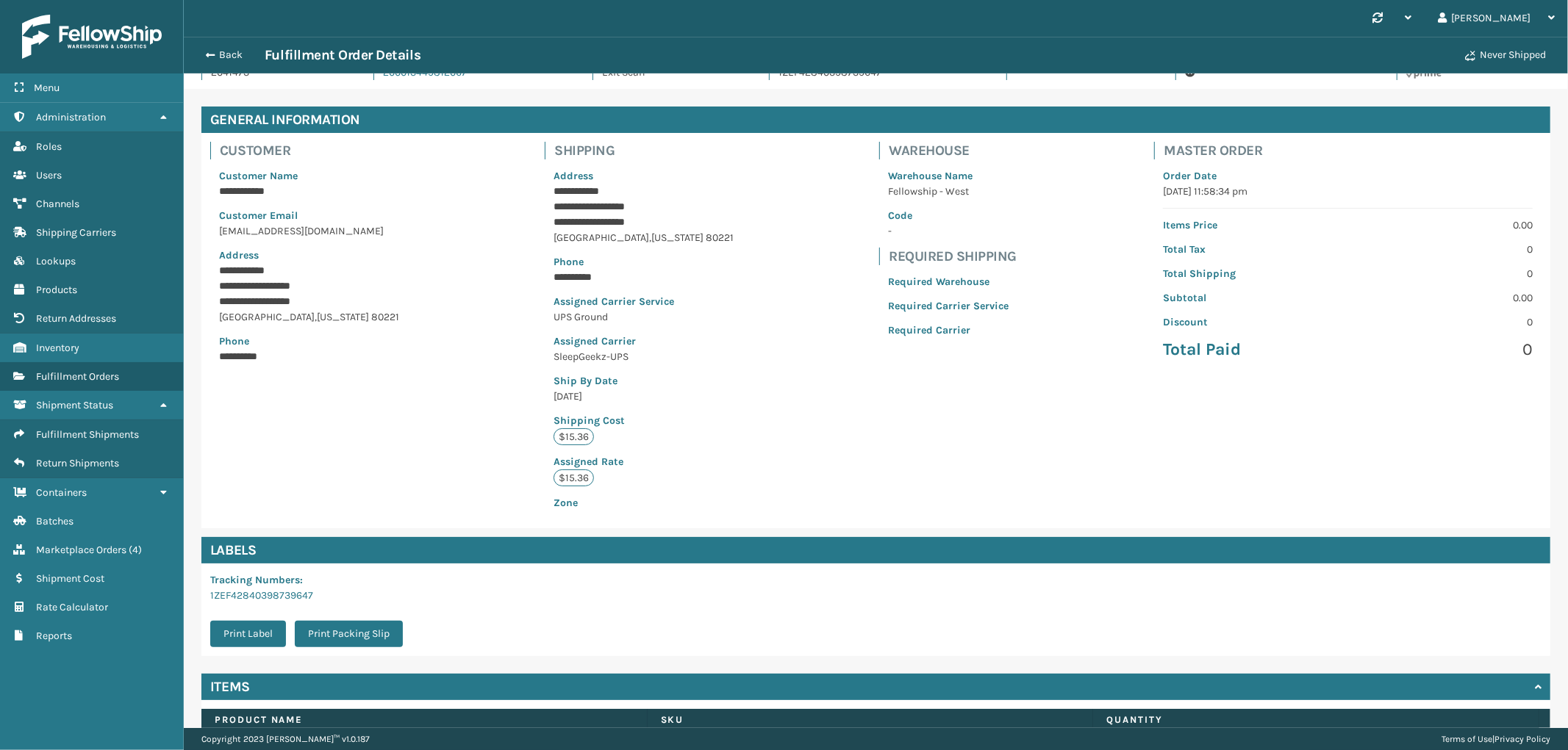
click at [226, 64] on div "Back Fulfillment Order Details Never Shipped" at bounding box center [875, 54] width 1384 height 37
click at [229, 51] on button "Back" at bounding box center [231, 55] width 67 height 13
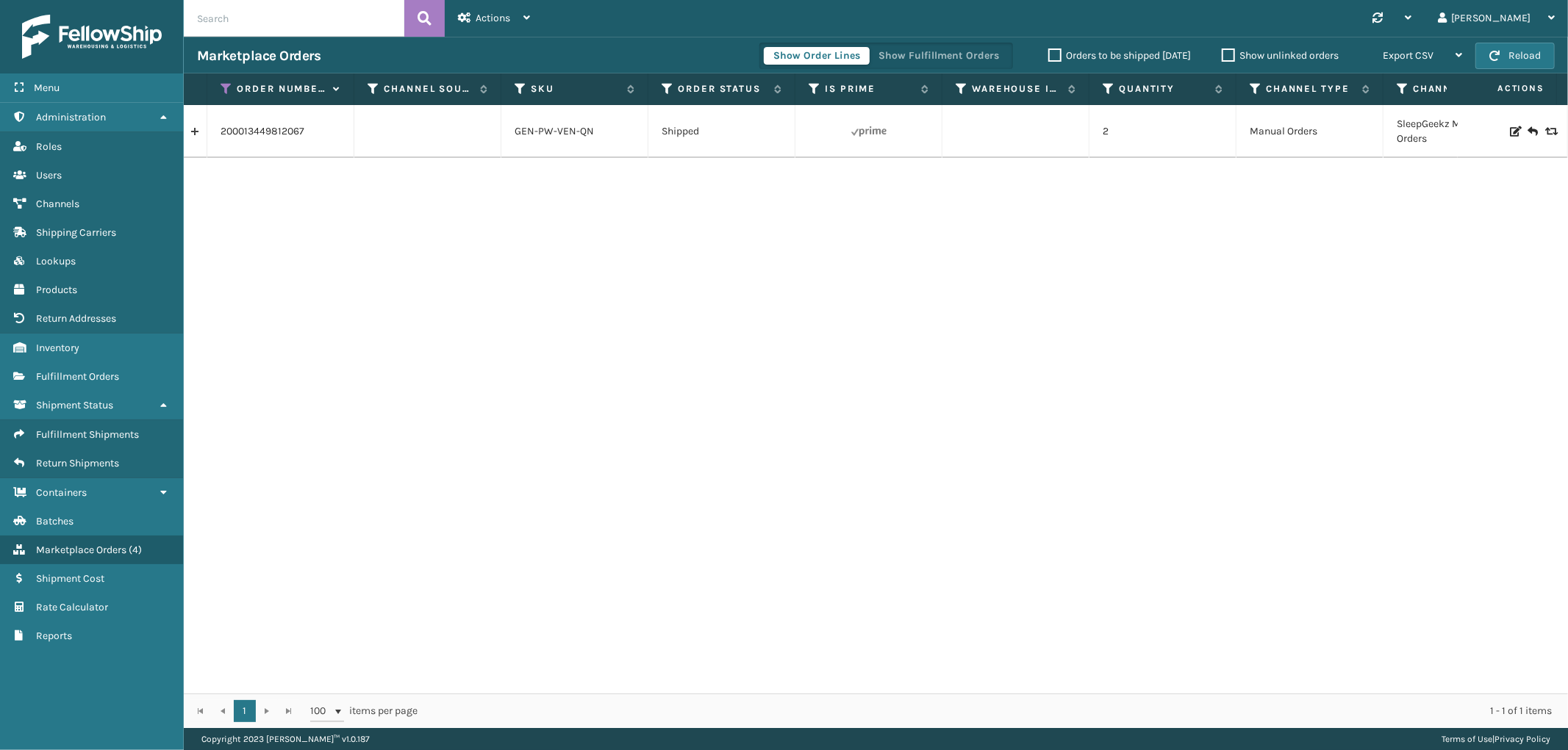
click at [199, 134] on link at bounding box center [195, 131] width 23 height 24
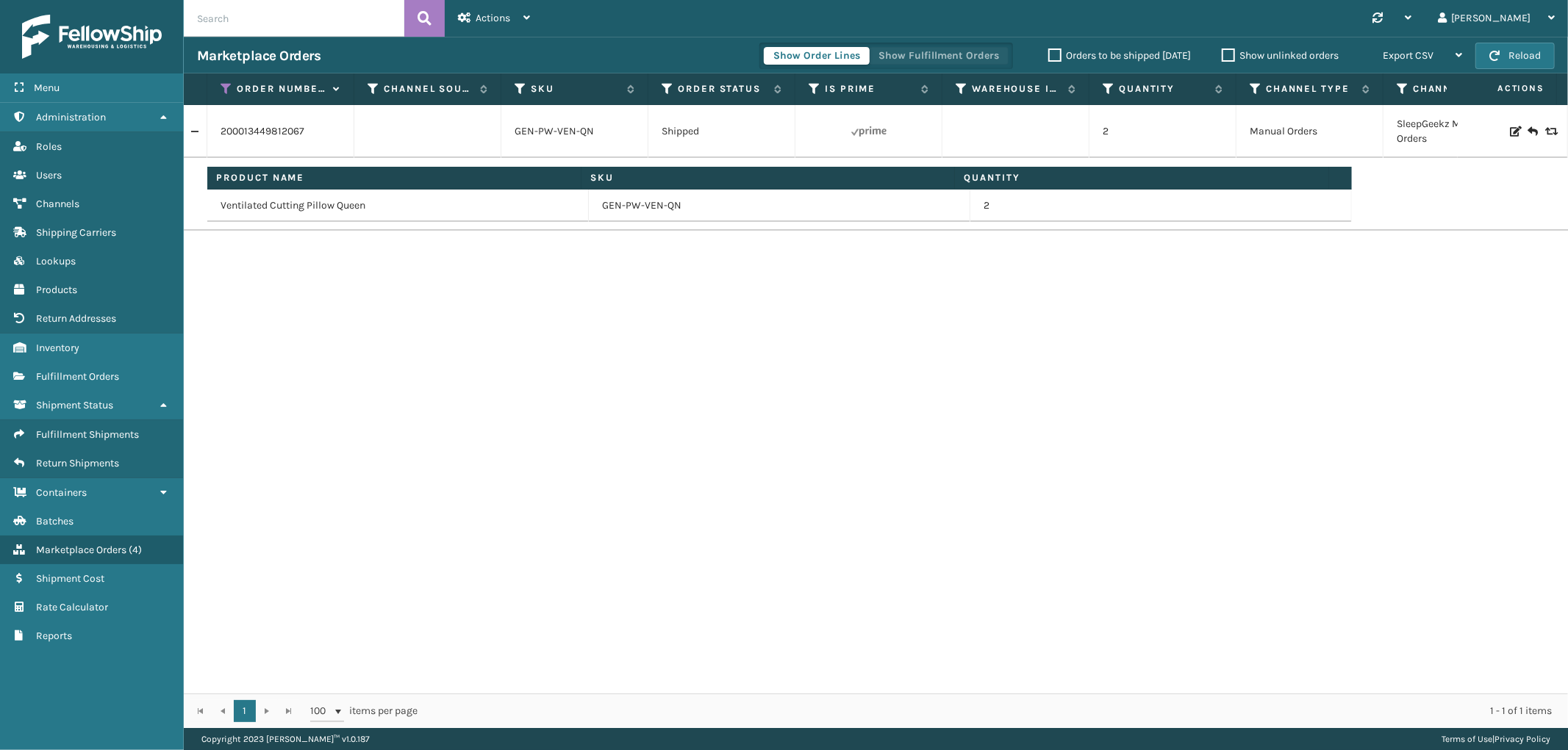
click at [935, 52] on button "Show Fulfillment Orders" at bounding box center [939, 56] width 140 height 18
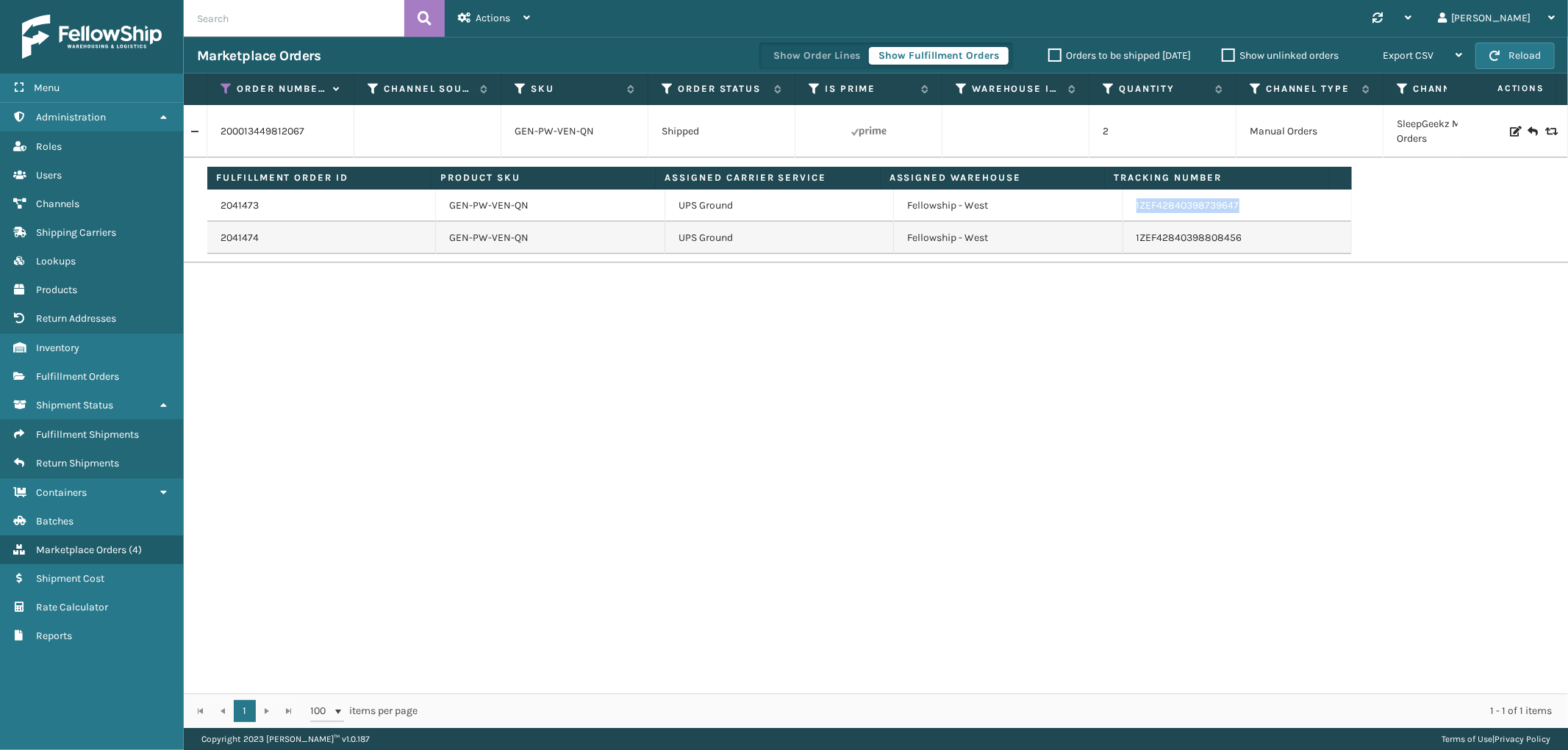
drag, startPoint x: 1233, startPoint y: 212, endPoint x: 886, endPoint y: 115, distance: 360.3
click at [1123, 218] on td "1ZEF42840398739647" at bounding box center [1238, 206] width 229 height 32
copy link "1ZEF42840398739647"
drag, startPoint x: 1245, startPoint y: 252, endPoint x: 758, endPoint y: 199, distance: 489.9
click at [1125, 247] on td "1ZEF42840398808456" at bounding box center [1238, 238] width 229 height 32
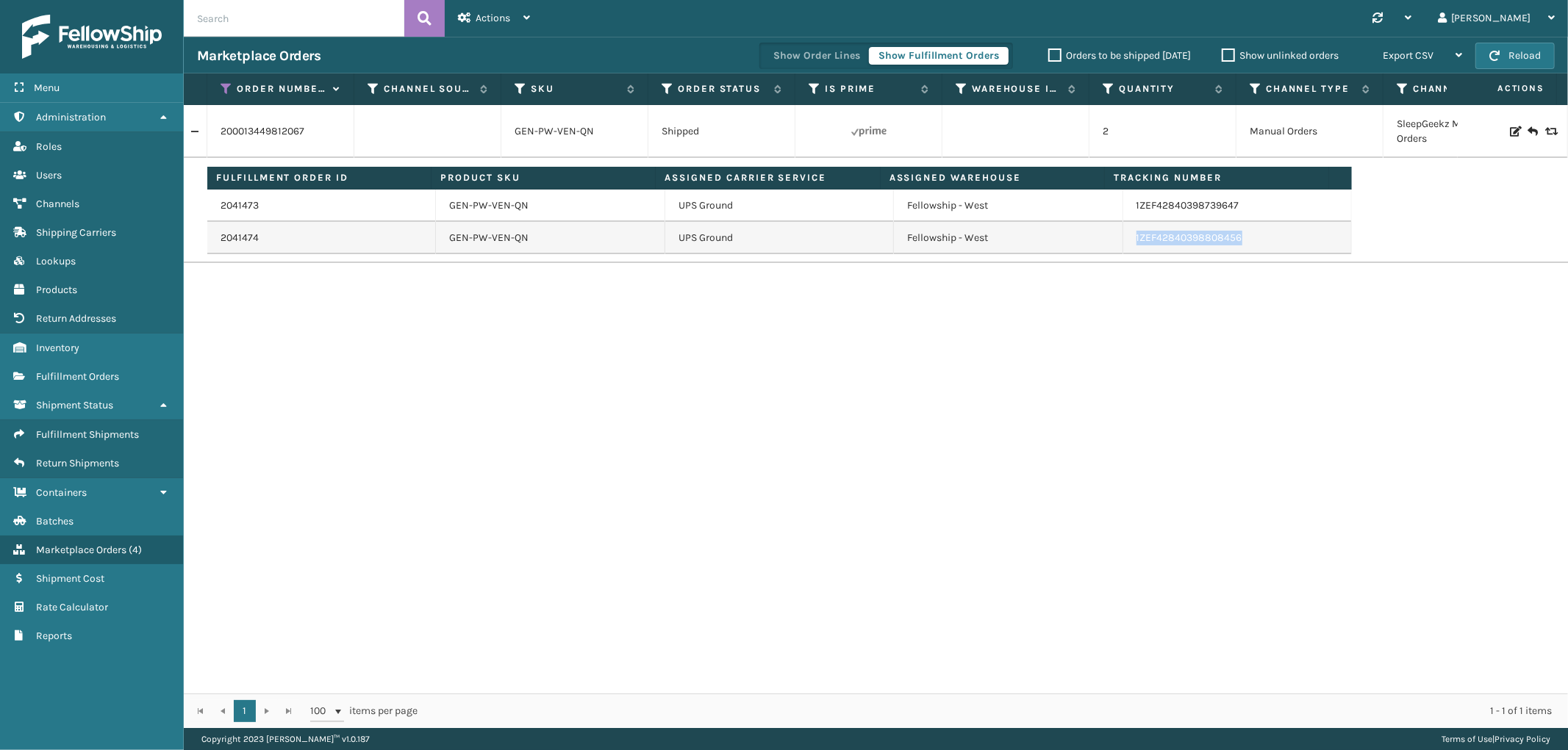
copy link "1ZEF42840398808456"
click at [108, 370] on span "Fulfillment Orders" at bounding box center [77, 376] width 83 height 12
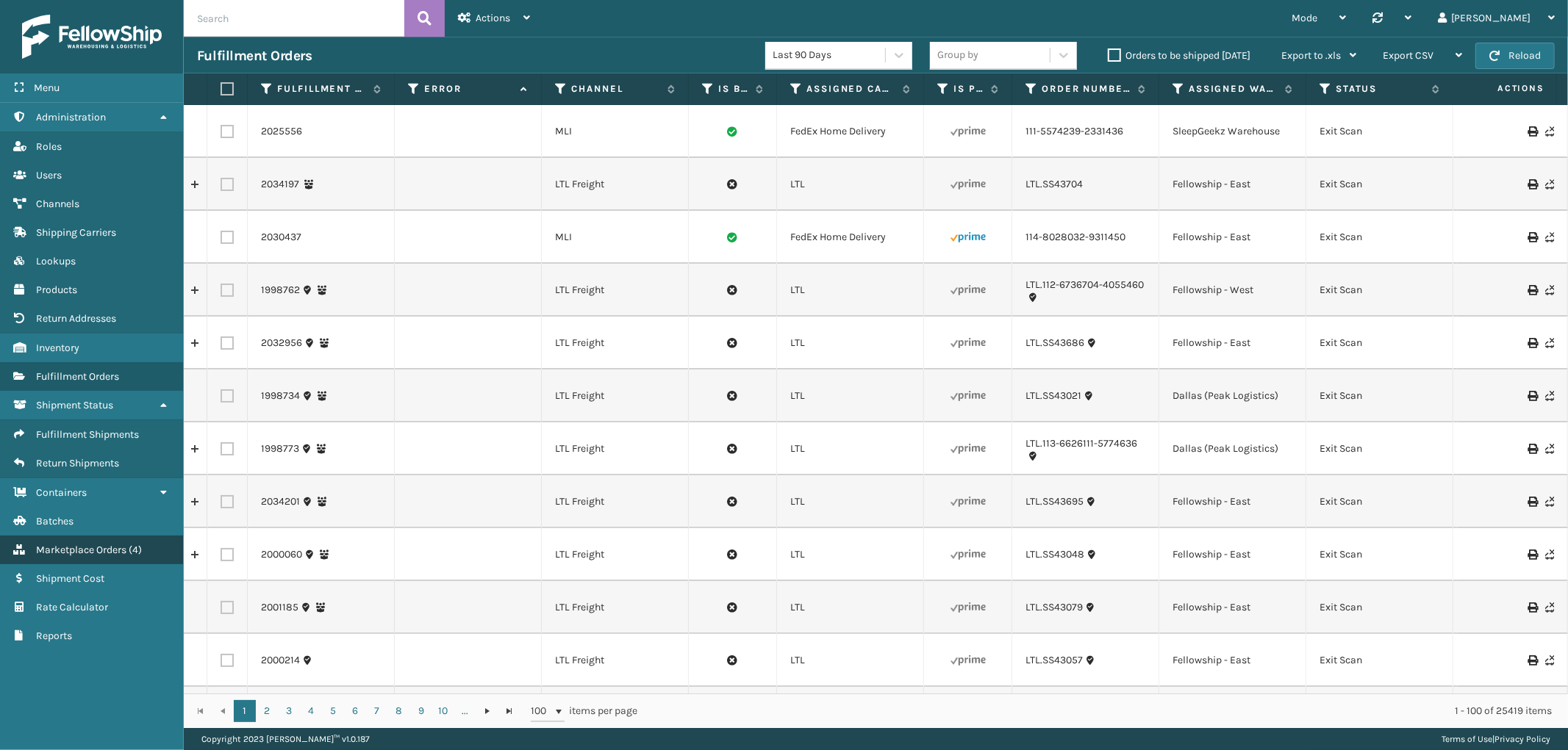
click at [91, 536] on link "Marketplace Orders ( 4 )" at bounding box center [91, 550] width 183 height 28
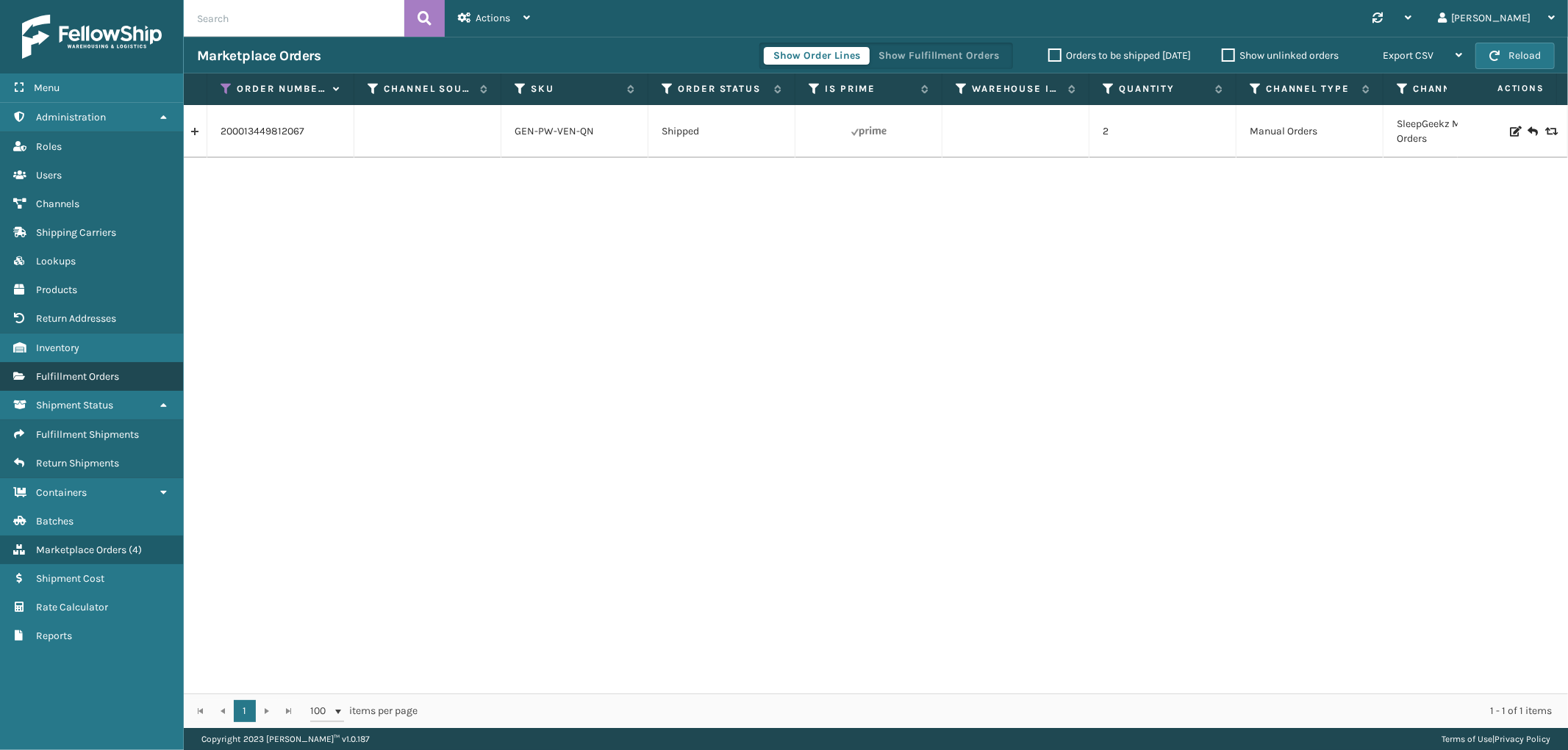
click at [98, 373] on span "Fulfillment Orders" at bounding box center [77, 376] width 83 height 12
